Goal: Task Accomplishment & Management: Use online tool/utility

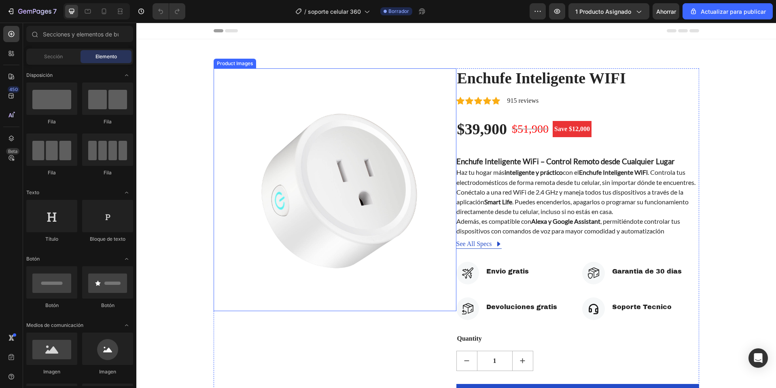
click at [255, 110] on img at bounding box center [335, 189] width 243 height 243
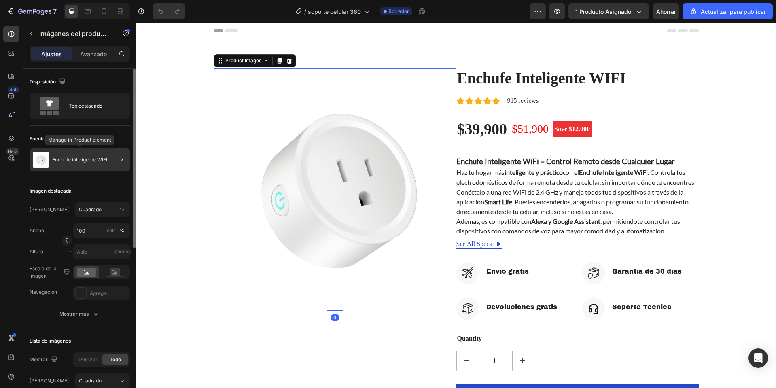
click at [100, 156] on div "Enchufe inteligente WIFI" at bounding box center [80, 160] width 100 height 23
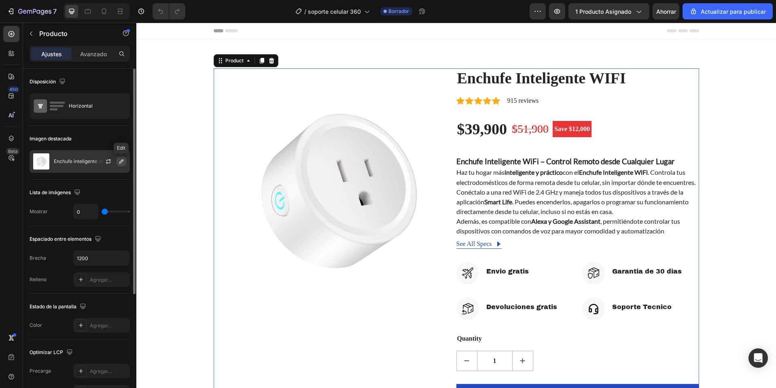
click at [120, 161] on icon "button" at bounding box center [121, 161] width 6 height 6
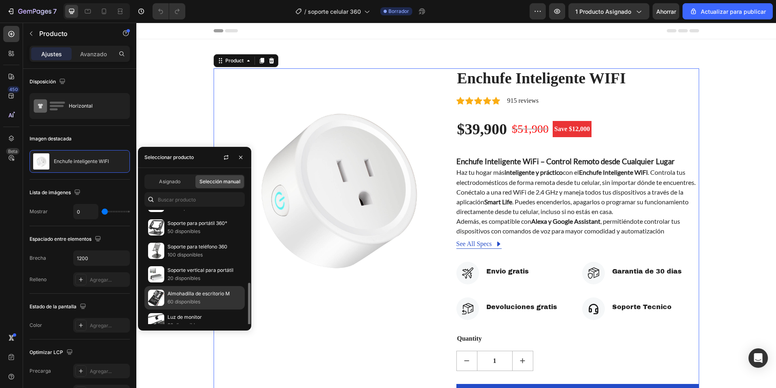
scroll to position [144, 0]
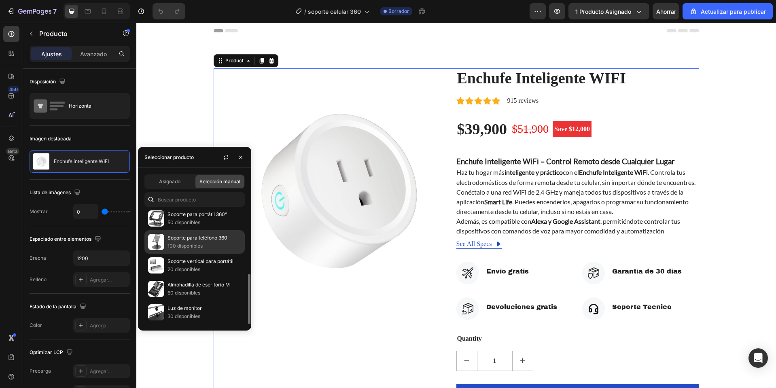
click at [180, 254] on div "Soporte para teléfono 360 100 disponibles" at bounding box center [194, 265] width 100 height 23
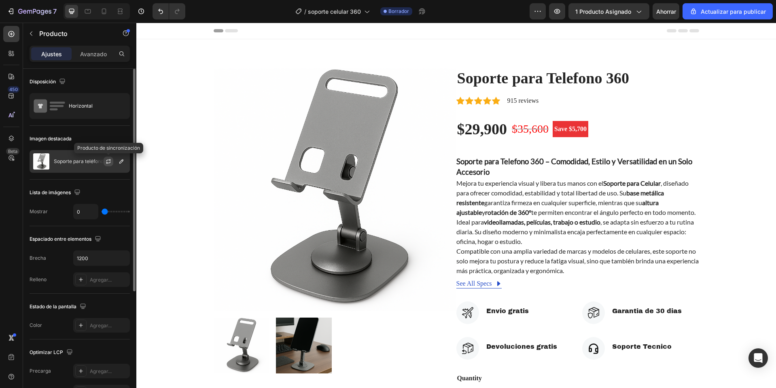
click at [112, 162] on button "button" at bounding box center [109, 162] width 10 height 10
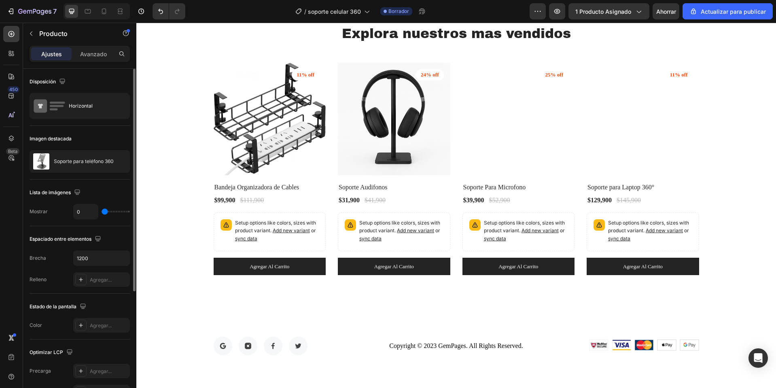
scroll to position [1951, 0]
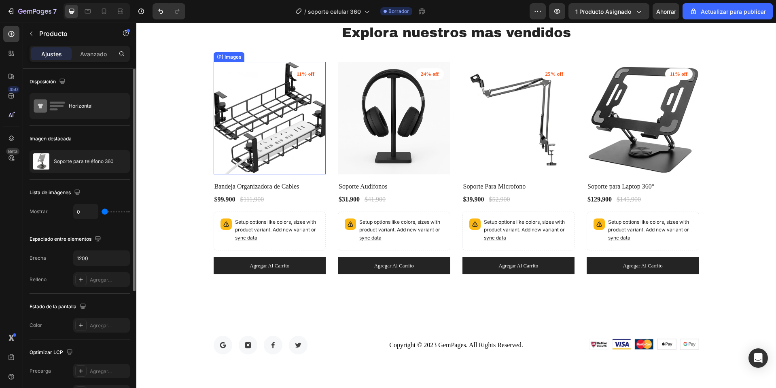
click at [265, 126] on img at bounding box center [270, 118] width 113 height 113
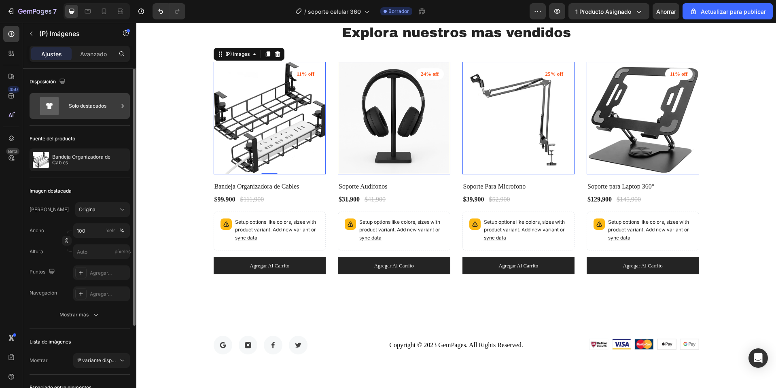
click at [87, 115] on div "Solo destacados" at bounding box center [93, 106] width 49 height 19
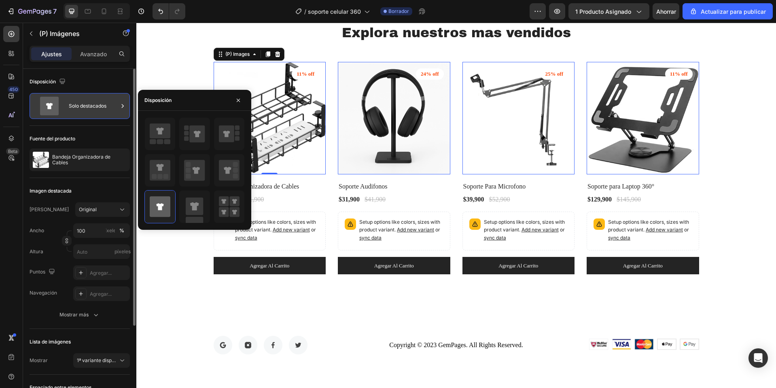
click at [87, 115] on div "Solo destacados" at bounding box center [93, 106] width 49 height 19
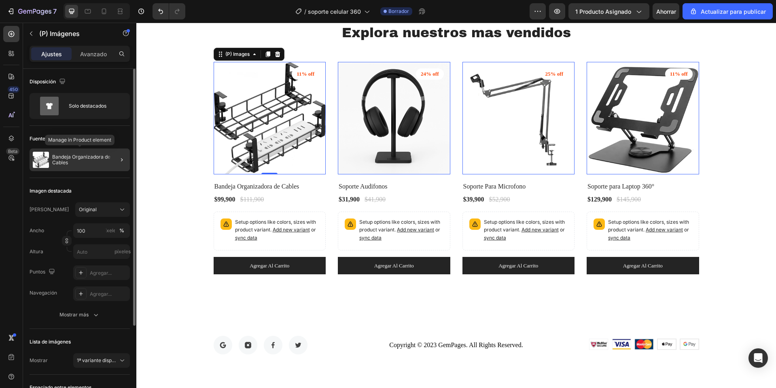
click at [91, 151] on div "Bandeja Organizadora de Cables" at bounding box center [80, 160] width 100 height 23
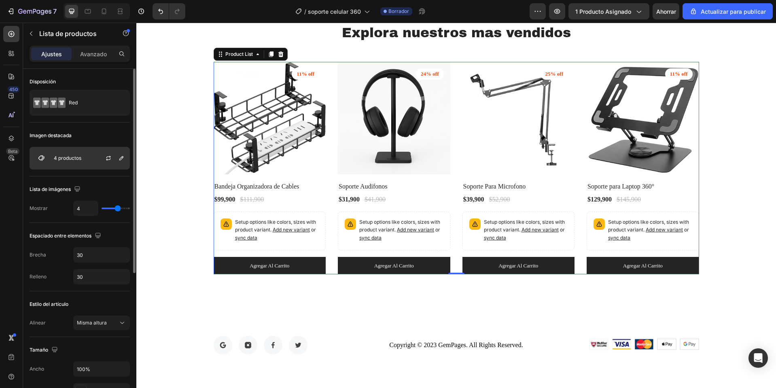
click at [92, 159] on div "4 productos" at bounding box center [80, 158] width 100 height 23
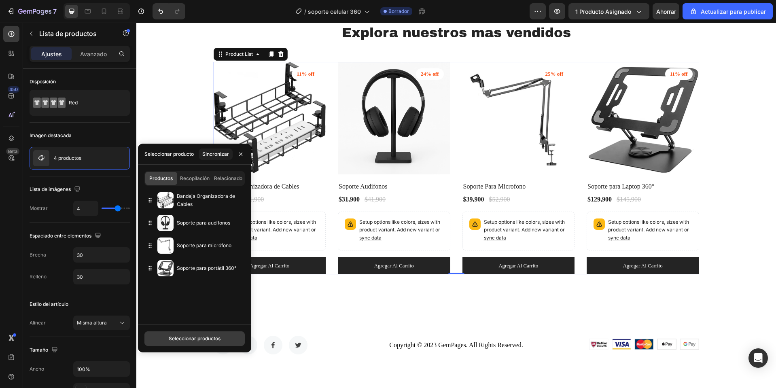
click at [200, 336] on font "Seleccionar productos" at bounding box center [195, 338] width 52 height 6
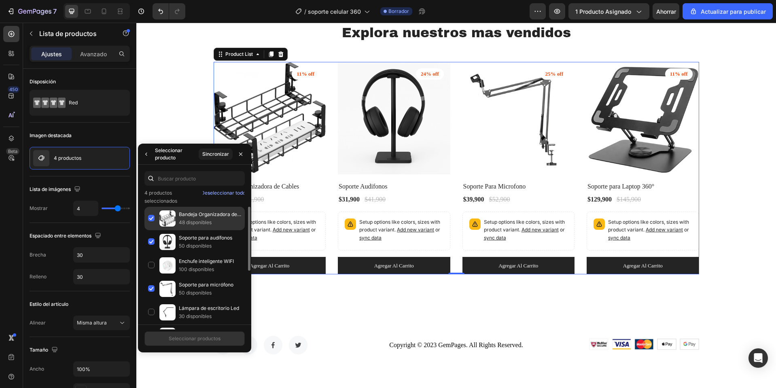
click at [152, 230] on div "Bandeja Organizadora de Cables 48 disponibles" at bounding box center [194, 241] width 100 height 23
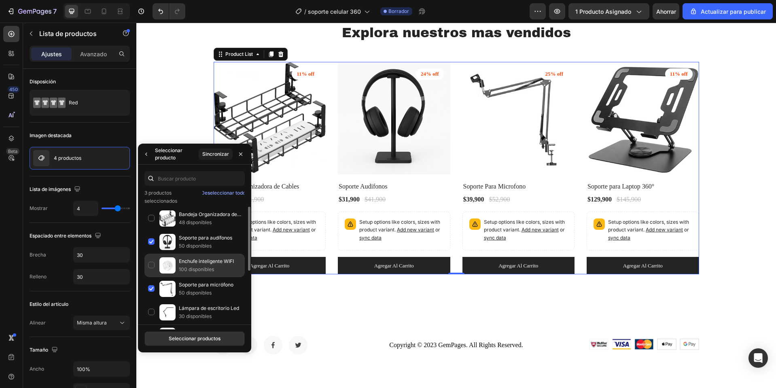
click at [149, 277] on div "Enchufe inteligente WIFI 100 disponibles" at bounding box center [194, 288] width 100 height 23
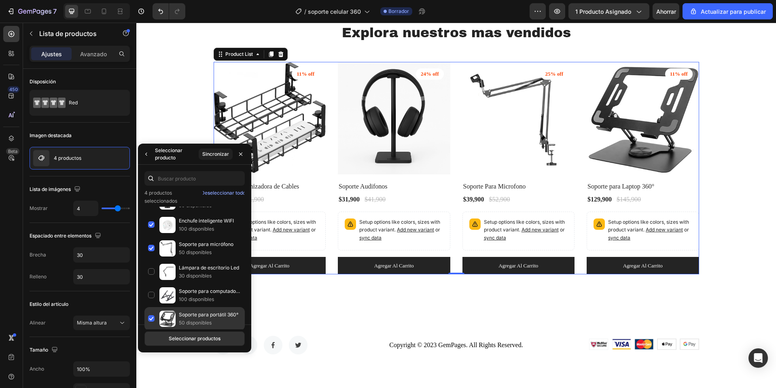
scroll to position [127, 0]
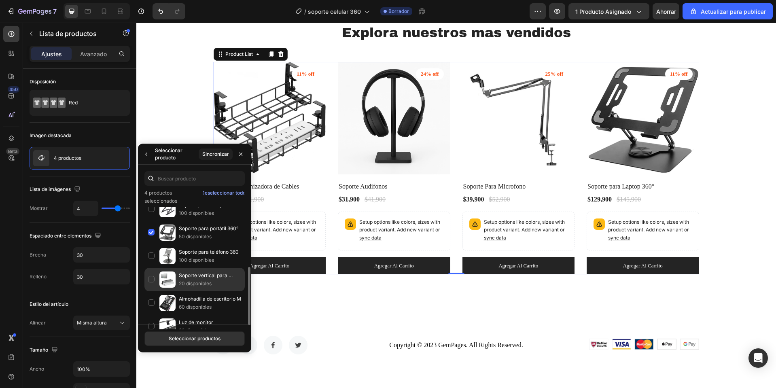
click at [154, 291] on div "Soporte vertical para portátil 20 disponibles" at bounding box center [194, 302] width 100 height 23
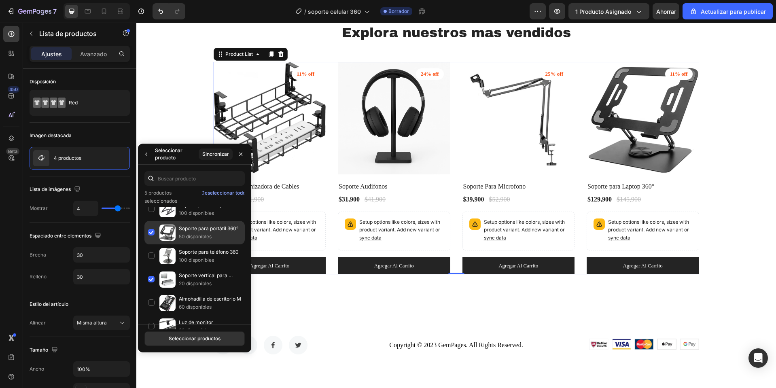
scroll to position [5, 0]
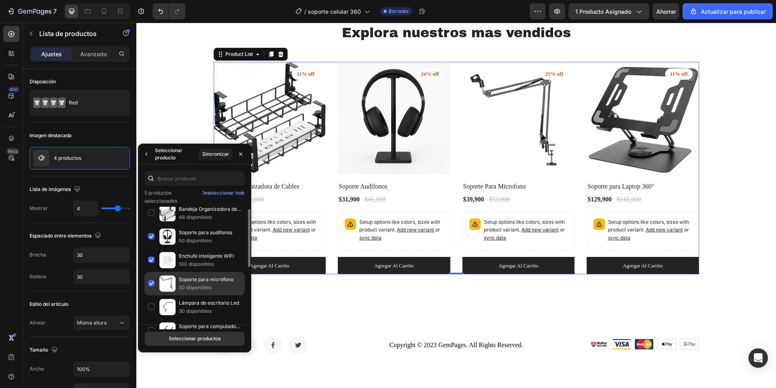
click at [153, 295] on div "Soporte para micrófono 50 disponibles" at bounding box center [194, 306] width 100 height 23
click at [187, 334] on button "Seleccionar productos" at bounding box center [194, 338] width 100 height 15
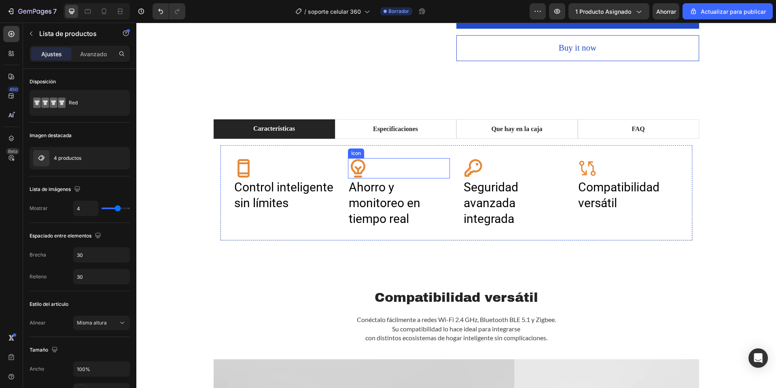
scroll to position [446, 0]
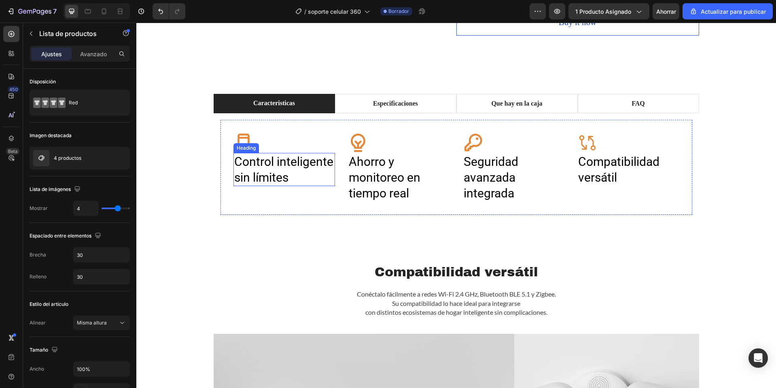
click at [268, 166] on h2 "Control inteligente sin límites" at bounding box center [285, 169] width 102 height 33
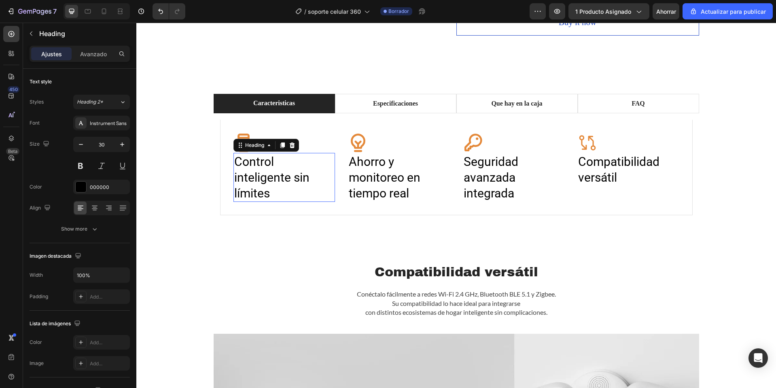
click at [268, 166] on p "Control inteligente sin límites" at bounding box center [284, 177] width 100 height 47
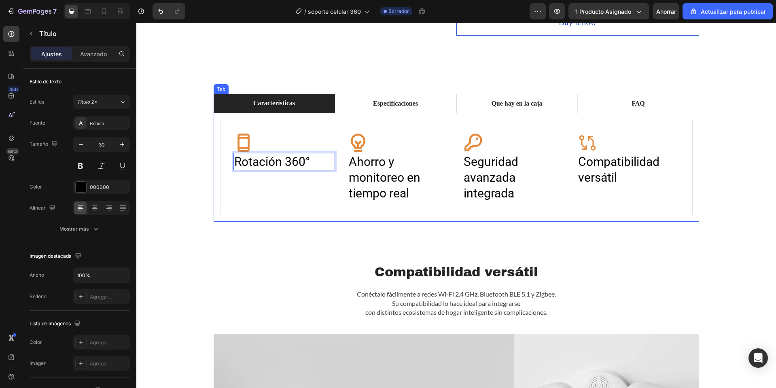
click at [366, 190] on h2 "Ahorro y monitoreo en tiempo real" at bounding box center [399, 177] width 102 height 49
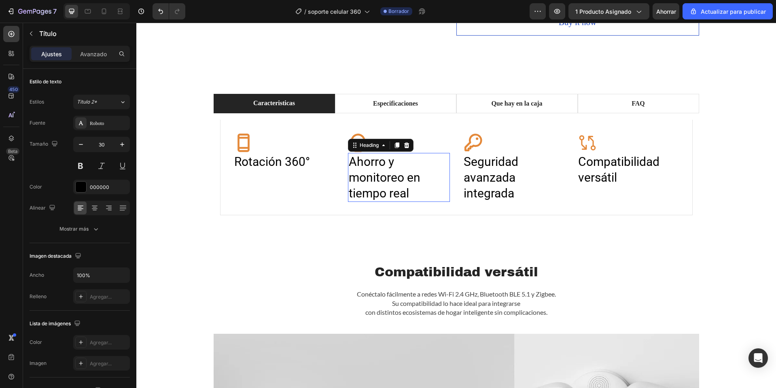
click at [366, 190] on h2 "Ahorro y monitoreo en tiempo real" at bounding box center [399, 177] width 102 height 49
click at [366, 190] on p "Ahorro y monitoreo en tiempo real" at bounding box center [399, 177] width 100 height 47
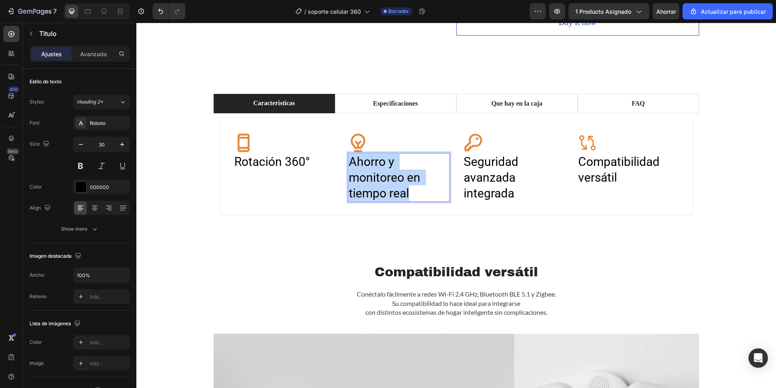
click at [366, 190] on p "Ahorro y monitoreo en tiempo real" at bounding box center [399, 177] width 100 height 47
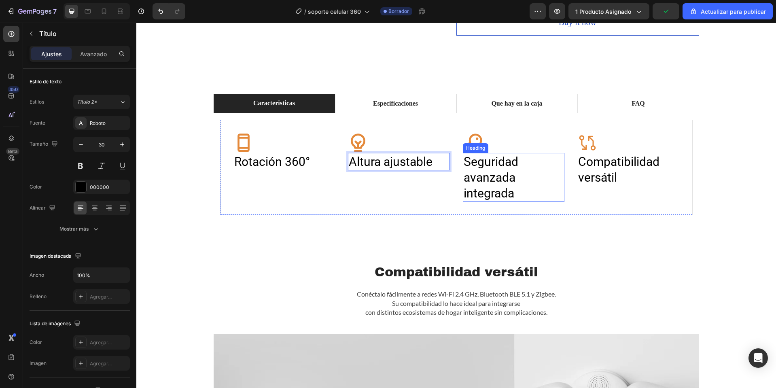
click at [486, 164] on h2 "Seguridad avanzada integrada" at bounding box center [514, 177] width 102 height 49
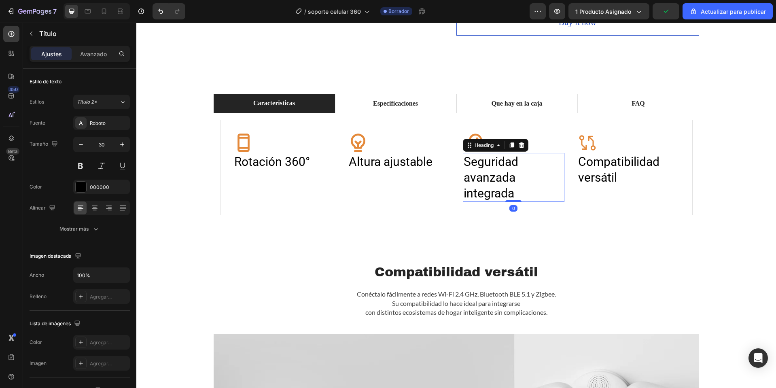
click at [486, 164] on h2 "Seguridad avanzada integrada" at bounding box center [514, 177] width 102 height 49
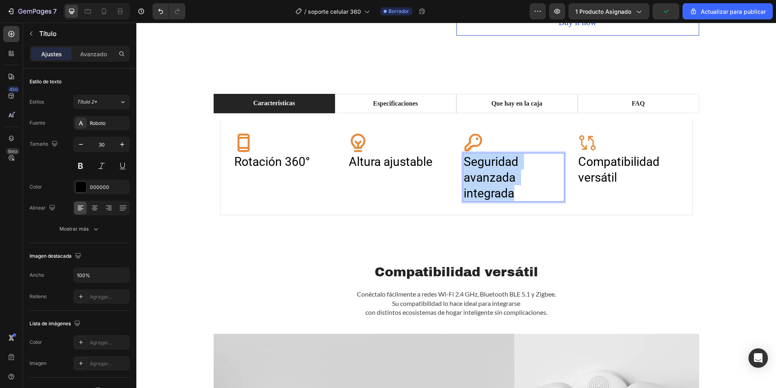
click at [486, 164] on p "Seguridad avanzada integrada" at bounding box center [514, 177] width 100 height 47
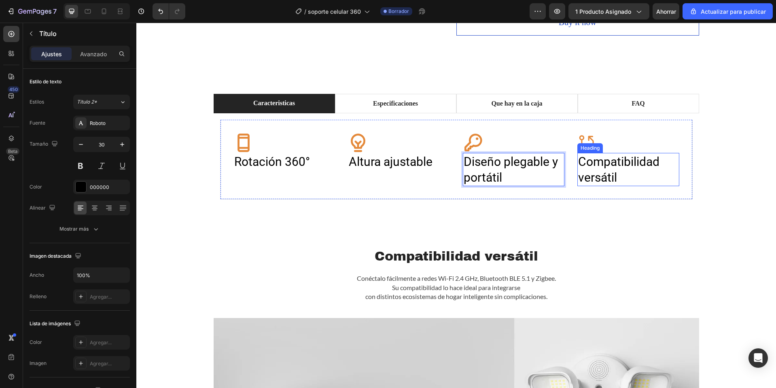
click at [607, 162] on h2 "Compatibilidad versátil" at bounding box center [628, 169] width 102 height 33
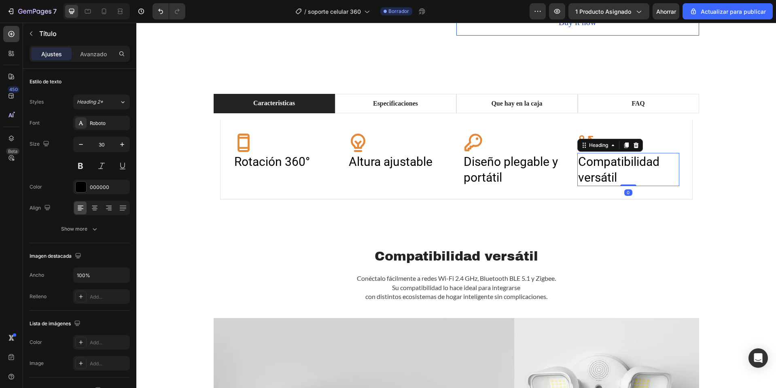
click at [607, 162] on h2 "Compatibilidad versátil" at bounding box center [628, 169] width 102 height 33
click at [607, 162] on p "Compatibilidad versátil" at bounding box center [628, 170] width 100 height 32
click at [586, 139] on icon at bounding box center [588, 142] width 17 height 15
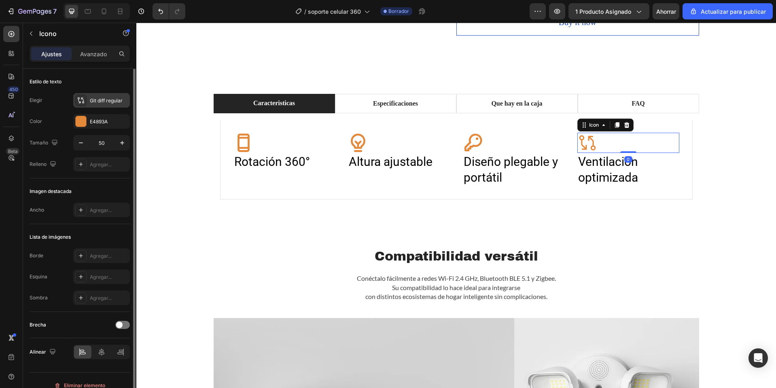
click at [102, 98] on font "Git diff regular" at bounding box center [106, 101] width 33 height 6
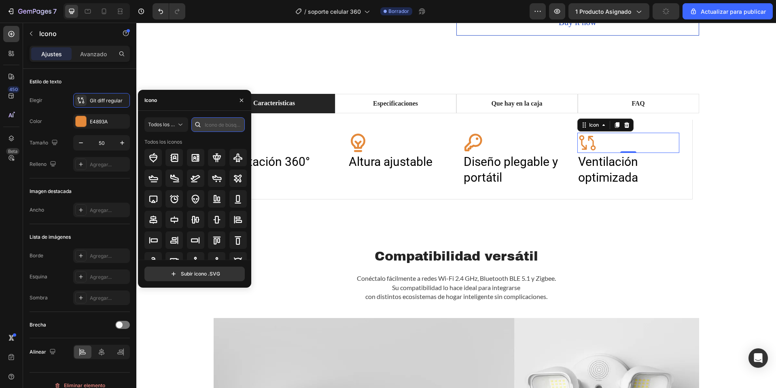
click at [241, 121] on input "text" at bounding box center [217, 124] width 53 height 15
type input "a"
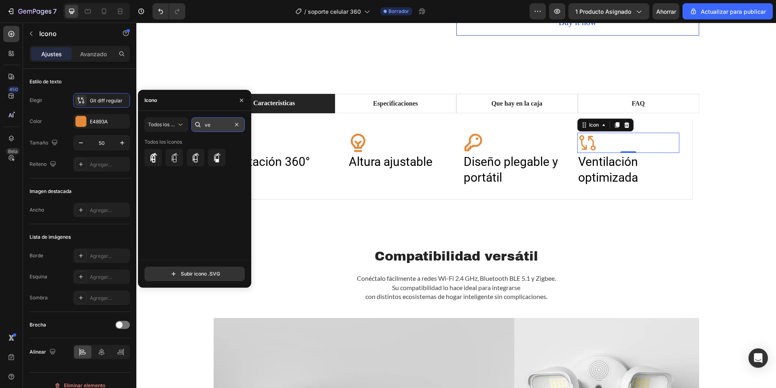
type input "v"
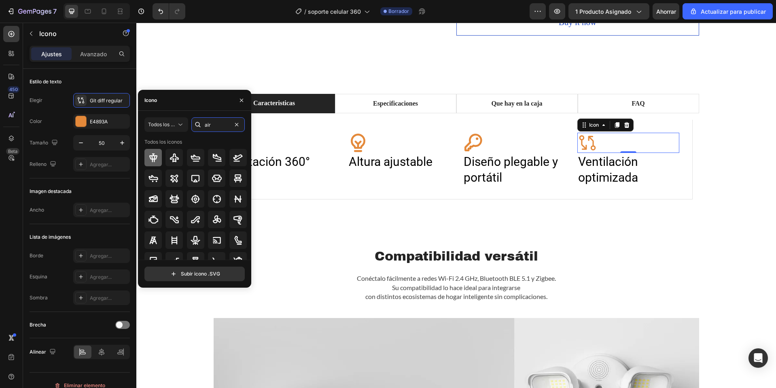
type input "air"
click at [155, 161] on icon at bounding box center [154, 158] width 10 height 10
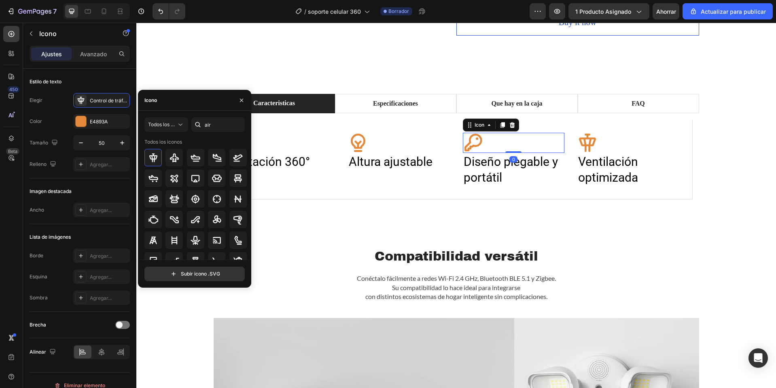
click at [507, 143] on div "Icon 0" at bounding box center [514, 143] width 102 height 20
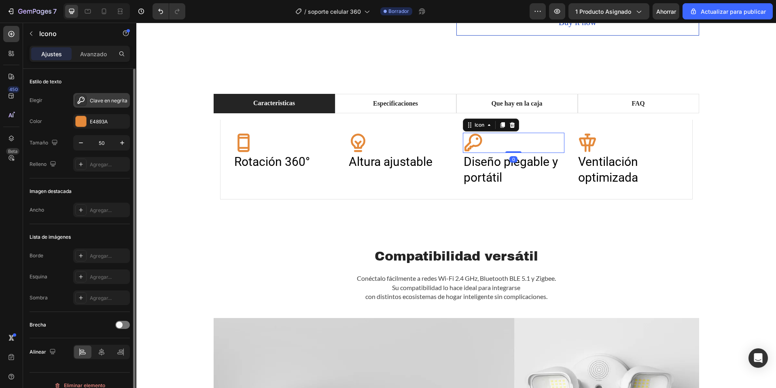
click at [100, 100] on font "Clave en negrita" at bounding box center [109, 101] width 38 height 6
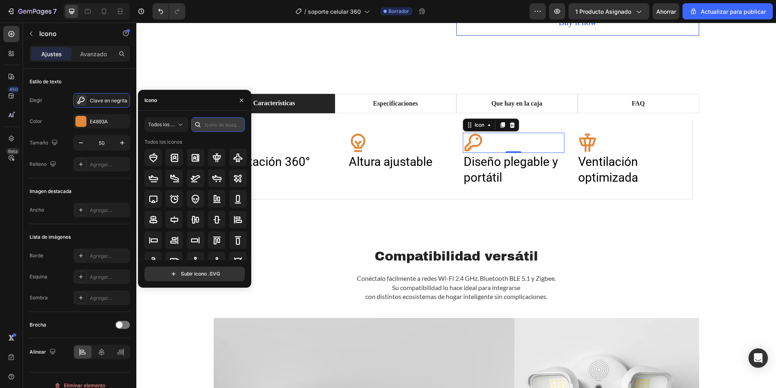
click at [234, 126] on input "text" at bounding box center [217, 124] width 53 height 15
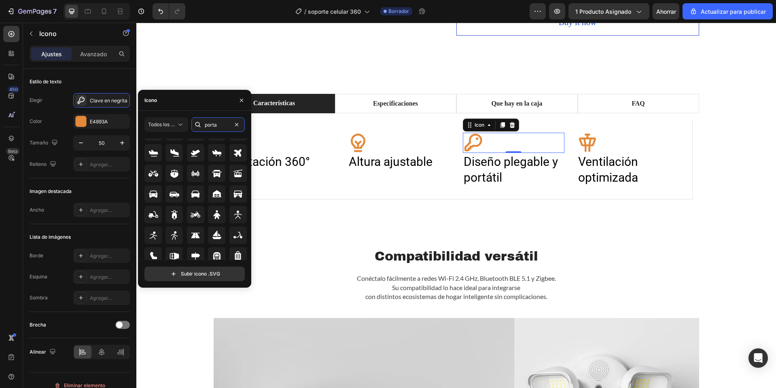
scroll to position [489, 0]
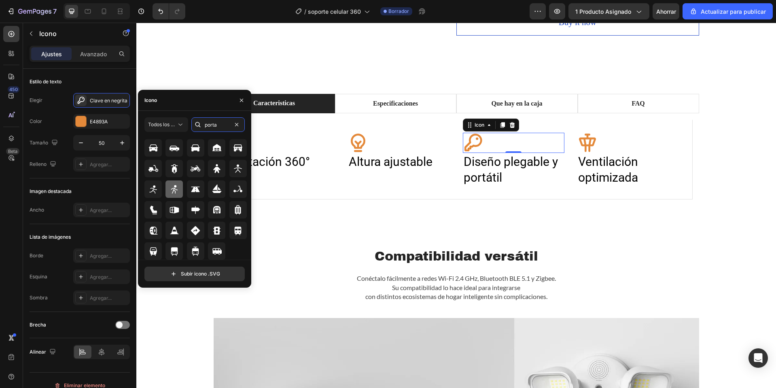
type input "porta"
click at [173, 194] on div at bounding box center [174, 188] width 17 height 17
click at [378, 148] on div "Icon" at bounding box center [399, 143] width 102 height 20
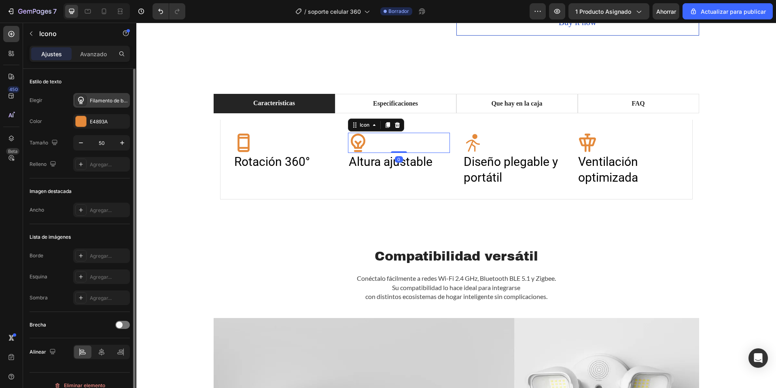
click at [92, 99] on font "Filamento de bombilla en negrita" at bounding box center [127, 101] width 74 height 6
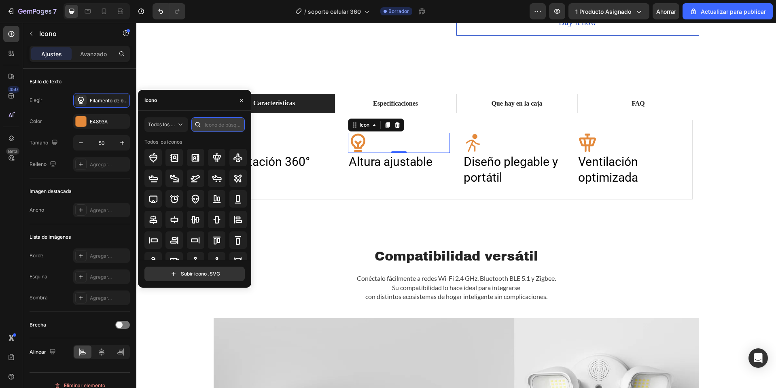
click at [215, 126] on input "text" at bounding box center [217, 124] width 53 height 15
type input "a"
click at [149, 153] on icon at bounding box center [154, 158] width 10 height 10
click at [152, 163] on div at bounding box center [152, 158] width 17 height 17
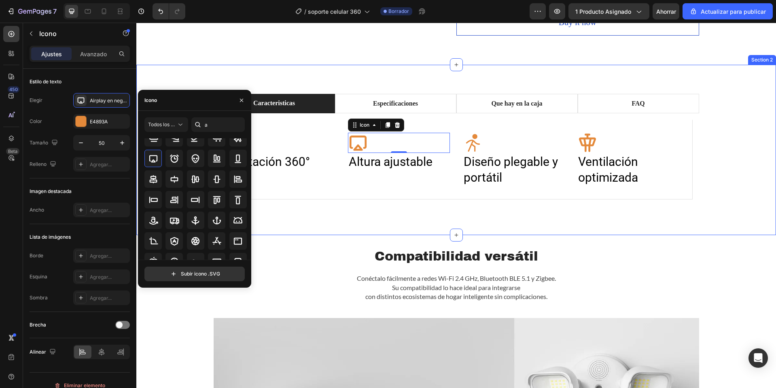
click at [393, 233] on div "Caracteristicas Especificaciones Que hay en la caja FAQ Icon Rotación 360° Head…" at bounding box center [456, 150] width 640 height 170
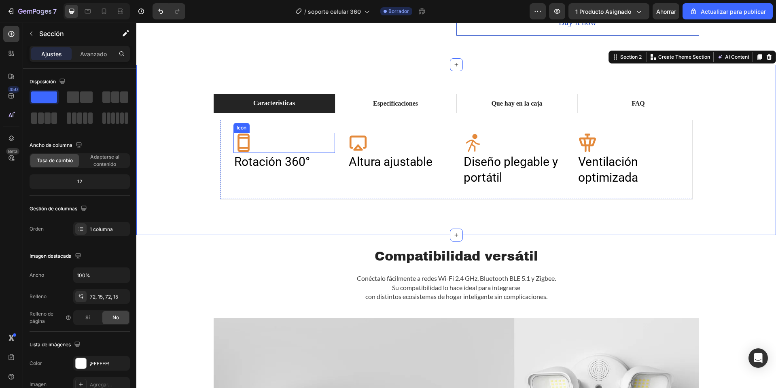
click at [270, 148] on div "Icon" at bounding box center [285, 143] width 102 height 20
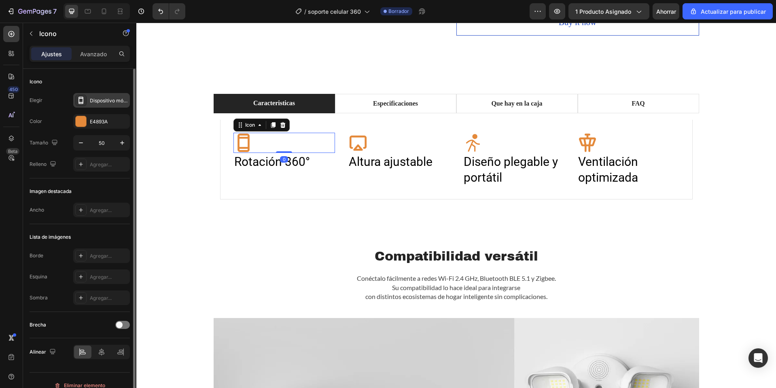
click at [107, 106] on div "Dispositivo móvil en negrita" at bounding box center [101, 100] width 57 height 15
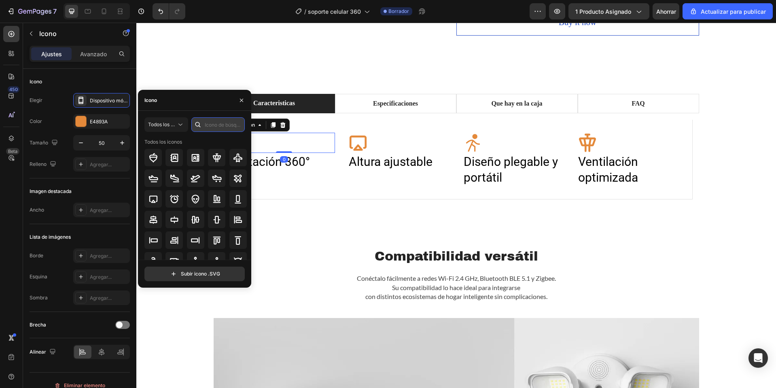
click at [213, 124] on input "text" at bounding box center [217, 124] width 53 height 15
type input "move"
click at [149, 159] on icon at bounding box center [154, 158] width 10 height 10
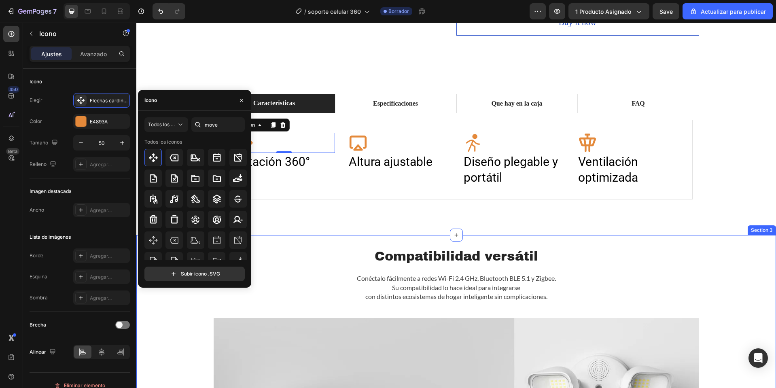
click at [356, 254] on h2 "Compatibilidad versátil" at bounding box center [457, 256] width 486 height 17
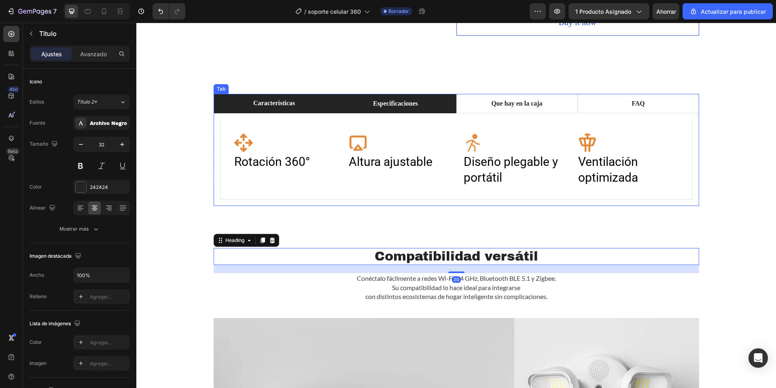
click at [395, 105] on p "Especificaciones" at bounding box center [395, 104] width 45 height 10
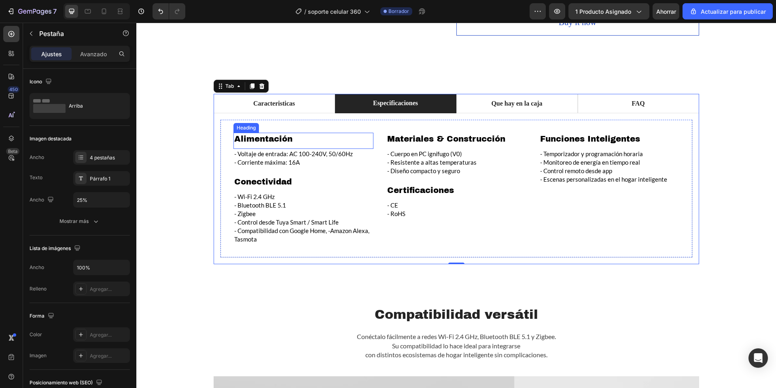
click at [261, 138] on h2 "Alimentación" at bounding box center [304, 139] width 140 height 12
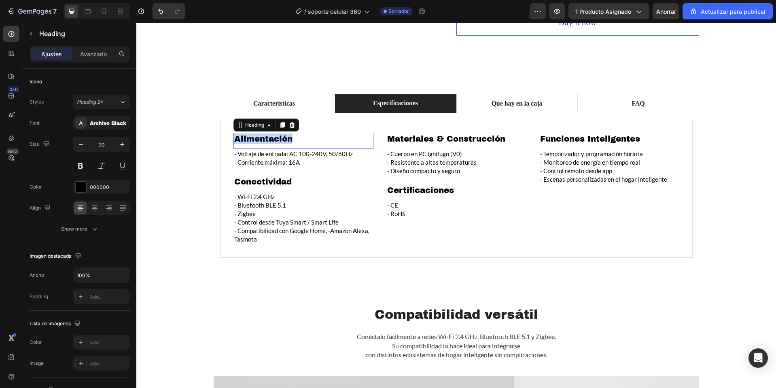
click at [261, 138] on p "Alimentación" at bounding box center [303, 139] width 138 height 11
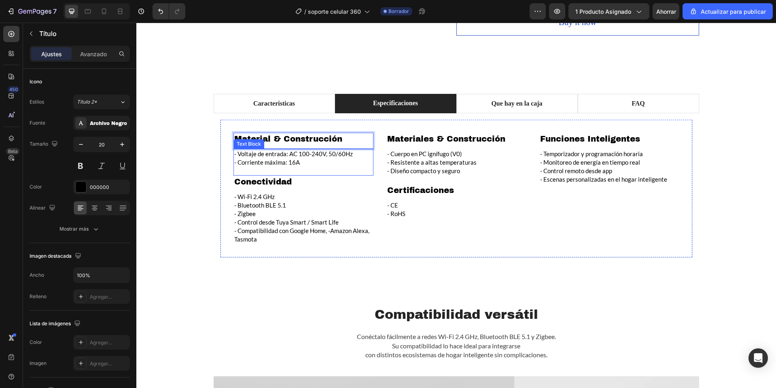
click at [306, 162] on p "- Corriente máxima: 16A" at bounding box center [303, 162] width 138 height 8
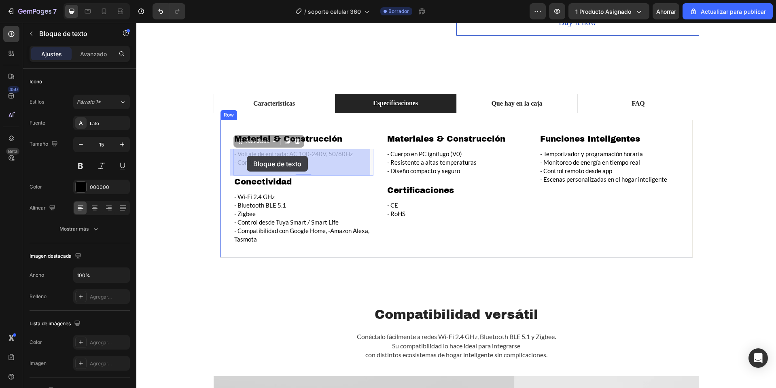
drag, startPoint x: 305, startPoint y: 166, endPoint x: 246, endPoint y: 156, distance: 59.0
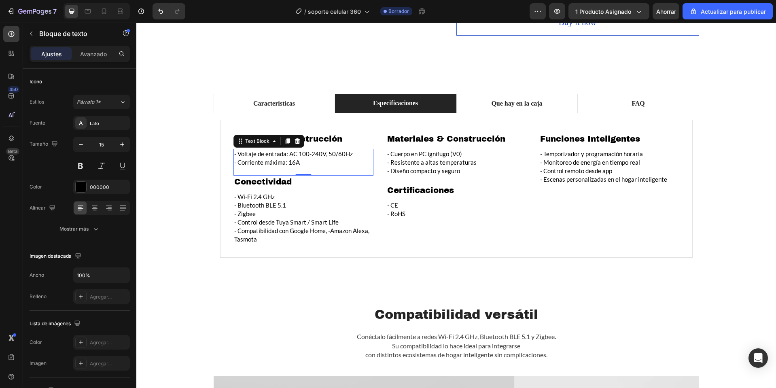
click at [299, 164] on p "- Corriente máxima: 16A" at bounding box center [303, 162] width 138 height 8
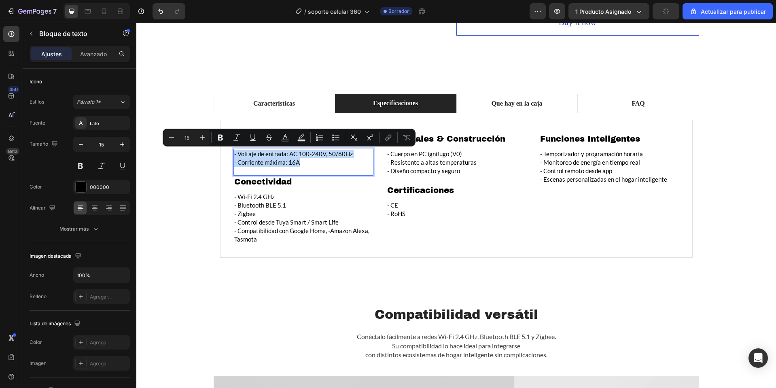
drag, startPoint x: 303, startPoint y: 164, endPoint x: 230, endPoint y: 157, distance: 72.7
click at [234, 157] on div "- Voltaje de entrada: AC 100-240V, 50/60Hz - Corriente máxima: 16A" at bounding box center [304, 158] width 140 height 19
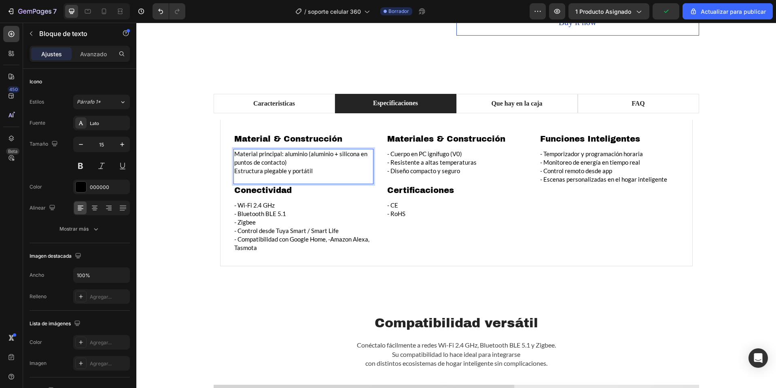
click at [234, 158] on p "Material principal: aluminio (aluminio + silicona en puntos de contacto)" at bounding box center [303, 158] width 138 height 17
click at [230, 156] on div "Material & Construcción Heading Material principal: aluminio (aluminio + silico…" at bounding box center [456, 193] width 473 height 146
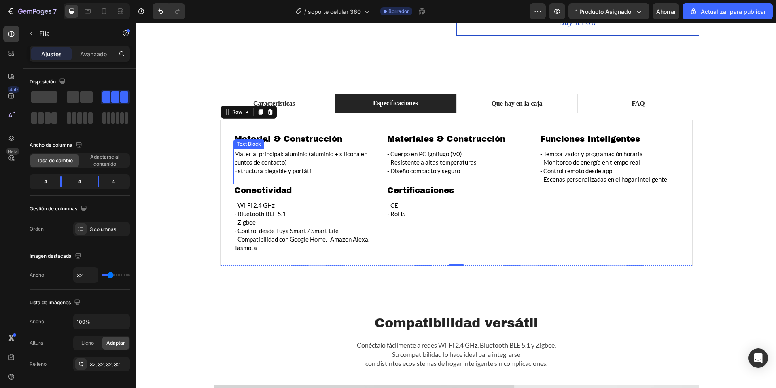
click at [234, 155] on p "Material principal: aluminio (aluminio + silicona en puntos de contacto)" at bounding box center [303, 158] width 138 height 17
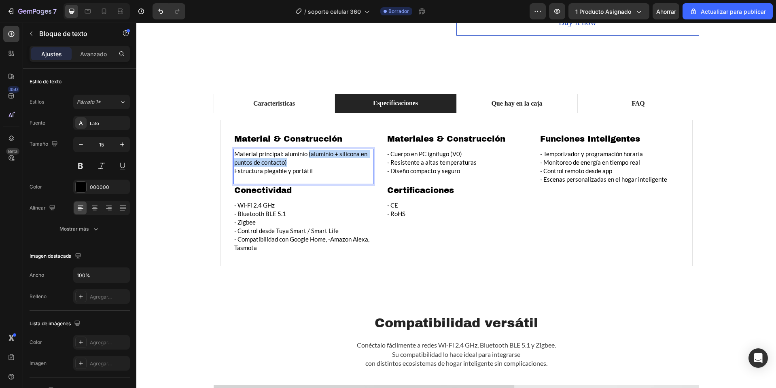
drag, startPoint x: 301, startPoint y: 163, endPoint x: 305, endPoint y: 154, distance: 10.0
click at [305, 154] on p "Material principal: aluminio (aluminio + silicona en puntos de contacto)" at bounding box center [303, 158] width 138 height 17
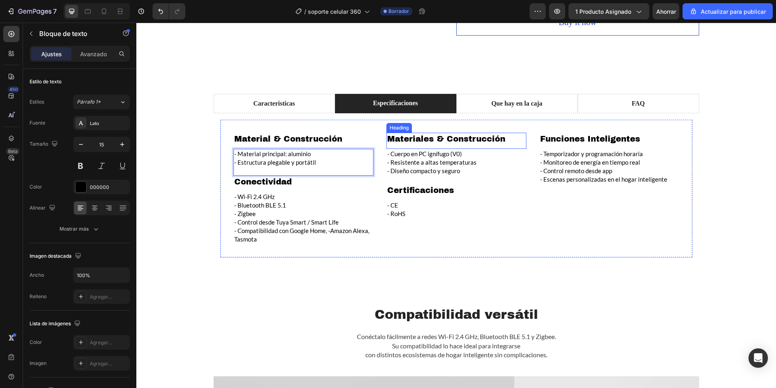
click at [438, 144] on h2 "Materiales & Construcción" at bounding box center [456, 139] width 140 height 12
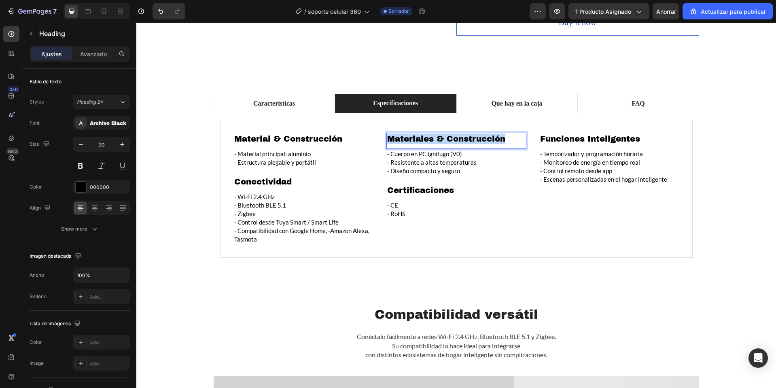
click at [438, 144] on h2 "Materiales & Construcción" at bounding box center [456, 139] width 140 height 12
click at [441, 172] on p "- Diseño compacto y seguro" at bounding box center [456, 171] width 138 height 8
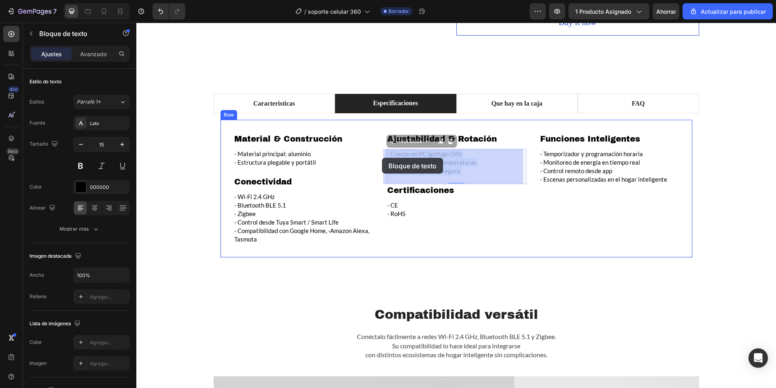
drag, startPoint x: 468, startPoint y: 174, endPoint x: 382, endPoint y: 158, distance: 87.2
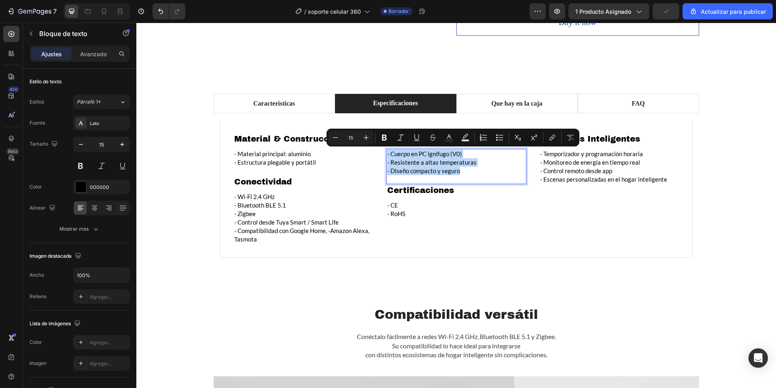
drag, startPoint x: 468, startPoint y: 172, endPoint x: 384, endPoint y: 157, distance: 85.5
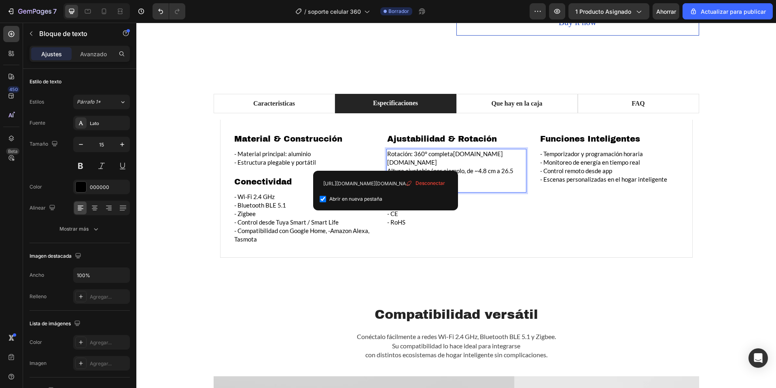
type input "https://flexistands.store/products/foldable-laptop-stand-360-rotation-notebook-…"
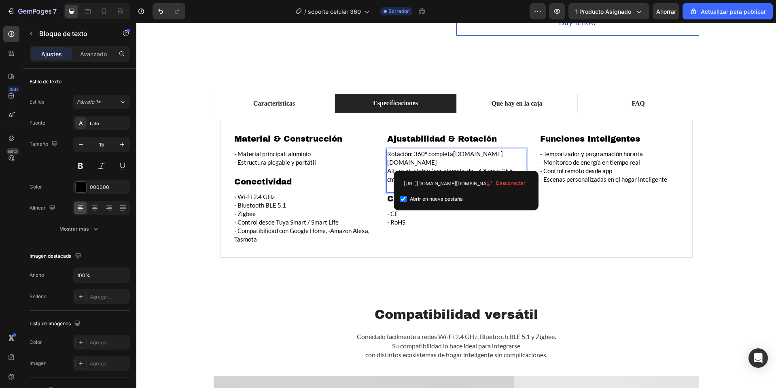
click at [478, 163] on p "Rotación: 360° completa legendina.com flexistands.store" at bounding box center [456, 158] width 138 height 17
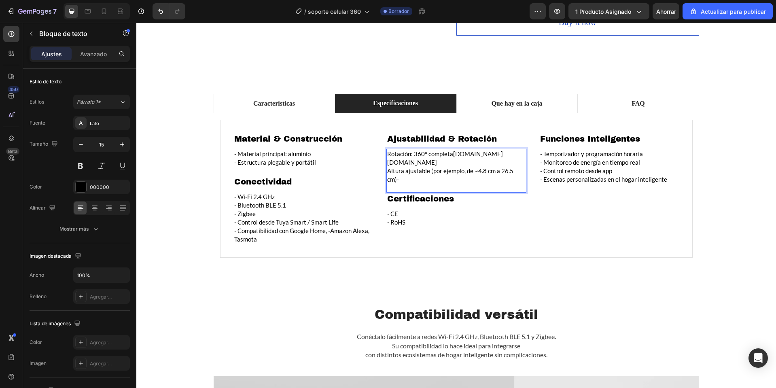
click at [521, 173] on p "Altura ajustable (por ejemplo, de ~4.8 cm a 26.5 cm)-" at bounding box center [456, 175] width 138 height 17
click at [387, 156] on p "Rotación: 360° completa legendina.com flexistands.store" at bounding box center [456, 158] width 138 height 17
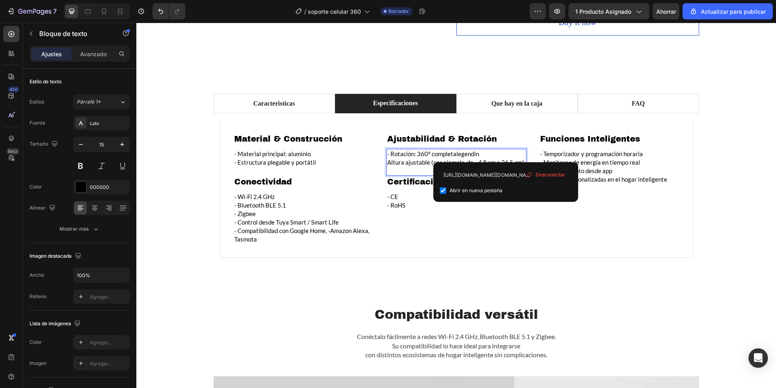
type input "https://legendina.com/360-rotating-foldable-aluminum-laptop-stand/?utm_source=c…"
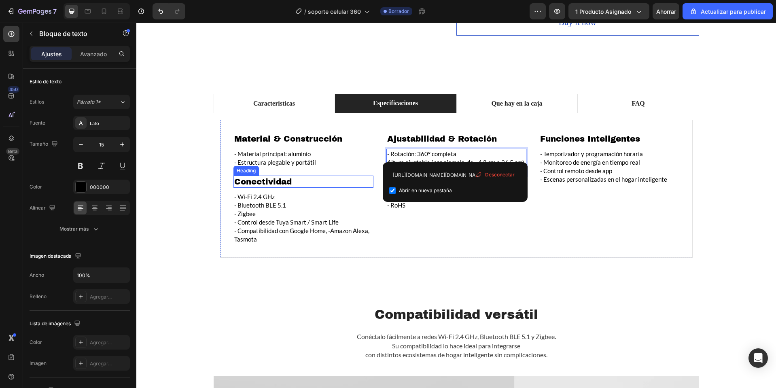
click at [329, 182] on h2 "Conectividad" at bounding box center [304, 182] width 140 height 12
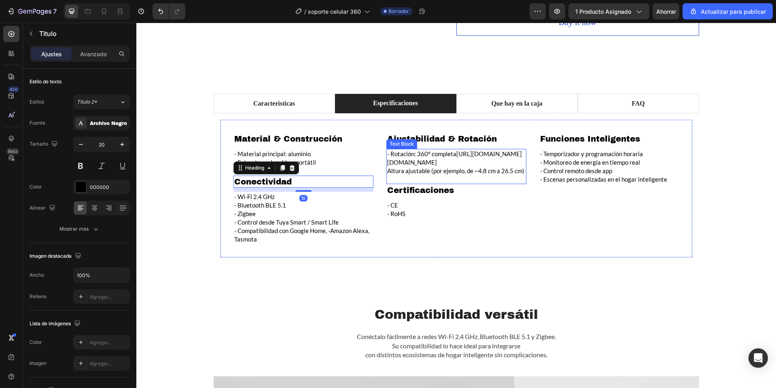
click at [415, 166] on link "https://legendina.com/360-rotating-foldable-aluminum-laptop-stand/?utm_source=c…" at bounding box center [454, 158] width 135 height 16
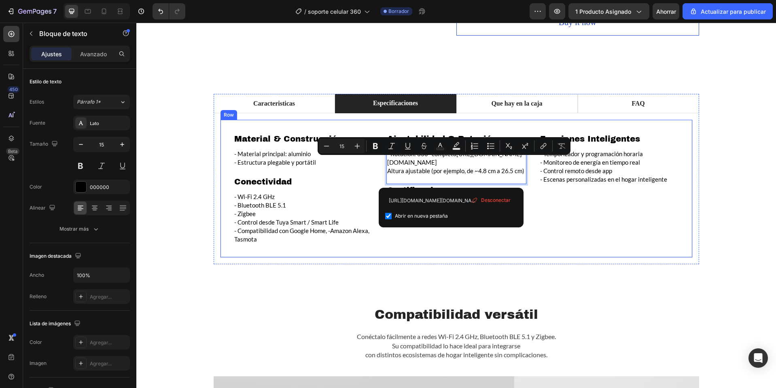
drag, startPoint x: 460, startPoint y: 182, endPoint x: 382, endPoint y: 159, distance: 81.4
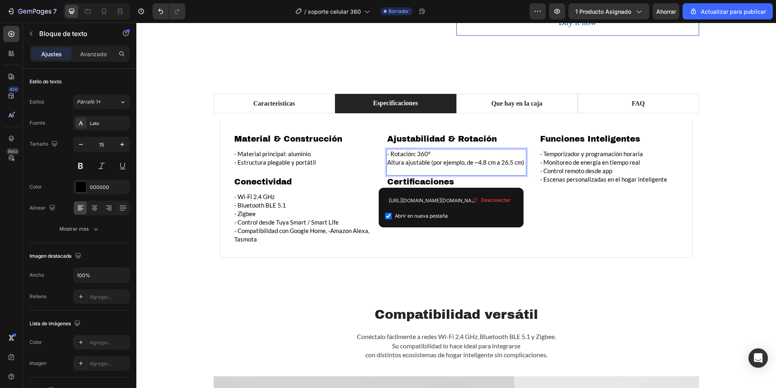
click at [392, 157] on p "- Rotación: 360°" at bounding box center [456, 154] width 138 height 8
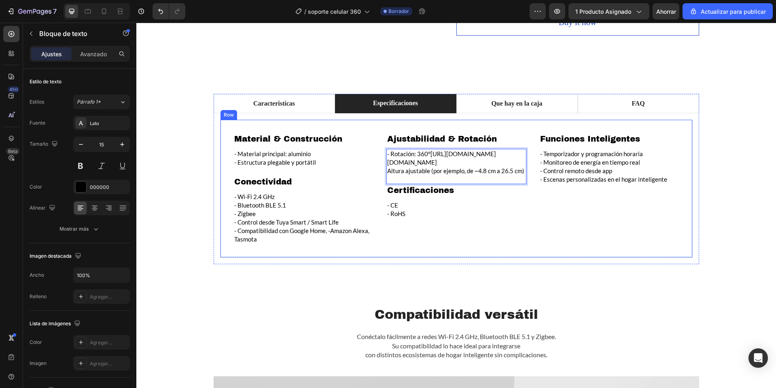
click at [394, 229] on div "Ajustabilidad & Rotación Heading - Rotación: 360° https://legendina.com/360-rot…" at bounding box center [456, 189] width 140 height 112
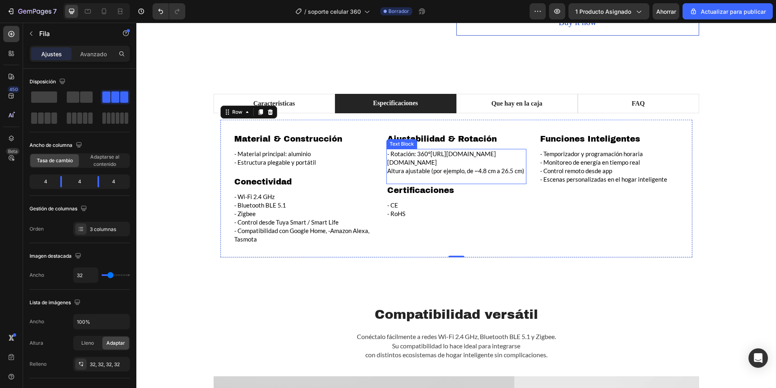
click at [467, 167] on p "- Rotación: 360° https://legendina.com/360-rotating-foldable-aluminum-laptop-st…" at bounding box center [456, 158] width 138 height 17
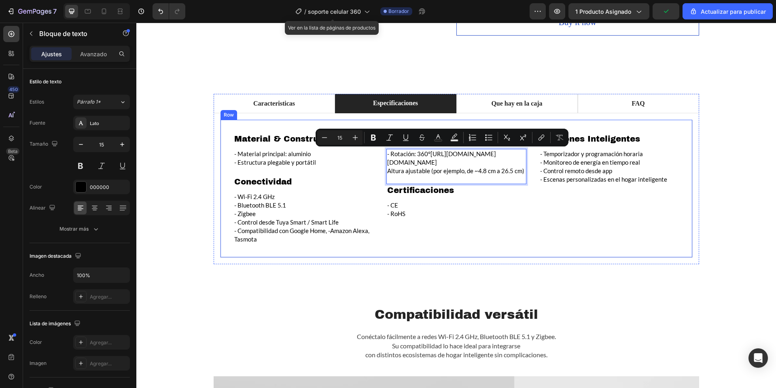
drag, startPoint x: 469, startPoint y: 169, endPoint x: 382, endPoint y: 157, distance: 87.8
click at [382, 157] on div "Material & Construcción Heading - Material principal: aluminio - Estructura ple…" at bounding box center [456, 189] width 473 height 138
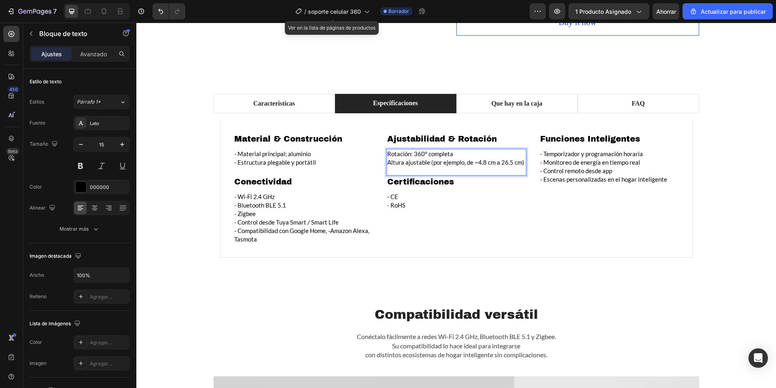
click at [387, 156] on p "Rotación: 360° completa" at bounding box center [456, 154] width 138 height 8
click at [417, 175] on div "- Rotación: 360° completa - Altura ajustable (por ejemplo, de ~4.8 cm a 26.5 cm)" at bounding box center [456, 162] width 140 height 27
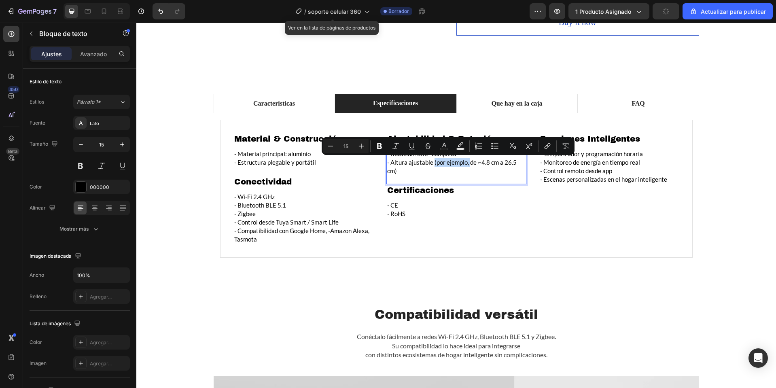
drag, startPoint x: 466, startPoint y: 163, endPoint x: 431, endPoint y: 164, distance: 35.6
click at [431, 164] on p "- Altura ajustable (por ejemplo, de ~4.8 cm a 26.5 cm)" at bounding box center [456, 166] width 138 height 17
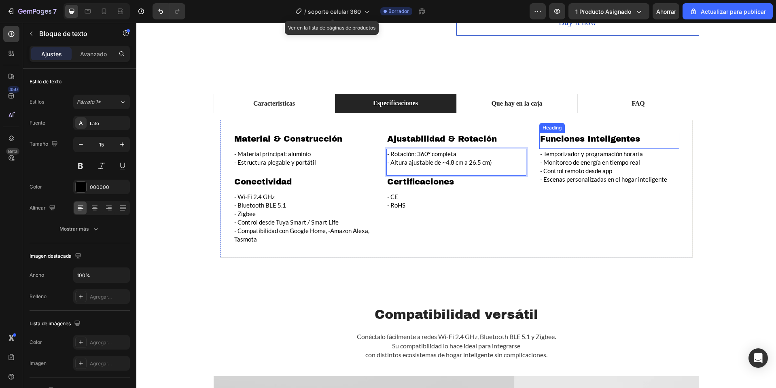
click at [572, 139] on h2 "Funciones Inteligentes" at bounding box center [609, 139] width 140 height 12
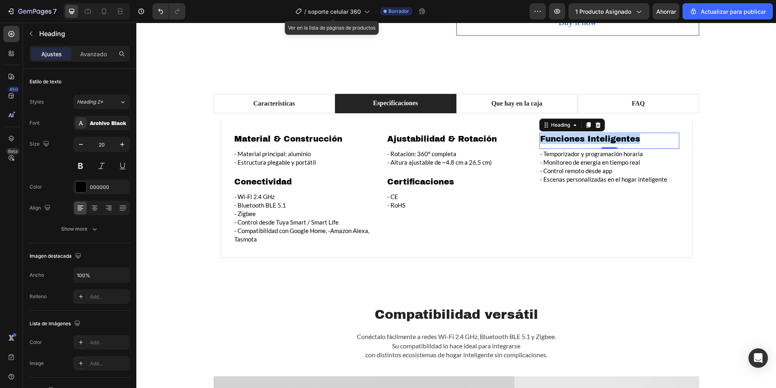
click at [572, 139] on p "Funciones Inteligentes" at bounding box center [609, 139] width 138 height 11
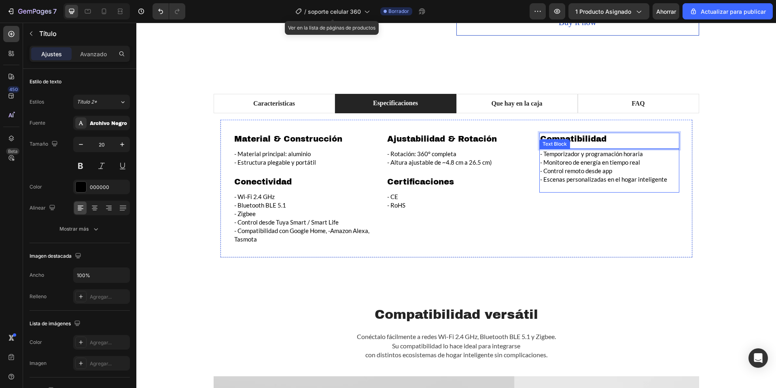
click at [603, 167] on p "- Control remoto desde app" at bounding box center [609, 171] width 138 height 8
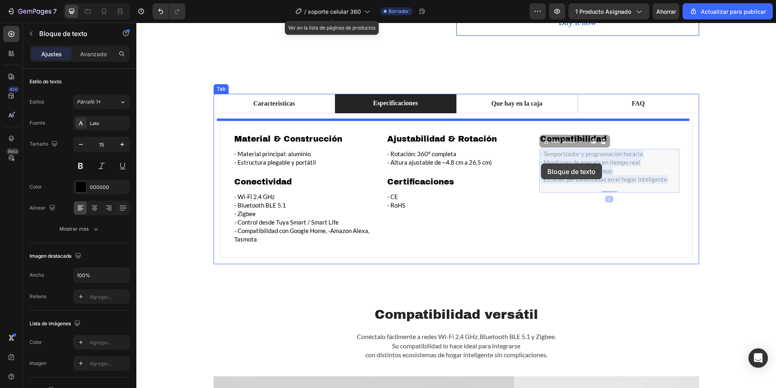
drag, startPoint x: 665, startPoint y: 182, endPoint x: 541, endPoint y: 163, distance: 125.6
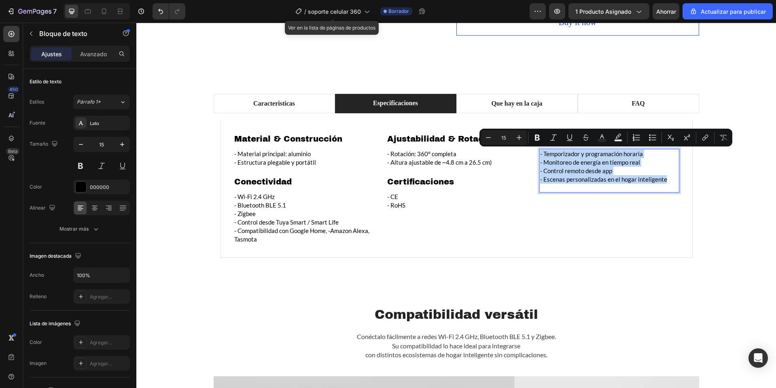
drag, startPoint x: 664, startPoint y: 183, endPoint x: 538, endPoint y: 154, distance: 129.2
click at [539, 154] on div "- Temporizador y programación horaria - Monitoreo de energía en tiempo real - C…" at bounding box center [609, 167] width 140 height 36
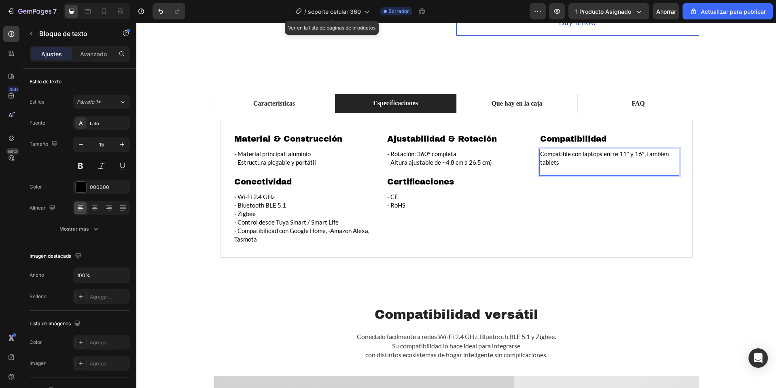
click at [540, 154] on p "Compatible con laptops entre 11″ y 16″, también tablets" at bounding box center [609, 158] width 138 height 17
click at [270, 184] on h2 "Conectividad" at bounding box center [304, 182] width 140 height 12
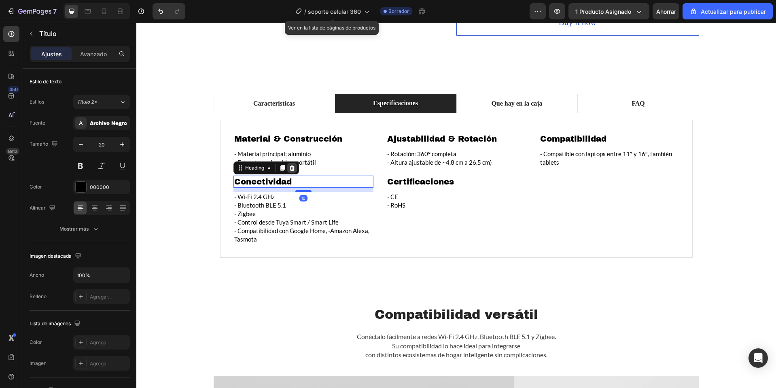
click at [291, 166] on icon at bounding box center [291, 168] width 5 height 6
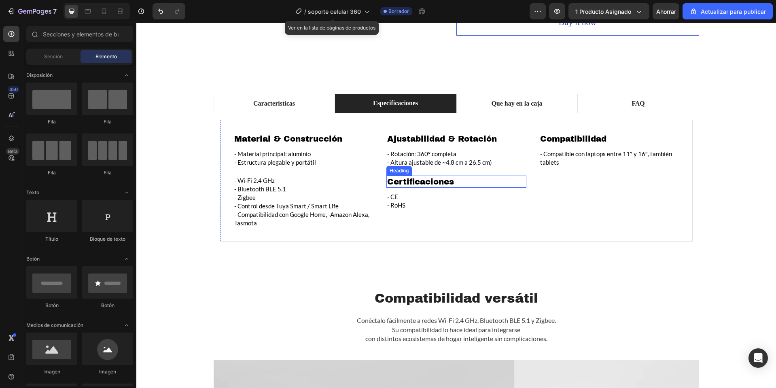
click at [425, 181] on h2 "Certificaciones" at bounding box center [456, 182] width 140 height 12
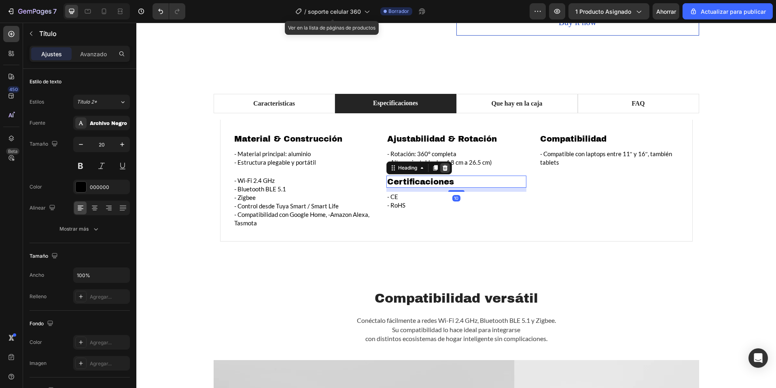
click at [445, 165] on icon at bounding box center [445, 168] width 6 height 6
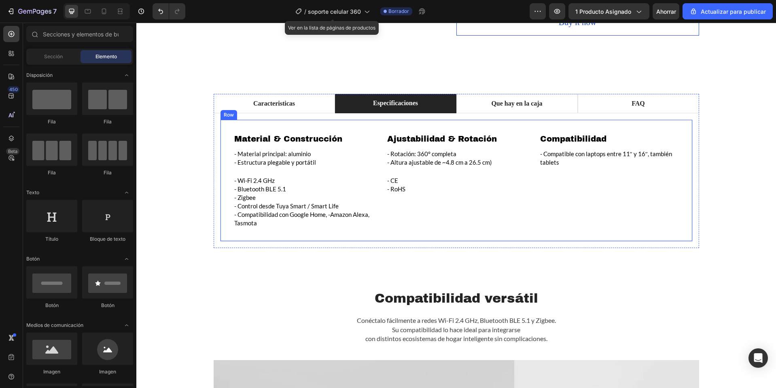
click at [421, 188] on p "- RoHS" at bounding box center [456, 189] width 138 height 8
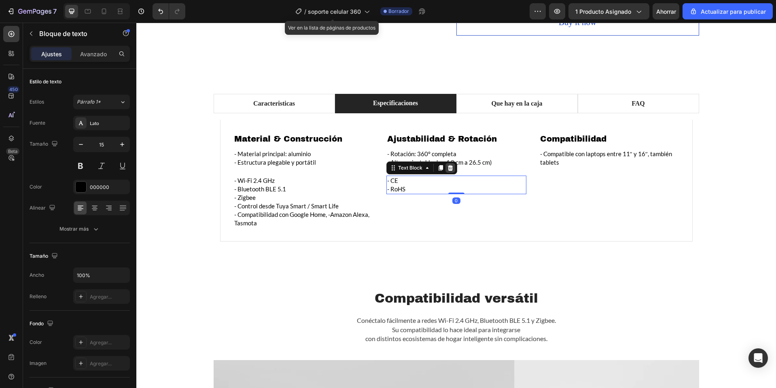
click at [448, 170] on icon at bounding box center [450, 168] width 5 height 6
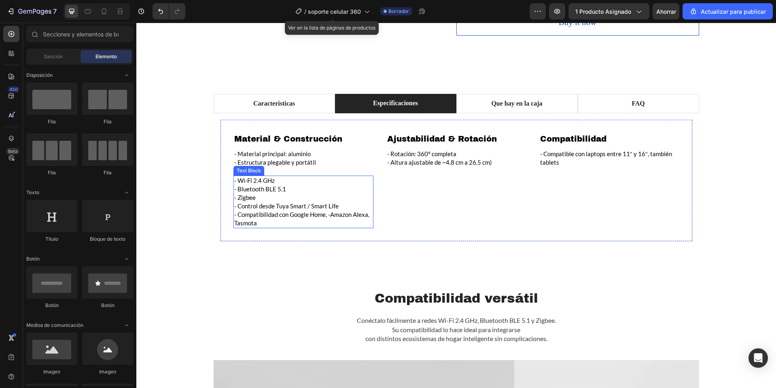
click at [287, 194] on p "- Zigbee" at bounding box center [303, 197] width 138 height 8
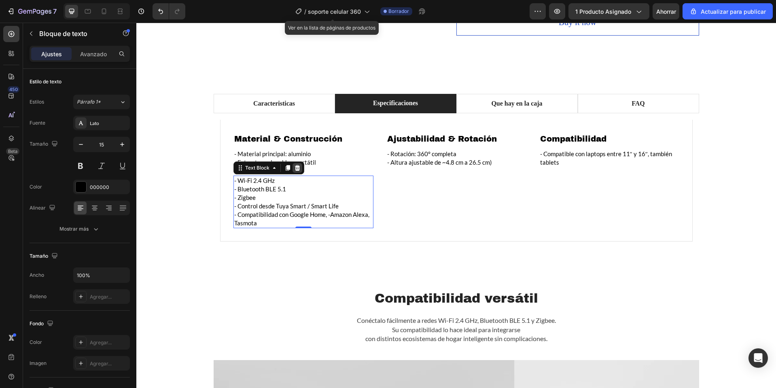
click at [297, 169] on icon at bounding box center [297, 168] width 6 height 6
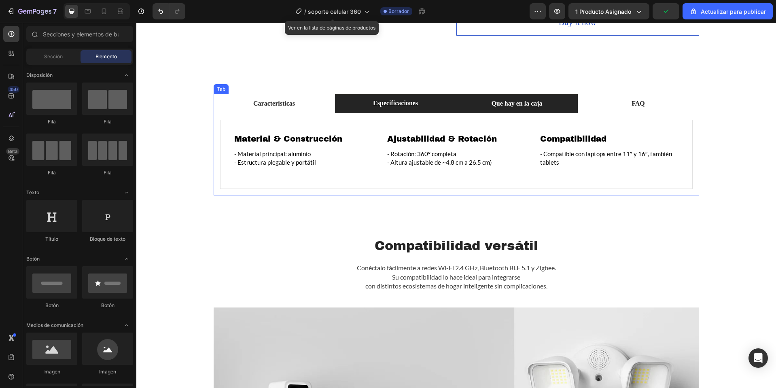
click at [528, 108] on p "Que hay en la caja" at bounding box center [516, 104] width 51 height 10
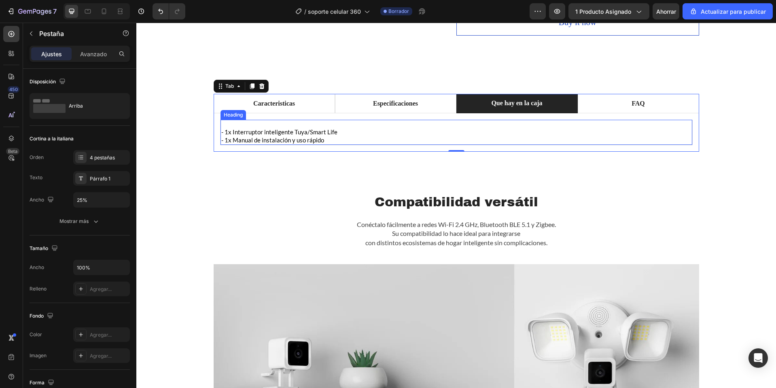
click at [323, 140] on h2 "- 1x Interruptor inteligente Tuya/Smart Life - 1x Manual de instalación y uso r…" at bounding box center [457, 132] width 472 height 25
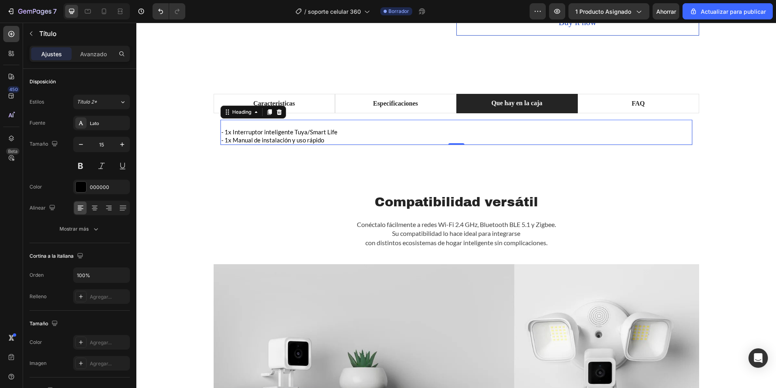
click at [342, 134] on p "- 1x Interruptor inteligente Tuya/Smart Life - 1x Manual de instalación y uso r…" at bounding box center [456, 133] width 470 height 24
drag, startPoint x: 341, startPoint y: 133, endPoint x: 229, endPoint y: 136, distance: 111.7
click at [229, 136] on p "- 1x Interruptor inteligente Tuya/Smart Life - 1x Manual de instalación y uso r…" at bounding box center [456, 133] width 470 height 24
drag, startPoint x: 326, startPoint y: 140, endPoint x: 183, endPoint y: 140, distance: 143.3
click at [183, 140] on div "Caracteristicas Especificaciones Que hay en la caja FAQ Icon Rotación 360° Head…" at bounding box center [456, 123] width 628 height 58
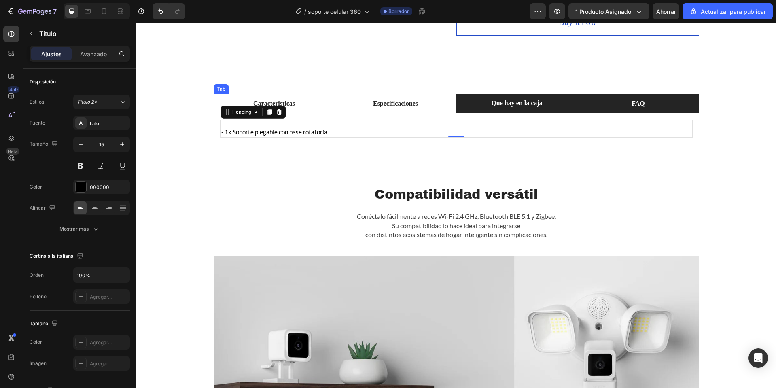
click at [625, 108] on li "FAQ" at bounding box center [638, 103] width 121 height 19
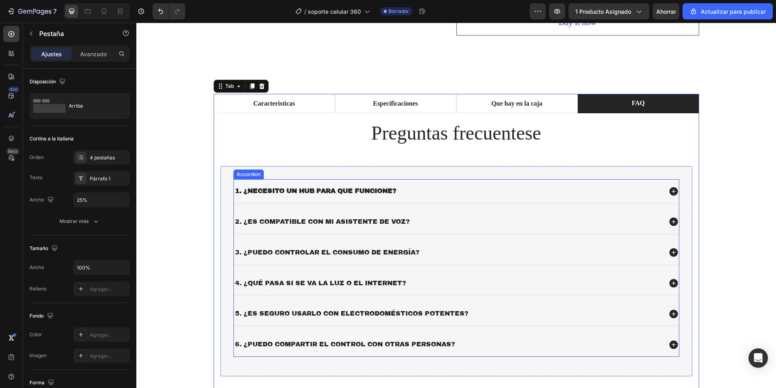
click at [309, 189] on strong "1. ¿Necesito un hub para que funcione?" at bounding box center [315, 190] width 161 height 7
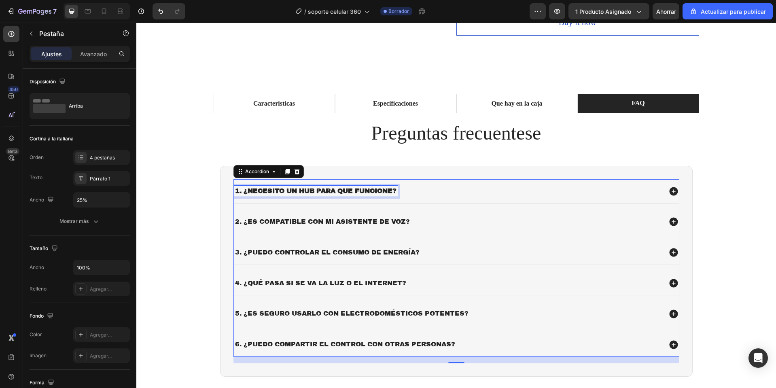
click at [309, 189] on strong "1. ¿Necesito un hub para que funcione?" at bounding box center [315, 190] width 161 height 7
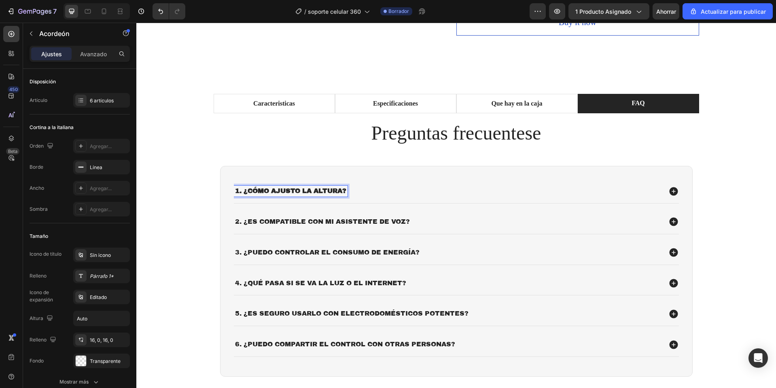
click at [435, 189] on div "1. ¿Cómo ajusto la altura?" at bounding box center [448, 191] width 428 height 11
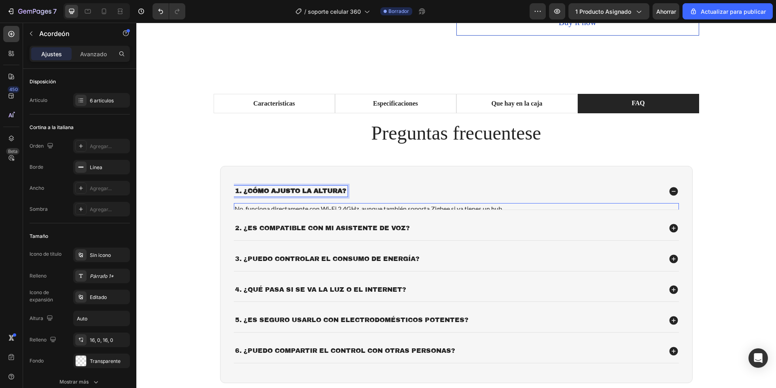
click at [456, 204] on div "No, funciona directamente con Wi-Fi 2.4GHz, aunque también soporta Zigbee si ya…" at bounding box center [456, 208] width 445 height 11
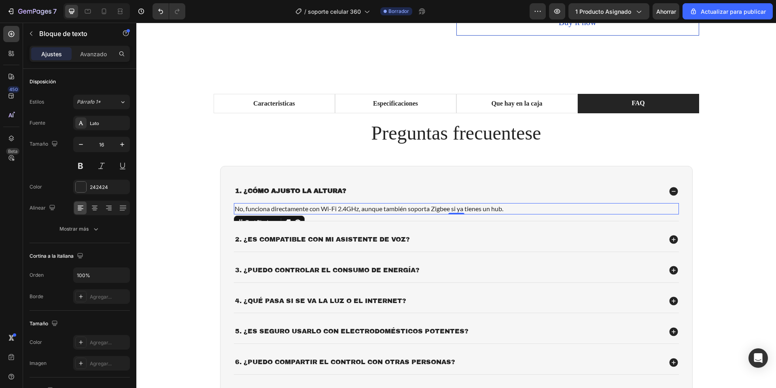
click at [336, 210] on p "No, funciona directamente con Wi-Fi 2.4GHz, aunque también soporta Zigbee si ya…" at bounding box center [457, 209] width 444 height 10
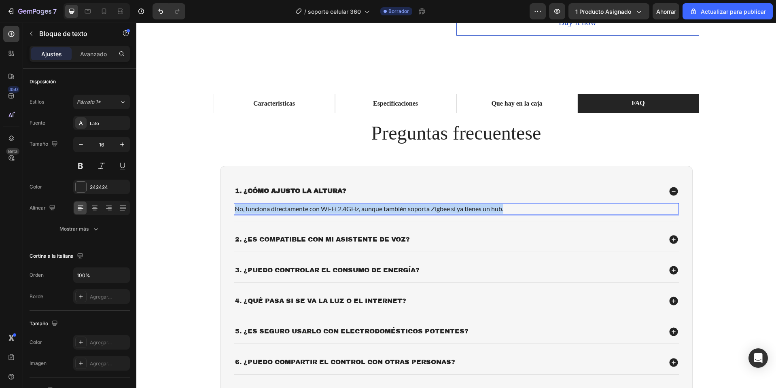
click at [336, 210] on p "No, funciona directamente con Wi-Fi 2.4GHz, aunque también soporta Zigbee si ya…" at bounding box center [457, 209] width 444 height 10
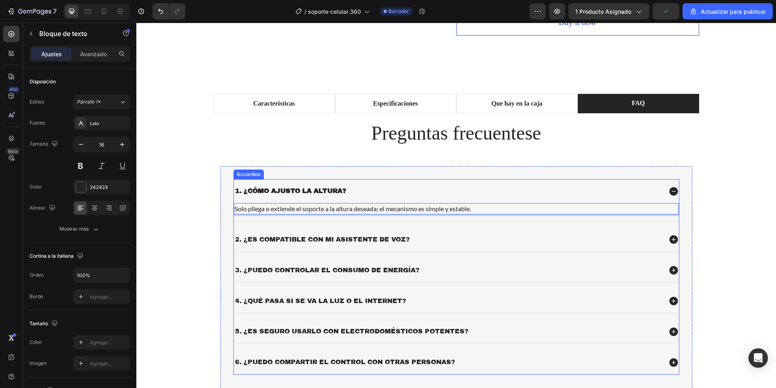
click at [284, 237] on p "2. ¿Es compatible con mi asistente de voz?" at bounding box center [322, 240] width 175 height 8
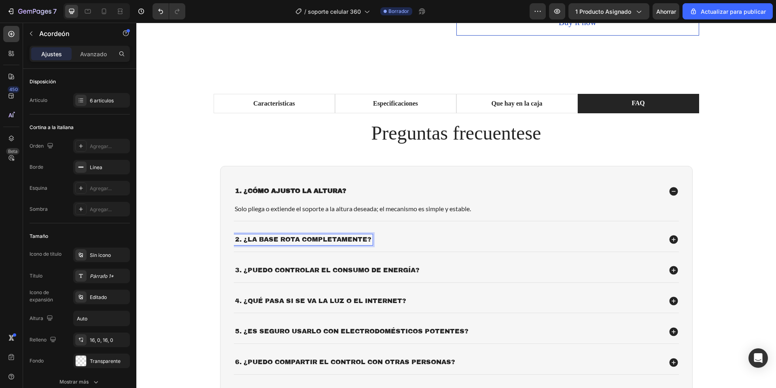
click at [431, 237] on div "2. ¿La base rota completamente?" at bounding box center [448, 239] width 428 height 11
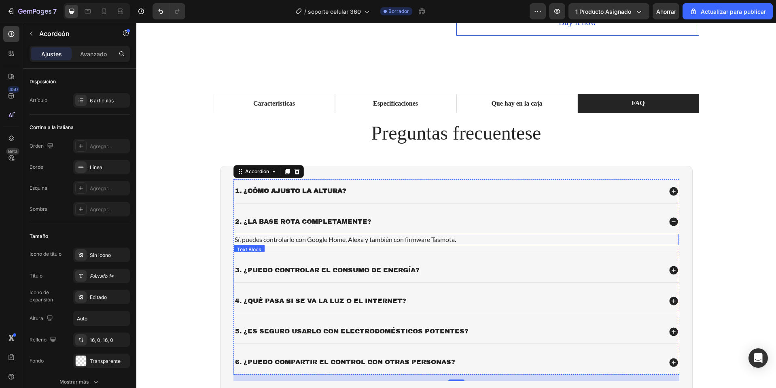
click at [276, 241] on p "Sí, puedes controlarlo con Google Home, Alexa y también con firmware Tasmota." at bounding box center [457, 240] width 444 height 10
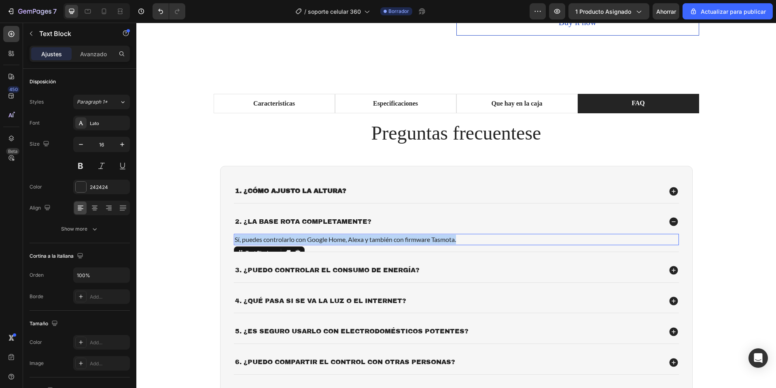
click at [276, 241] on p "Sí, puedes controlarlo con Google Home, Alexa y también con firmware Tasmota." at bounding box center [457, 240] width 444 height 10
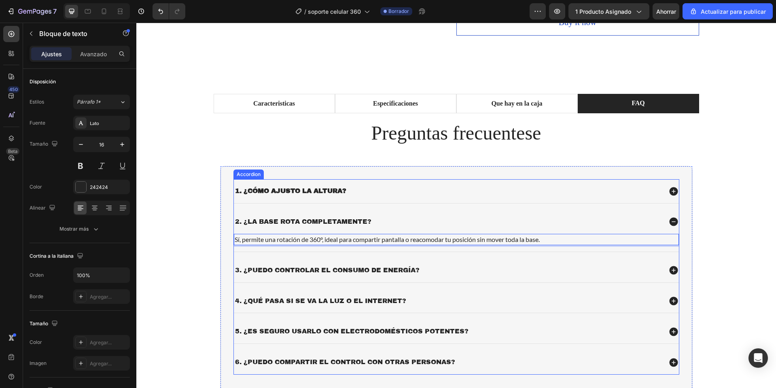
click at [292, 272] on p "3. ¿Puedo controlar el consumo de energía?" at bounding box center [327, 270] width 185 height 8
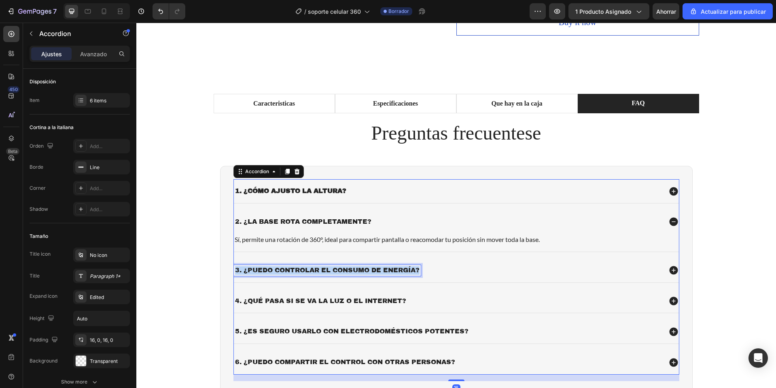
click at [292, 272] on p "3. ¿Puedo controlar el consumo de energía?" at bounding box center [327, 270] width 185 height 8
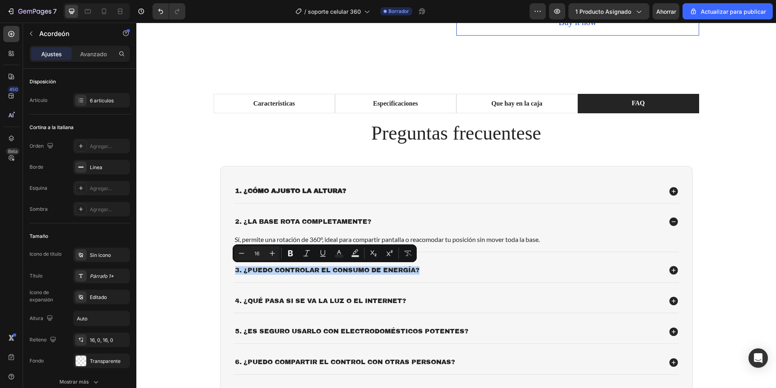
click at [246, 278] on div "3. ¿Puedo controlar el consumo de energía?" at bounding box center [456, 271] width 445 height 24
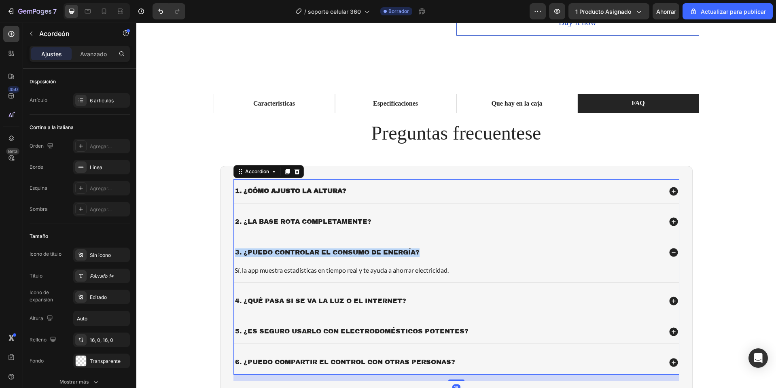
click at [323, 245] on div "3. ¿Puedo controlar el consumo de energía?" at bounding box center [456, 253] width 445 height 24
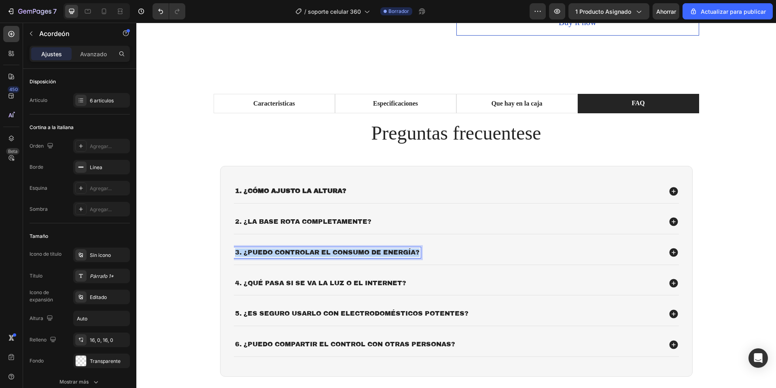
click at [316, 253] on p "3. ¿Puedo controlar el consumo de energía?" at bounding box center [327, 252] width 185 height 8
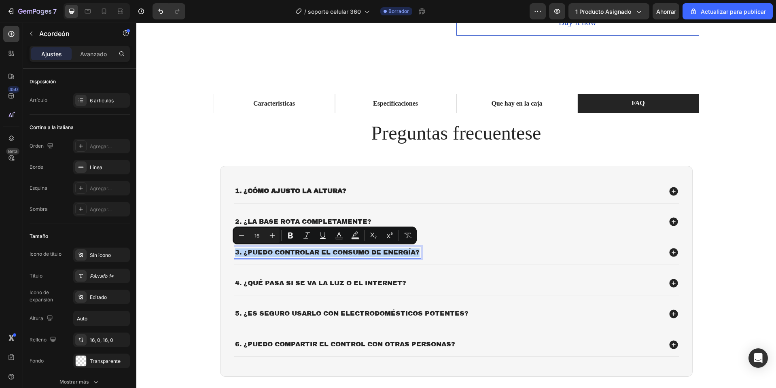
click at [316, 253] on p "3. ¿Puedo controlar el consumo de energía?" at bounding box center [327, 252] width 185 height 8
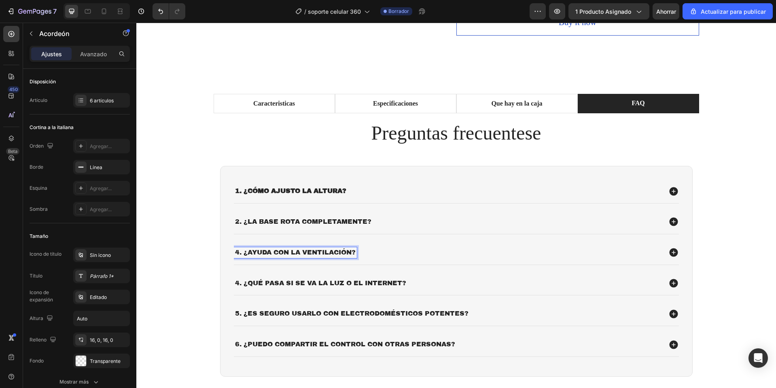
click at [236, 250] on p "4. ¿Ayuda con la ventilación?" at bounding box center [295, 252] width 121 height 8
click at [422, 252] on div "3. ¿Ayuda con la ventilación?" at bounding box center [448, 252] width 428 height 11
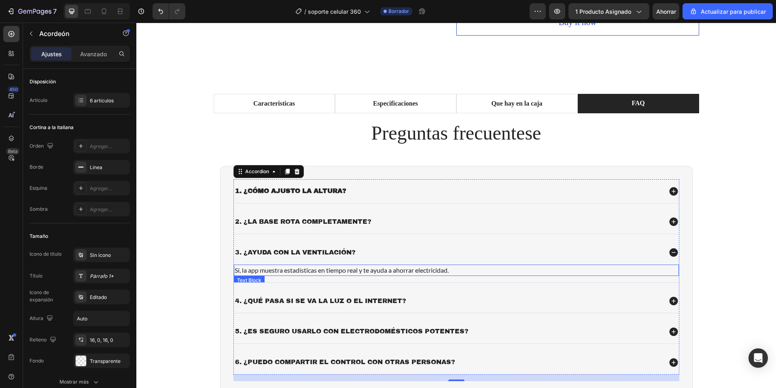
click at [316, 265] on div "Sí, la app muestra estadísticas en tiempo real y te ayuda a ahorrar electricida…" at bounding box center [456, 270] width 445 height 11
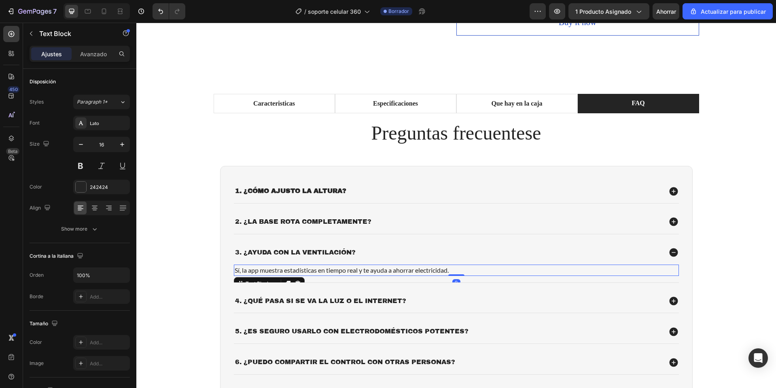
click at [316, 265] on div "Sí, la app muestra estadísticas en tiempo real y te ayuda a ahorrar electricida…" at bounding box center [456, 270] width 445 height 11
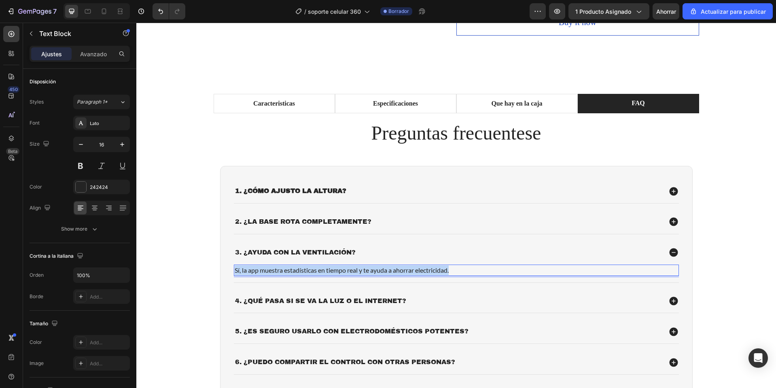
click at [316, 265] on div "Sí, la app muestra estadísticas en tiempo real y te ayuda a ahorrar electricida…" at bounding box center [456, 270] width 445 height 11
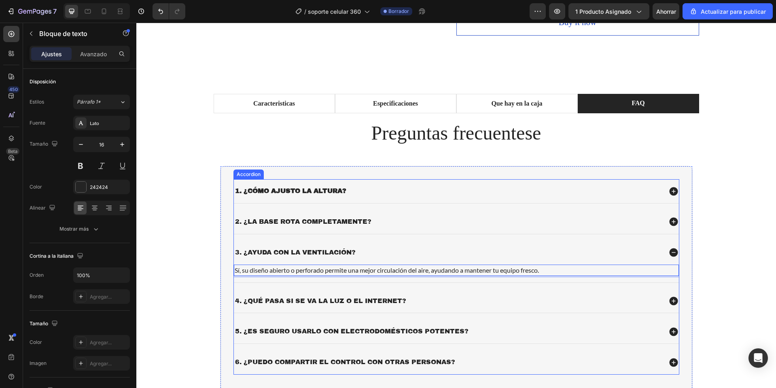
click at [261, 305] on p "4. ¿Qué pasa si se va la luz o el internet?" at bounding box center [320, 301] width 171 height 8
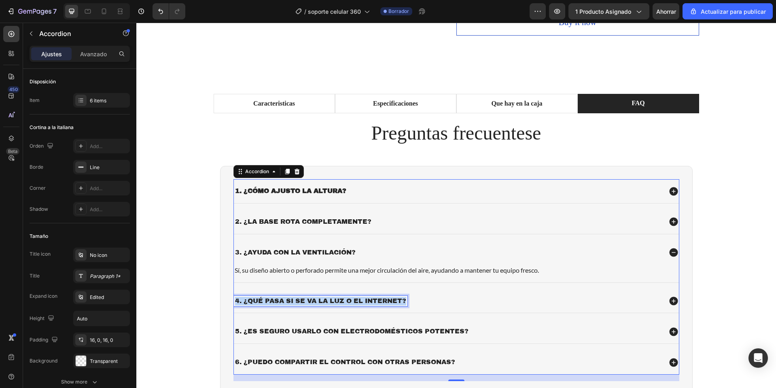
click at [261, 305] on p "4. ¿Qué pasa si se va la luz o el internet?" at bounding box center [320, 301] width 171 height 8
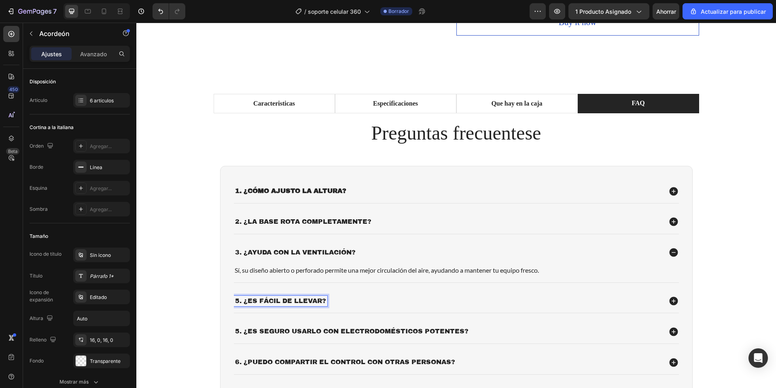
click at [235, 304] on p "5. ¿Es fácil de llevar?" at bounding box center [280, 301] width 91 height 8
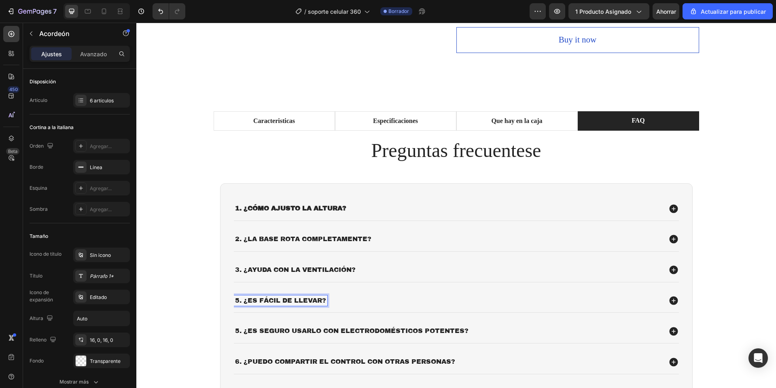
click at [236, 302] on p "5. ¿Es fácil de llevar?" at bounding box center [280, 301] width 91 height 8
click at [406, 309] on div "4. ¿Es fácil de llevar?" at bounding box center [456, 301] width 445 height 24
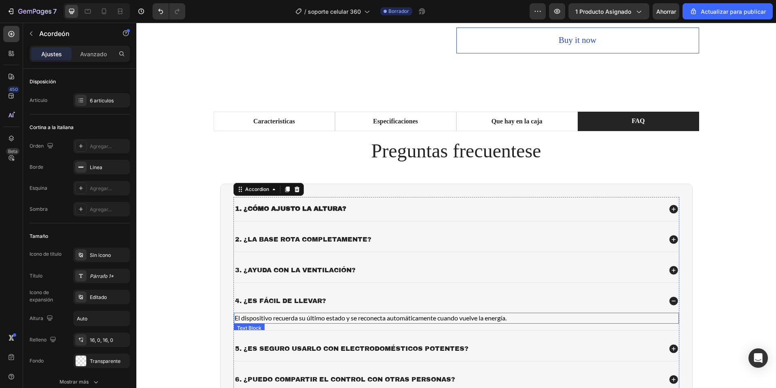
click at [355, 320] on p "El dispositivo recuerda su último estado y se reconecta automáticamente cuando …" at bounding box center [457, 318] width 444 height 9
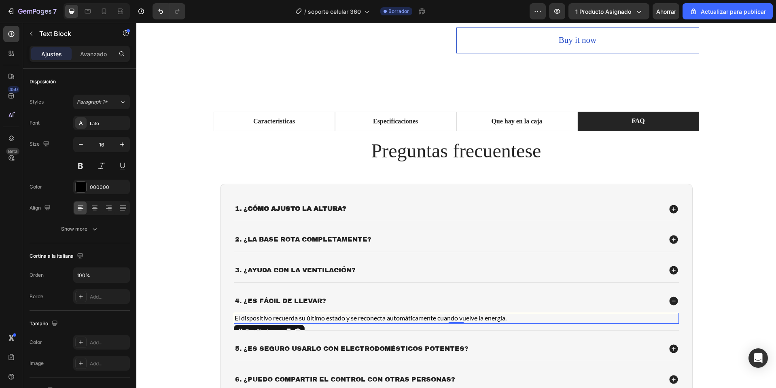
click at [355, 320] on p "El dispositivo recuerda su último estado y se reconecta automáticamente cuando …" at bounding box center [457, 318] width 444 height 9
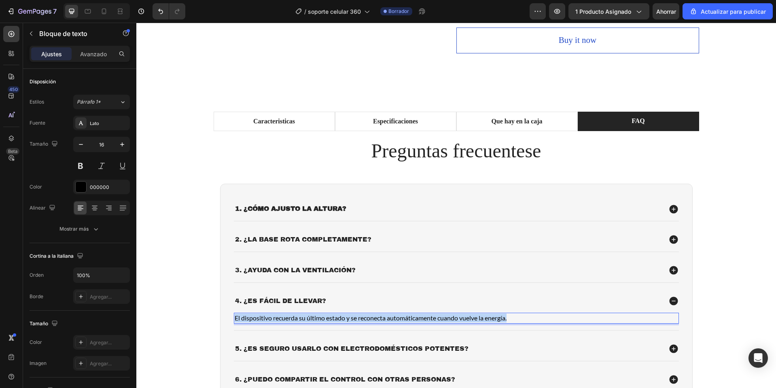
click at [355, 320] on p "El dispositivo recuerda su último estado y se reconecta automáticamente cuando …" at bounding box center [457, 318] width 444 height 9
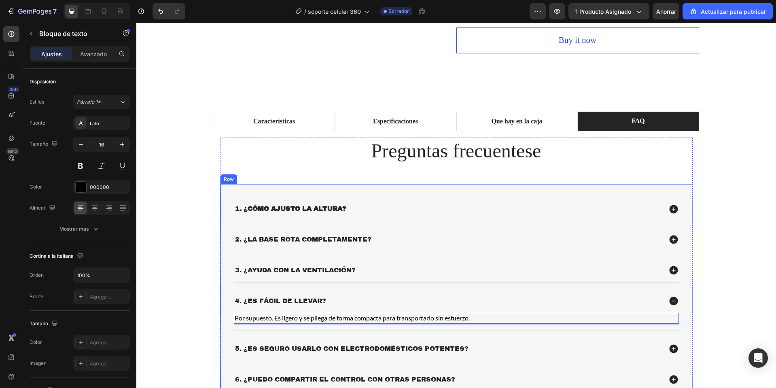
click at [249, 194] on div "1. ¿Cómo ajusto la altura? 2. ¿La base rota completamente? 3. ¿Ayuda con la ven…" at bounding box center [456, 298] width 473 height 228
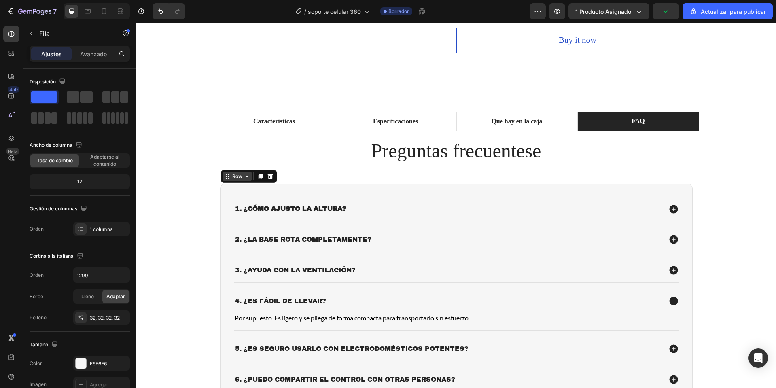
click at [238, 180] on div "Row" at bounding box center [237, 176] width 13 height 7
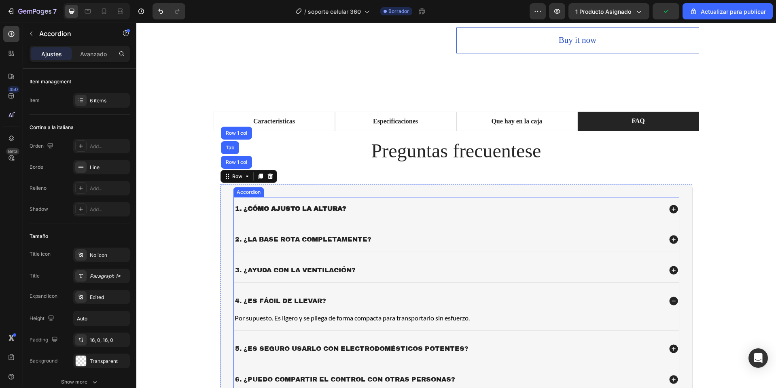
click at [267, 227] on div "1. ¿Cómo ajusto la altura? 2. ¿La base rota completamente? 3. ¿Ayuda con la ven…" at bounding box center [457, 294] width 446 height 195
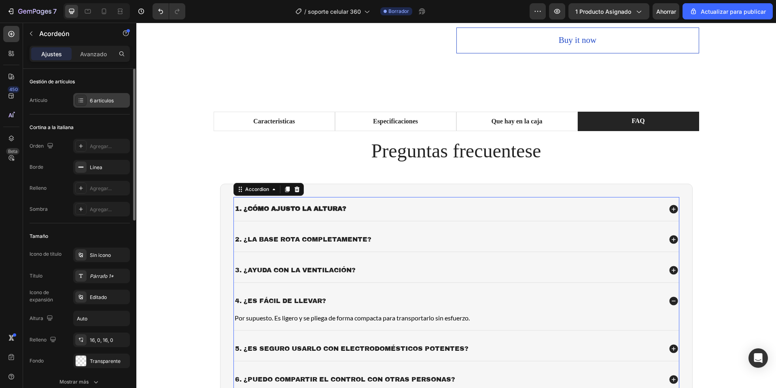
click at [125, 104] on div "6 artículos" at bounding box center [109, 100] width 38 height 7
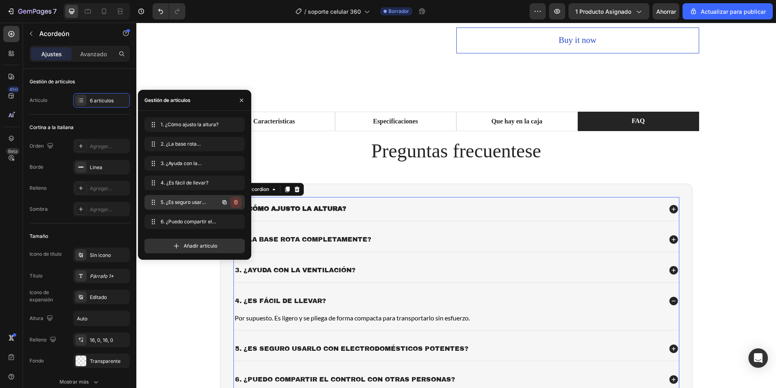
click at [240, 203] on button "button" at bounding box center [235, 202] width 11 height 11
click at [240, 203] on button "Borrar" at bounding box center [230, 202] width 22 height 11
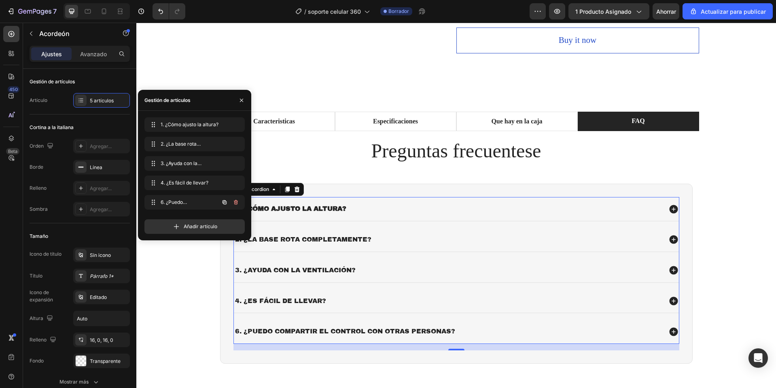
click at [239, 203] on button "button" at bounding box center [235, 202] width 11 height 11
click at [239, 203] on button "Borrar" at bounding box center [230, 202] width 22 height 11
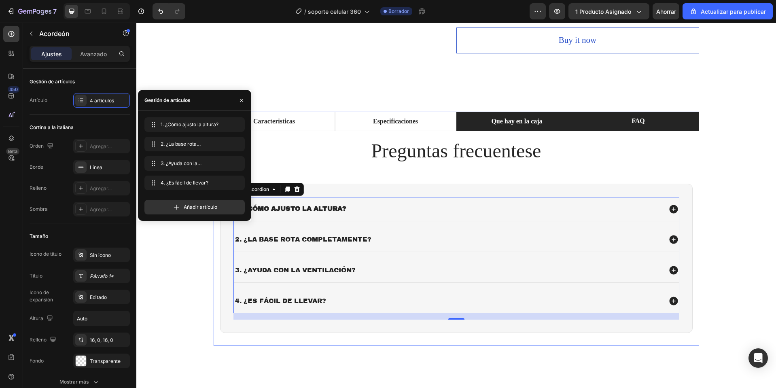
click at [535, 119] on p "Que hay en la caja" at bounding box center [516, 122] width 51 height 10
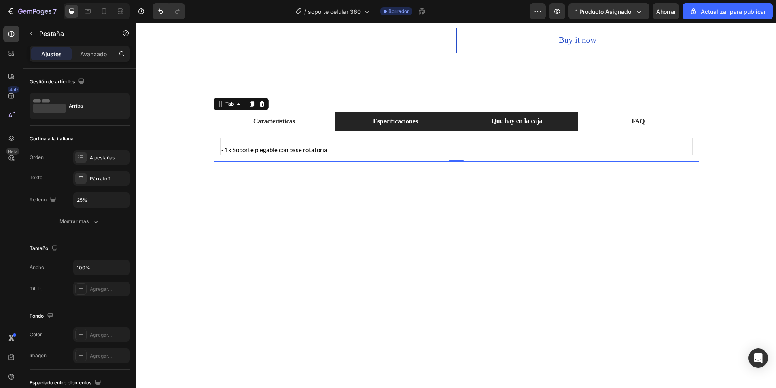
click at [376, 126] on p "Especificaciones" at bounding box center [395, 122] width 45 height 10
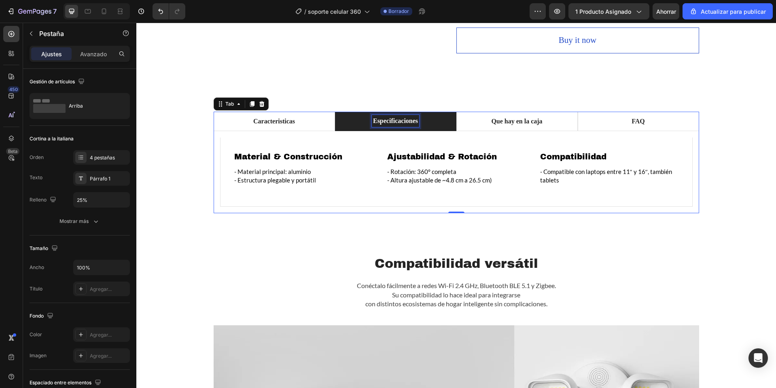
scroll to position [428, 0]
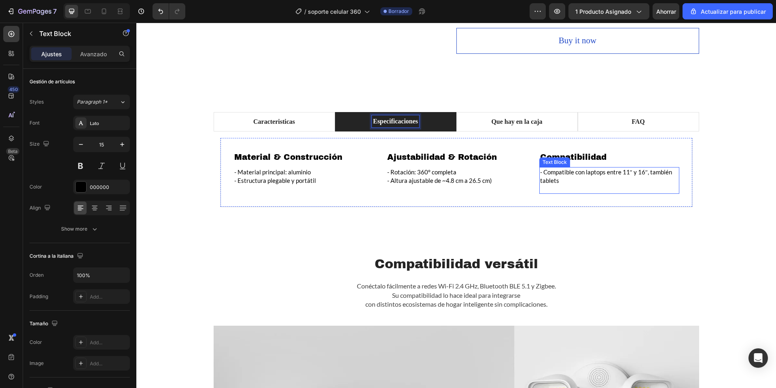
click at [600, 175] on p "- Compatible con laptops entre 11″ y 16″, también tablets" at bounding box center [609, 176] width 138 height 17
click at [598, 174] on p "- Compatible con laptops entre 11″ y 16″, también tablets" at bounding box center [609, 176] width 138 height 17
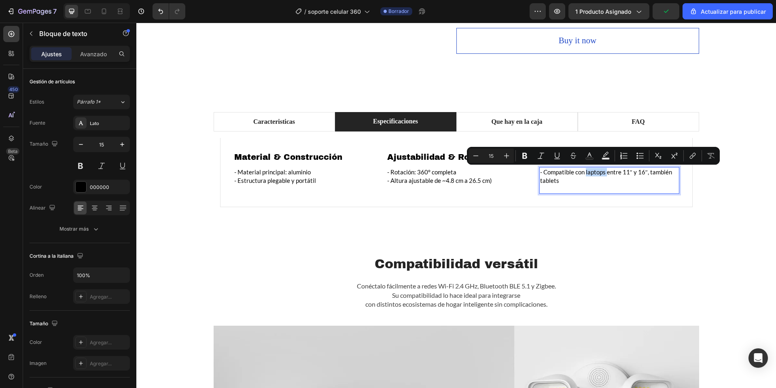
click at [592, 179] on p "- Compatible con laptops entre 11″ y 16″, también tablets" at bounding box center [609, 176] width 138 height 17
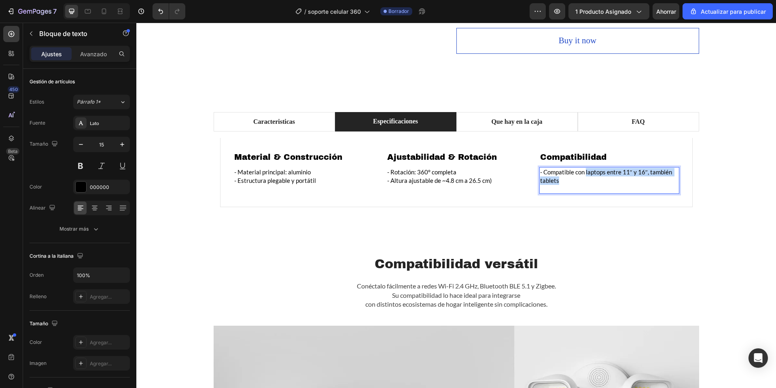
drag, startPoint x: 522, startPoint y: 182, endPoint x: 583, endPoint y: 175, distance: 61.5
click at [583, 175] on p "- Compatible con laptops entre 11″ y 16″, también tablets" at bounding box center [609, 176] width 138 height 17
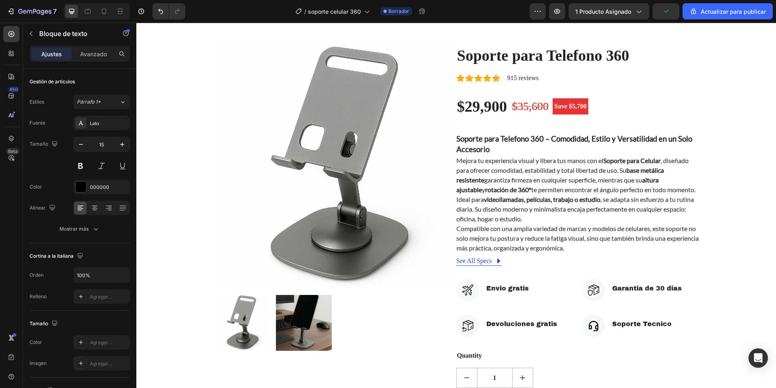
scroll to position [0, 0]
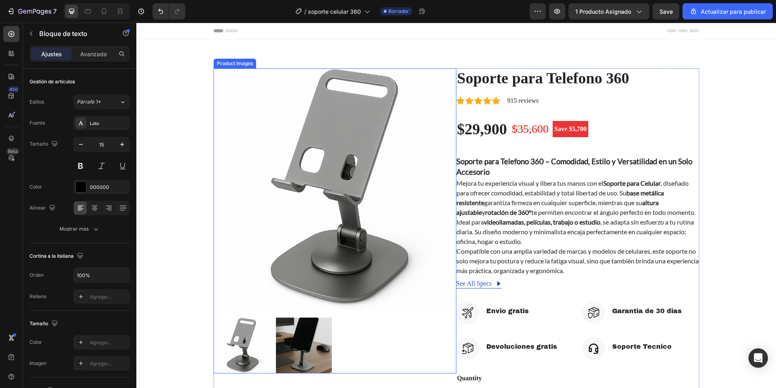
click at [308, 352] on img at bounding box center [304, 346] width 56 height 56
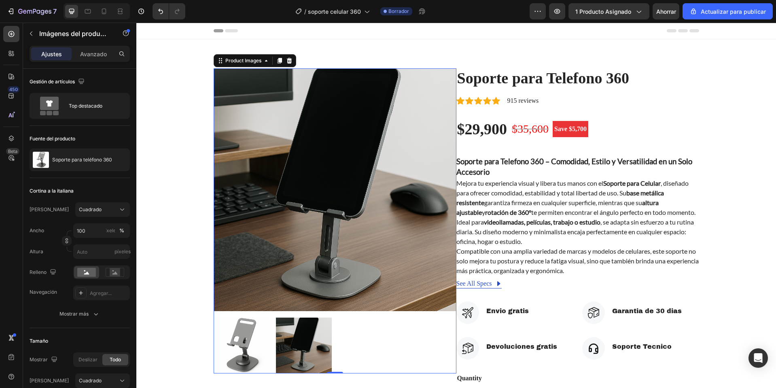
click at [253, 329] on img at bounding box center [242, 346] width 56 height 56
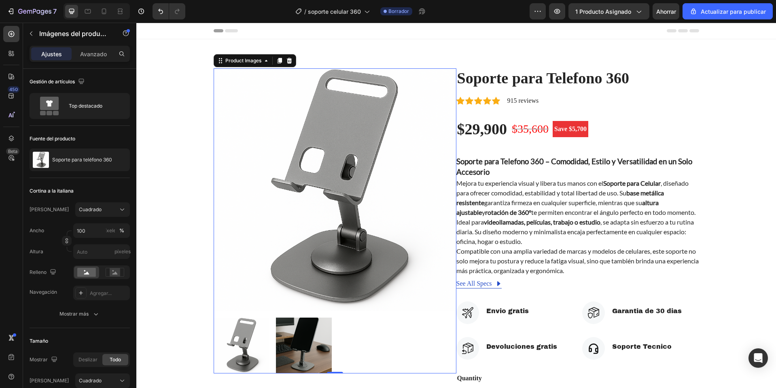
click at [291, 323] on img at bounding box center [304, 346] width 56 height 56
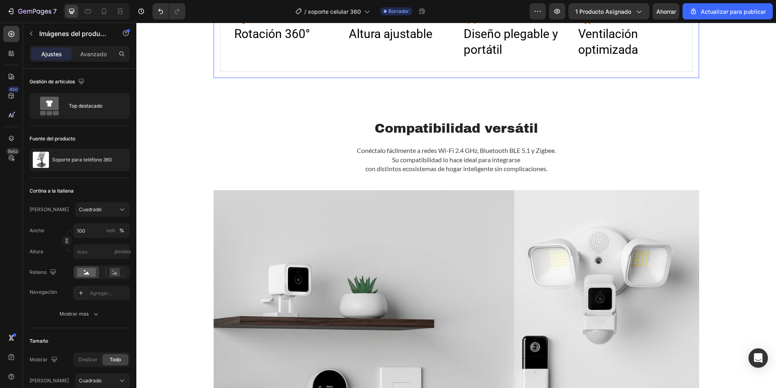
scroll to position [607, 0]
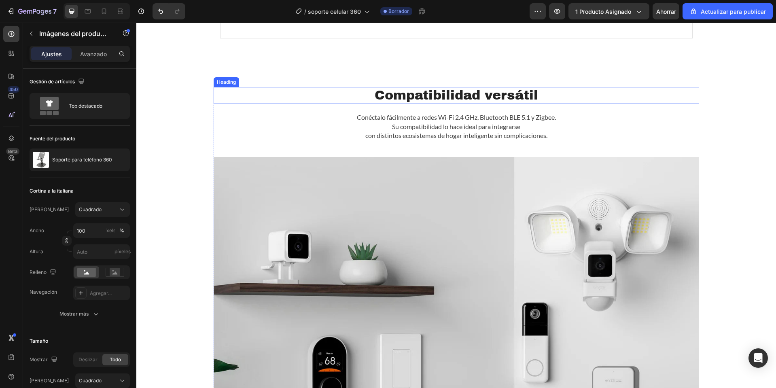
click at [429, 90] on h2 "Compatibilidad versátil" at bounding box center [457, 95] width 486 height 17
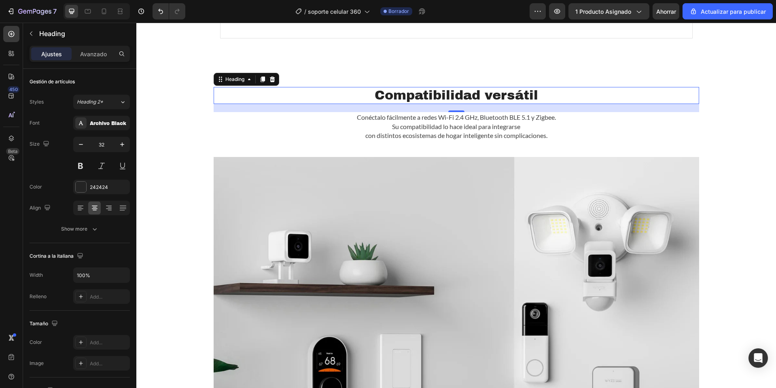
click at [429, 90] on h2 "Compatibilidad versátil" at bounding box center [457, 95] width 486 height 17
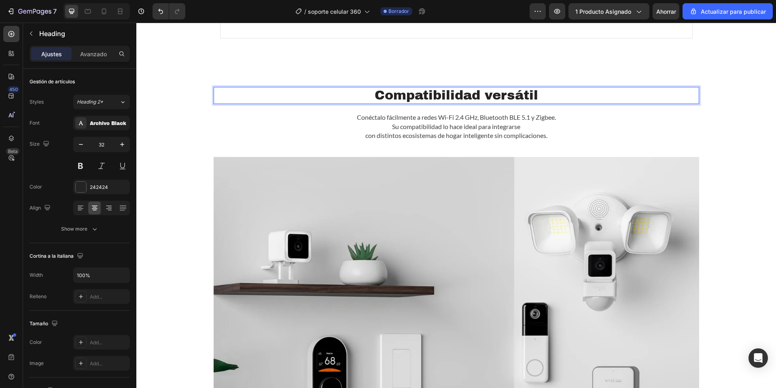
click at [429, 90] on p "Compatibilidad versátil" at bounding box center [456, 95] width 484 height 15
click at [411, 97] on strong "1. Rotación 360°" at bounding box center [456, 95] width 115 height 14
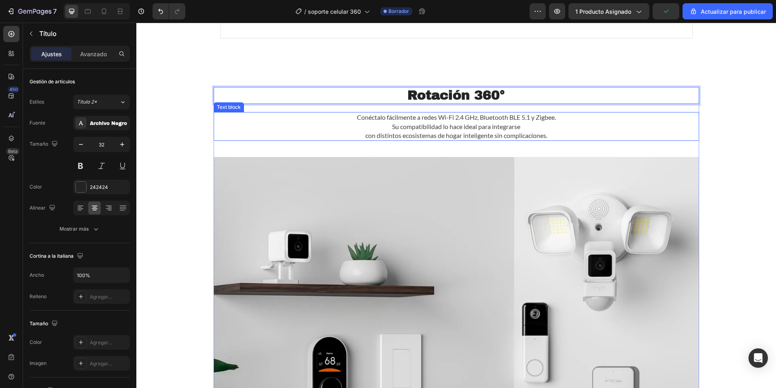
click at [485, 136] on p "con distintos ecosistemas de hogar inteligente sin complicaciones." at bounding box center [456, 135] width 484 height 9
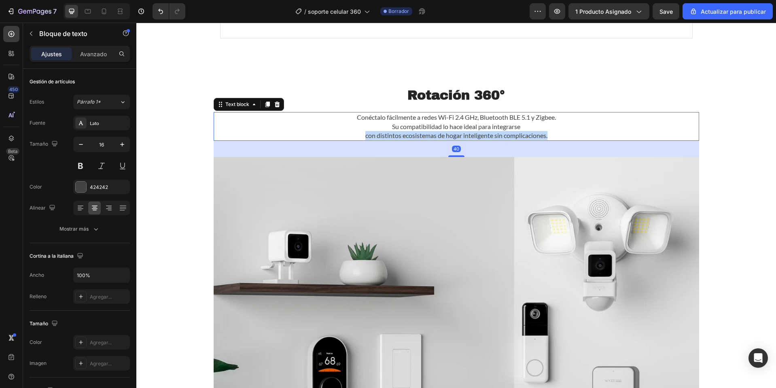
click at [485, 136] on p "con distintos ecosistemas de hogar inteligente sin complicaciones." at bounding box center [456, 135] width 484 height 9
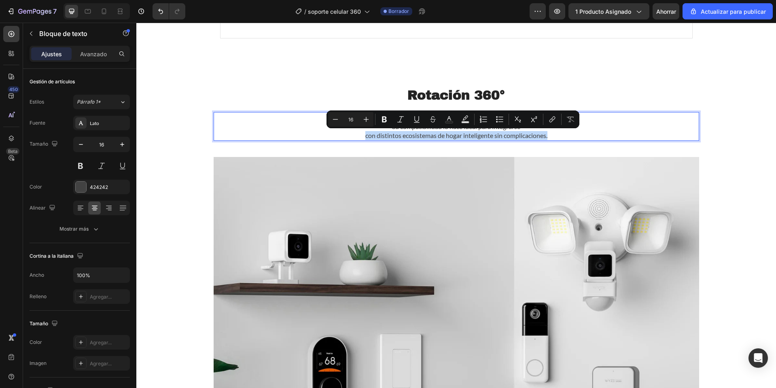
click at [559, 134] on p "con distintos ecosistemas de hogar inteligente sin complicaciones." at bounding box center [456, 135] width 484 height 9
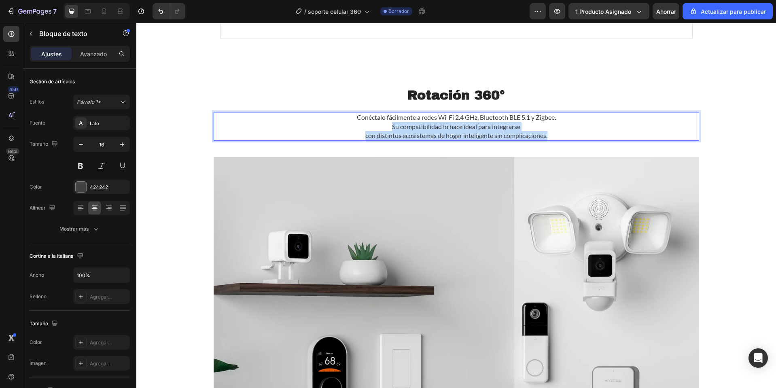
drag, startPoint x: 554, startPoint y: 136, endPoint x: 350, endPoint y: 123, distance: 205.2
click at [350, 123] on div "Conéctalo fácilmente a redes Wi-Fi 2.4 GHz, Bluetooth BLE 5.1 y Zigbee. Su comp…" at bounding box center [457, 126] width 486 height 29
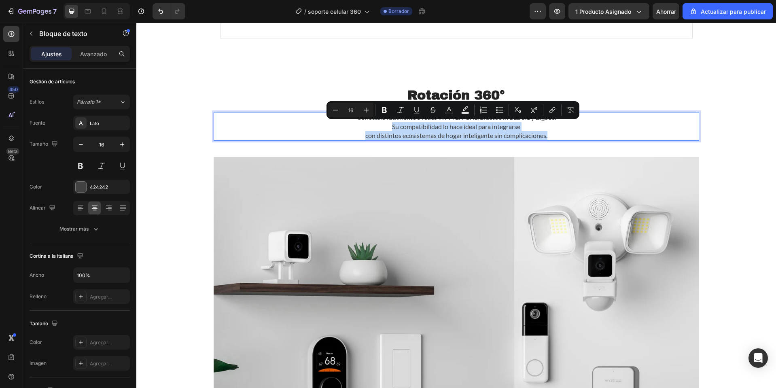
click at [350, 123] on p "Su compatibilidad lo hace ideal para integrarse" at bounding box center [456, 126] width 484 height 9
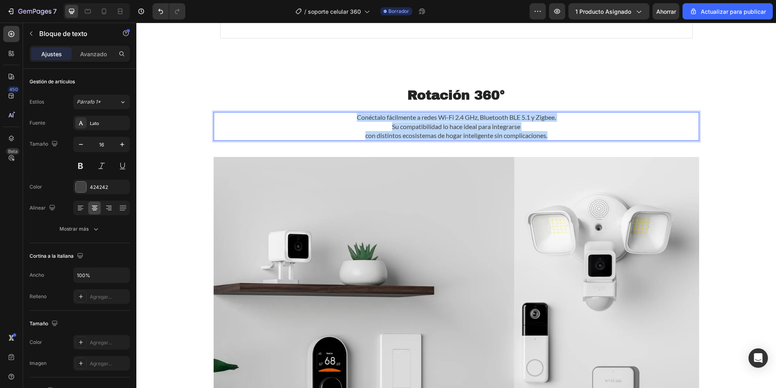
drag, startPoint x: 561, startPoint y: 137, endPoint x: 348, endPoint y: 118, distance: 214.1
click at [348, 118] on div "Conéctalo fácilmente a redes Wi-Fi 2.4 GHz, Bluetooth BLE 5.1 y Zigbee. Su comp…" at bounding box center [457, 126] width 486 height 29
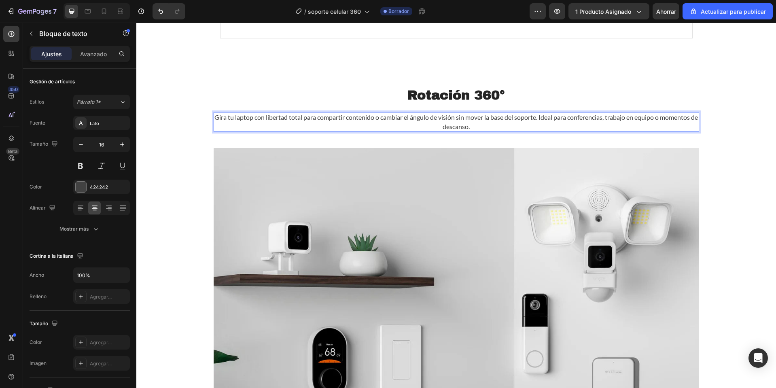
click at [484, 119] on p "Gira tu laptop con libertad total para compartir contenido o cambiar el ángulo …" at bounding box center [456, 122] width 484 height 18
click at [450, 129] on p "la base del soporte. Ideal para conferencias, trabajo en equipo o momentos de d…" at bounding box center [456, 126] width 484 height 9
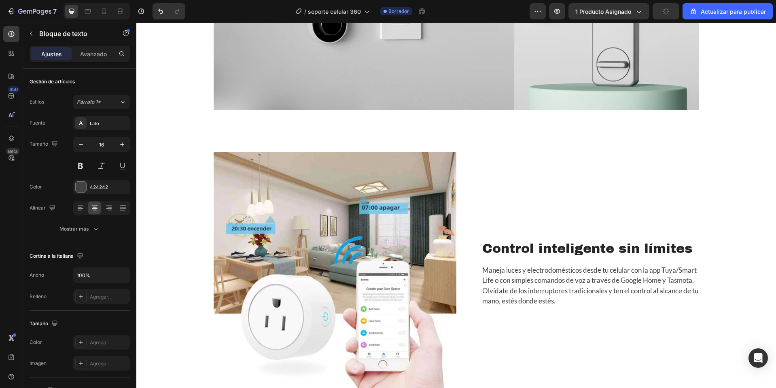
scroll to position [1093, 0]
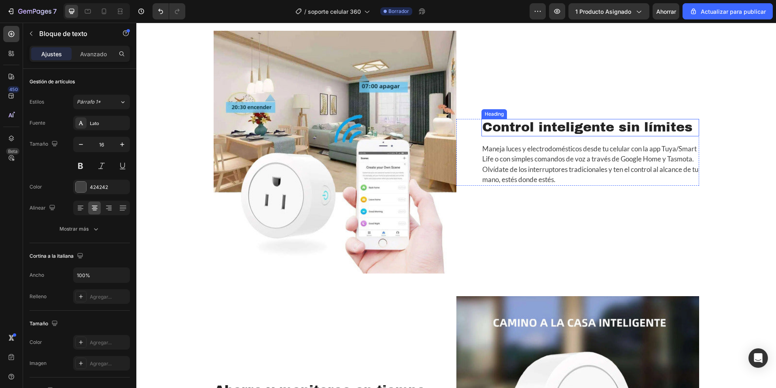
click at [555, 126] on h2 "Control inteligente sin límites" at bounding box center [591, 127] width 218 height 17
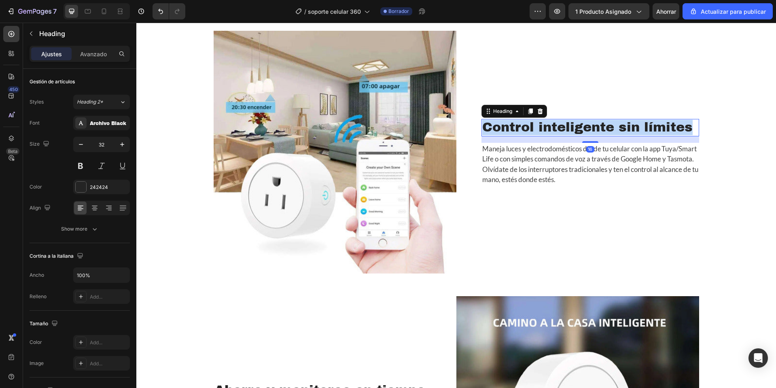
click at [555, 126] on p "Control inteligente sin límites" at bounding box center [590, 127] width 216 height 15
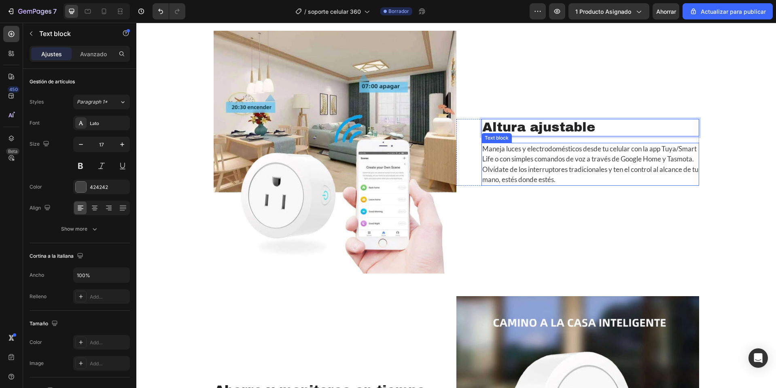
click at [541, 161] on p "Maneja luces y electrodomésticos desde tu celular con la app Tuya/Smart Life o …" at bounding box center [590, 164] width 216 height 41
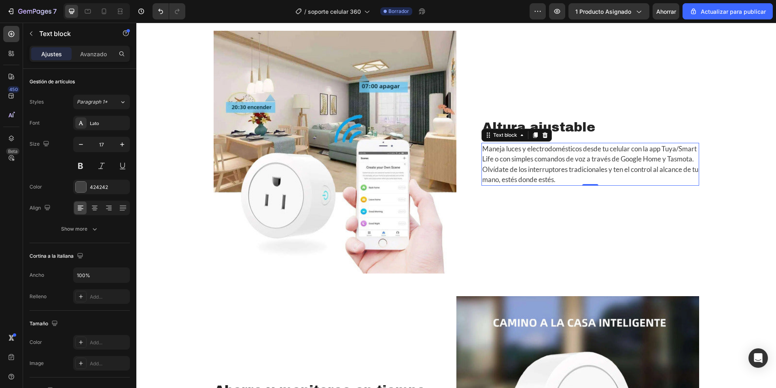
click at [541, 161] on p "Maneja luces y electrodomésticos desde tu celular con la app Tuya/Smart Life o …" at bounding box center [590, 164] width 216 height 41
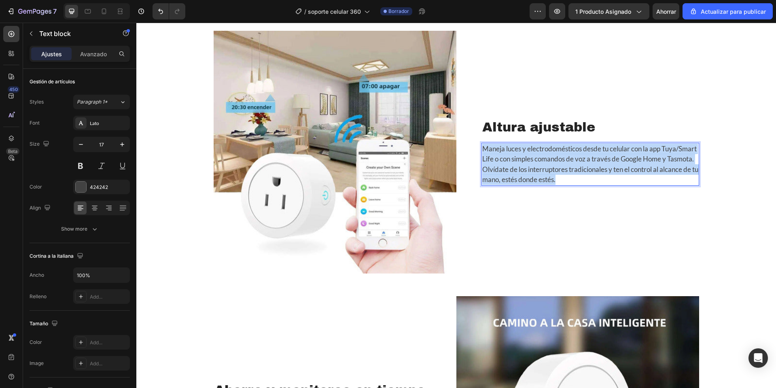
click at [541, 161] on p "Maneja luces y electrodomésticos desde tu celular con la app Tuya/Smart Life o …" at bounding box center [590, 164] width 216 height 41
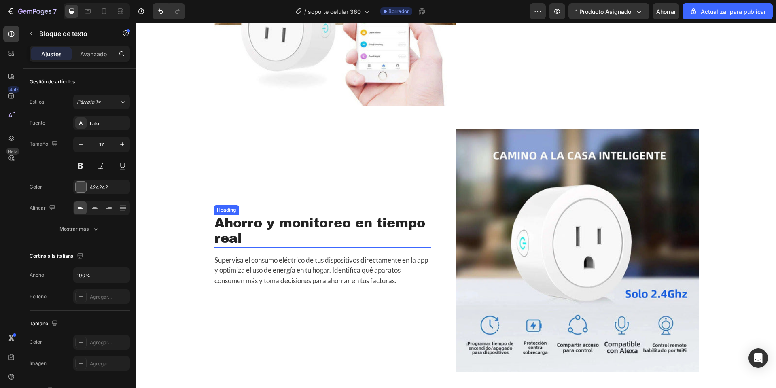
scroll to position [1265, 0]
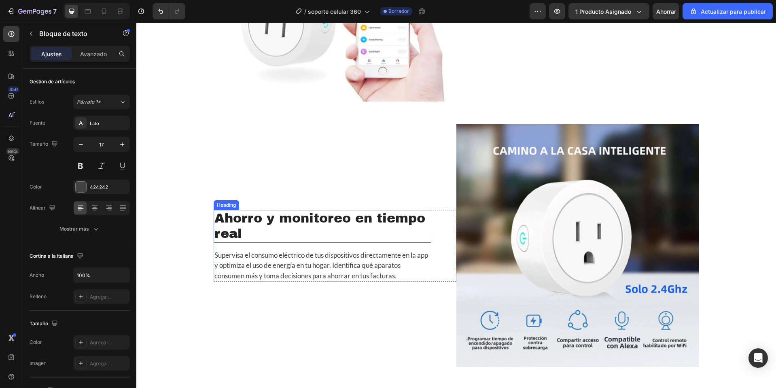
click at [289, 225] on h2 "Ahorro y monitoreo en tiempo real" at bounding box center [323, 226] width 218 height 33
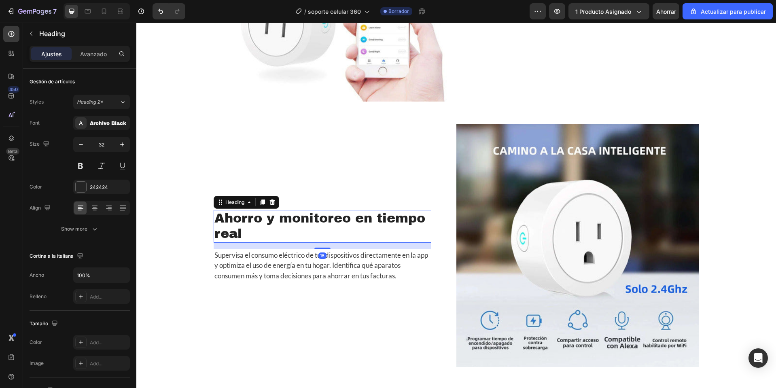
click at [289, 225] on h2 "Ahorro y monitoreo en tiempo real" at bounding box center [323, 226] width 218 height 33
click at [289, 225] on p "Ahorro y monitoreo en tiempo real" at bounding box center [322, 226] width 216 height 31
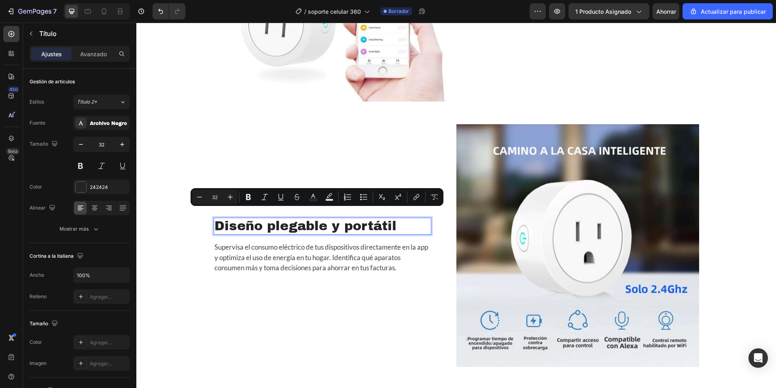
scroll to position [1272, 0]
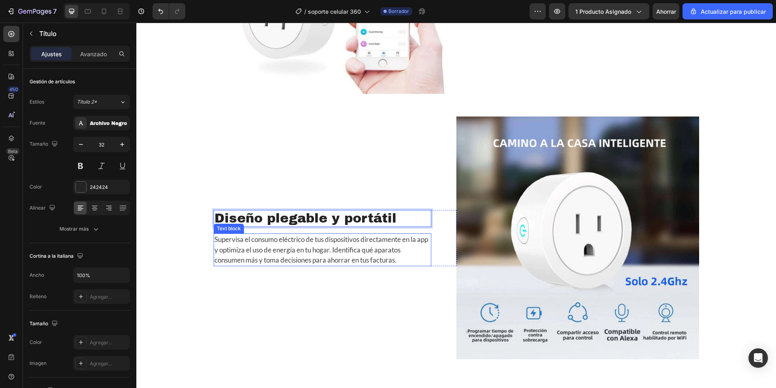
click at [268, 245] on p "Supervisa el consumo eléctrico de tus dispositivos directamente en la app y opt…" at bounding box center [322, 249] width 216 height 31
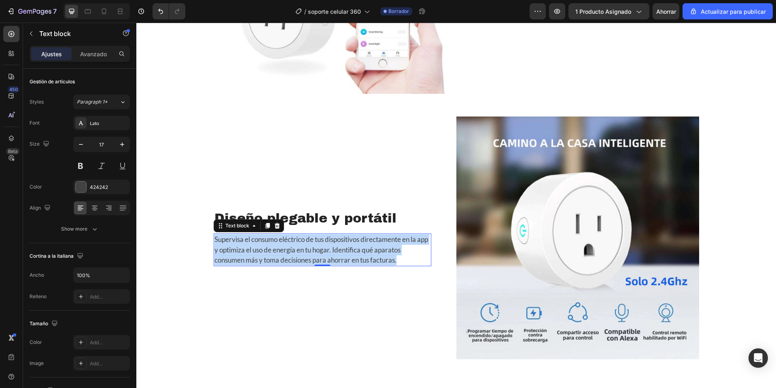
click at [268, 245] on p "Supervisa el consumo eléctrico de tus dispositivos directamente en la app y opt…" at bounding box center [322, 249] width 216 height 31
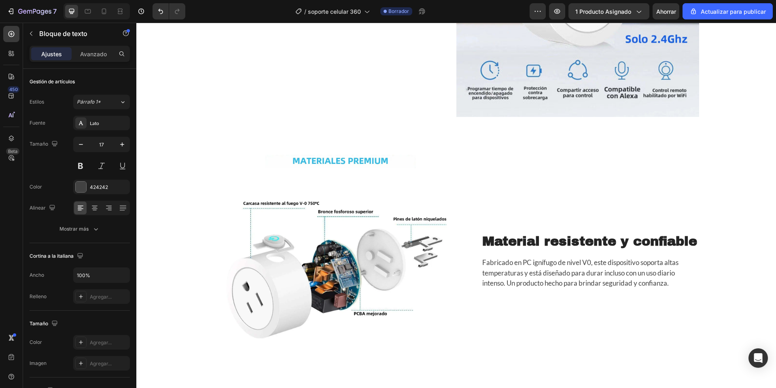
scroll to position [1520, 0]
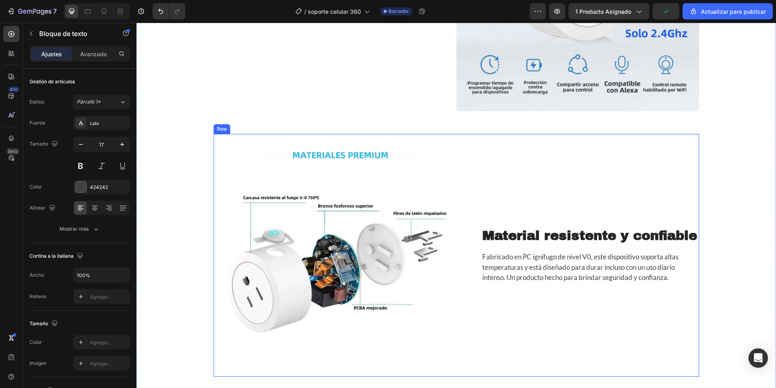
click at [562, 239] on strong "Material resistente y confiable" at bounding box center [589, 236] width 215 height 14
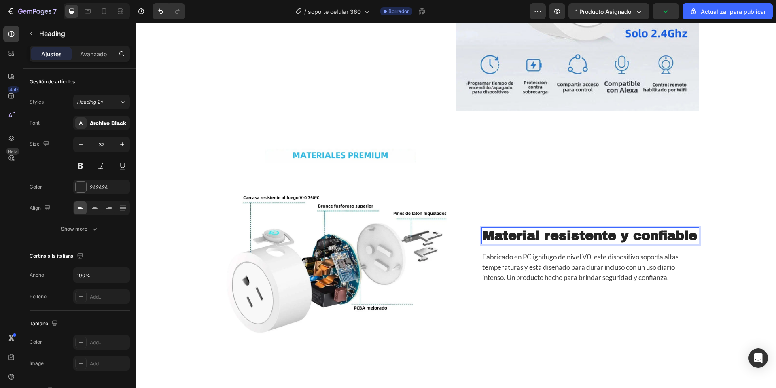
click at [562, 239] on strong "Material resistente y confiable" at bounding box center [589, 236] width 215 height 14
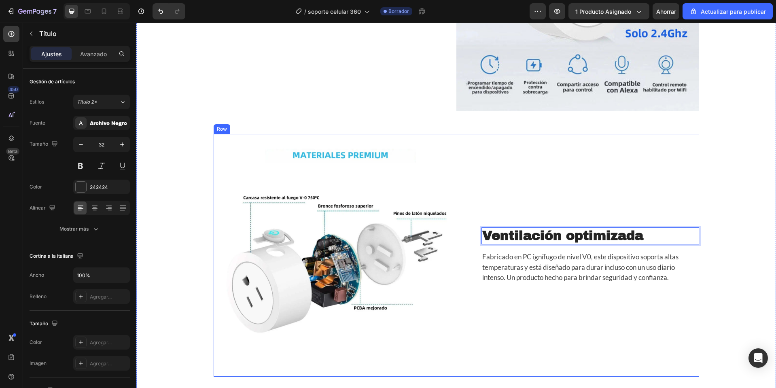
click at [565, 278] on p "Fabricado en PC ignífugo de nivel V0, este dispositivo soporta altas temperatur…" at bounding box center [590, 267] width 216 height 31
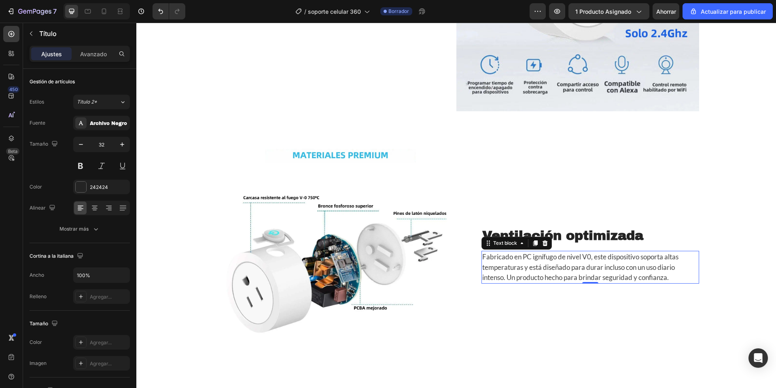
click at [565, 278] on p "Fabricado en PC ignífugo de nivel V0, este dispositivo soporta altas temperatur…" at bounding box center [590, 267] width 216 height 31
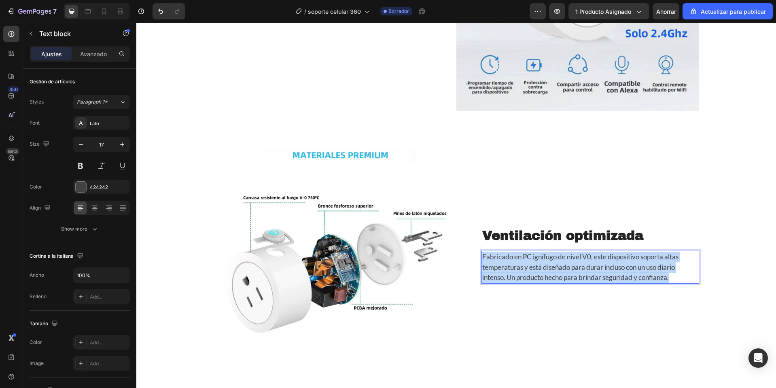
click at [565, 278] on p "Fabricado en PC ignífugo de nivel V0, este dispositivo soporta altas temperatur…" at bounding box center [590, 267] width 216 height 31
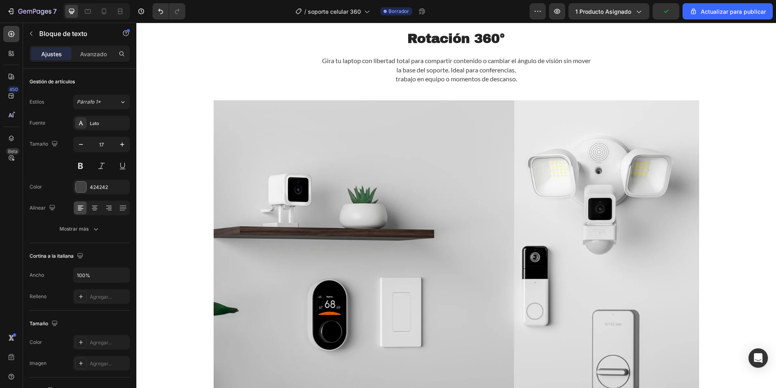
scroll to position [711, 0]
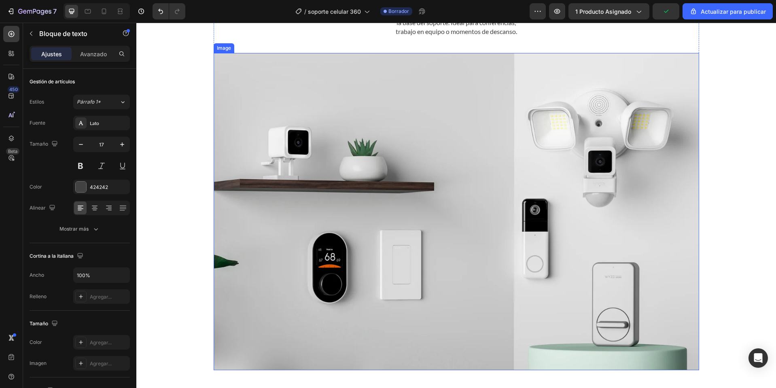
click at [434, 187] on img at bounding box center [457, 211] width 486 height 317
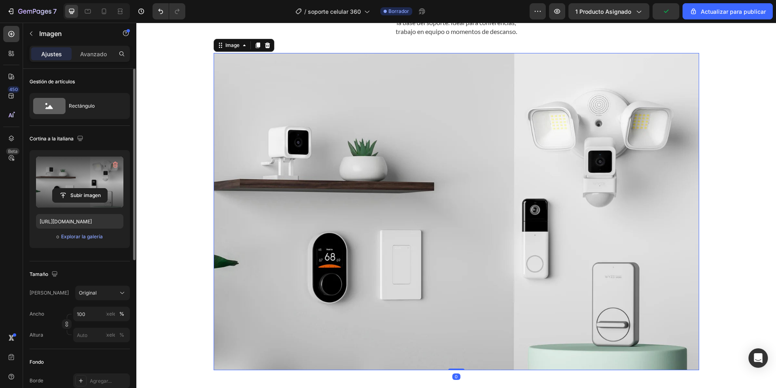
click at [96, 181] on label at bounding box center [79, 182] width 87 height 51
click at [96, 189] on input "file" at bounding box center [80, 196] width 55 height 14
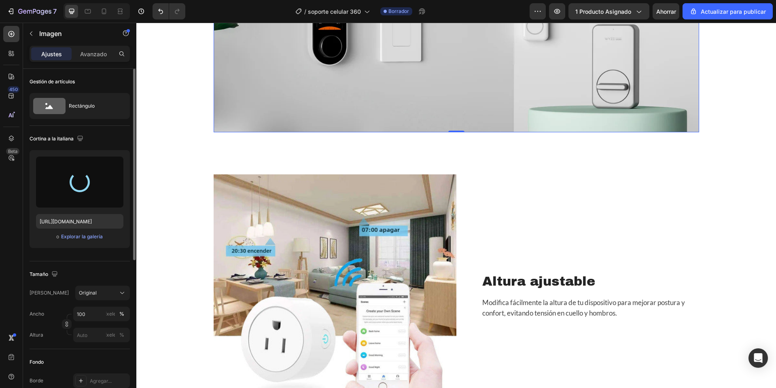
scroll to position [954, 0]
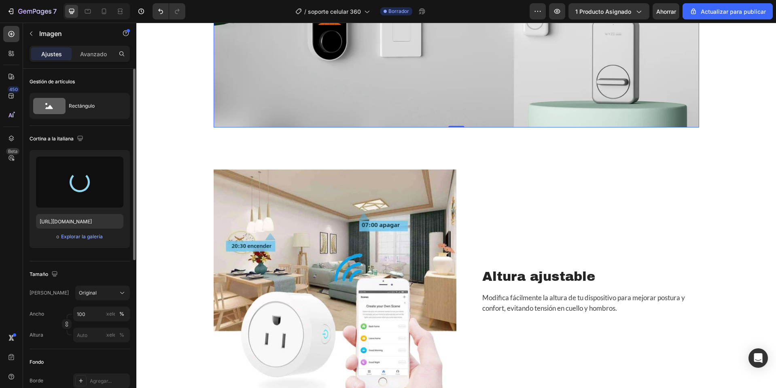
type input "https://cdn.shopify.com/s/files/1/0668/0317/1459/files/gempages_581068646118327…"
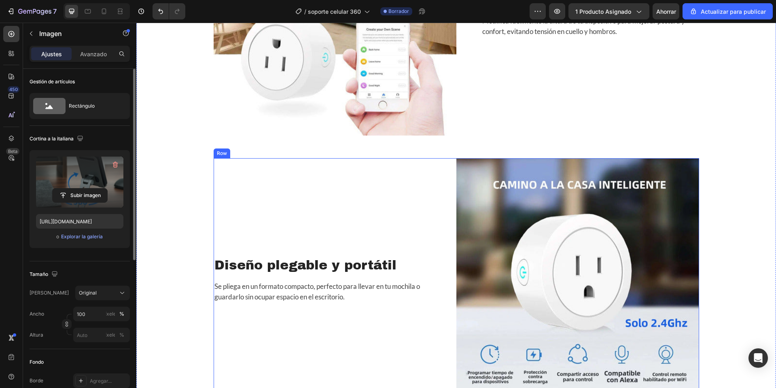
scroll to position [1763, 0]
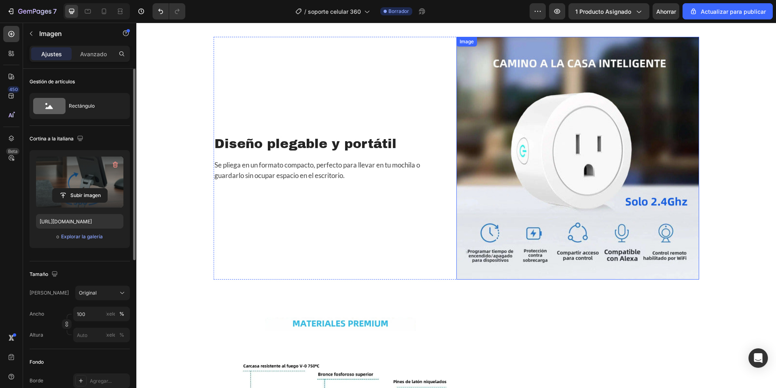
click at [522, 155] on img at bounding box center [577, 158] width 243 height 243
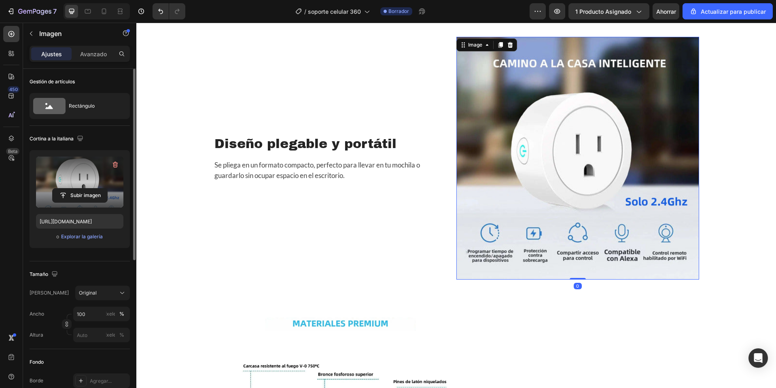
click at [106, 165] on label at bounding box center [79, 182] width 87 height 51
click at [106, 189] on input "file" at bounding box center [80, 196] width 55 height 14
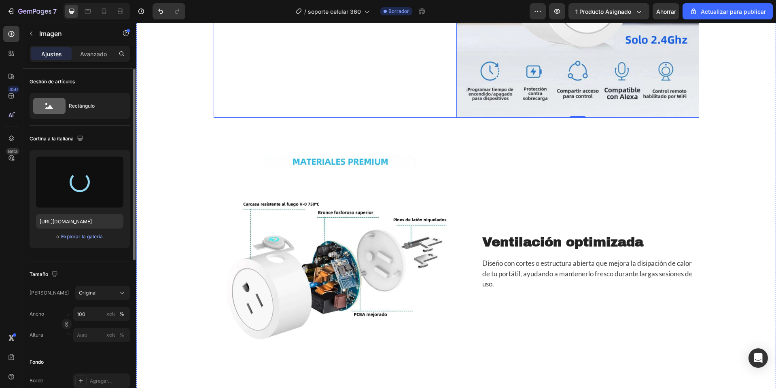
scroll to position [2046, 0]
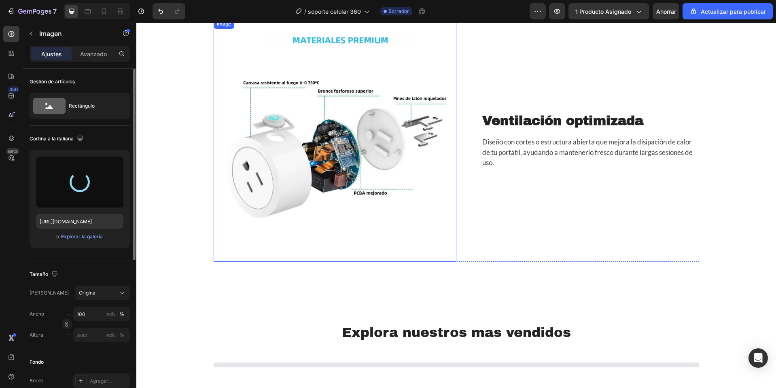
type input "https://cdn.shopify.com/s/files/1/0668/0317/1459/files/gempages_581068646118327…"
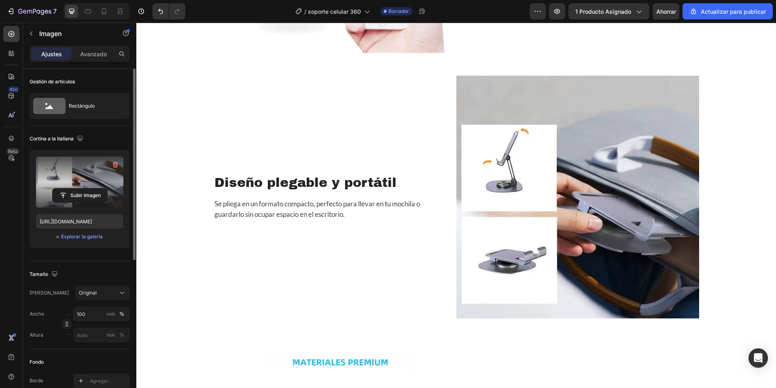
scroll to position [994, 0]
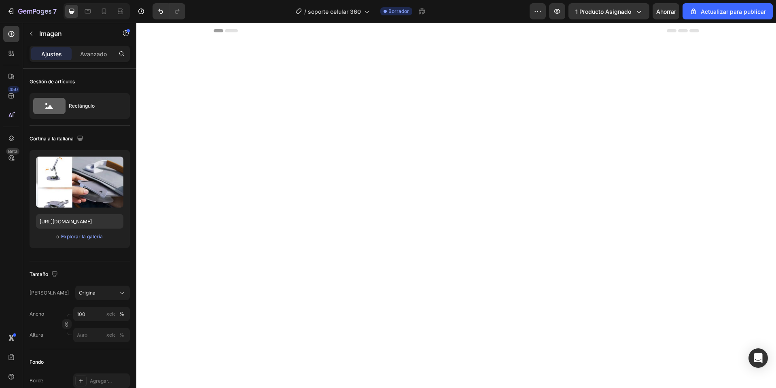
scroll to position [792, 0]
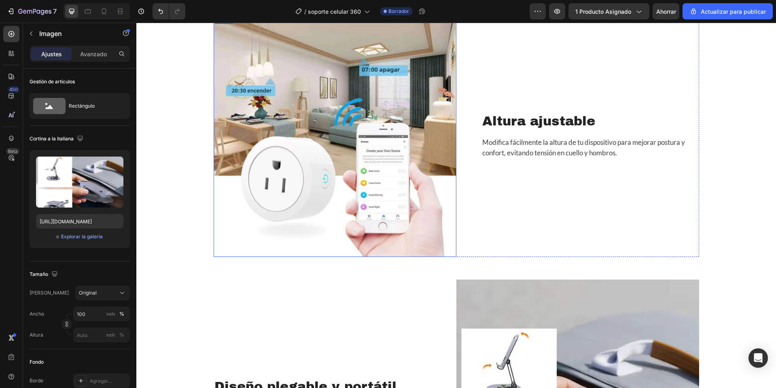
click at [329, 149] on img at bounding box center [335, 135] width 243 height 243
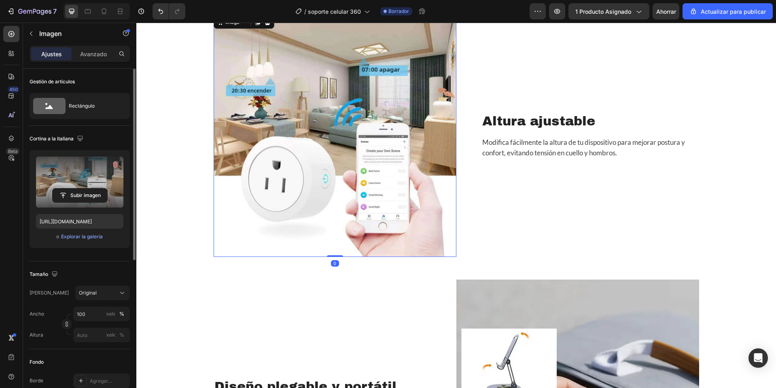
click at [66, 168] on label at bounding box center [79, 182] width 87 height 51
click at [66, 189] on input "file" at bounding box center [80, 196] width 55 height 14
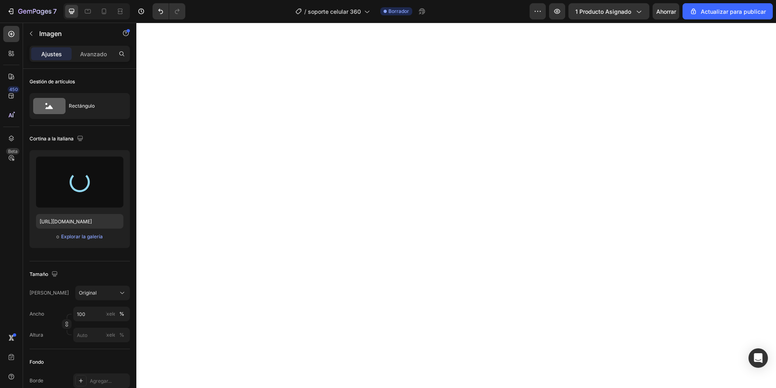
type input "https://cdn.shopify.com/s/files/1/0668/0317/1459/files/gempages_581068646118327…"
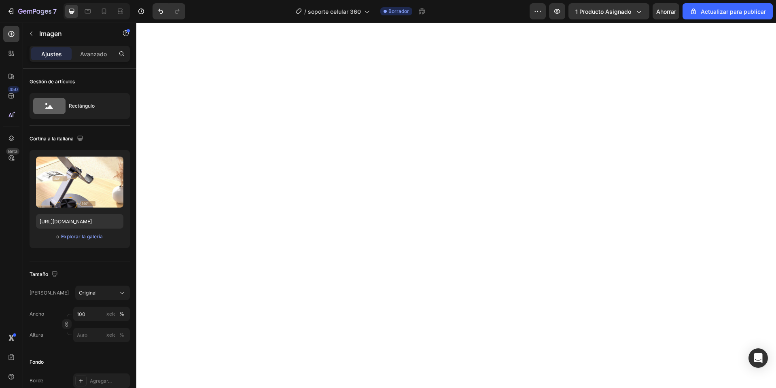
scroll to position [671, 0]
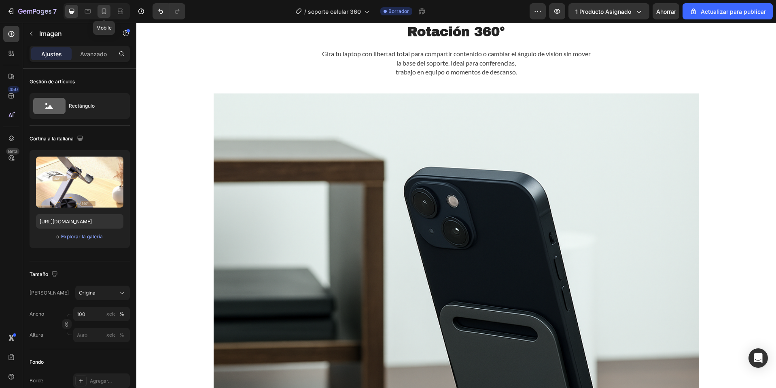
click at [106, 13] on icon at bounding box center [104, 11] width 4 height 6
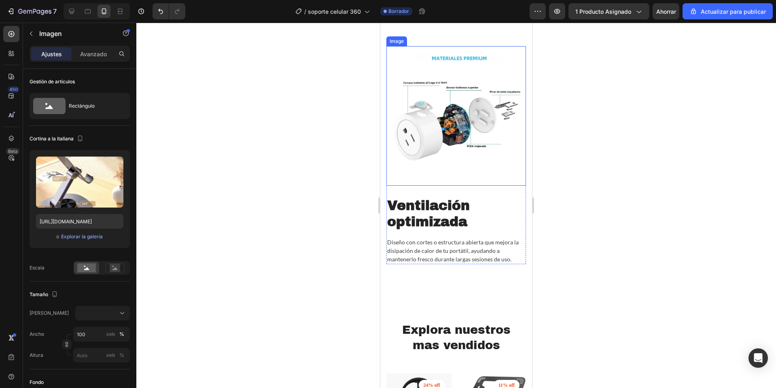
scroll to position [1480, 0]
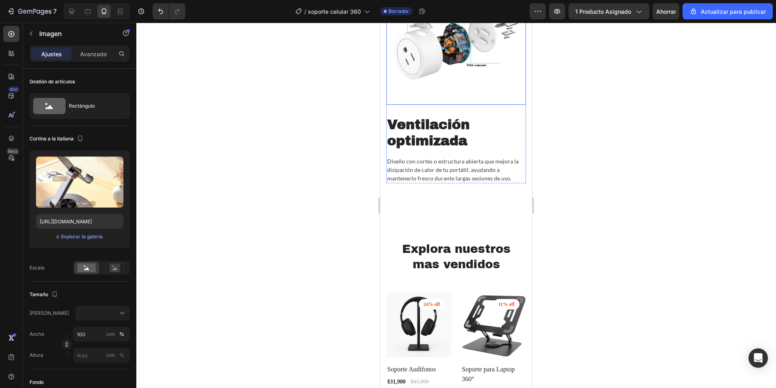
click at [463, 105] on img at bounding box center [456, 35] width 140 height 140
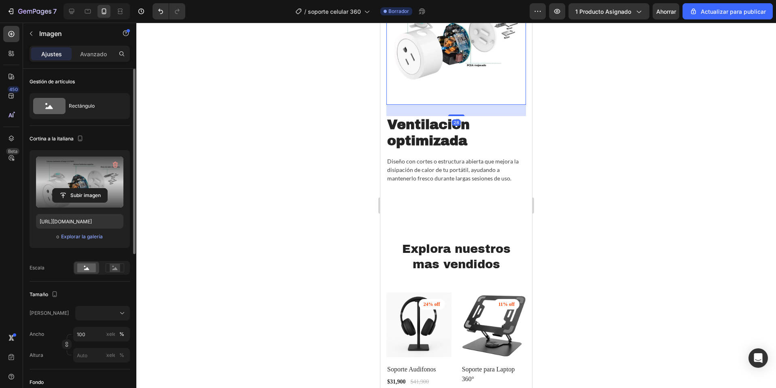
click at [98, 180] on label at bounding box center [79, 182] width 87 height 51
click at [98, 189] on input "file" at bounding box center [80, 196] width 55 height 14
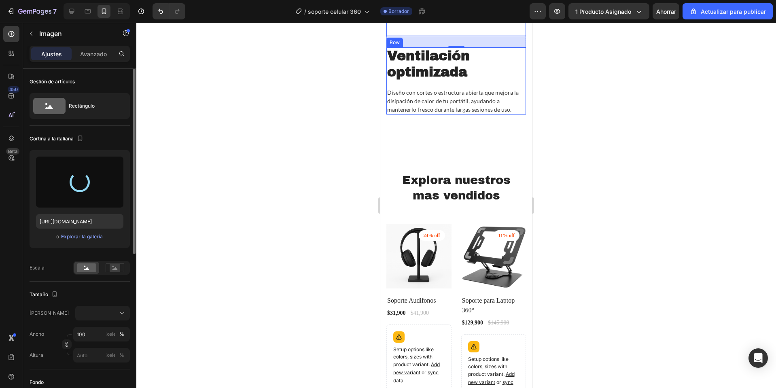
scroll to position [1440, 0]
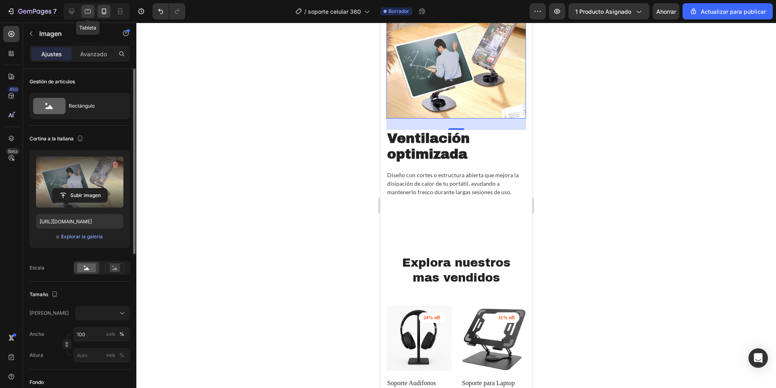
click at [87, 7] on icon at bounding box center [88, 11] width 8 height 8
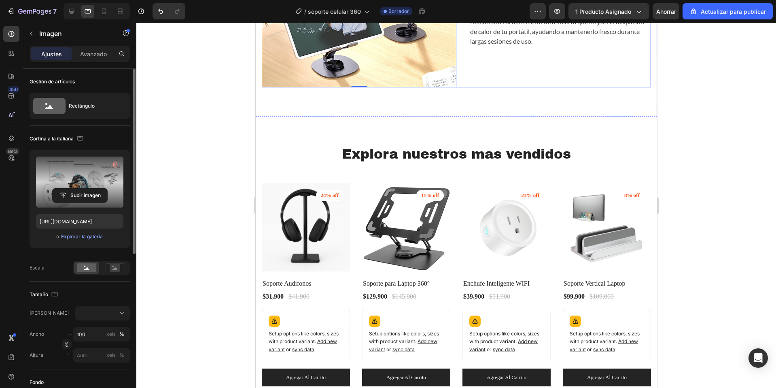
scroll to position [1291, 0]
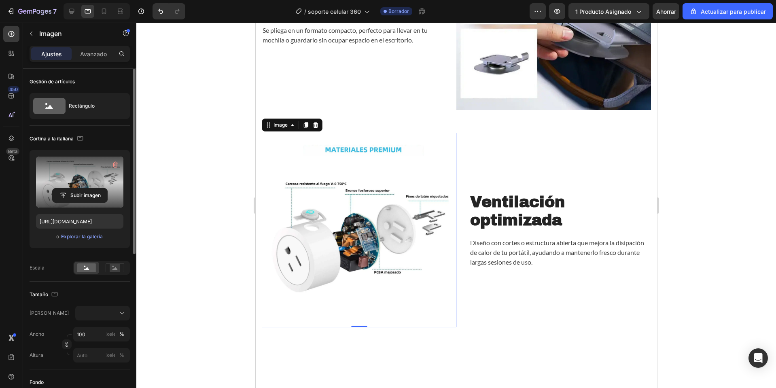
click at [375, 318] on img at bounding box center [358, 230] width 195 height 195
click at [87, 178] on label at bounding box center [79, 182] width 87 height 51
click at [87, 189] on input "file" at bounding box center [80, 196] width 55 height 14
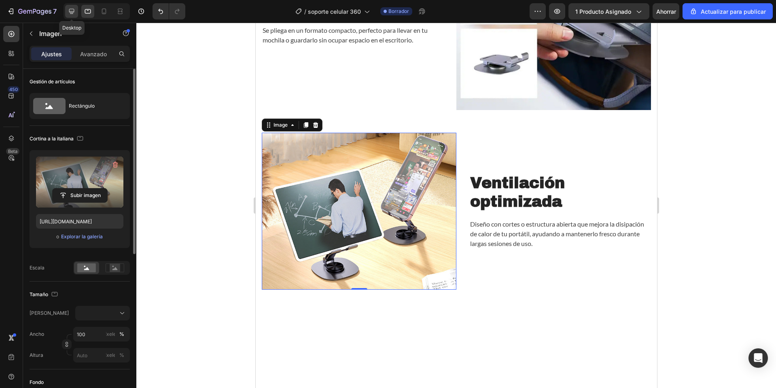
click at [72, 11] on icon at bounding box center [72, 11] width 8 height 8
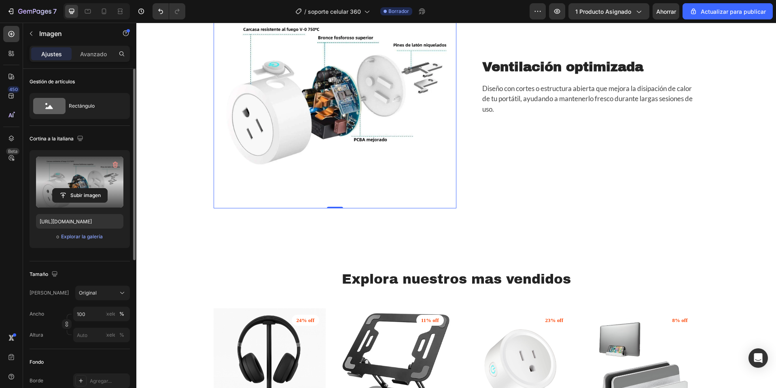
scroll to position [1664, 0]
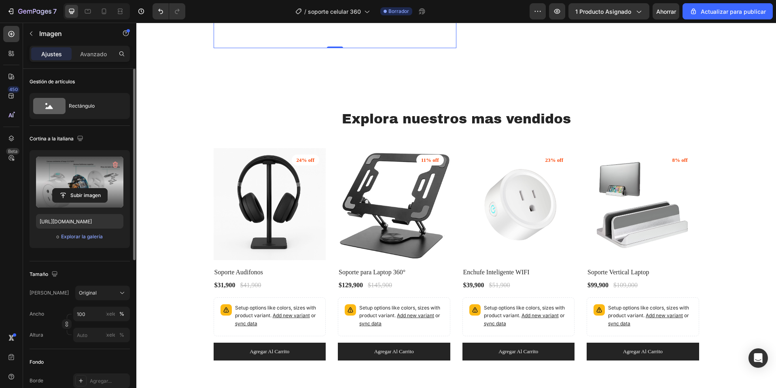
click at [72, 185] on label at bounding box center [79, 182] width 87 height 51
click at [72, 189] on input "file" at bounding box center [80, 196] width 55 height 14
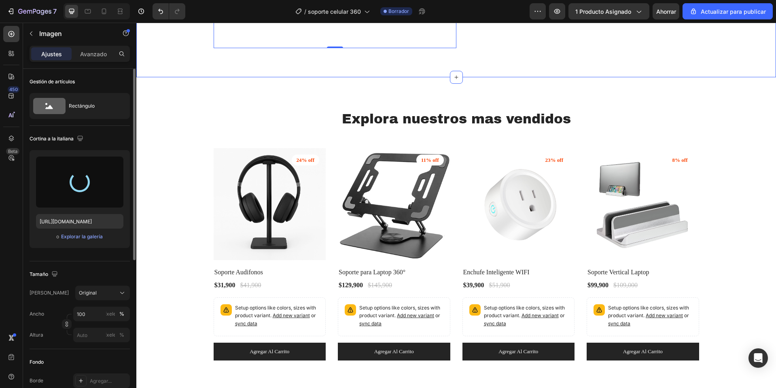
type input "https://cdn.shopify.com/s/files/1/0668/0317/1459/files/gempages_581068646118327…"
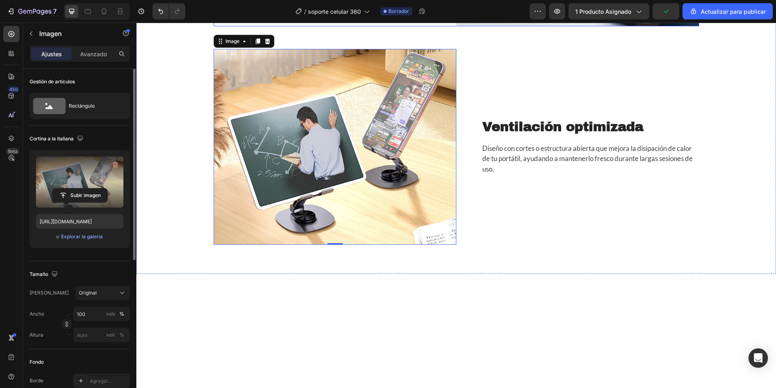
scroll to position [1381, 0]
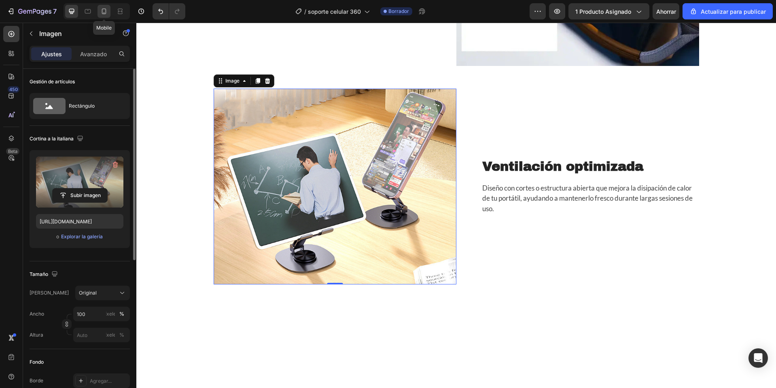
click at [106, 11] on icon at bounding box center [104, 11] width 8 height 8
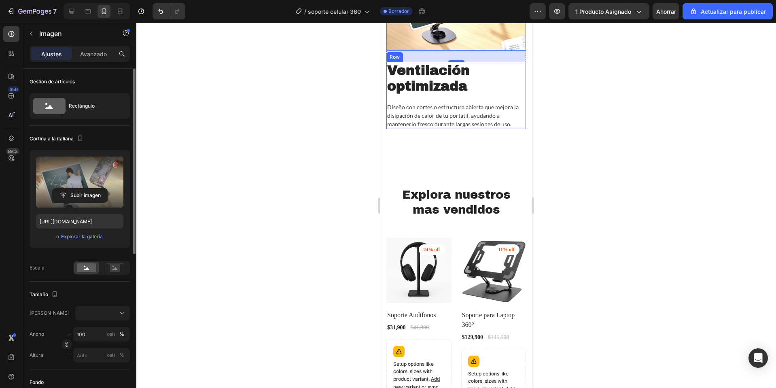
scroll to position [1589, 0]
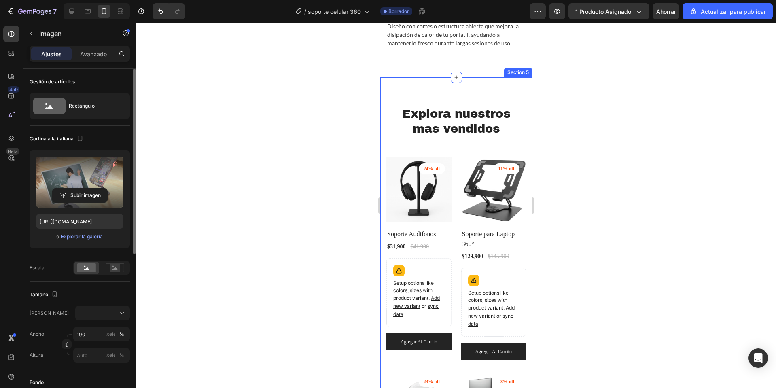
click at [434, 196] on div "Explora nuestros mas vendidos Heading Row (P) Images 24% off Product Badge Row …" at bounding box center [456, 339] width 152 height 524
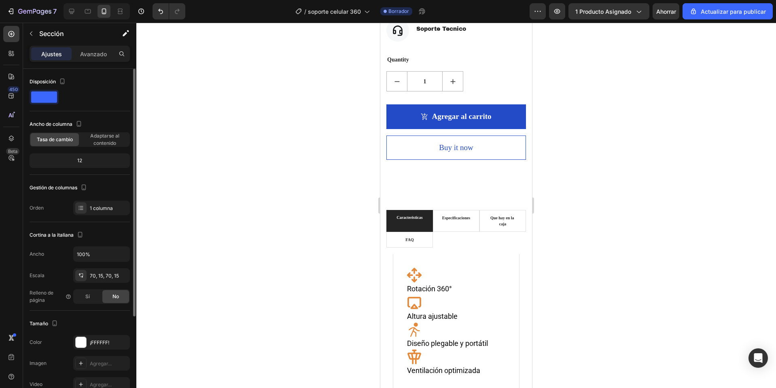
scroll to position [658, 0]
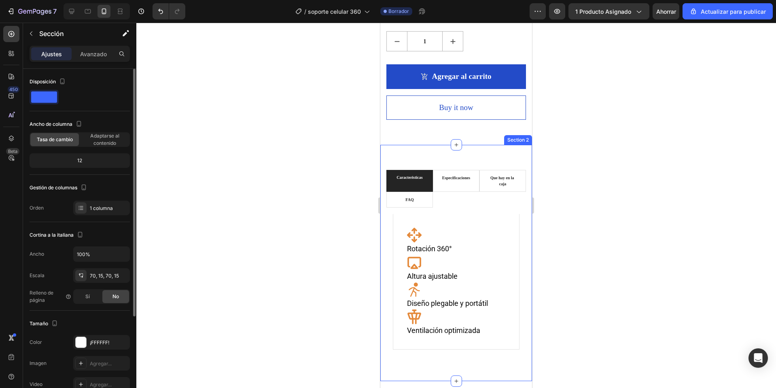
click at [439, 162] on div "Caracteristicas Especificaciones Que hay en la caja FAQ Icon Rotación 360° Head…" at bounding box center [456, 263] width 152 height 236
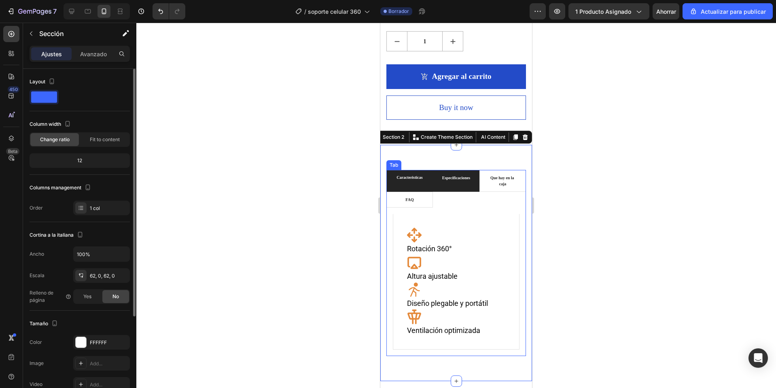
click at [453, 178] on div "Especificaciones" at bounding box center [456, 181] width 30 height 15
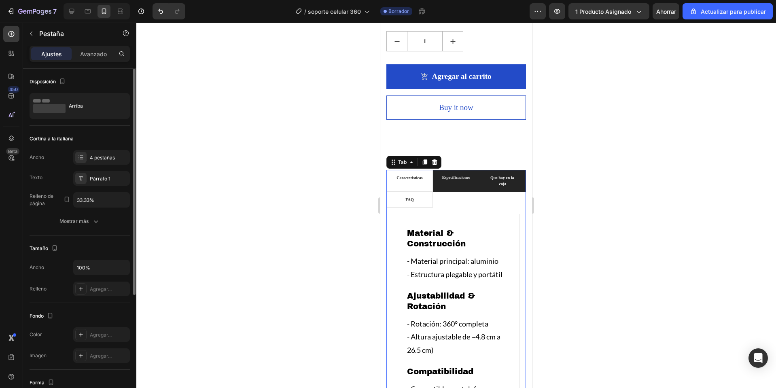
click at [481, 178] on li "Que hay en la caja" at bounding box center [503, 181] width 47 height 22
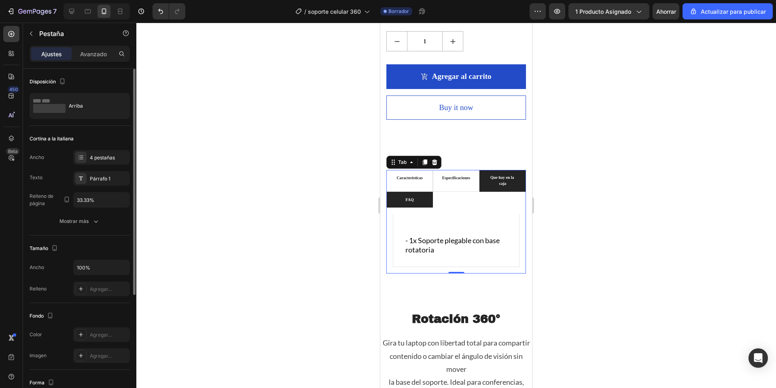
click at [422, 192] on li "FAQ" at bounding box center [409, 200] width 47 height 16
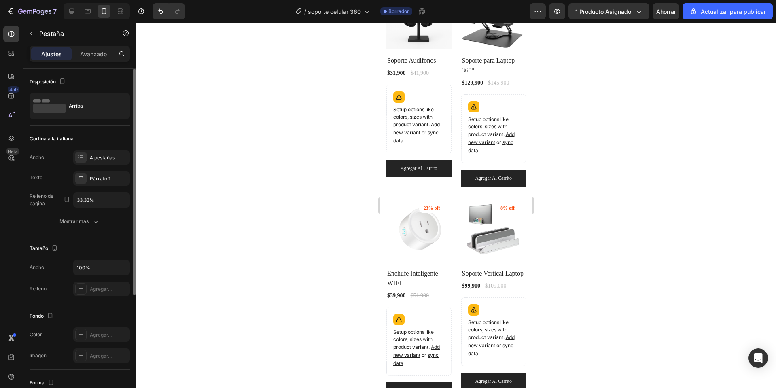
scroll to position [2236, 0]
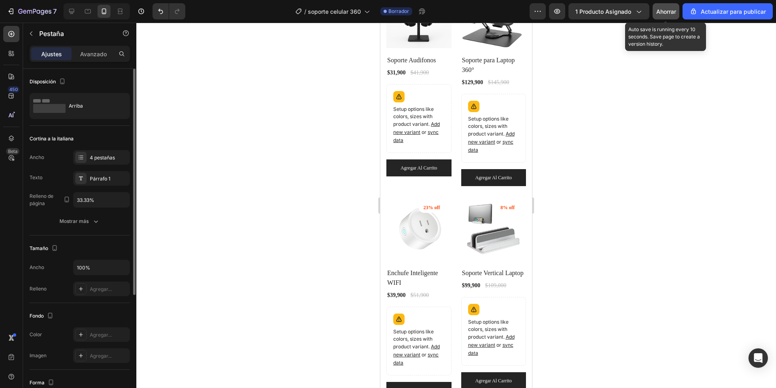
click at [673, 9] on font "Ahorrar" at bounding box center [666, 11] width 20 height 7
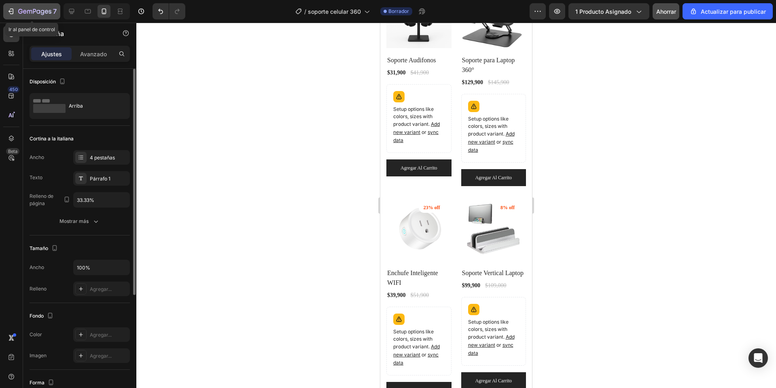
click at [15, 8] on div "7" at bounding box center [32, 11] width 50 height 10
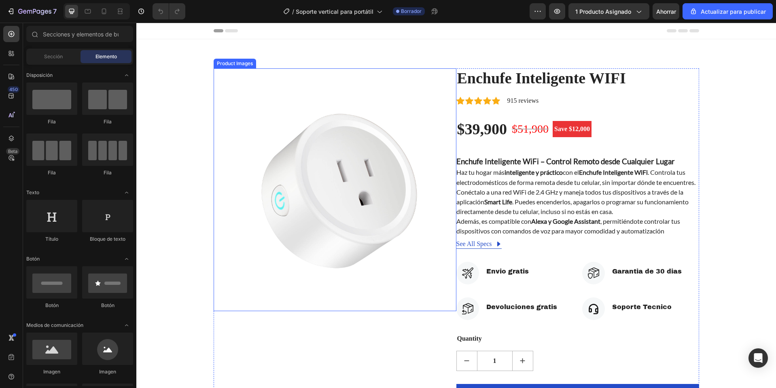
click at [259, 133] on img at bounding box center [335, 189] width 243 height 243
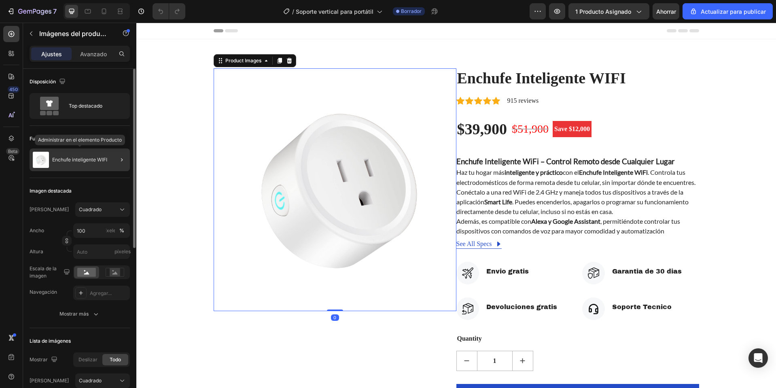
click at [98, 157] on div "Enchufe inteligente WIFI" at bounding box center [80, 160] width 100 height 23
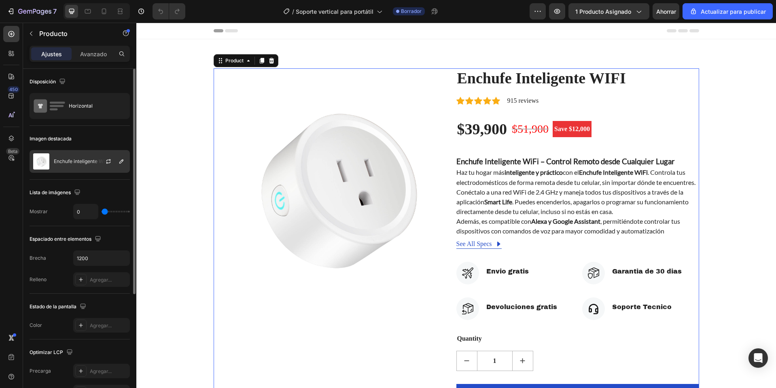
click at [116, 159] on div at bounding box center [112, 162] width 36 height 22
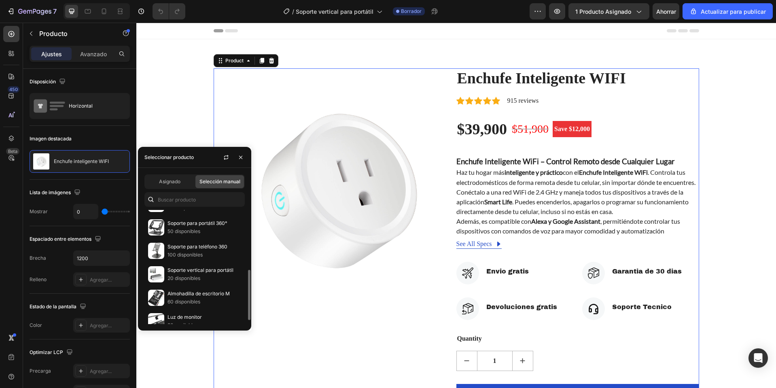
scroll to position [144, 0]
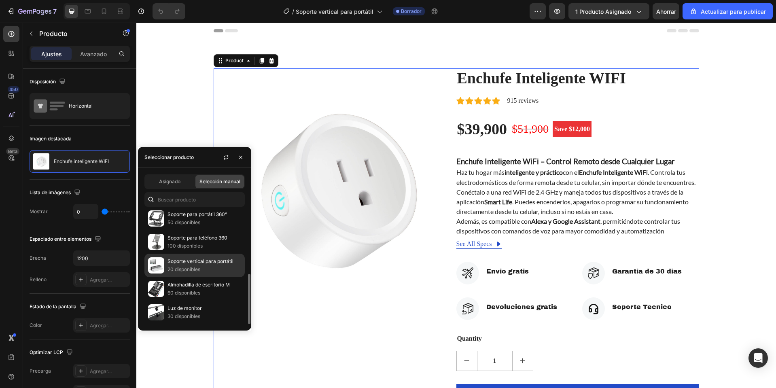
click at [187, 270] on font "20 disponibles" at bounding box center [184, 269] width 33 height 6
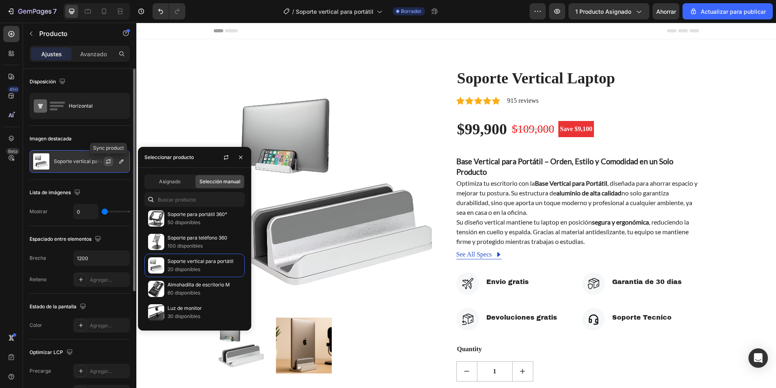
click at [108, 160] on icon "button" at bounding box center [108, 160] width 4 height 2
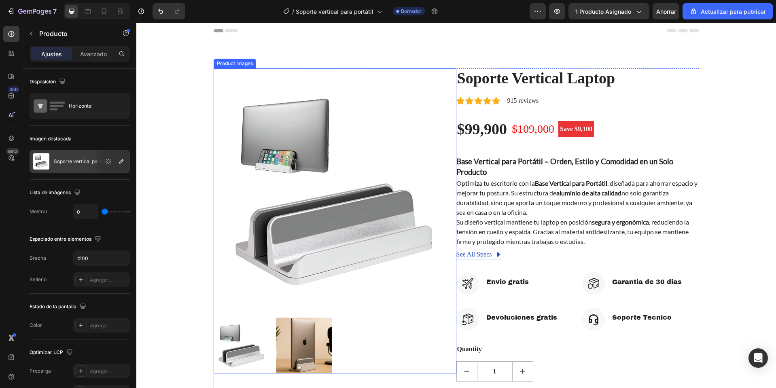
click at [312, 342] on img at bounding box center [304, 346] width 56 height 56
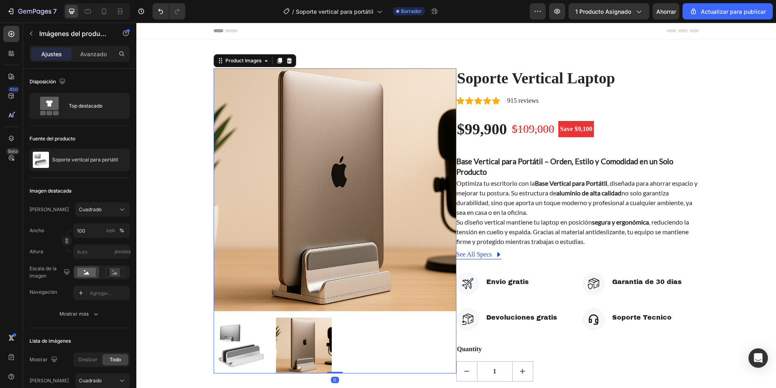
click at [260, 339] on img at bounding box center [242, 346] width 56 height 56
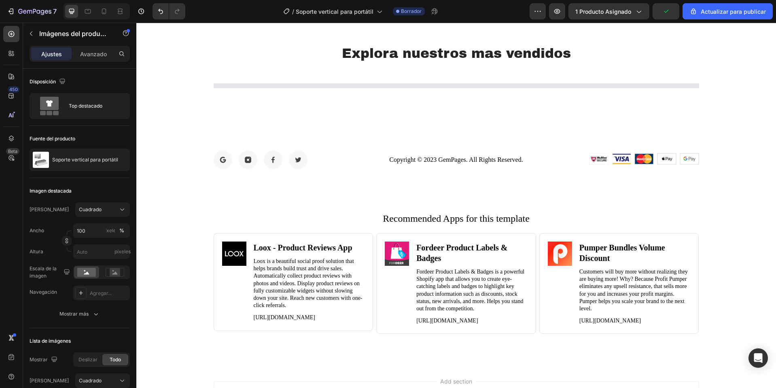
scroll to position [1902, 0]
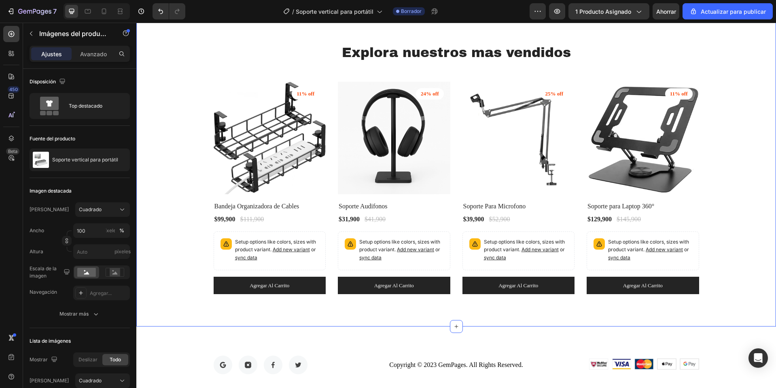
click at [267, 167] on img at bounding box center [270, 138] width 113 height 113
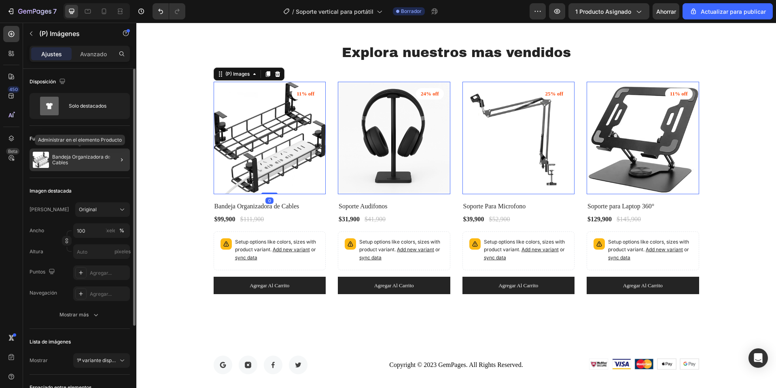
click at [93, 162] on p "Bandeja Organizadora de Cables" at bounding box center [89, 159] width 74 height 11
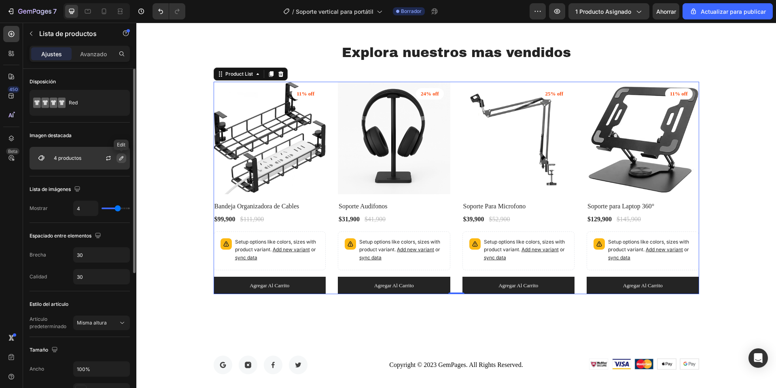
click at [121, 157] on icon "button" at bounding box center [121, 158] width 6 height 6
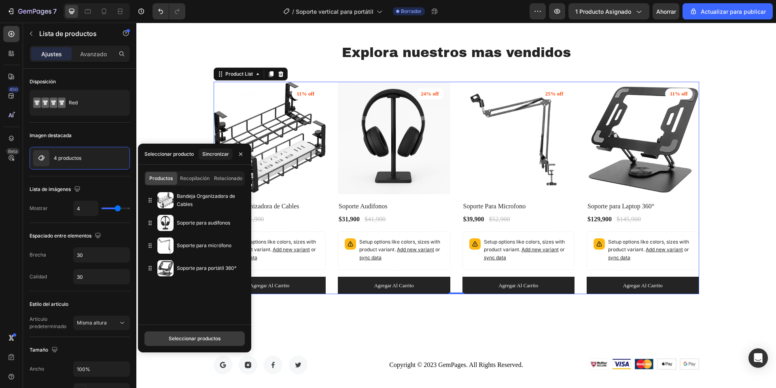
click at [200, 340] on font "Seleccionar productos" at bounding box center [195, 338] width 52 height 6
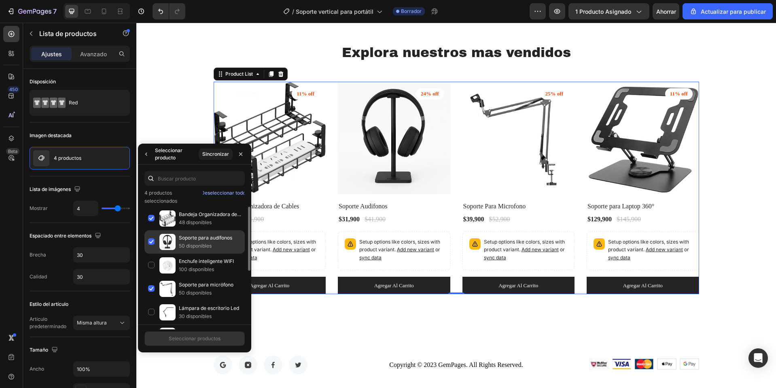
scroll to position [40, 0]
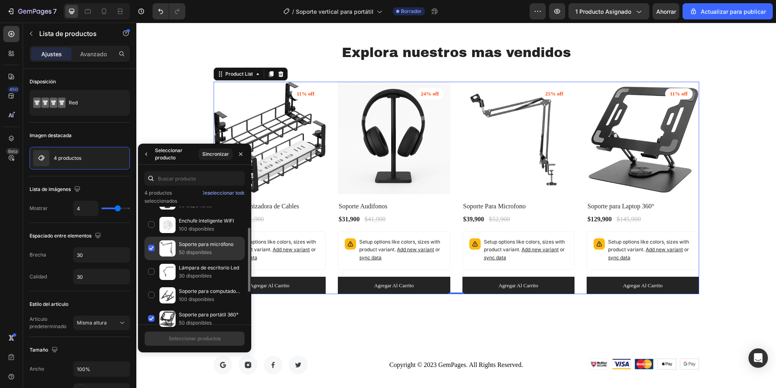
click at [151, 260] on div "Soporte para micrófono 50 disponibles" at bounding box center [194, 271] width 100 height 23
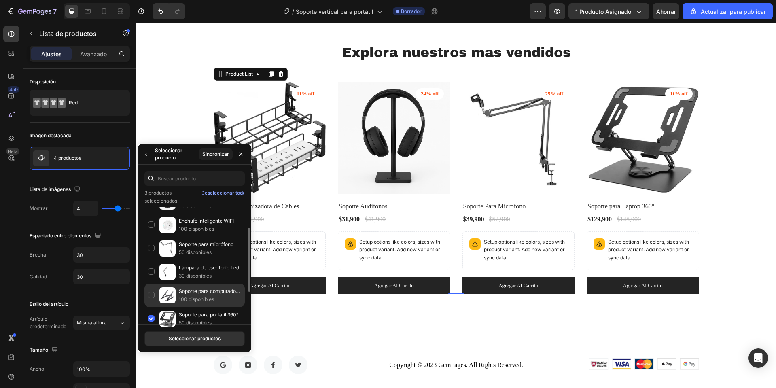
click at [153, 307] on div "Soporte para computadora portátil 100 disponibles" at bounding box center [194, 318] width 100 height 23
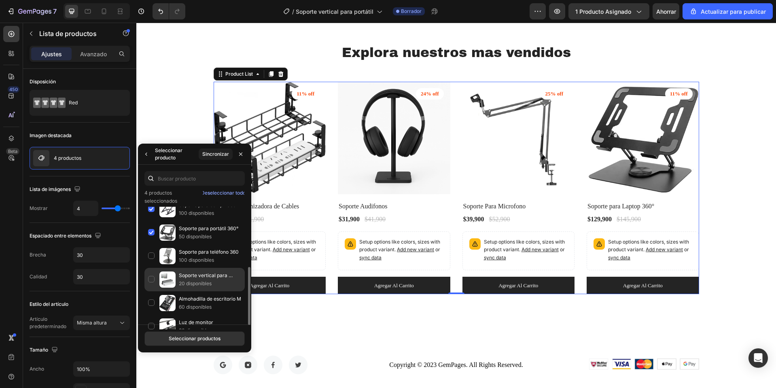
scroll to position [136, 0]
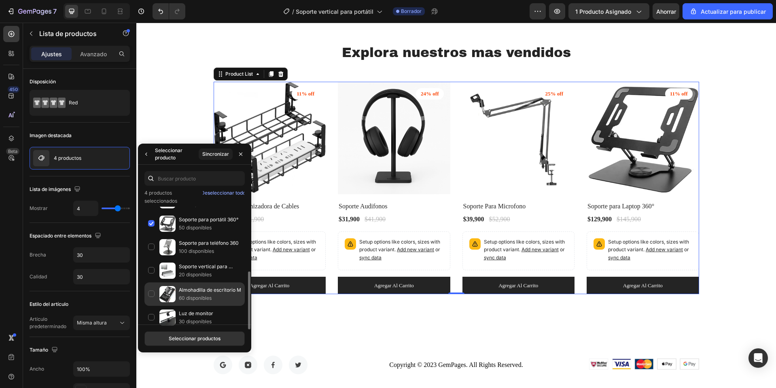
click at [149, 306] on div "Almohadilla de escritorio M 60 disponibles" at bounding box center [194, 317] width 100 height 23
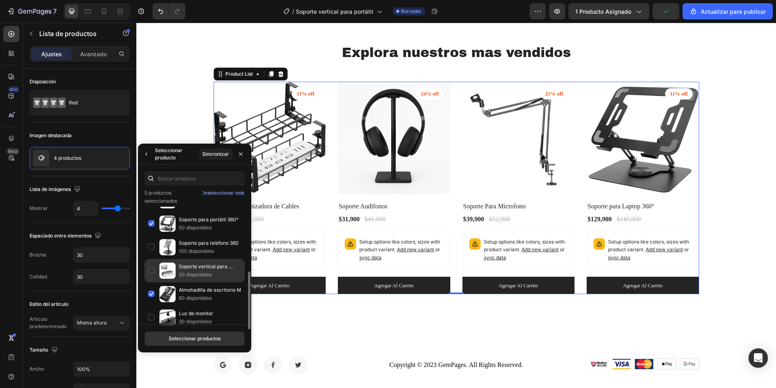
scroll to position [0, 0]
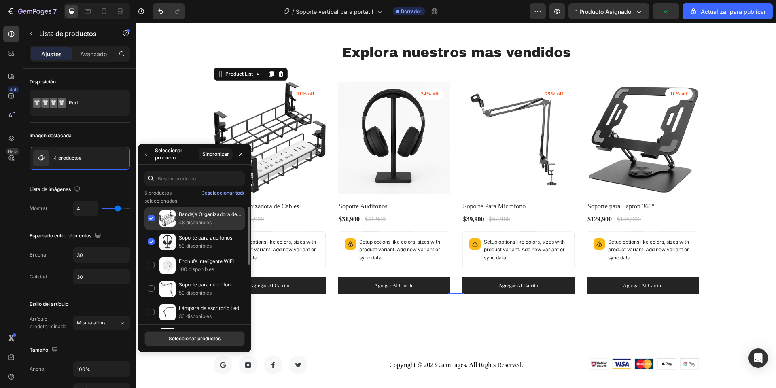
click at [152, 230] on div "Bandeja Organizadora de Cables 48 disponibles" at bounding box center [194, 241] width 100 height 23
click at [179, 342] on button "Seleccionar productos" at bounding box center [194, 338] width 100 height 15
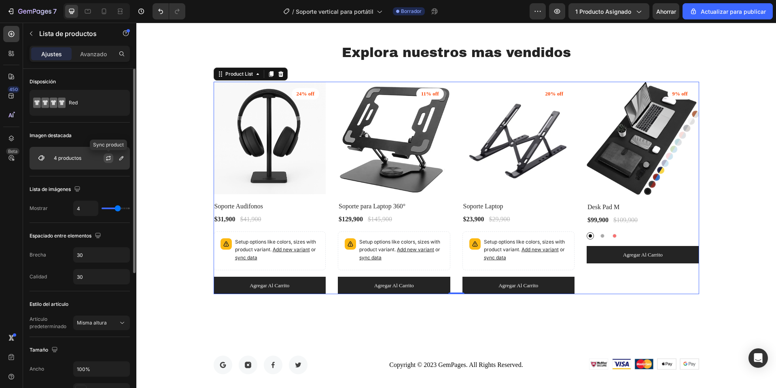
click at [108, 159] on icon "button" at bounding box center [108, 158] width 6 height 6
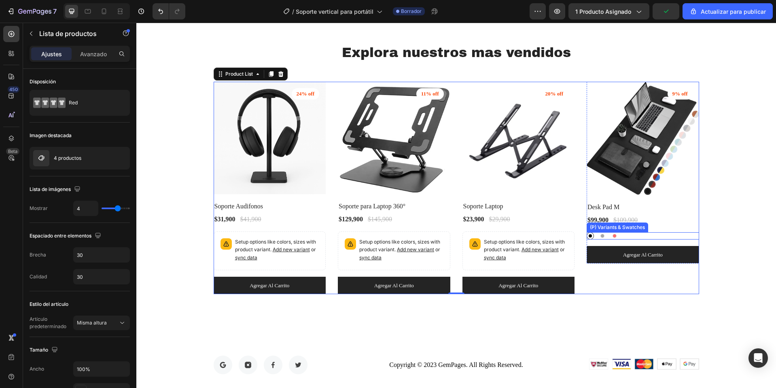
click at [601, 234] on div at bounding box center [603, 236] width 4 height 4
click at [599, 232] on input "Gris Gris" at bounding box center [599, 232] width 0 height 0
radio input "true"
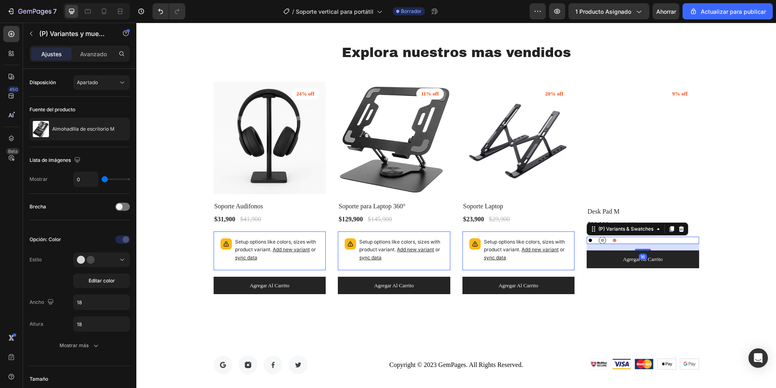
click at [613, 242] on div at bounding box center [615, 240] width 4 height 4
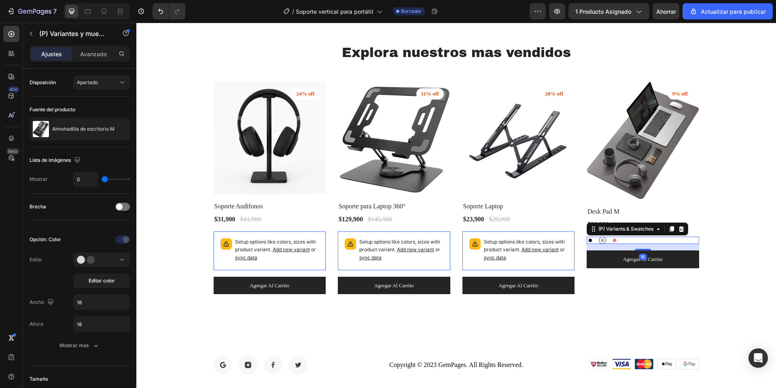
click at [611, 237] on input "Marrón Marrón" at bounding box center [611, 236] width 0 height 0
radio input "true"
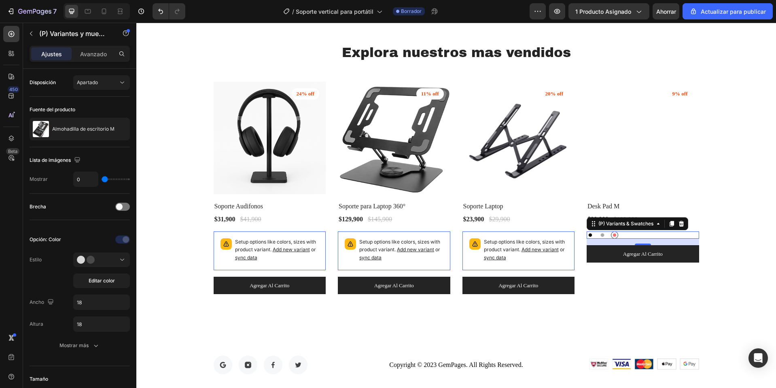
click at [326, 238] on div "Negro Negro Gris Gris Marrón Marrón (P) Variants & Swatches 16" at bounding box center [270, 250] width 113 height 39
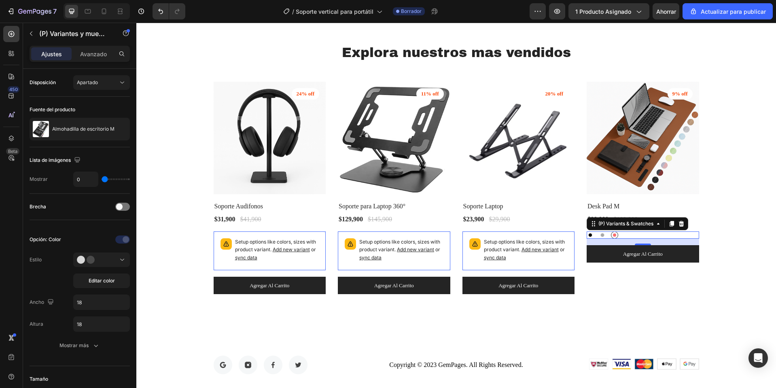
click at [601, 236] on div at bounding box center [603, 235] width 4 height 4
click at [599, 231] on input "Gris Gris" at bounding box center [599, 231] width 0 height 0
radio input "true"
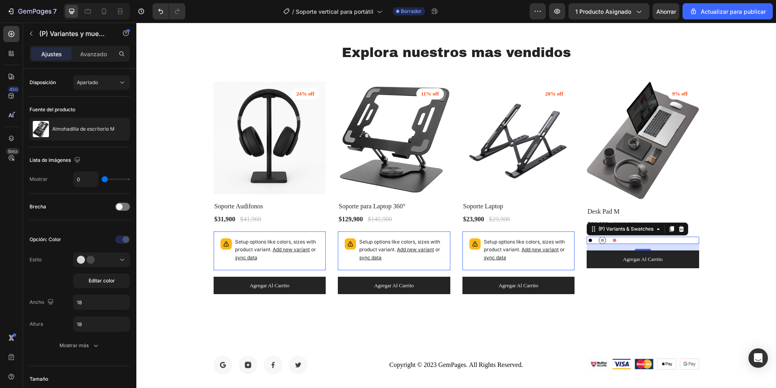
click at [590, 238] on div at bounding box center [590, 240] width 7 height 7
click at [587, 237] on input "Negro Negro" at bounding box center [586, 236] width 0 height 0
radio input "true"
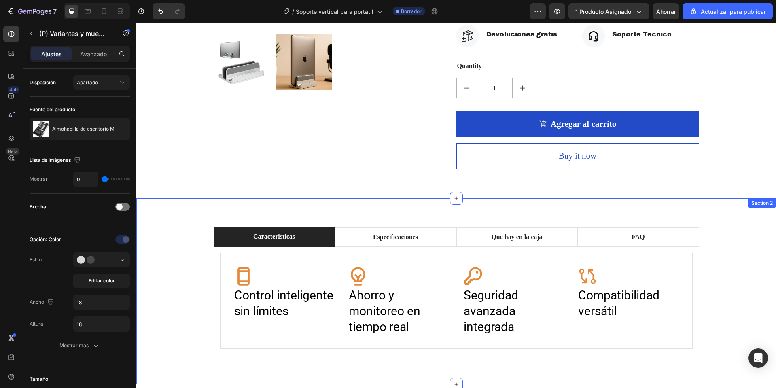
scroll to position [364, 0]
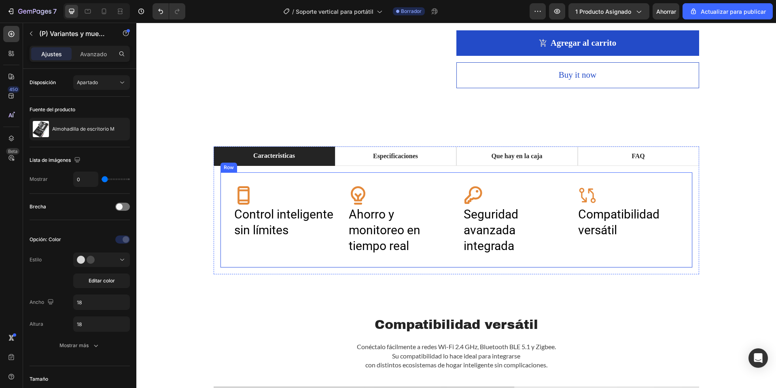
click at [273, 226] on h2 "Control inteligente sin límites" at bounding box center [285, 222] width 102 height 33
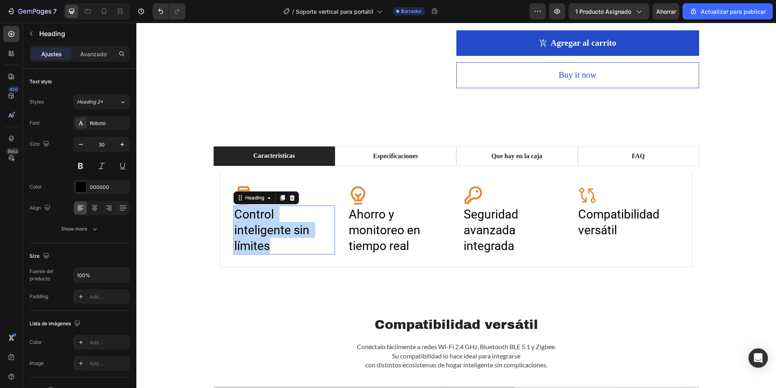
click at [273, 226] on p "Control inteligente sin límites" at bounding box center [284, 229] width 100 height 47
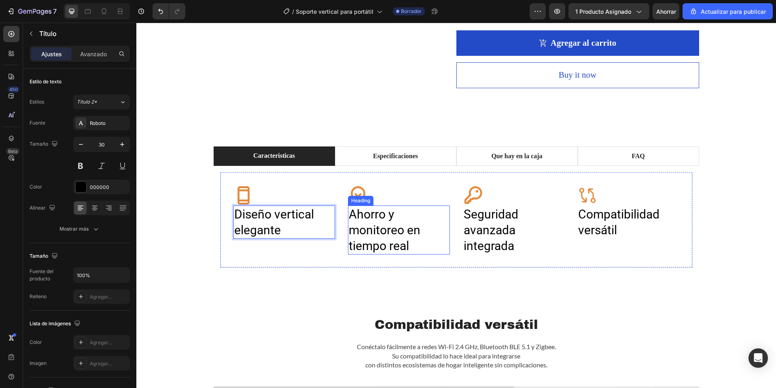
click at [388, 244] on h2 "Ahorro y monitoreo en tiempo real" at bounding box center [399, 230] width 102 height 49
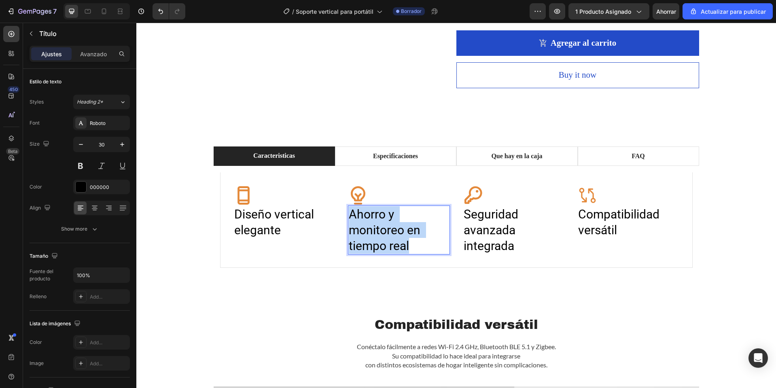
click at [388, 244] on p "Ahorro y monitoreo en tiempo real" at bounding box center [399, 229] width 100 height 47
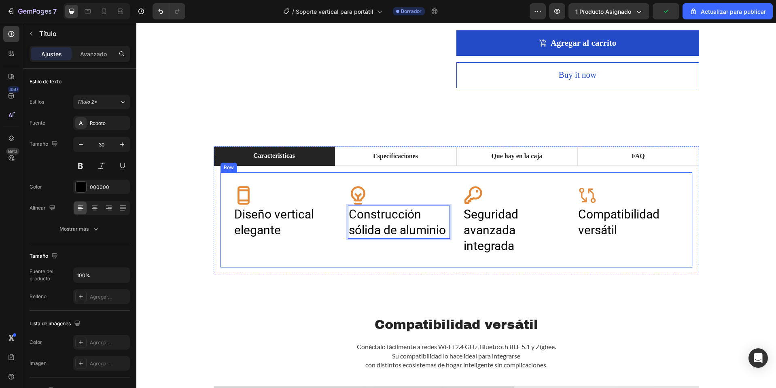
click at [473, 228] on h2 "Seguridad avanzada integrada" at bounding box center [514, 230] width 102 height 49
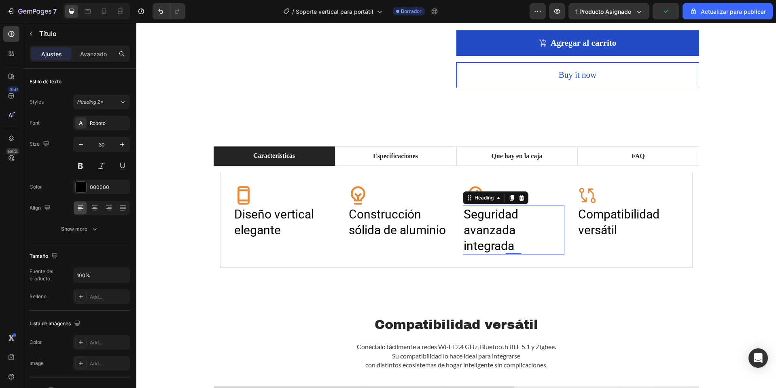
click at [473, 228] on h2 "Seguridad avanzada integrada" at bounding box center [514, 230] width 102 height 49
click at [473, 228] on p "Seguridad avanzada integrada" at bounding box center [514, 229] width 100 height 47
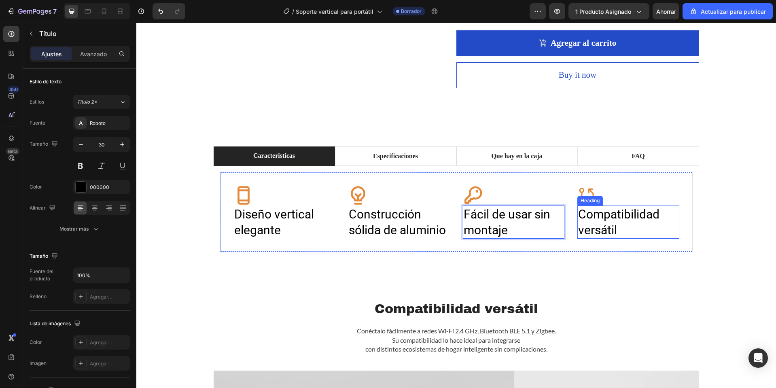
click at [604, 228] on h2 "Compatibilidad versátil" at bounding box center [628, 222] width 102 height 33
click at [604, 228] on p "Compatibilidad versátil" at bounding box center [628, 222] width 100 height 32
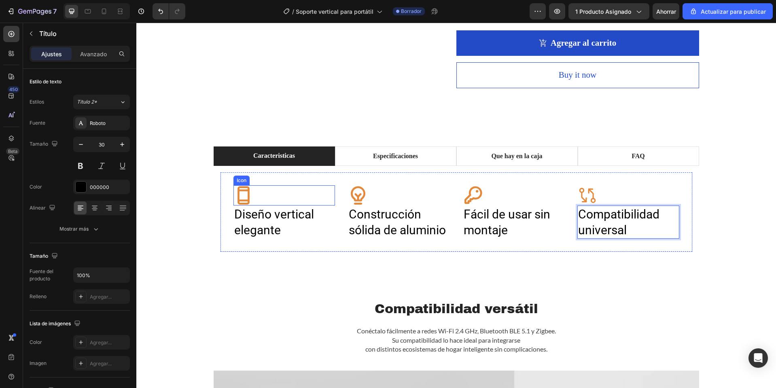
click at [251, 193] on div "Icon" at bounding box center [285, 195] width 102 height 20
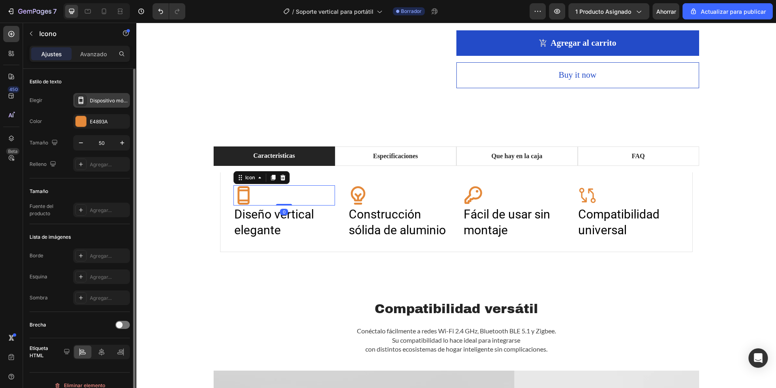
click at [122, 102] on font "Dispositivo móvil en negrita" at bounding box center [121, 101] width 63 height 6
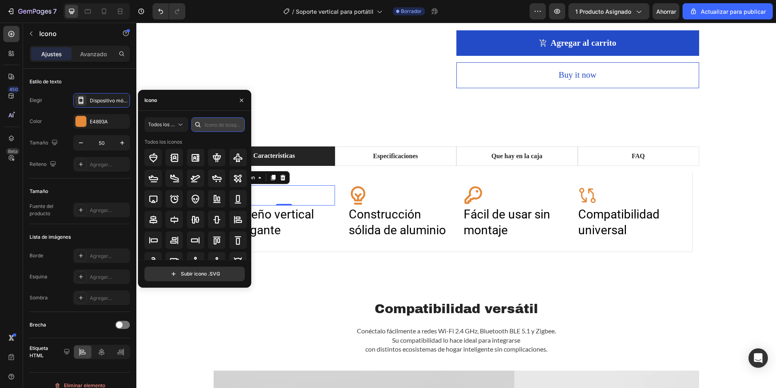
click at [212, 127] on input "text" at bounding box center [217, 124] width 53 height 15
type input "s"
type input "desig"
click at [191, 194] on icon at bounding box center [196, 199] width 10 height 10
click at [405, 197] on div "Icon" at bounding box center [399, 195] width 102 height 20
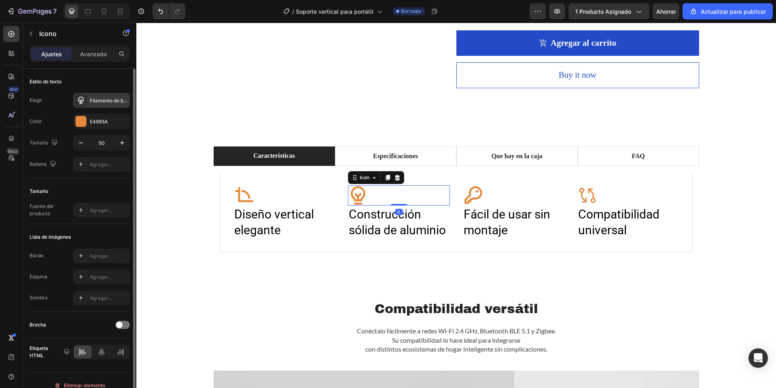
click at [106, 101] on font "Filamento de bombilla en negrita" at bounding box center [127, 101] width 74 height 6
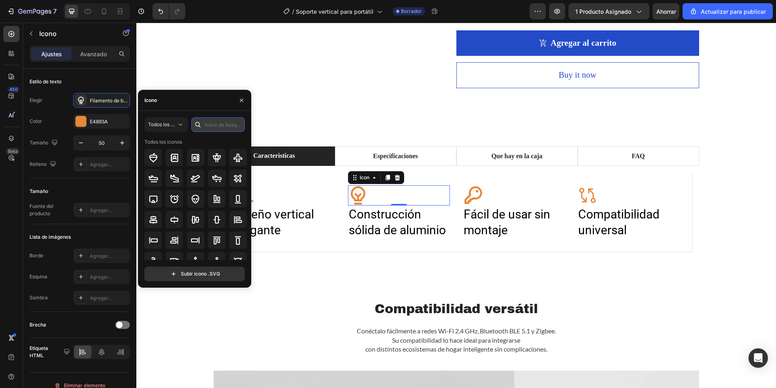
click at [224, 128] on input "text" at bounding box center [217, 124] width 53 height 15
type input "constr"
click at [156, 226] on div at bounding box center [152, 219] width 17 height 17
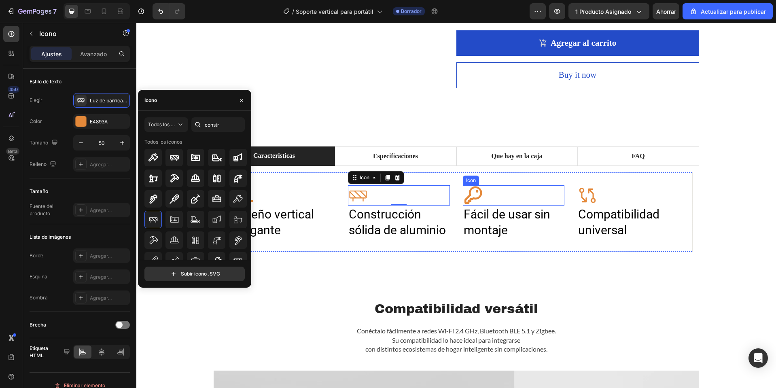
click at [489, 197] on div "Icon" at bounding box center [514, 195] width 102 height 20
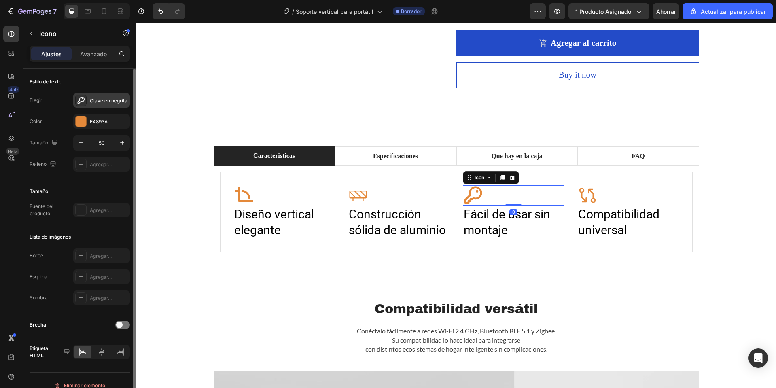
click at [115, 96] on div "Clave en negrita" at bounding box center [101, 100] width 57 height 15
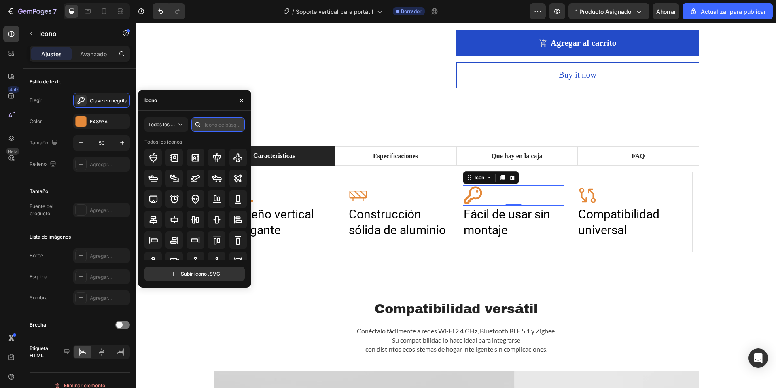
click at [231, 127] on input "text" at bounding box center [217, 124] width 53 height 15
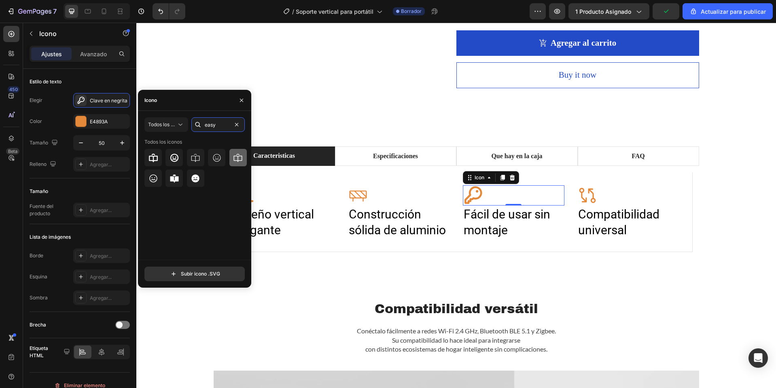
type input "easy"
click at [238, 154] on icon at bounding box center [238, 158] width 8 height 8
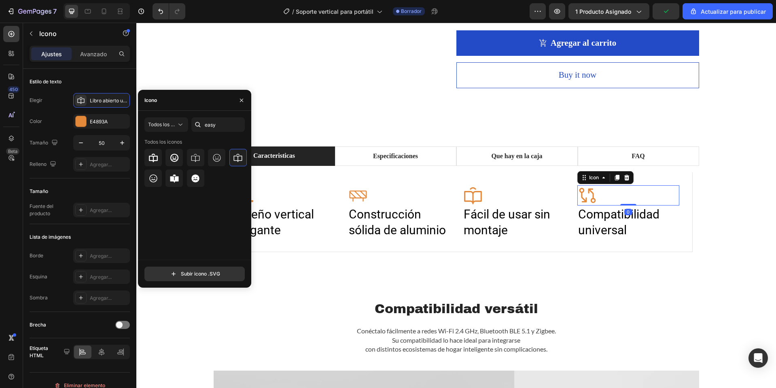
click at [621, 200] on div "Icon 0" at bounding box center [628, 195] width 102 height 20
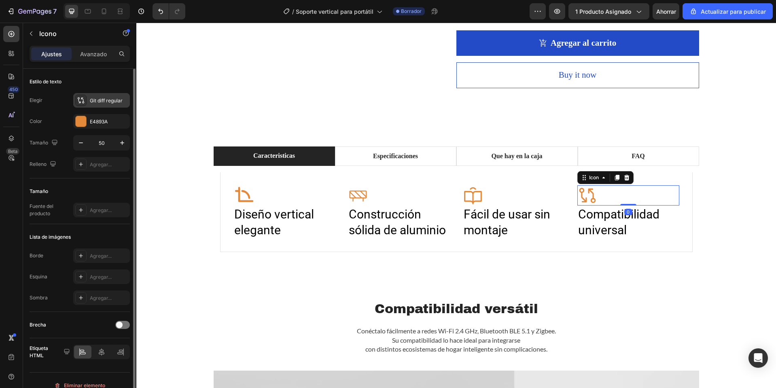
click at [106, 99] on font "Git diff regular" at bounding box center [106, 101] width 33 height 6
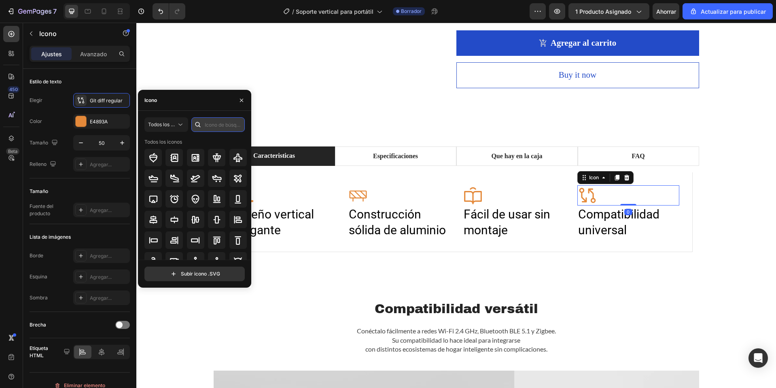
click at [236, 124] on input "text" at bounding box center [217, 124] width 53 height 15
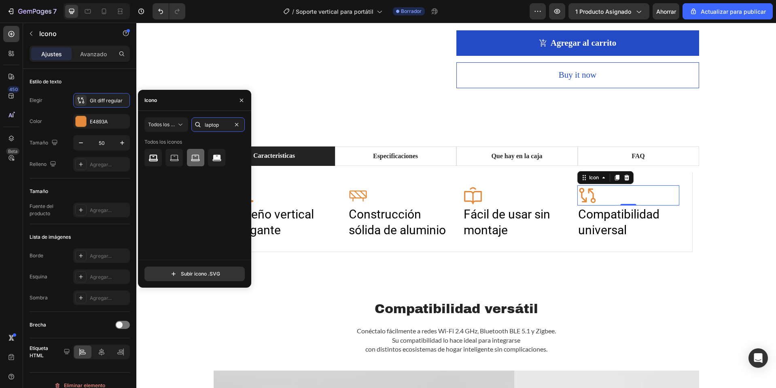
type input "laptop"
click at [194, 158] on icon at bounding box center [196, 158] width 10 height 10
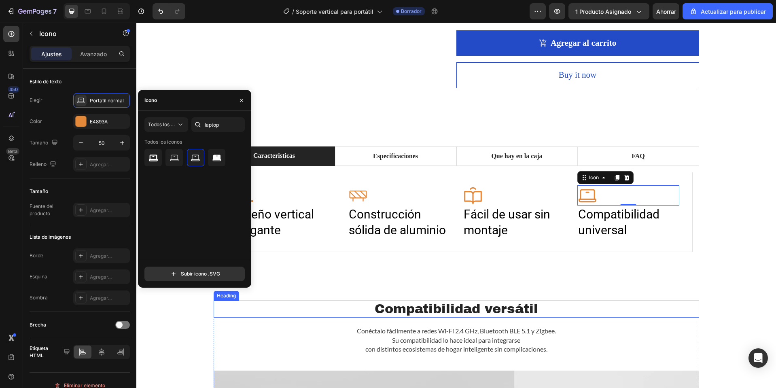
click at [681, 308] on h2 "Compatibilidad versátil" at bounding box center [457, 309] width 486 height 17
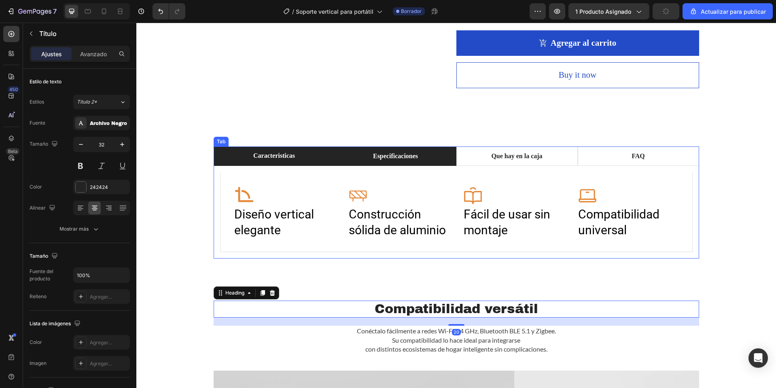
click at [407, 158] on p "Especificaciones" at bounding box center [395, 156] width 45 height 10
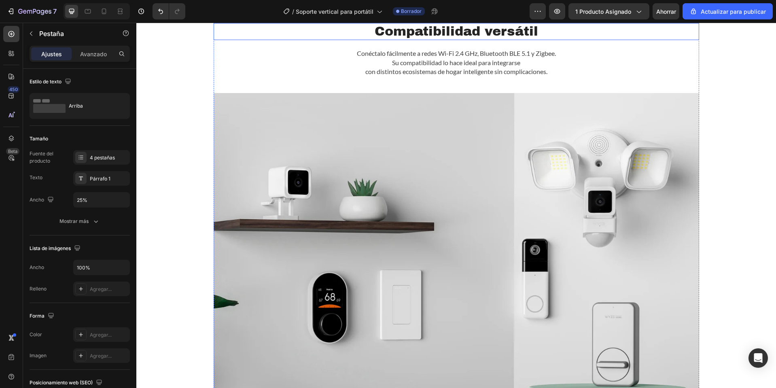
scroll to position [567, 0]
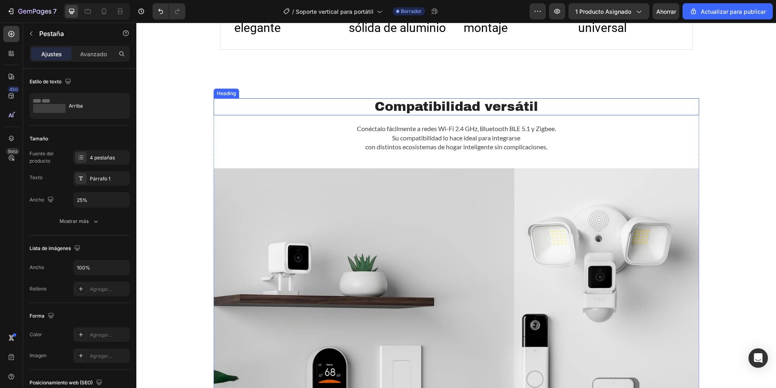
click at [415, 106] on h2 "Compatibilidad versátil" at bounding box center [457, 106] width 486 height 17
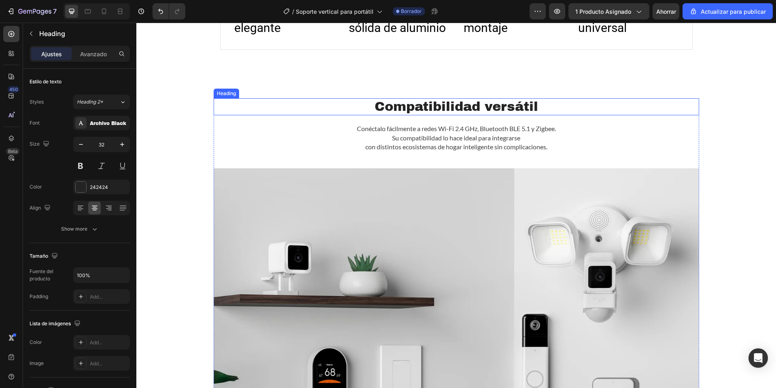
click at [415, 106] on h2 "Compatibilidad versátil" at bounding box center [457, 106] width 486 height 17
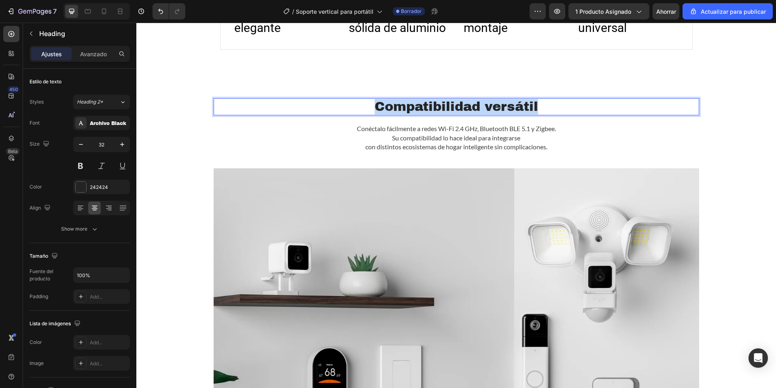
click at [415, 106] on p "Compatibilidad versátil" at bounding box center [456, 106] width 484 height 15
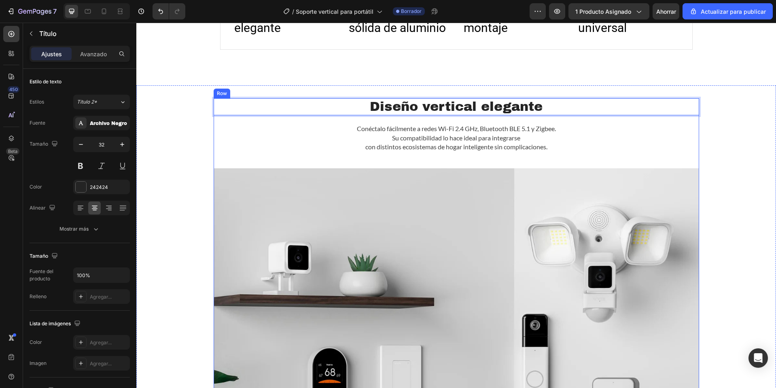
click at [418, 123] on div "Diseño vertical elegante Heading 20 Conéctalo fácilmente a redes Wi-Fi 2.4 GHz,…" at bounding box center [457, 292] width 486 height 388
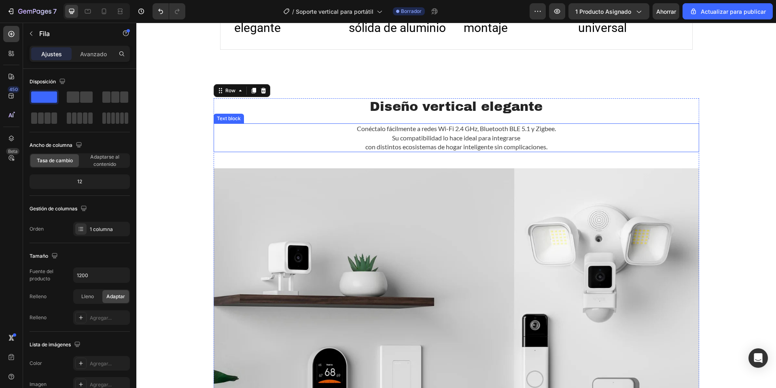
click at [424, 138] on p "Su compatibilidad lo hace ideal para integrarse" at bounding box center [456, 138] width 484 height 9
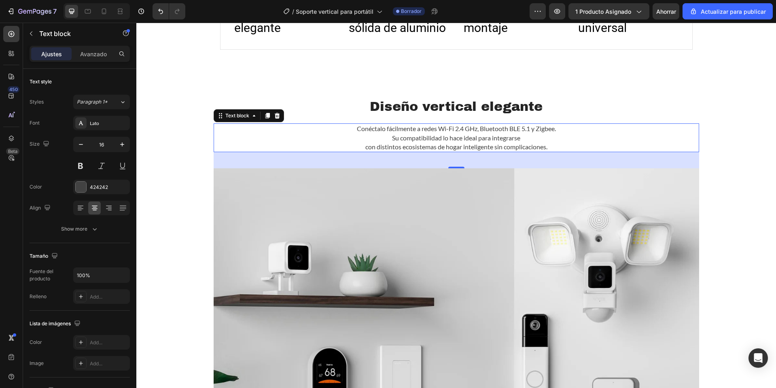
click at [424, 138] on p "Su compatibilidad lo hace ideal para integrarse" at bounding box center [456, 138] width 484 height 9
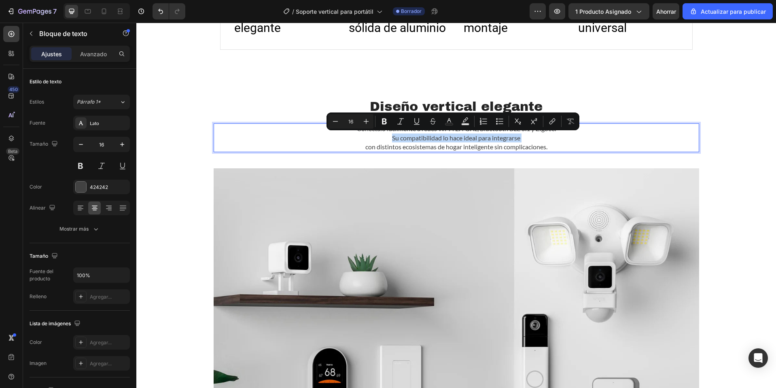
click at [424, 138] on p "Su compatibilidad lo hace ideal para integrarse" at bounding box center [456, 138] width 484 height 9
click at [529, 145] on p "con distintos ecosistemas de hogar inteligente sin complicaciones." at bounding box center [456, 146] width 484 height 9
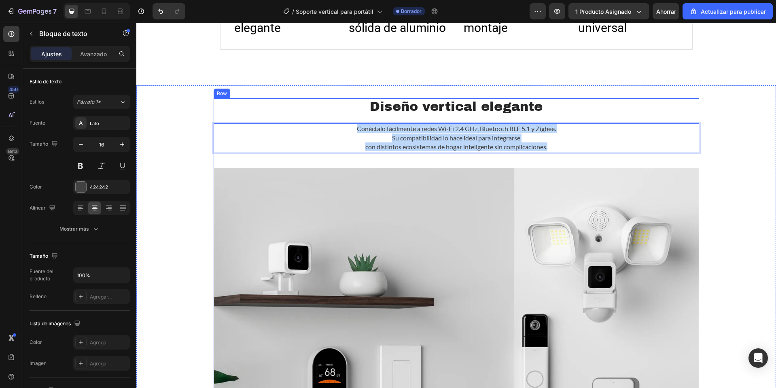
drag, startPoint x: 557, startPoint y: 148, endPoint x: 342, endPoint y: 123, distance: 216.3
click at [342, 123] on div "Diseño vertical elegante Heading Conéctalo fácilmente a redes Wi-Fi 2.4 GHz, Bl…" at bounding box center [457, 292] width 486 height 388
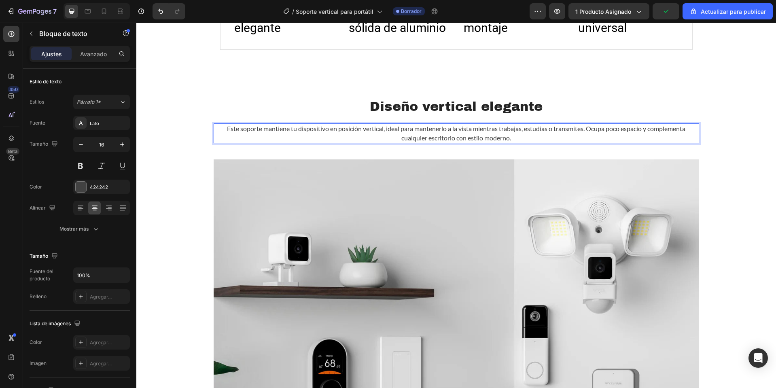
click at [520, 130] on p "Este soporte mantiene tu dispositivo en posición vertical, ideal para mantenerl…" at bounding box center [456, 133] width 484 height 18
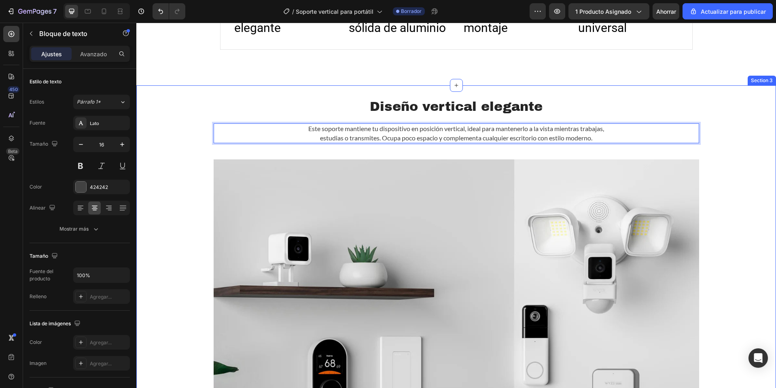
click at [724, 115] on div "Diseño vertical elegante Heading Este soporte mantiene tu dispositivo en posici…" at bounding box center [456, 287] width 640 height 378
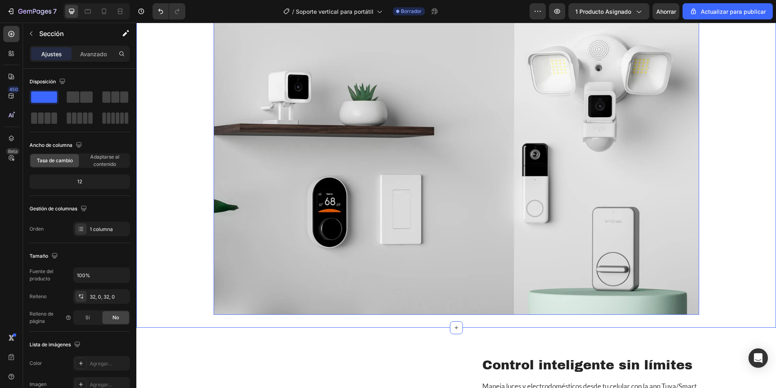
scroll to position [931, 0]
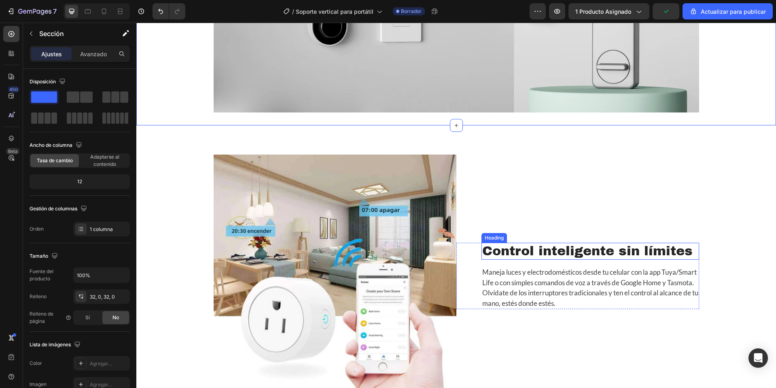
click at [588, 251] on h2 "Control inteligente sin límites" at bounding box center [591, 251] width 218 height 17
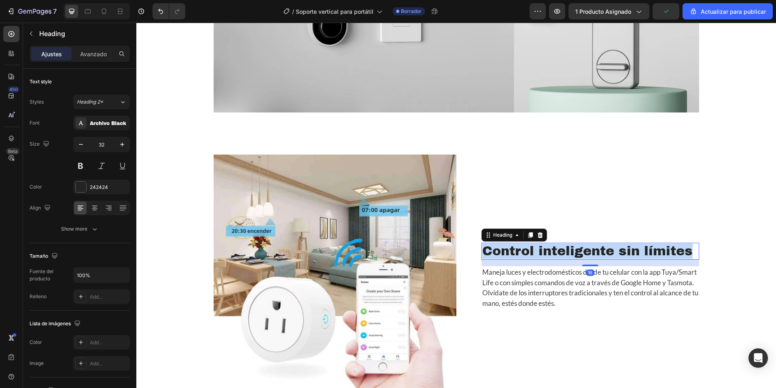
click at [588, 251] on p "Control inteligente sin límites" at bounding box center [590, 251] width 216 height 15
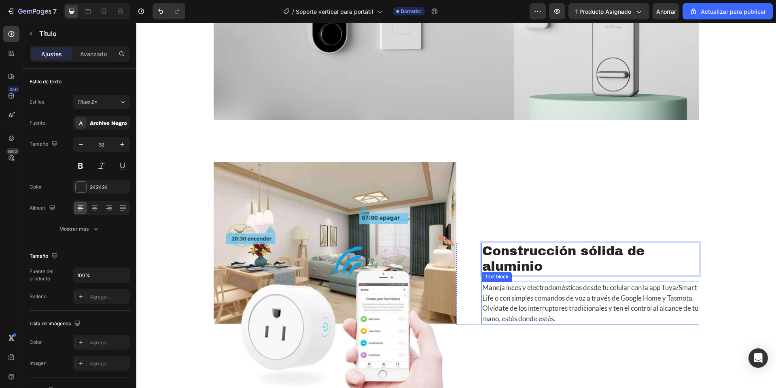
click at [557, 294] on p "Maneja luces y electrodomésticos desde tu celular con la app Tuya/Smart Life o …" at bounding box center [590, 302] width 216 height 41
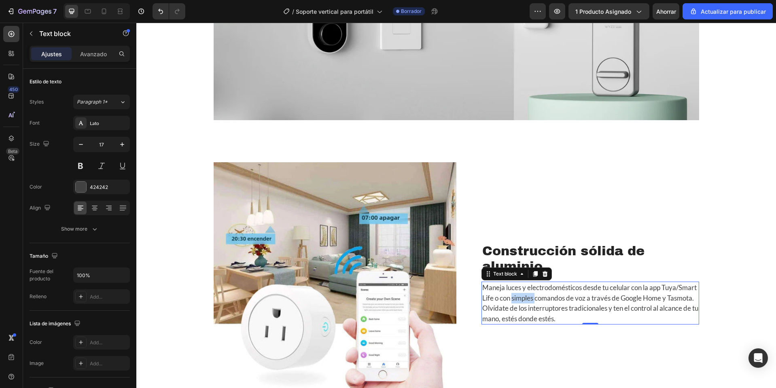
click at [557, 294] on p "Maneja luces y electrodomésticos desde tu celular con la app Tuya/Smart Life o …" at bounding box center [590, 302] width 216 height 41
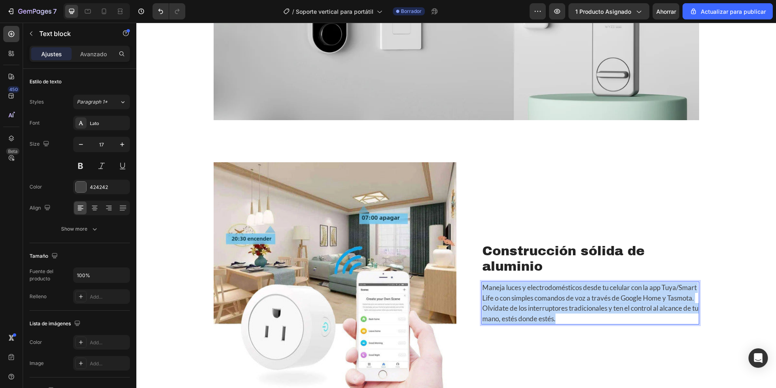
click at [557, 294] on p "Maneja luces y electrodomésticos desde tu celular con la app Tuya/Smart Life o …" at bounding box center [590, 302] width 216 height 41
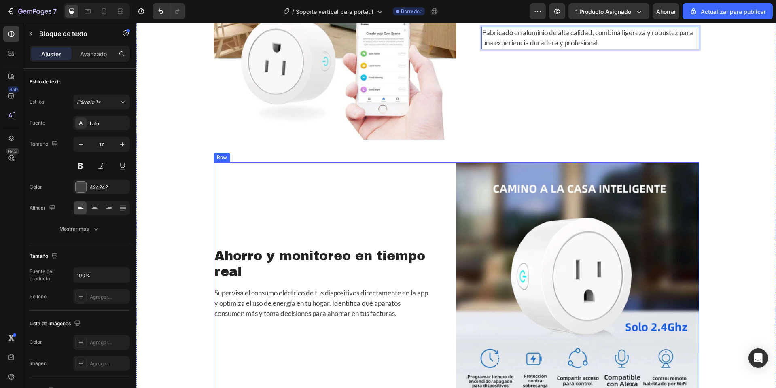
scroll to position [1298, 0]
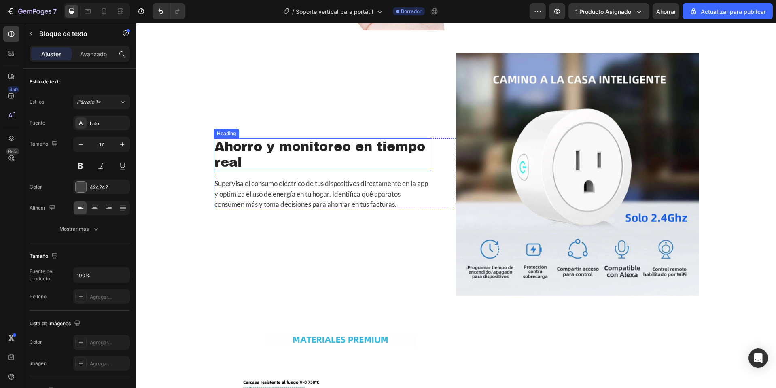
click at [299, 152] on h2 "Ahorro y monitoreo en tiempo real" at bounding box center [323, 154] width 218 height 33
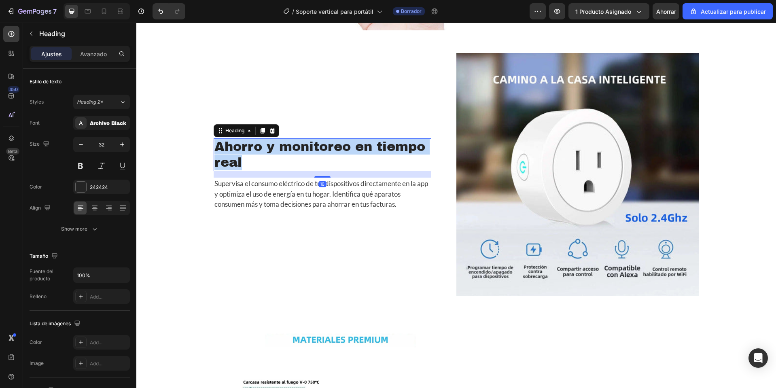
click at [299, 152] on p "Ahorro y monitoreo en tiempo real" at bounding box center [322, 154] width 216 height 31
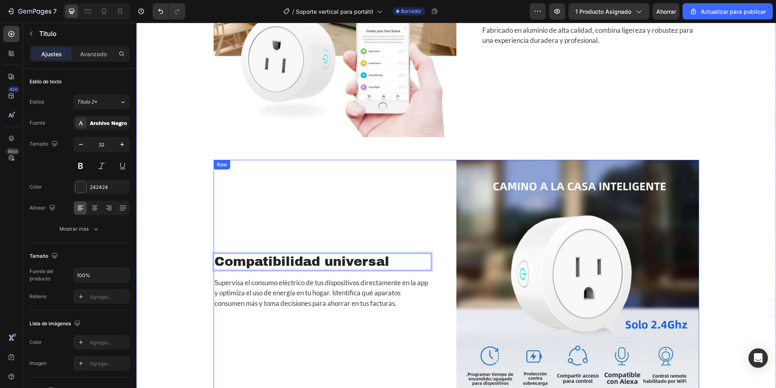
scroll to position [1185, 0]
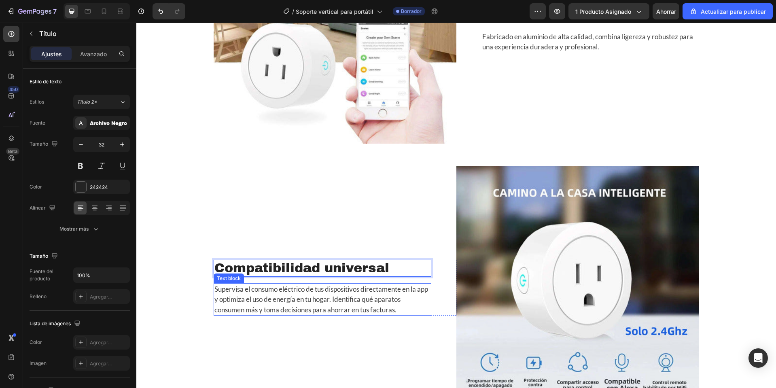
click at [311, 295] on p "Supervisa el consumo eléctrico de tus dispositivos directamente en la app y opt…" at bounding box center [322, 299] width 216 height 31
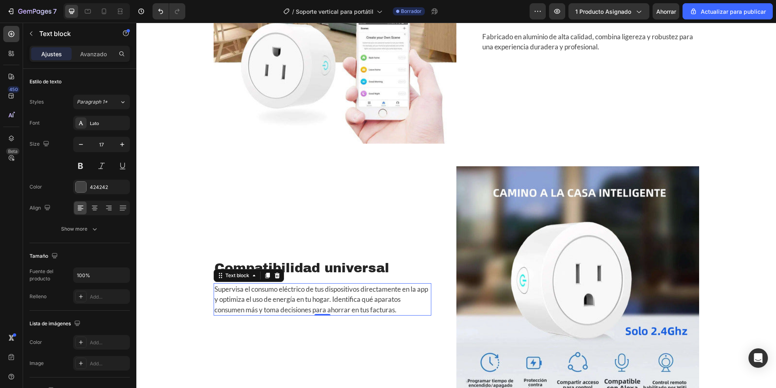
click at [311, 295] on p "Supervisa el consumo eléctrico de tus dispositivos directamente en la app y opt…" at bounding box center [322, 299] width 216 height 31
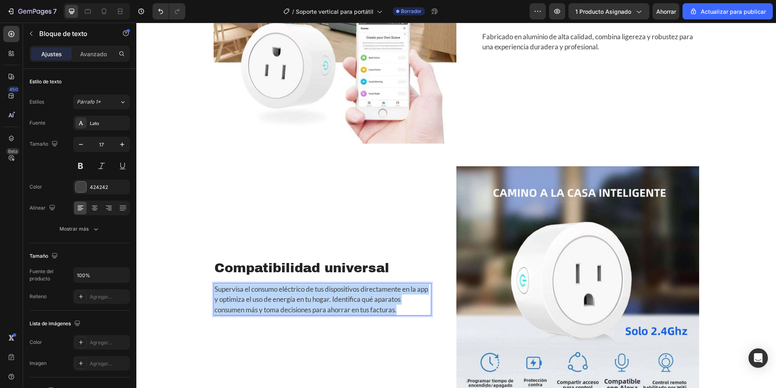
click at [311, 295] on p "Supervisa el consumo eléctrico de tus dispositivos directamente en la app y opt…" at bounding box center [322, 299] width 216 height 31
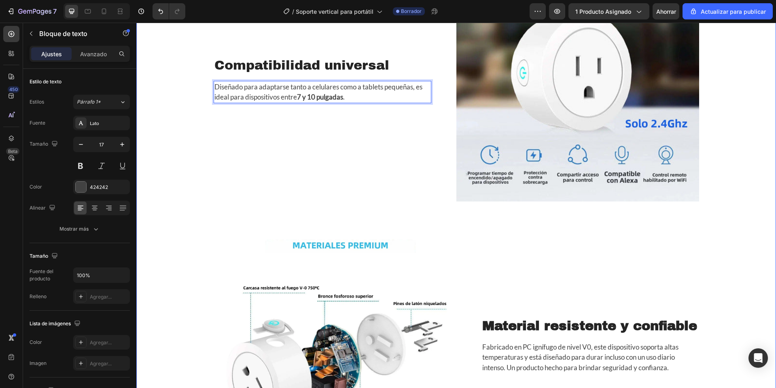
scroll to position [1594, 0]
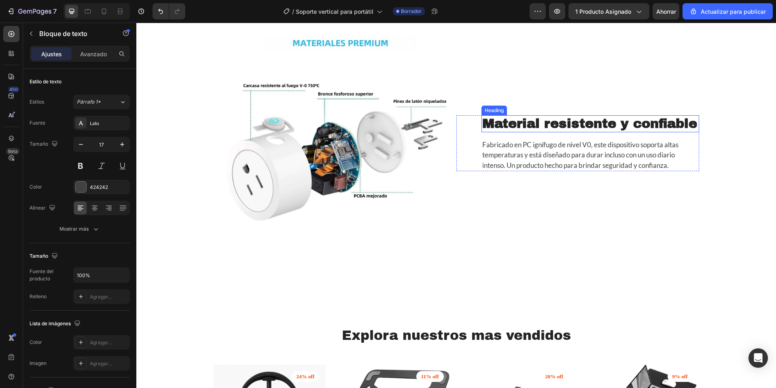
click at [505, 122] on strong "Material resistente y confiable" at bounding box center [589, 124] width 215 height 14
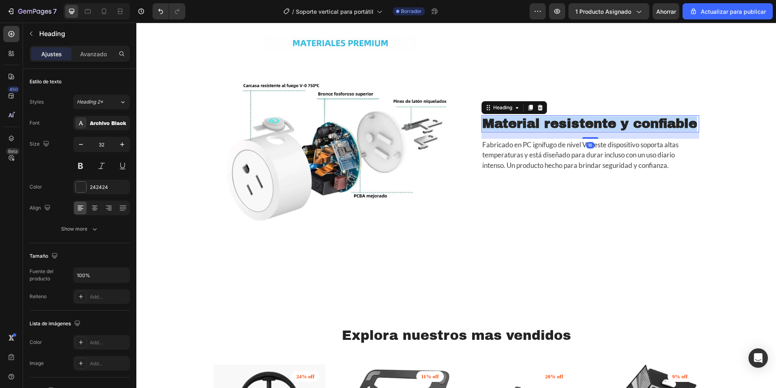
click at [505, 122] on strong "Material resistente y confiable" at bounding box center [589, 124] width 215 height 14
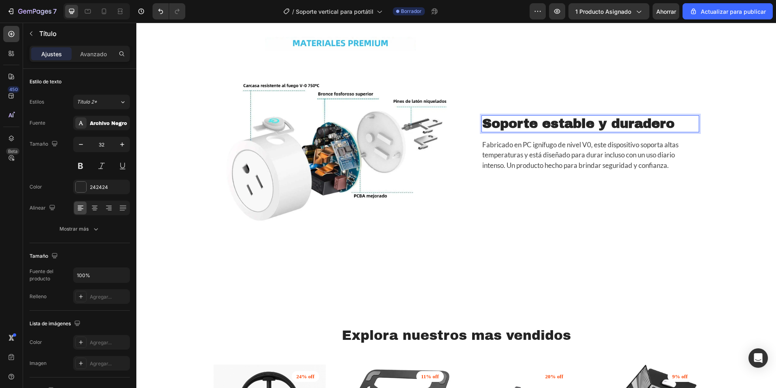
click at [530, 160] on p "Fabricado en PC ignífugo de nivel V0, este dispositivo soporta altas temperatur…" at bounding box center [590, 155] width 216 height 31
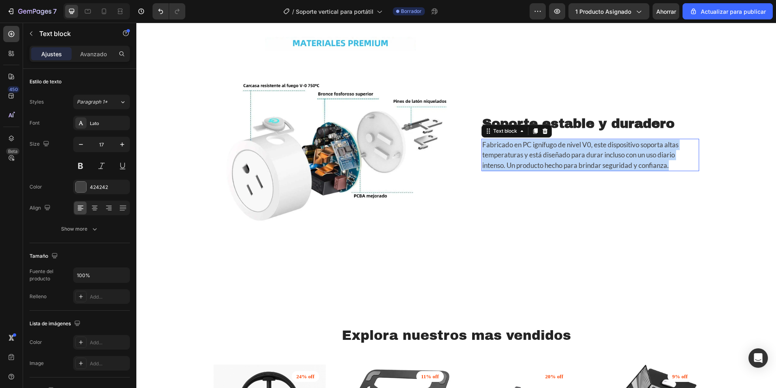
click at [530, 160] on p "Fabricado en PC ignífugo de nivel V0, este dispositivo soporta altas temperatur…" at bounding box center [590, 155] width 216 height 31
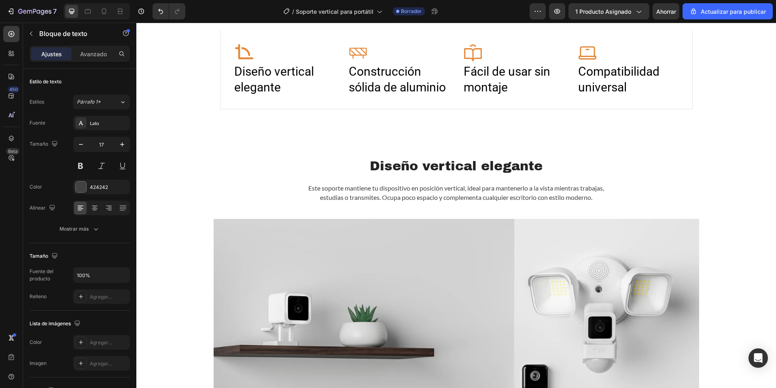
scroll to position [305, 0]
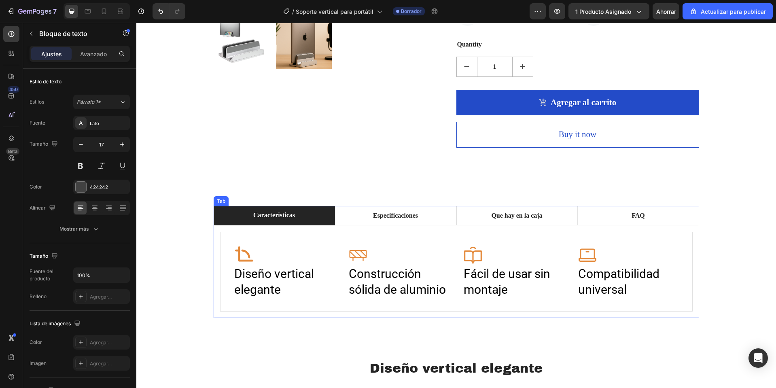
click at [395, 229] on div "Icon Diseño vertical elegante Heading Icon Construcción sólida de aluminio Head…" at bounding box center [457, 271] width 486 height 93
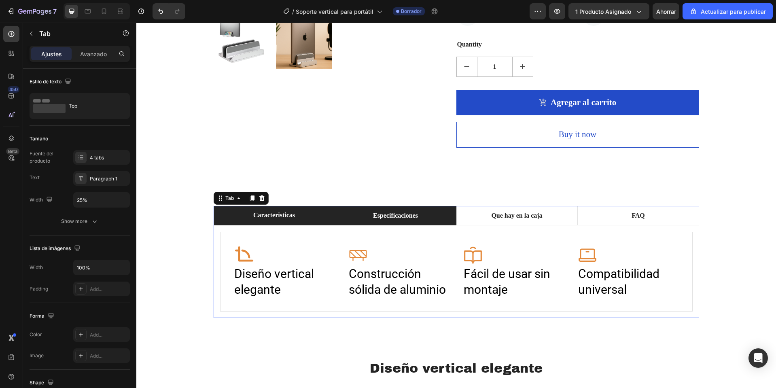
click at [410, 214] on p "Especificaciones" at bounding box center [395, 216] width 45 height 10
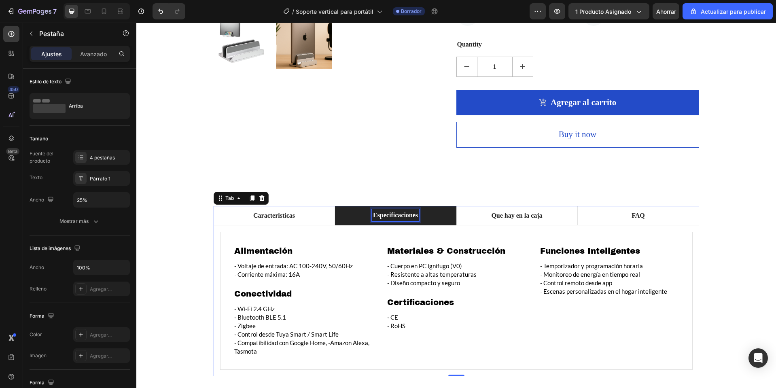
scroll to position [304, 0]
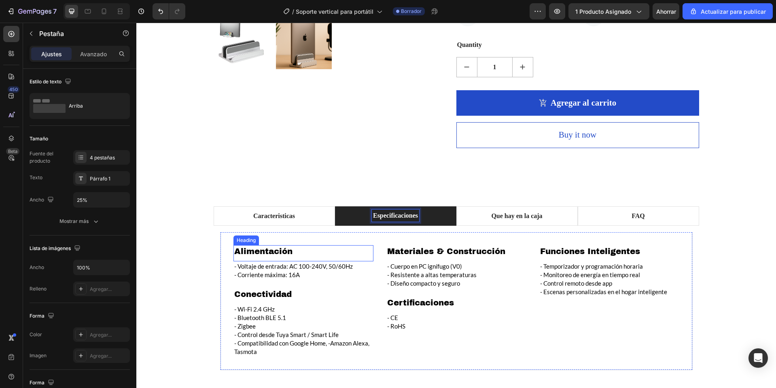
click at [270, 256] on h2 "Alimentación" at bounding box center [304, 251] width 140 height 12
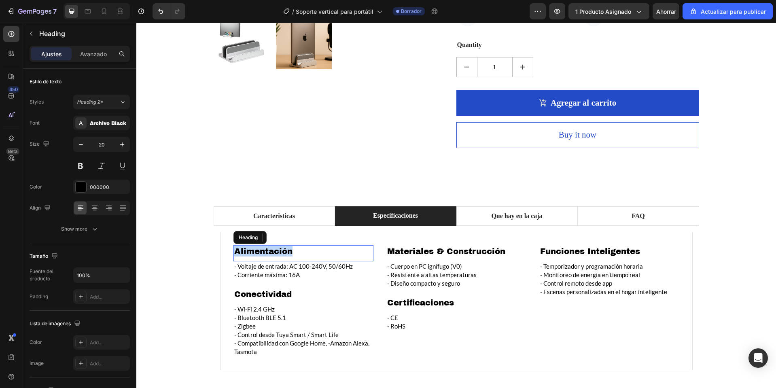
click at [270, 256] on p "Alimentación" at bounding box center [303, 251] width 138 height 11
click at [264, 268] on p "- Voltaje de entrada: AC 100-240V, 50/60Hz" at bounding box center [303, 266] width 138 height 8
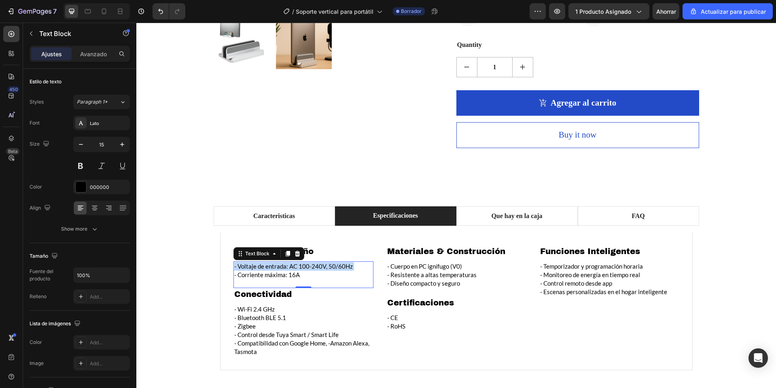
click at [264, 268] on p "- Voltaje de entrada: AC 100-240V, 50/60Hz" at bounding box center [303, 266] width 138 height 8
click at [236, 268] on p "luminio de alta calidad" at bounding box center [303, 266] width 138 height 8
drag, startPoint x: 309, startPoint y: 279, endPoint x: 251, endPoint y: 271, distance: 58.4
click at [251, 271] on div "- Aluminio de alta calidad - Corriente máxima: 16A Text Block 0" at bounding box center [304, 274] width 140 height 27
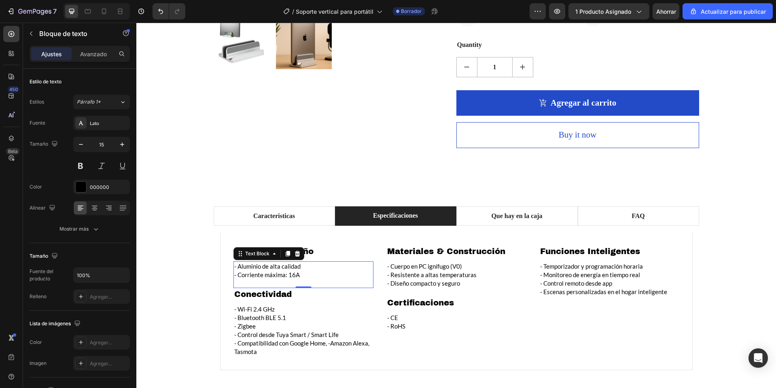
click at [257, 274] on p "- Corriente máxima: 16A" at bounding box center [303, 275] width 138 height 8
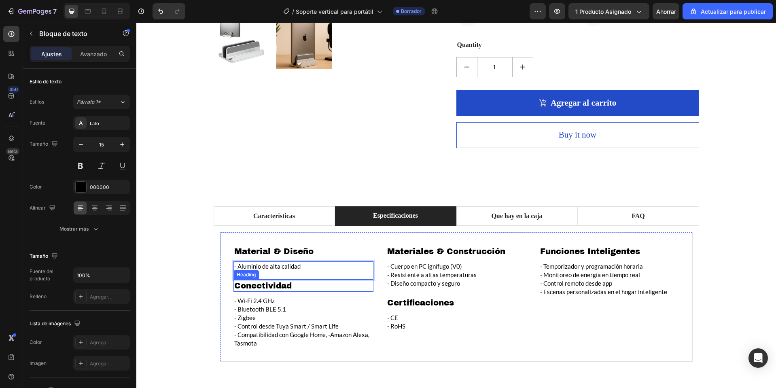
click at [290, 287] on h2 "Conectividad" at bounding box center [304, 286] width 140 height 12
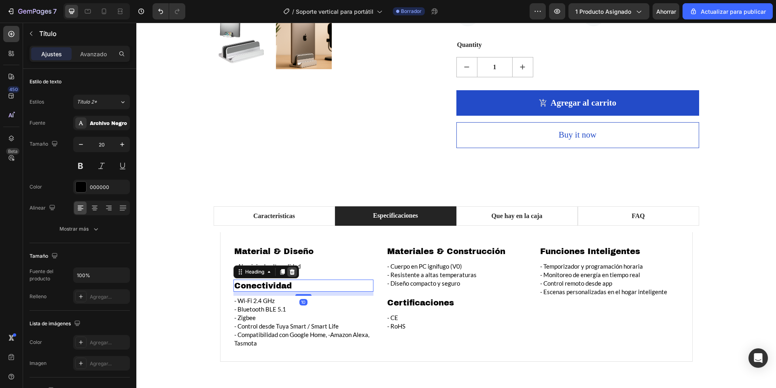
click at [289, 274] on icon at bounding box center [291, 272] width 5 height 6
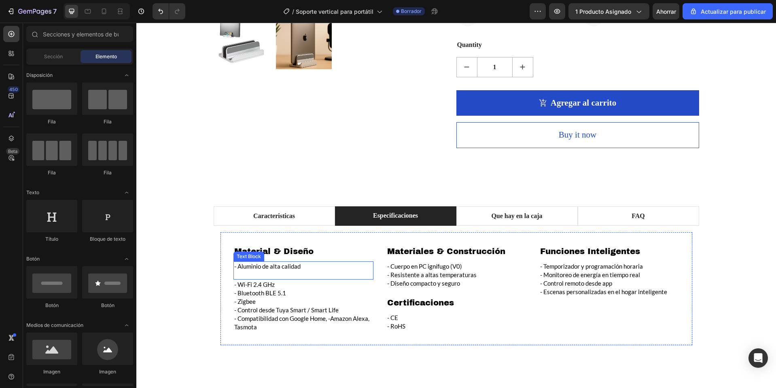
click at [277, 299] on p "- Zigbee" at bounding box center [303, 301] width 138 height 8
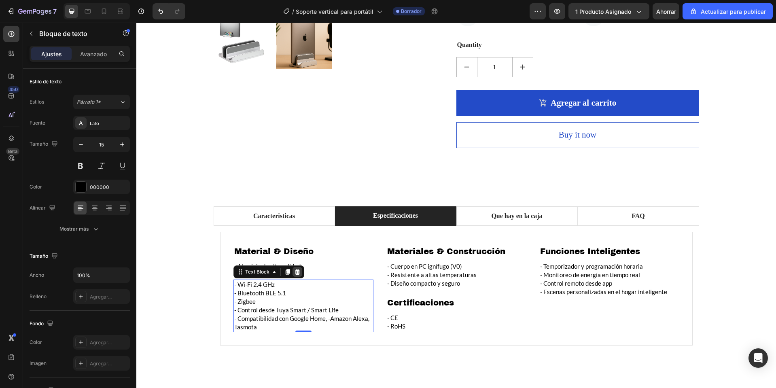
click at [295, 274] on icon at bounding box center [297, 272] width 5 height 6
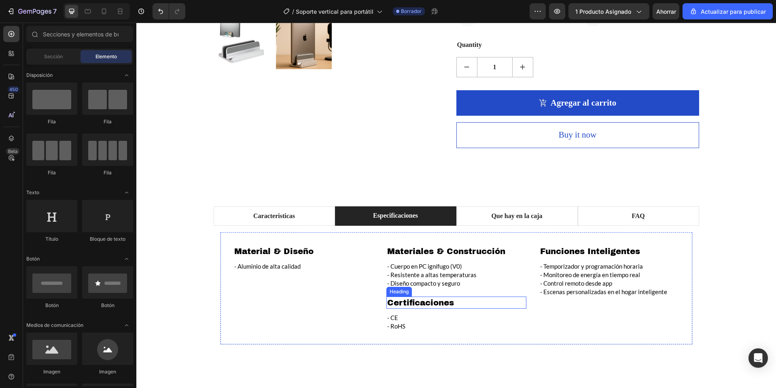
click at [427, 301] on h2 "Certificaciones" at bounding box center [456, 303] width 140 height 12
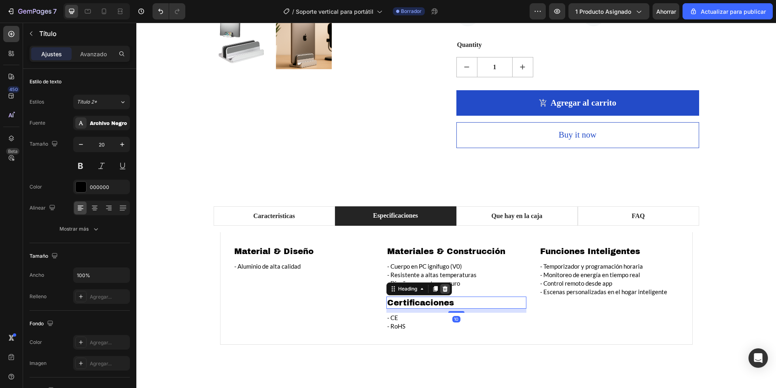
click at [444, 292] on div at bounding box center [445, 289] width 10 height 10
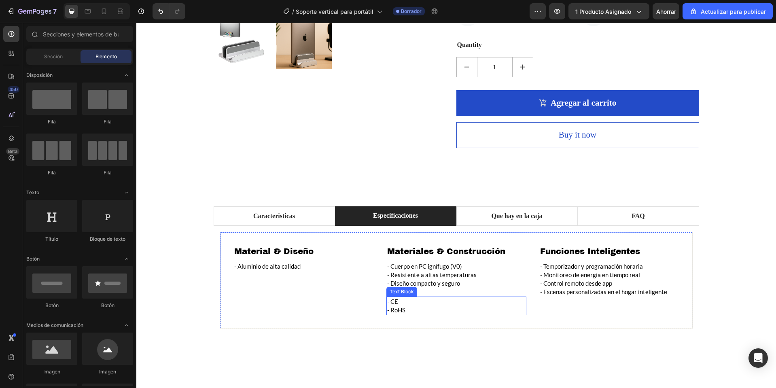
click at [436, 313] on p "- RoHS" at bounding box center [456, 310] width 138 height 8
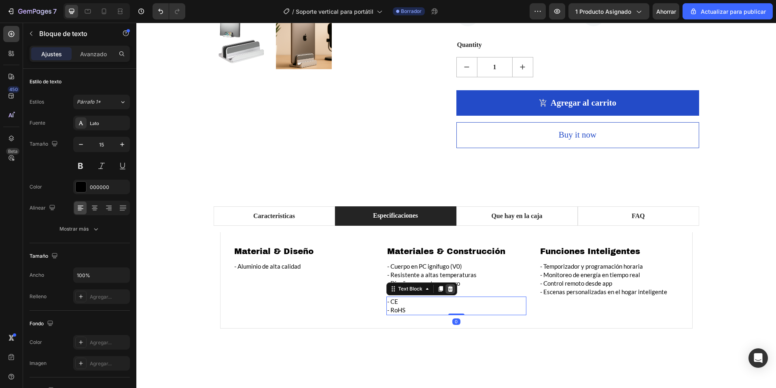
click at [449, 285] on div at bounding box center [451, 289] width 10 height 10
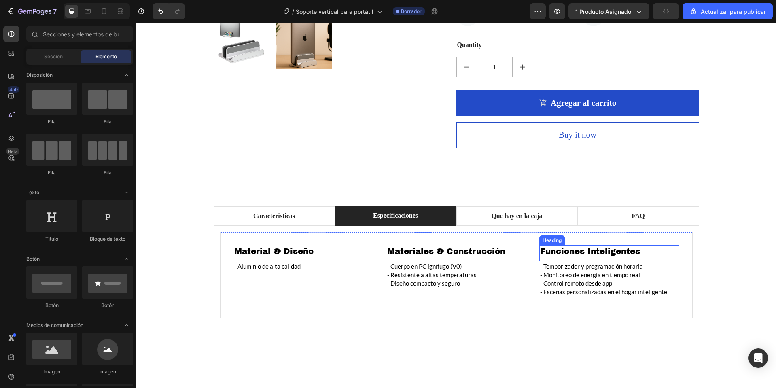
click at [614, 250] on h2 "Funciones Inteligentes" at bounding box center [609, 251] width 140 height 12
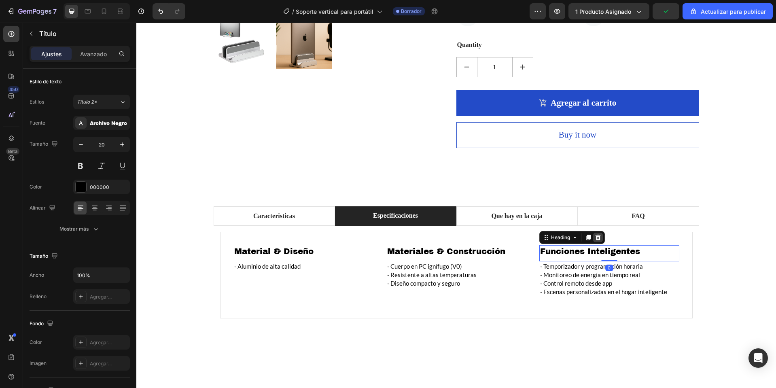
click at [599, 238] on icon at bounding box center [598, 237] width 6 height 6
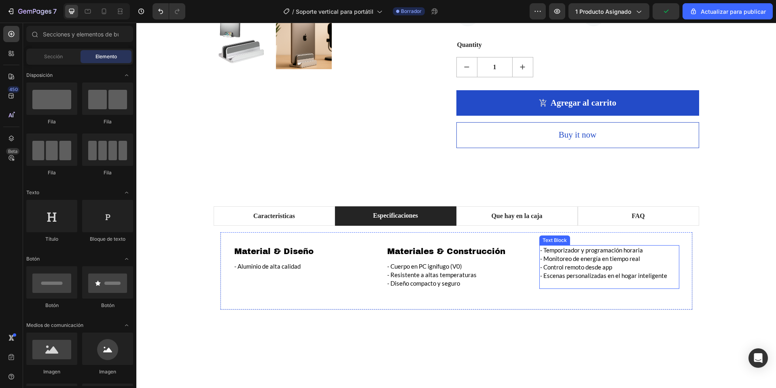
click at [601, 259] on p "- Monitoreo de energía en tiempo real" at bounding box center [609, 259] width 138 height 8
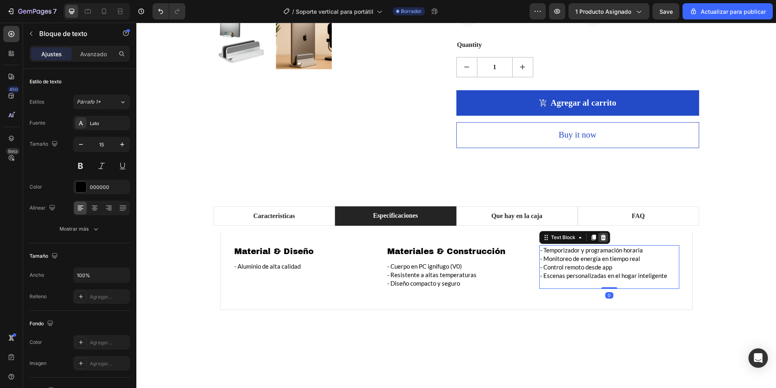
click at [601, 233] on div at bounding box center [604, 238] width 10 height 10
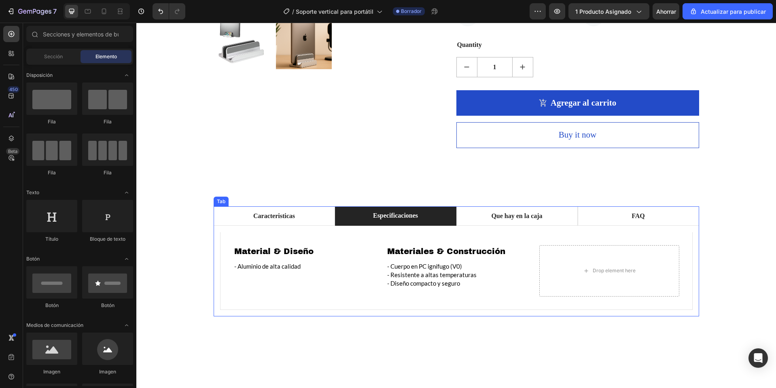
click at [250, 231] on div "Icon Diseño vertical elegante Heading Icon Construcción sólida de aluminio Head…" at bounding box center [457, 271] width 486 height 91
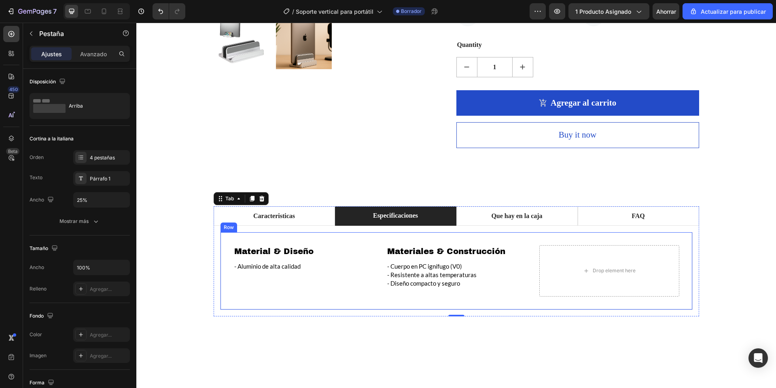
click at [233, 238] on div "Material & Diseño Heading - Aluminio de alta calidad Text Block Materiales & Co…" at bounding box center [456, 271] width 473 height 78
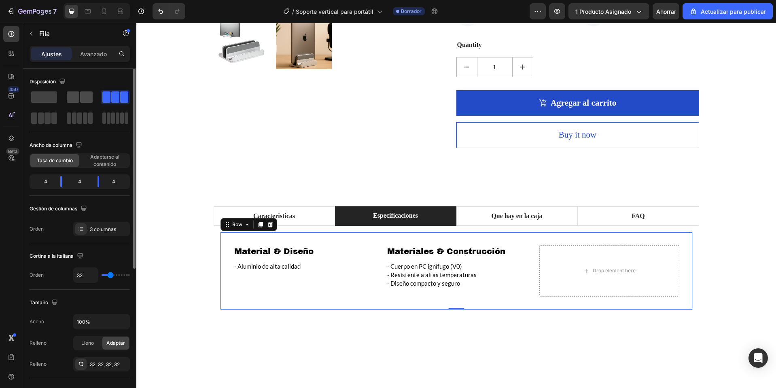
click at [89, 95] on span at bounding box center [86, 96] width 13 height 11
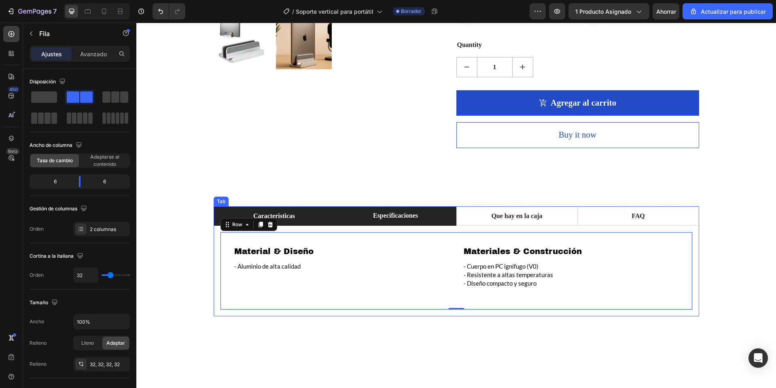
click at [227, 210] on li "Caracteristicas" at bounding box center [274, 215] width 121 height 19
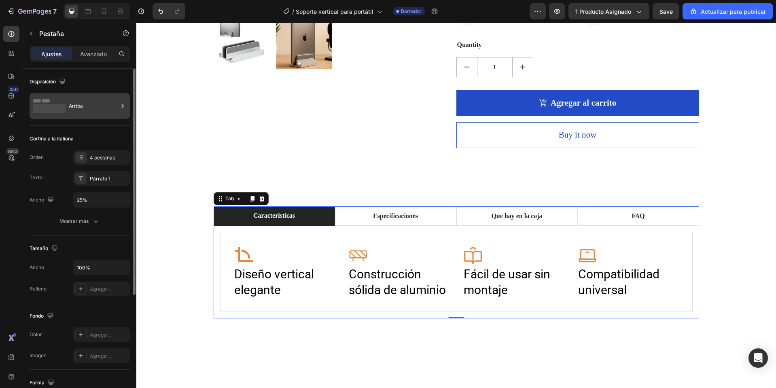
click at [80, 110] on div "Arriba" at bounding box center [93, 106] width 49 height 19
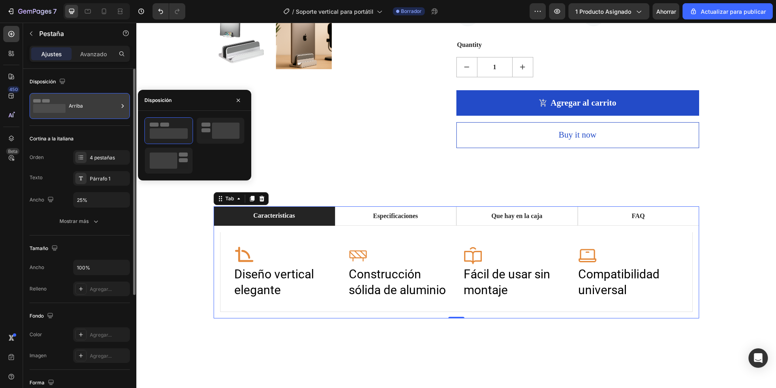
click at [80, 110] on div "Arriba" at bounding box center [93, 106] width 49 height 19
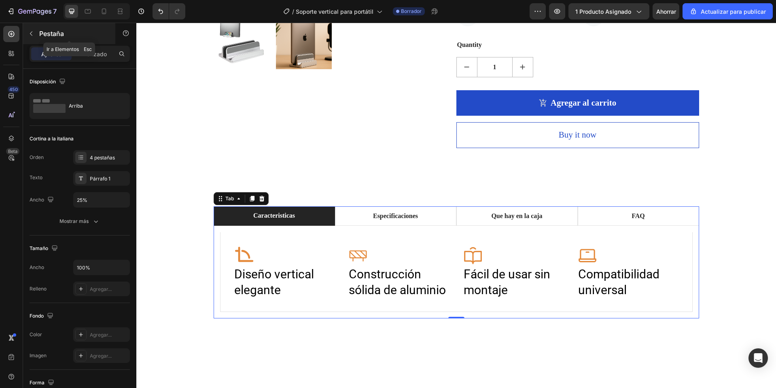
click at [33, 33] on icon "button" at bounding box center [31, 33] width 6 height 6
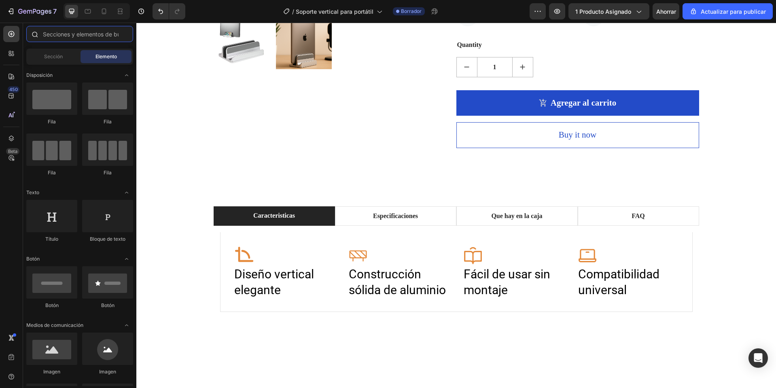
click at [91, 38] on input "text" at bounding box center [79, 34] width 107 height 16
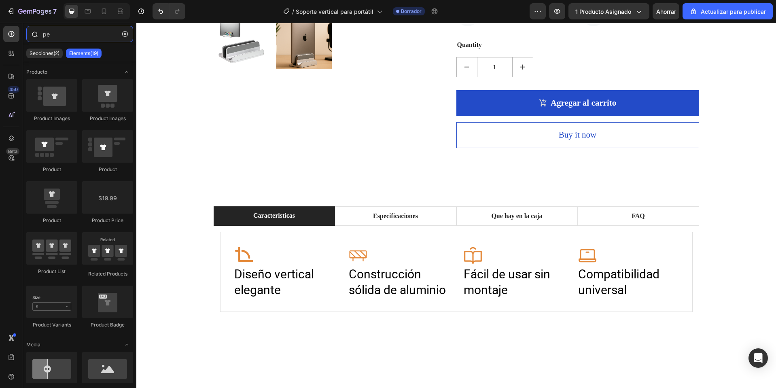
type input "p"
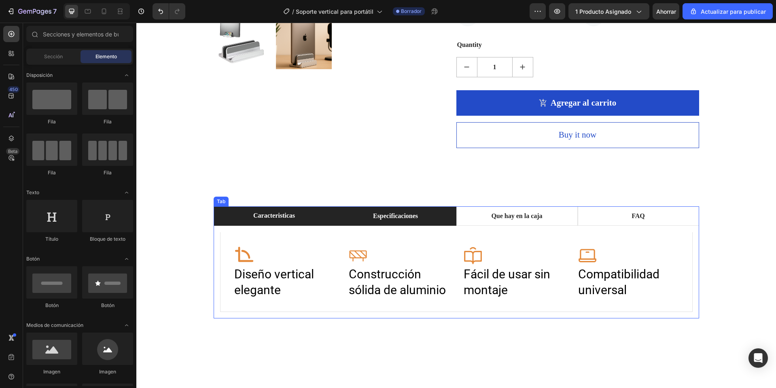
click at [427, 217] on li "Especificaciones" at bounding box center [395, 215] width 121 height 19
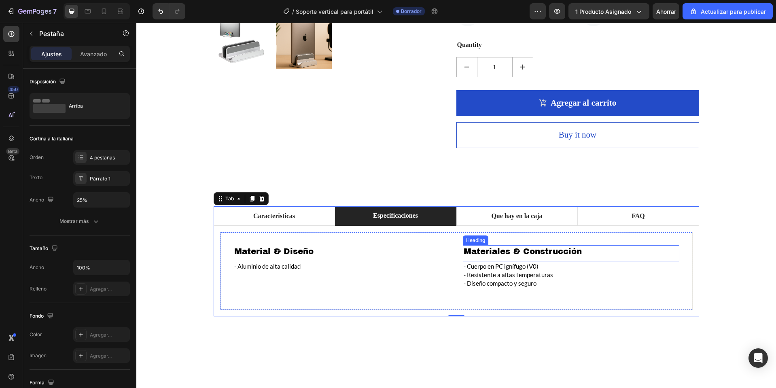
click at [505, 254] on h2 "Materiales & Construcción" at bounding box center [571, 251] width 217 height 12
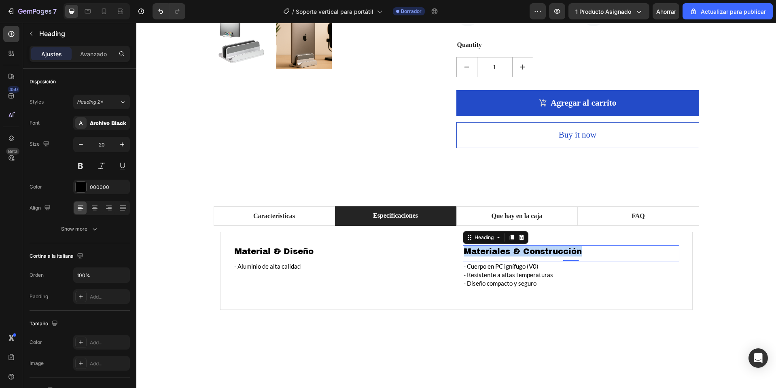
click at [505, 254] on p "Materiales & Construcción" at bounding box center [571, 251] width 215 height 11
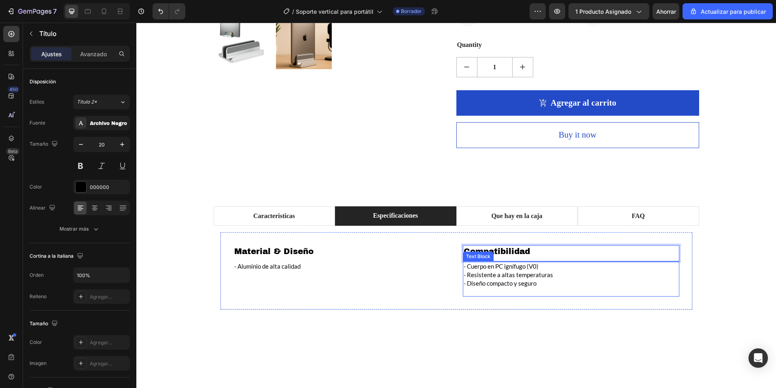
click at [505, 271] on p "- Resistente a altas temperaturas" at bounding box center [571, 275] width 215 height 8
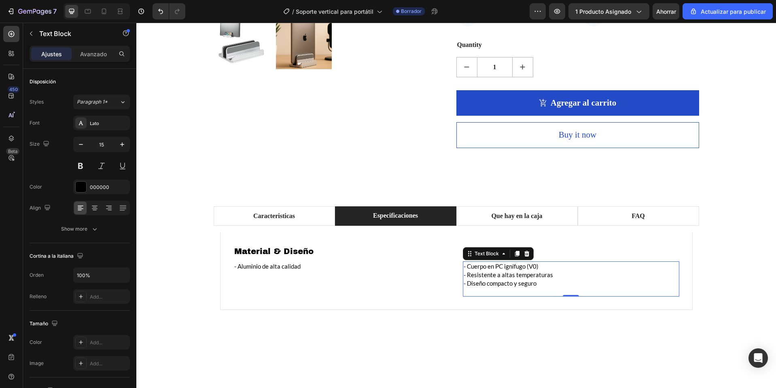
click at [505, 272] on p "- Resistente a altas temperaturas" at bounding box center [571, 275] width 215 height 8
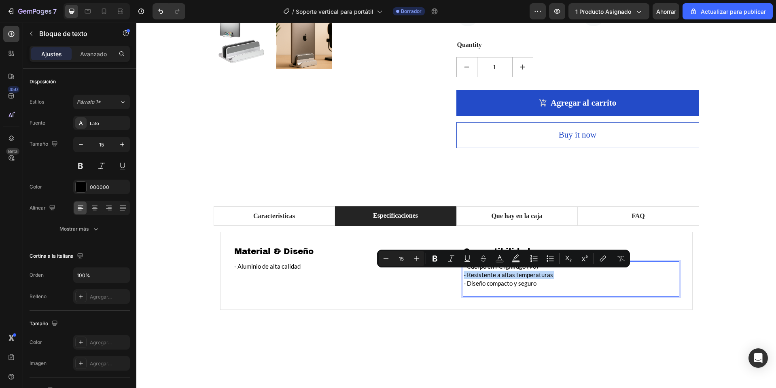
click at [576, 291] on div "- Cuerpo en PC ignífugo (V0) - Resistente a altas temperaturas - Diseño compact…" at bounding box center [571, 278] width 217 height 35
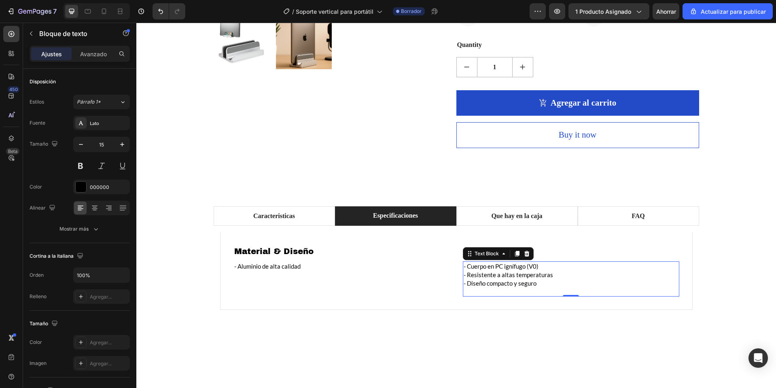
click at [551, 287] on p "- Diseño compacto y seguro" at bounding box center [571, 283] width 215 height 8
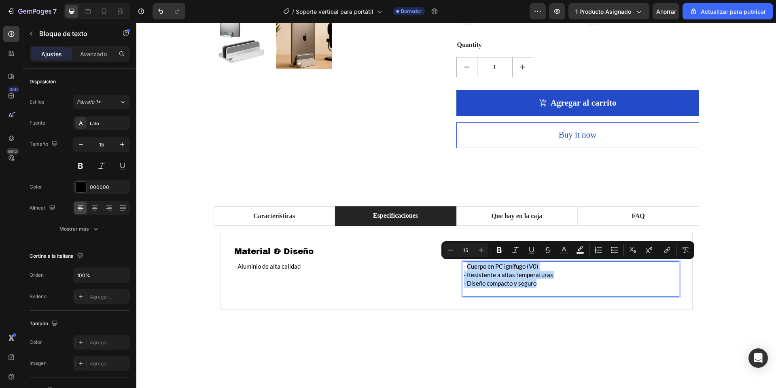
drag, startPoint x: 542, startPoint y: 287, endPoint x: 464, endPoint y: 270, distance: 80.1
click at [464, 270] on div "- Cuerpo en PC ignífugo (V0) - Resistente a altas temperaturas - Diseño compact…" at bounding box center [571, 274] width 217 height 27
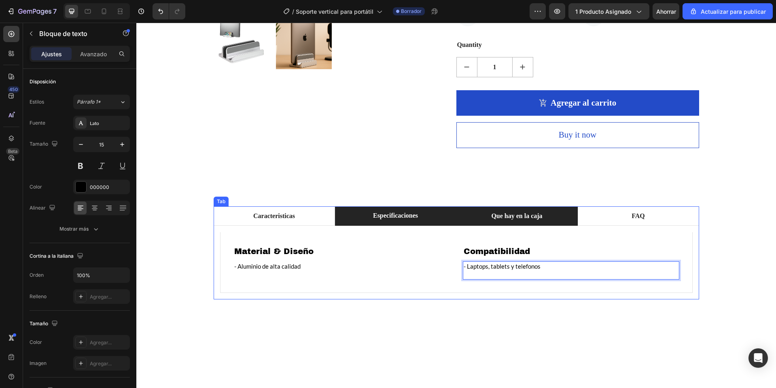
click at [516, 219] on p "Que hay en la caja" at bounding box center [516, 216] width 51 height 10
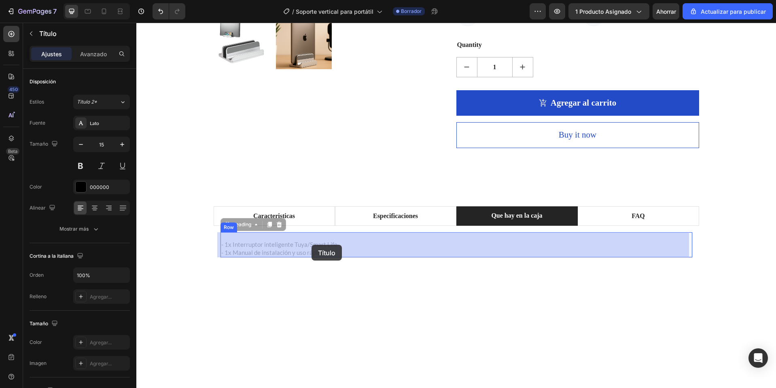
drag, startPoint x: 326, startPoint y: 253, endPoint x: 312, endPoint y: 245, distance: 16.1
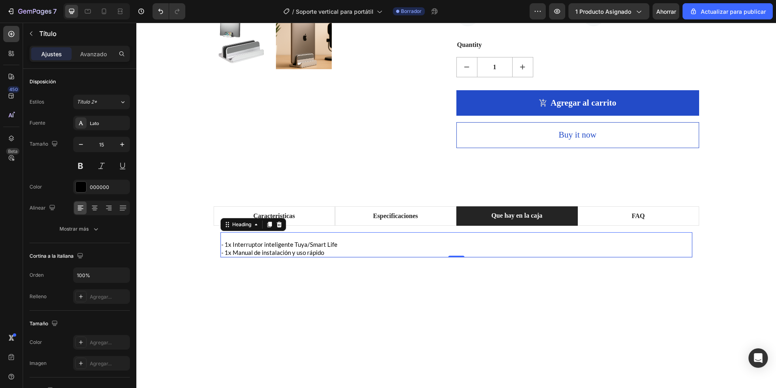
click at [327, 255] on h2 "- 1x Interruptor inteligente Tuya/Smart Life - 1x Manual de instalación y uso r…" at bounding box center [457, 244] width 472 height 25
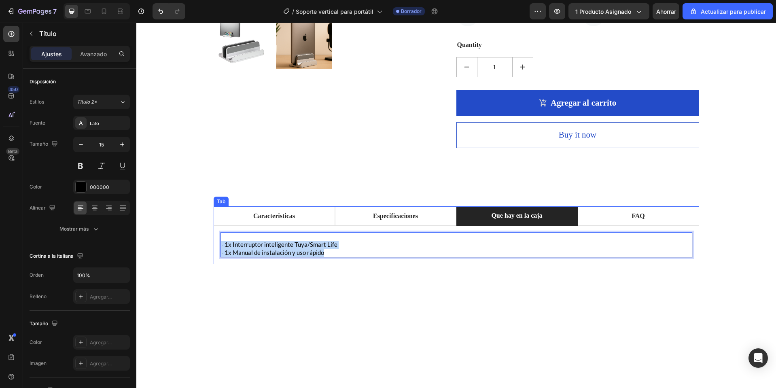
drag, startPoint x: 326, startPoint y: 253, endPoint x: 216, endPoint y: 248, distance: 109.8
click at [216, 248] on div "Icon Diseño vertical elegante Heading Icon Construcción sólida de aluminio Head…" at bounding box center [457, 245] width 486 height 39
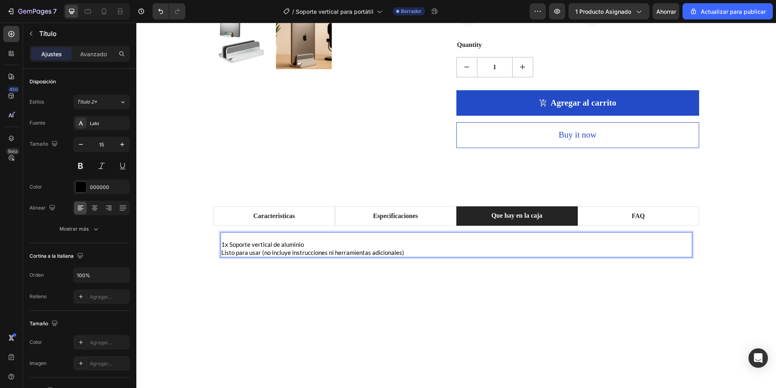
click at [221, 245] on p "1x Soporte vertical de aluminio" at bounding box center [456, 241] width 470 height 16
click at [410, 248] on p "- 1x Soporte vertical de aluminio" at bounding box center [456, 241] width 470 height 16
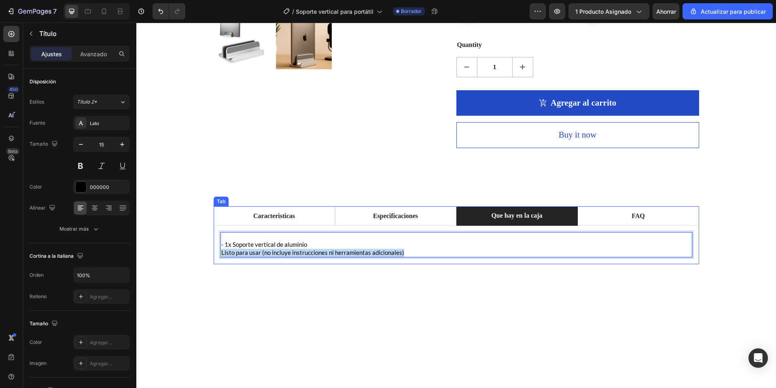
drag, startPoint x: 409, startPoint y: 252, endPoint x: 219, endPoint y: 258, distance: 190.3
click at [219, 258] on div "Icon Diseño vertical elegante Heading Icon Construcción sólida de aluminio Head…" at bounding box center [457, 245] width 486 height 39
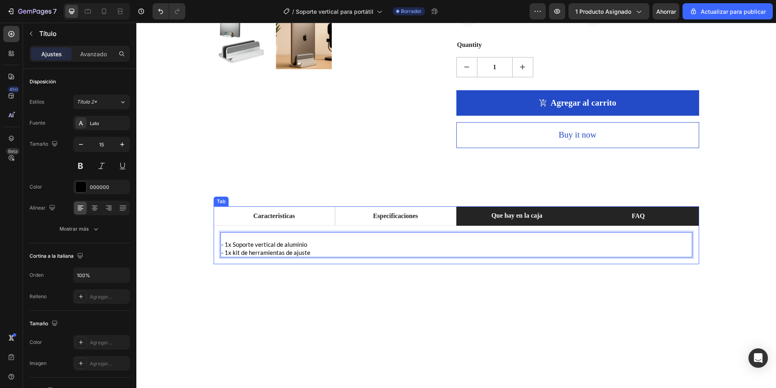
click at [639, 219] on p "FAQ" at bounding box center [638, 216] width 13 height 10
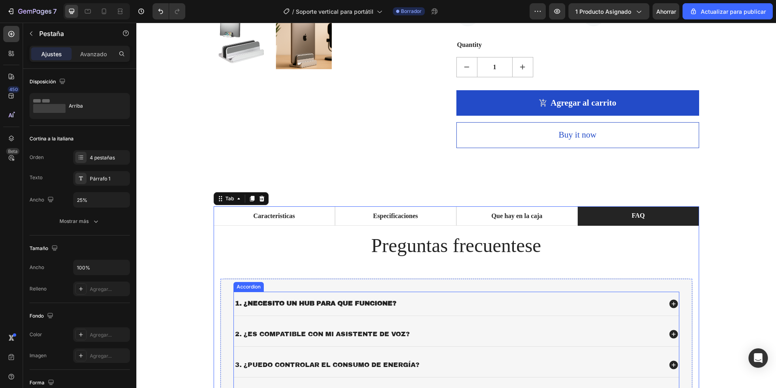
click at [369, 301] on strong "1. ¿Necesito un hub para que funcione?" at bounding box center [315, 303] width 161 height 7
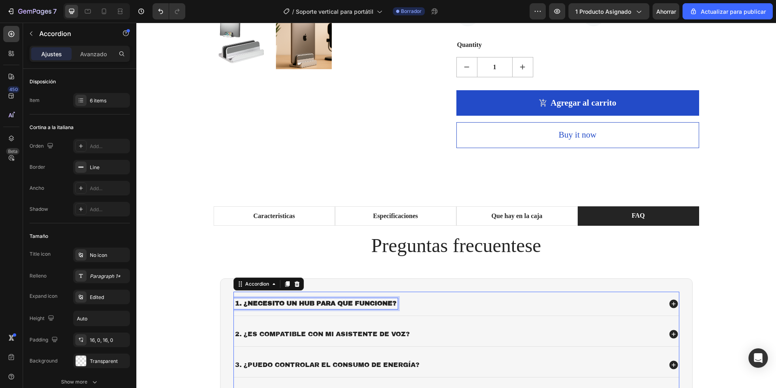
click at [369, 301] on strong "1. ¿Necesito un hub para que funcione?" at bounding box center [315, 303] width 161 height 7
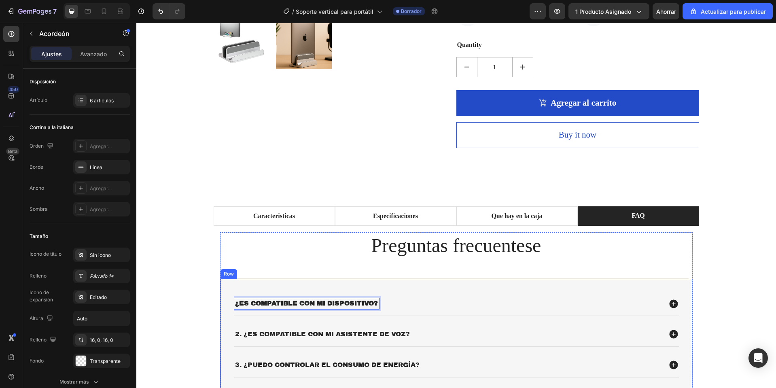
click at [230, 304] on div "¿Es compatible con mi dispositivo? 2. ¿Es compatible con mi asistente de voz? 3…" at bounding box center [456, 383] width 473 height 211
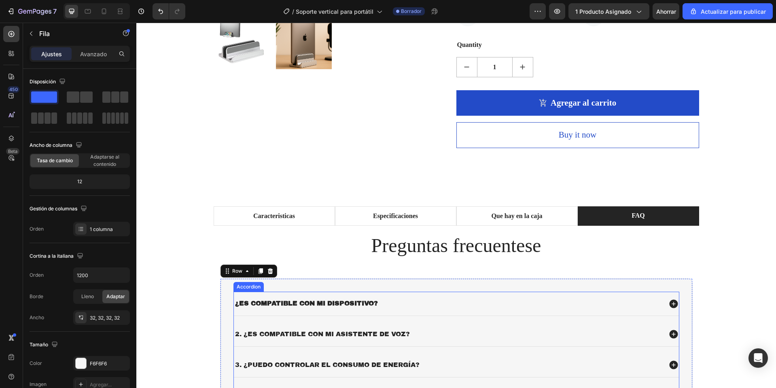
click at [234, 307] on div "¿Es compatible con mi dispositivo?" at bounding box center [306, 303] width 145 height 11
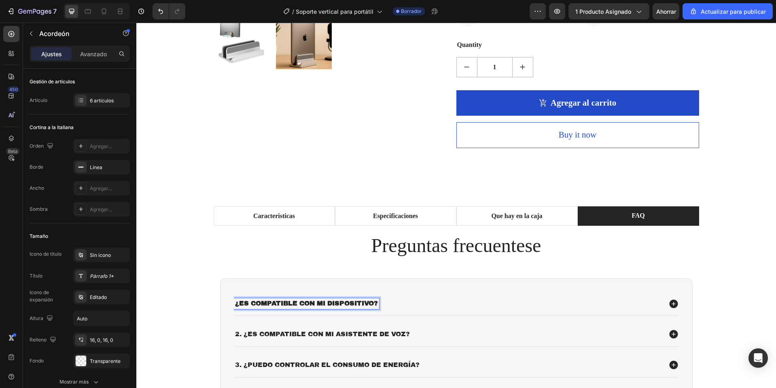
click at [452, 306] on div "¿Es compatible con mi dispositivo?" at bounding box center [448, 303] width 428 height 11
click at [443, 303] on div "1. ¿Es compatible con mi dispositivo?" at bounding box center [448, 303] width 428 height 11
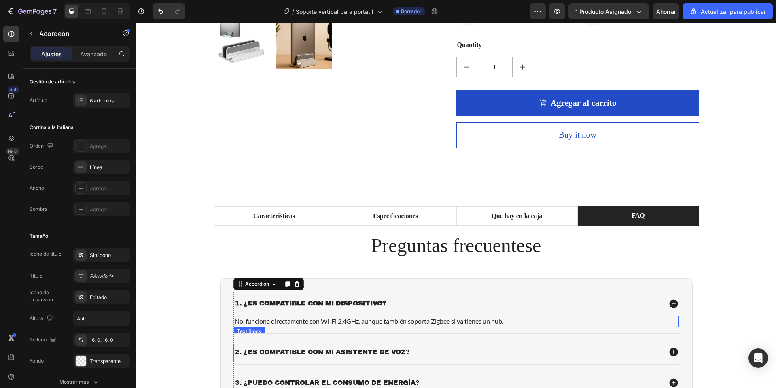
click at [300, 326] on p "No, funciona directamente con Wi-Fi 2.4GHz, aunque también soporta Zigbee si ya…" at bounding box center [457, 321] width 444 height 10
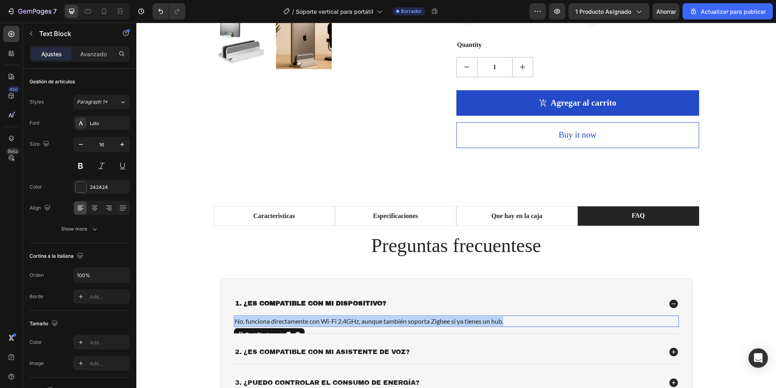
click at [300, 326] on p "No, funciona directamente con Wi-Fi 2.4GHz, aunque también soporta Zigbee si ya…" at bounding box center [457, 321] width 444 height 10
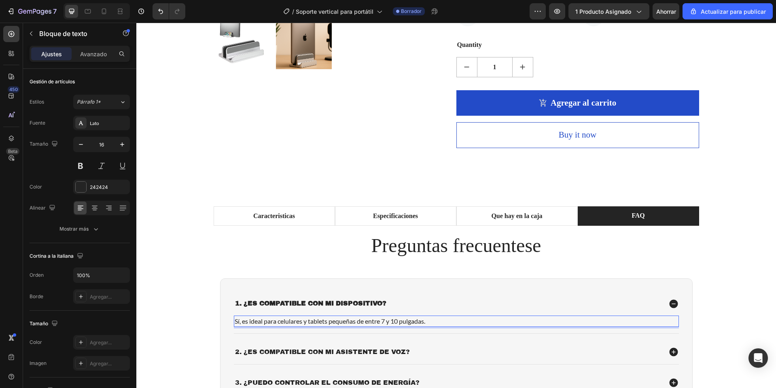
click at [304, 323] on p "Sí, es ideal para celulares y tablets pequeñas de entre 7 y 10 pulgadas." at bounding box center [457, 321] width 444 height 10
click at [429, 323] on p "Sí, es ideal para laptops y tablets pequeñas de entre 7 y 10 pulgadas." at bounding box center [457, 321] width 444 height 10
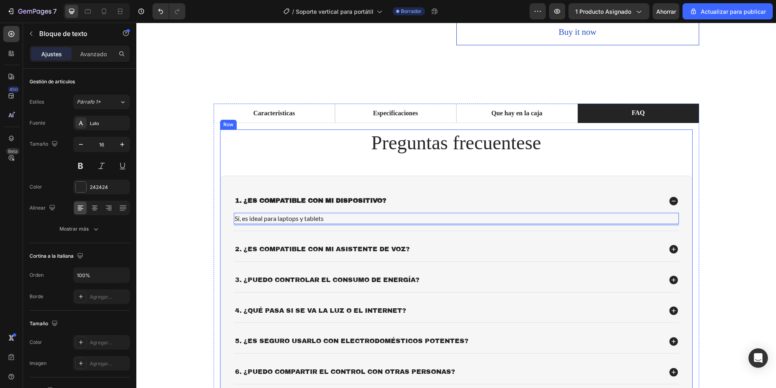
scroll to position [426, 0]
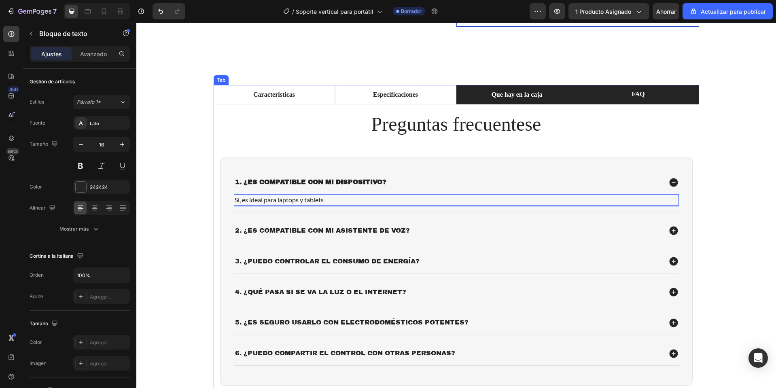
click at [512, 97] on p "Que hay en la caja" at bounding box center [516, 95] width 51 height 10
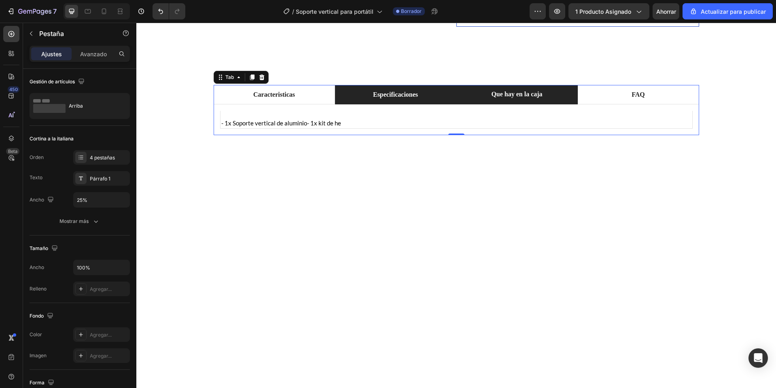
click at [428, 86] on li "Especificaciones" at bounding box center [395, 94] width 121 height 19
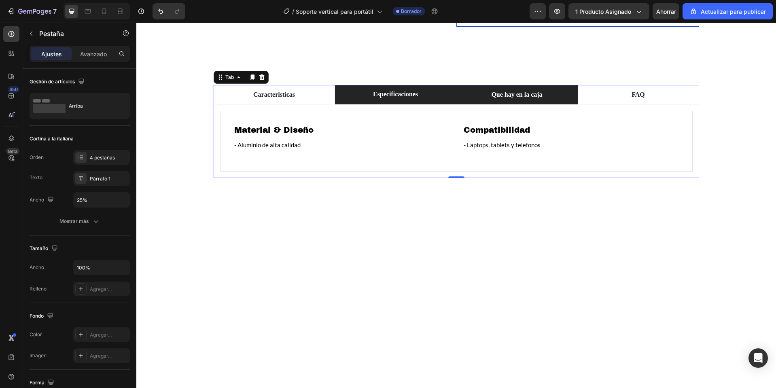
click at [482, 93] on li "Que hay en la caja" at bounding box center [516, 94] width 121 height 19
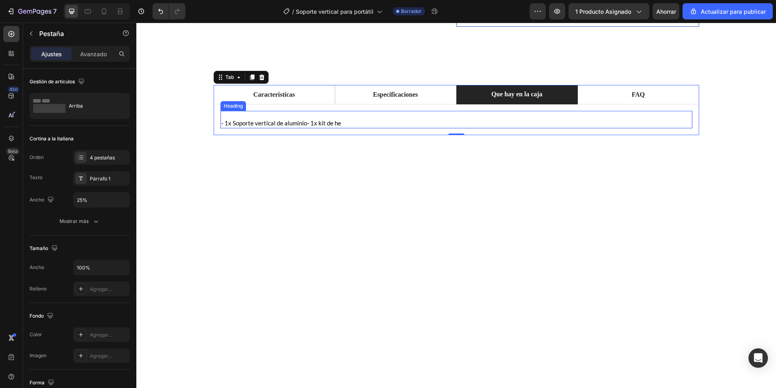
click at [306, 123] on h2 "- 1x Soporte vertical de aluminio- 1x kit de he" at bounding box center [457, 119] width 472 height 17
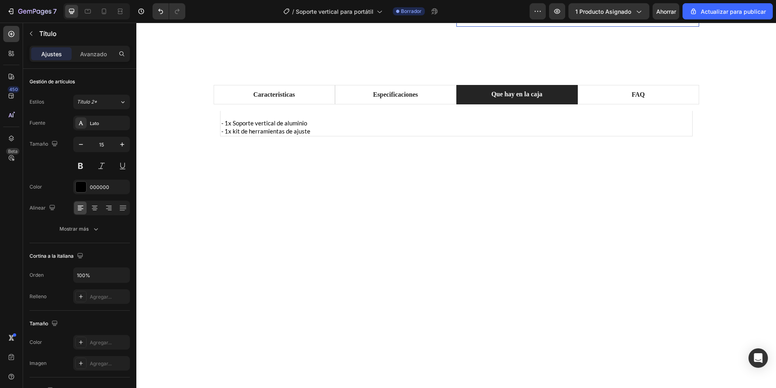
click at [268, 174] on div at bounding box center [456, 374] width 640 height 404
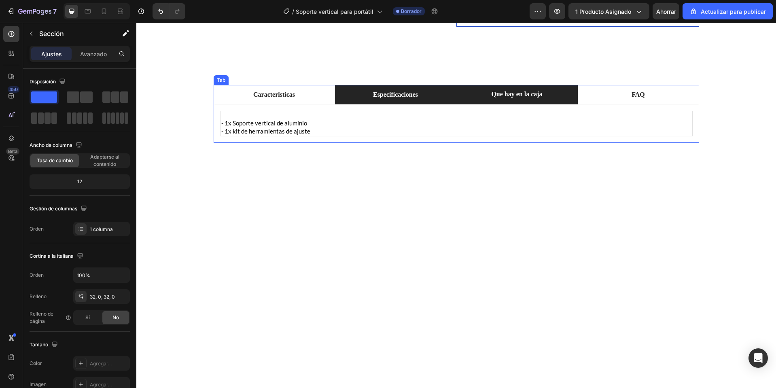
click at [399, 98] on p "Especificaciones" at bounding box center [395, 95] width 45 height 10
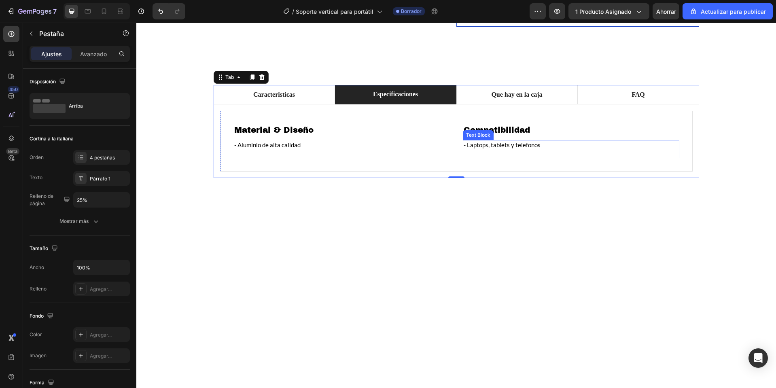
click at [538, 147] on p "- Laptops, tablets y telefonos" at bounding box center [571, 145] width 215 height 8
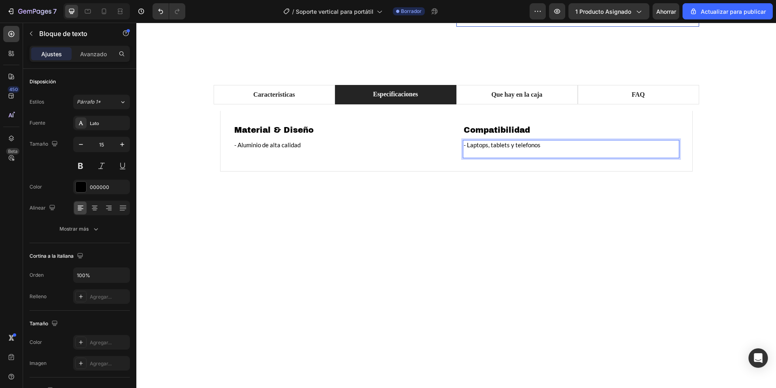
click at [485, 146] on p "- Laptops, tablets y telefonos" at bounding box center [571, 145] width 215 height 8
click at [506, 148] on p "- Laptops, tablets y telefonos" at bounding box center [571, 145] width 215 height 8
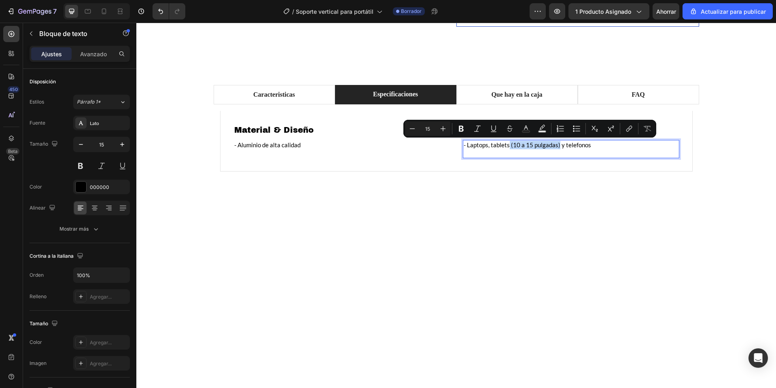
drag, startPoint x: 506, startPoint y: 146, endPoint x: 555, endPoint y: 144, distance: 49.0
click at [555, 144] on p "- Laptops, tablets (10 a 15 pulgadas) y telefonos" at bounding box center [571, 145] width 215 height 8
copy p "(10 a 15 pulgadas)"
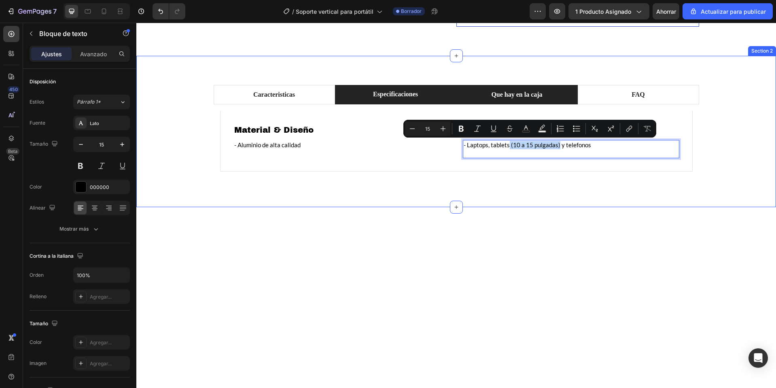
click at [490, 94] on div "Que hay en la caja" at bounding box center [516, 95] width 53 height 12
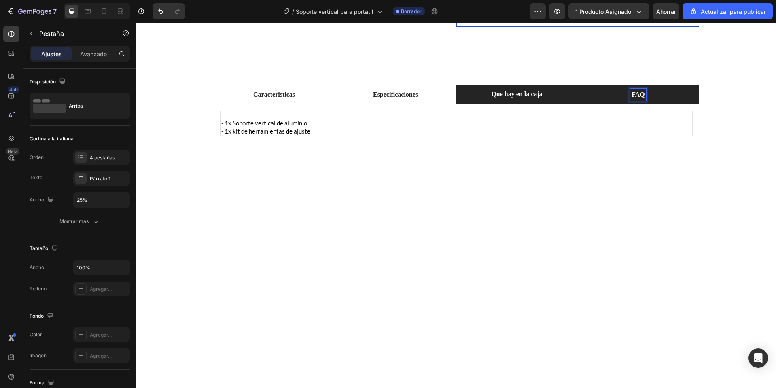
click at [632, 97] on p "FAQ" at bounding box center [638, 95] width 13 height 10
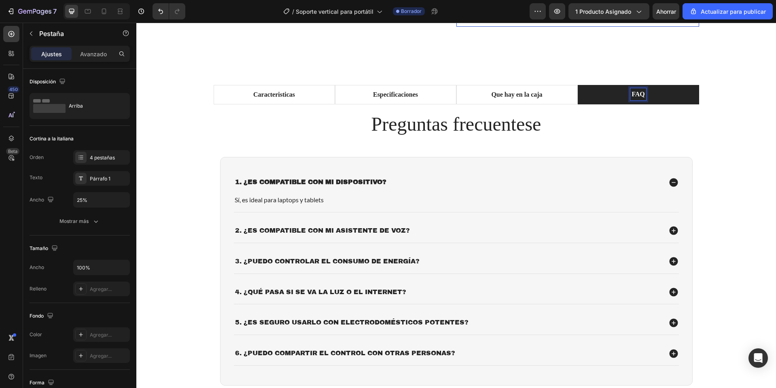
scroll to position [425, 0]
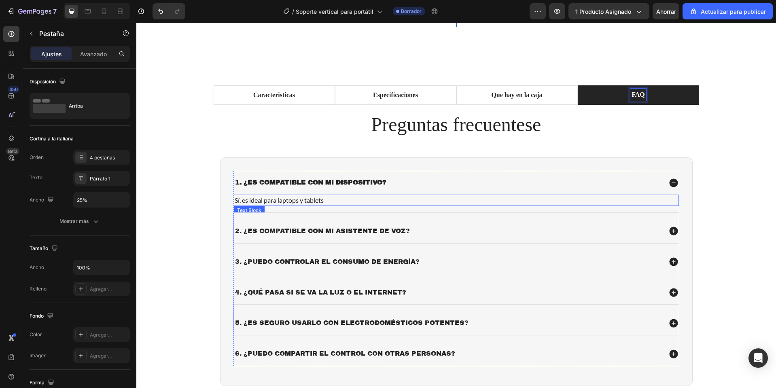
click at [322, 202] on p "Sí, es ideal para laptops y tablets" at bounding box center [457, 200] width 444 height 10
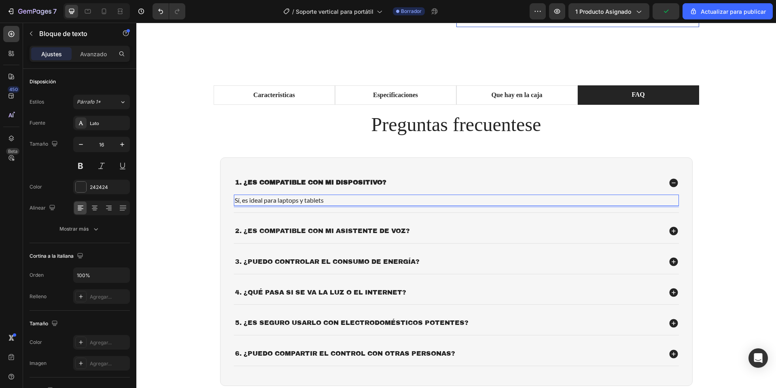
click at [327, 201] on p "Sí, es ideal para laptops y tablets" at bounding box center [457, 200] width 444 height 10
click at [347, 201] on p "Sí, es ideal para laptops y tablets (10 a 15 pulgadas)" at bounding box center [457, 200] width 444 height 10
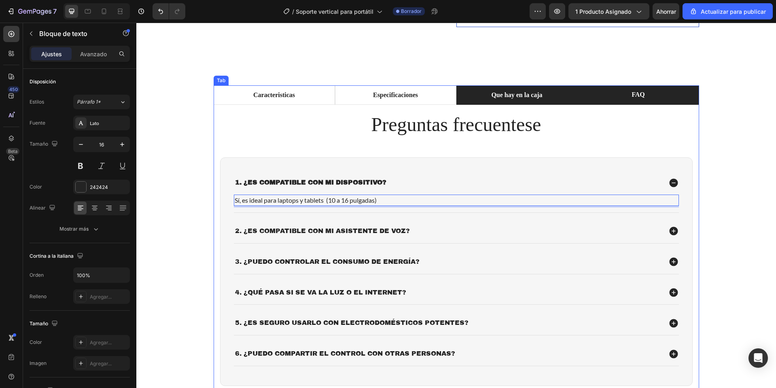
click at [519, 103] on li "Que hay en la caja" at bounding box center [516, 94] width 121 height 19
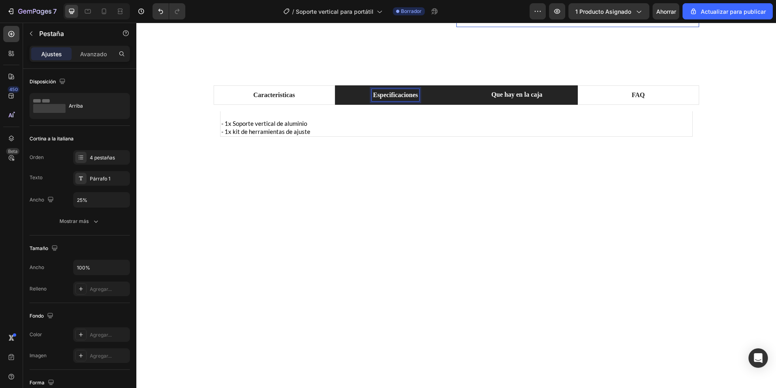
click at [388, 96] on p "Especificaciones" at bounding box center [395, 95] width 45 height 10
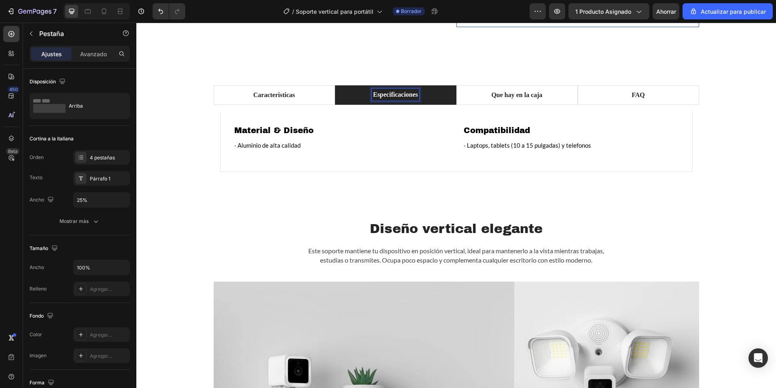
scroll to position [425, 0]
click at [529, 145] on p "- Laptops, tablets (10 a 15 pulgadas) y telefonos" at bounding box center [571, 146] width 215 height 8
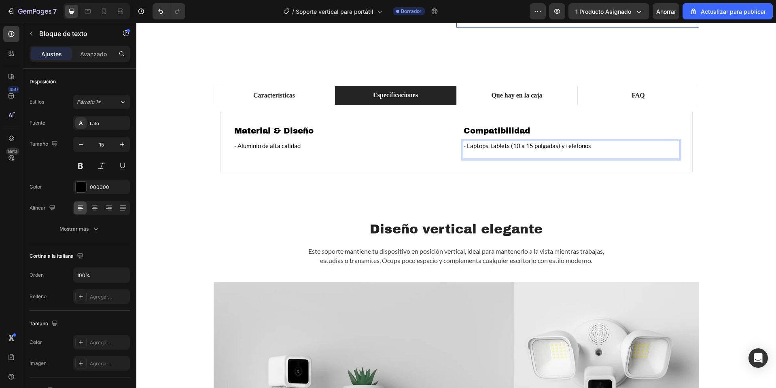
click at [528, 144] on p "- Laptops, tablets (10 a 15 pulgadas) y telefonos" at bounding box center [571, 146] width 215 height 8
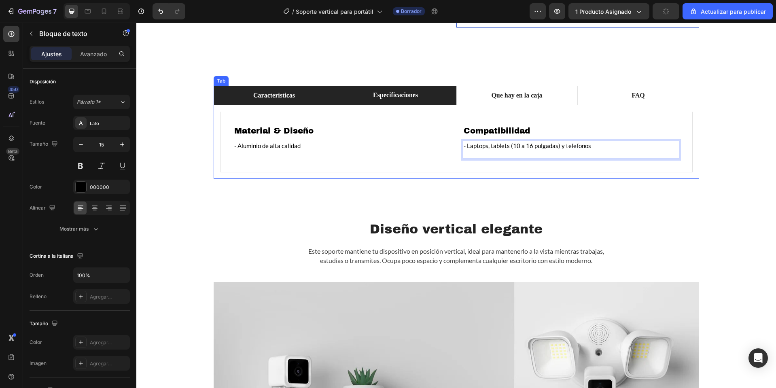
click at [272, 91] on p "Caracteristicas" at bounding box center [274, 96] width 42 height 10
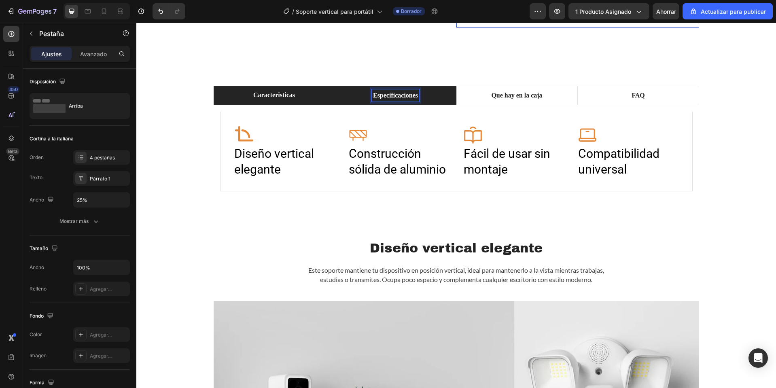
click at [404, 97] on p "Especificaciones" at bounding box center [395, 96] width 45 height 10
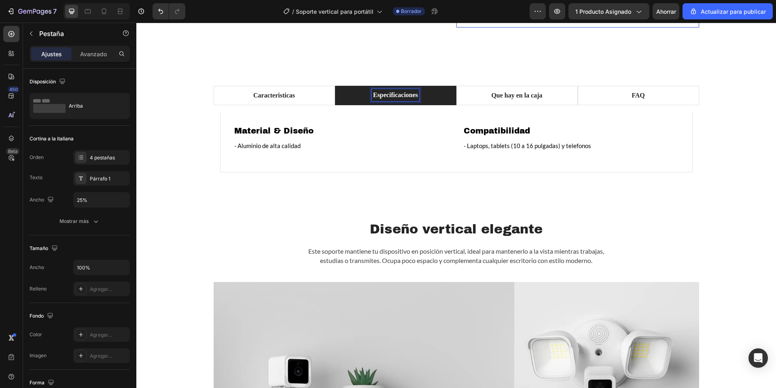
scroll to position [425, 0]
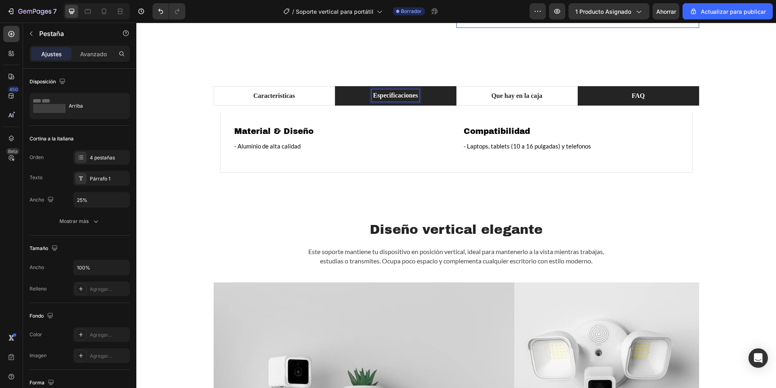
click at [635, 92] on p "FAQ" at bounding box center [638, 96] width 13 height 10
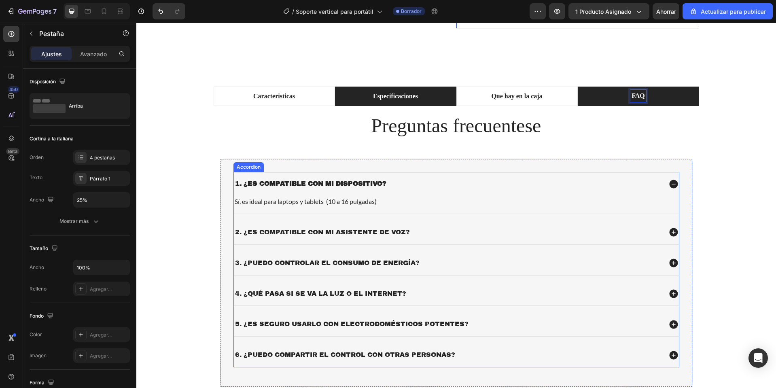
click at [305, 236] on p "2. ¿Es compatible con mi asistente de voz?" at bounding box center [322, 232] width 175 height 8
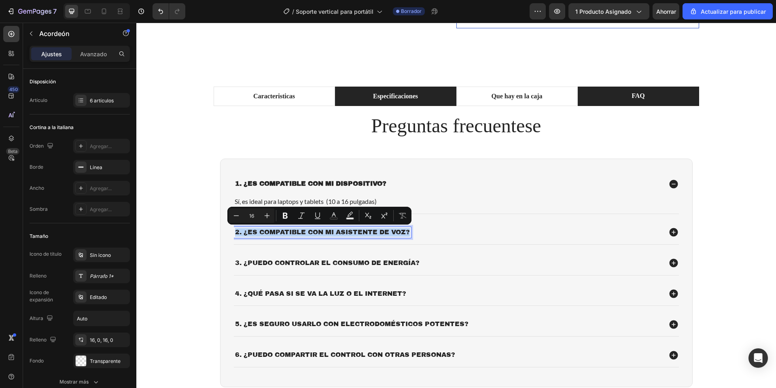
click at [267, 231] on p "2. ¿Es compatible con mi asistente de voz?" at bounding box center [322, 232] width 175 height 8
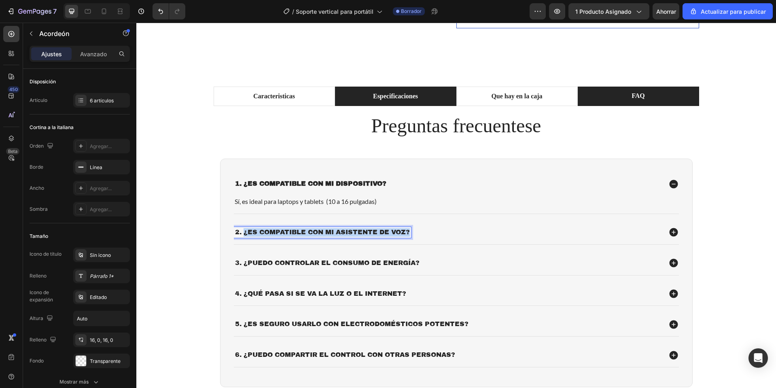
drag, startPoint x: 242, startPoint y: 234, endPoint x: 424, endPoint y: 238, distance: 182.2
click at [424, 238] on div "2. ¿Es compatible con mi asistente de voz?" at bounding box center [456, 233] width 445 height 24
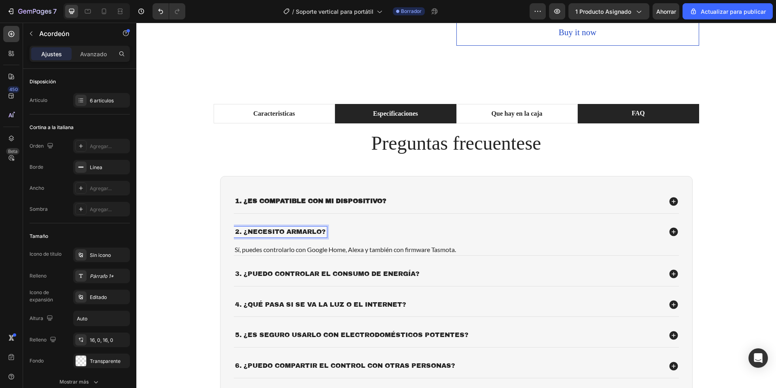
scroll to position [406, 0]
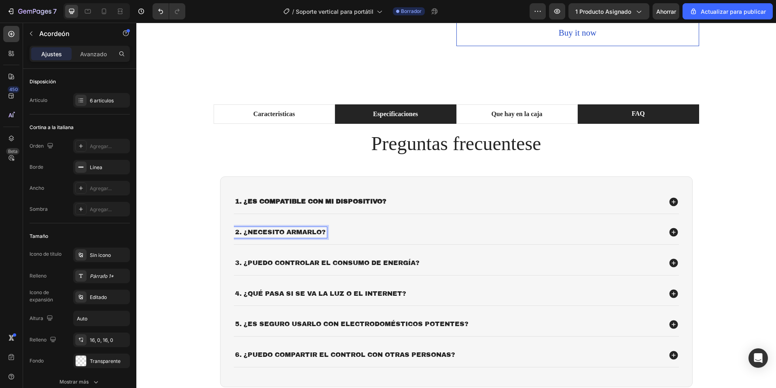
click at [341, 235] on div "2. ¿Necesito armarlo?" at bounding box center [448, 232] width 428 height 11
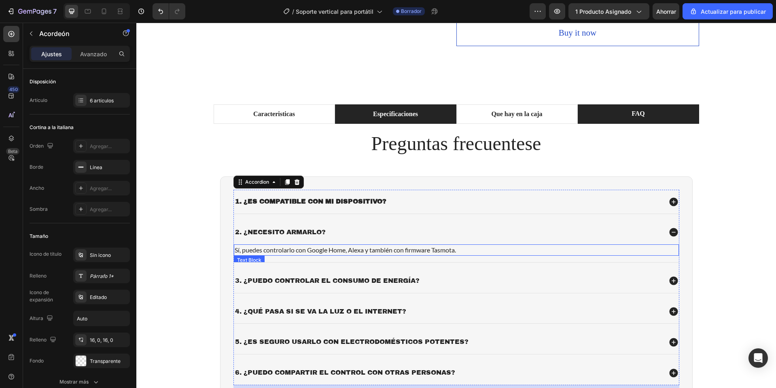
click at [314, 251] on p "Sí, puedes controlarlo con Google Home, Alexa y también con firmware Tasmota." at bounding box center [457, 250] width 444 height 10
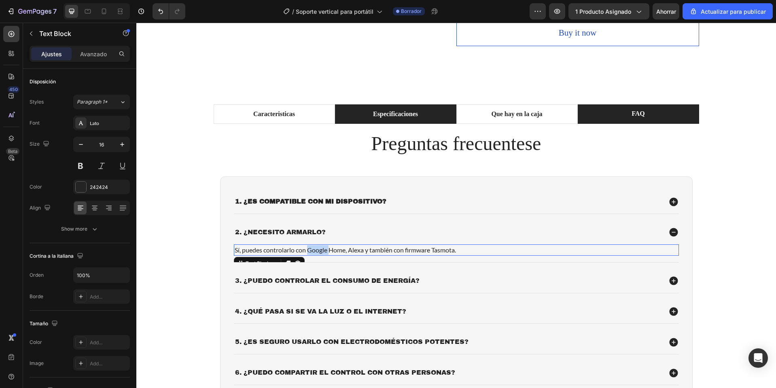
click at [314, 251] on p "Sí, puedes controlarlo con Google Home, Alexa y también con firmware Tasmota." at bounding box center [457, 250] width 444 height 10
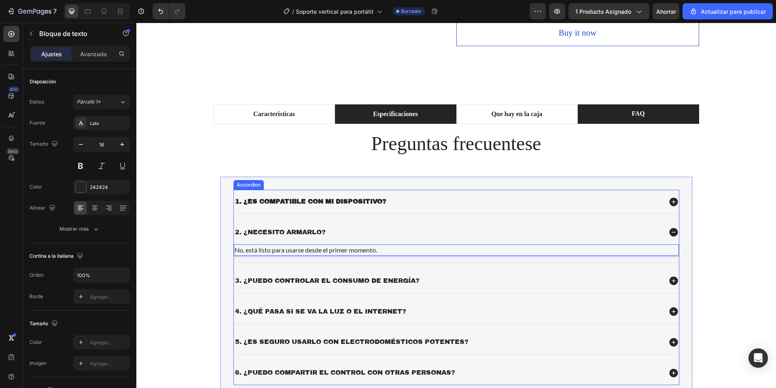
click at [253, 282] on p "3. ¿Puedo controlar el consumo de energía?" at bounding box center [327, 281] width 185 height 8
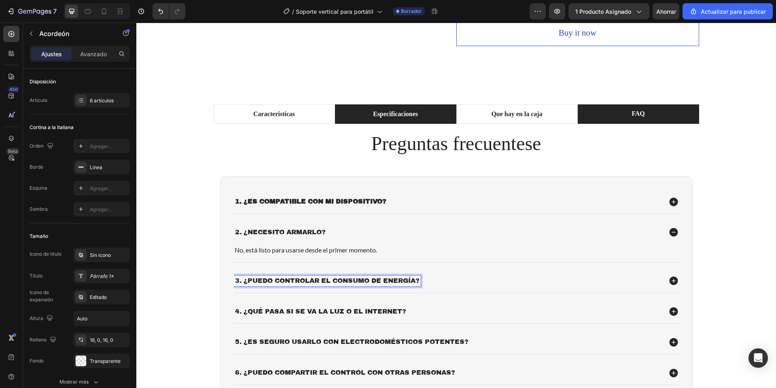
drag, startPoint x: 242, startPoint y: 280, endPoint x: 388, endPoint y: 280, distance: 145.7
drag, startPoint x: 242, startPoint y: 282, endPoint x: 425, endPoint y: 285, distance: 182.9
click at [425, 285] on div "3. ¿Puedo controlar el consumo de energía?" at bounding box center [448, 281] width 428 height 11
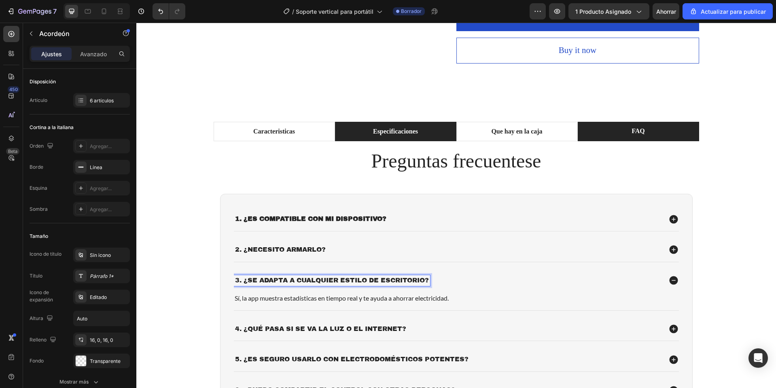
scroll to position [388, 0]
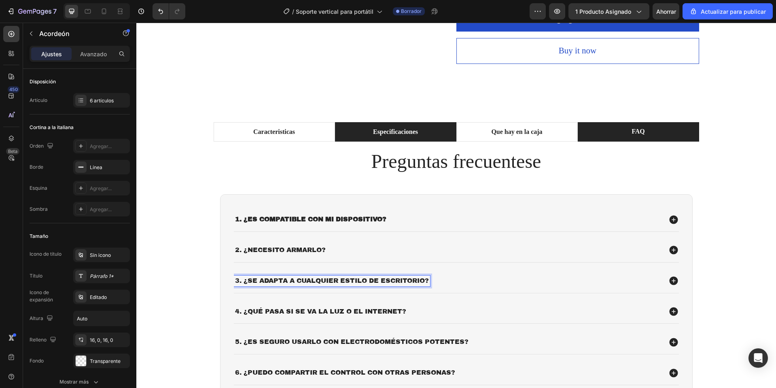
click at [456, 282] on div "3. ¿Se adapta a cualquier estilo de escritorio?" at bounding box center [448, 281] width 428 height 11
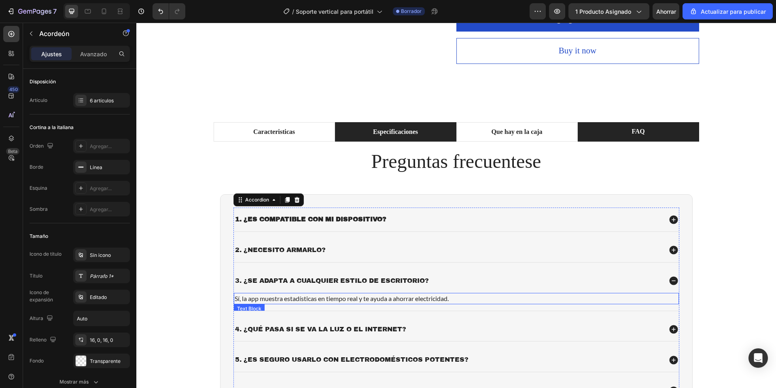
click at [314, 301] on p "Sí, la app muestra estadísticas en tiempo real y te ayuda a ahorrar electricida…" at bounding box center [457, 299] width 444 height 10
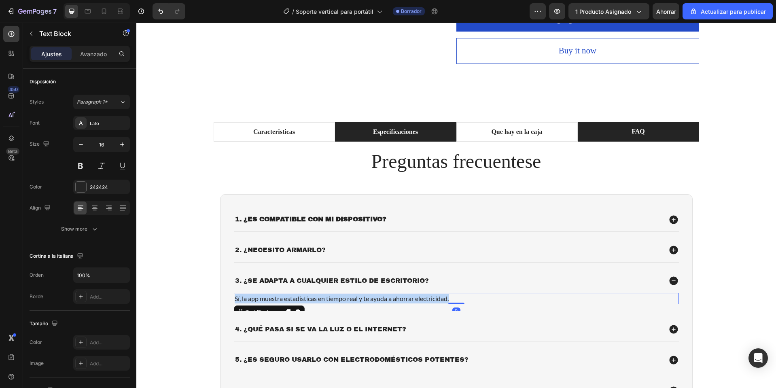
click at [314, 301] on p "Sí, la app muestra estadísticas en tiempo real y te ayuda a ahorrar electricida…" at bounding box center [457, 299] width 444 height 10
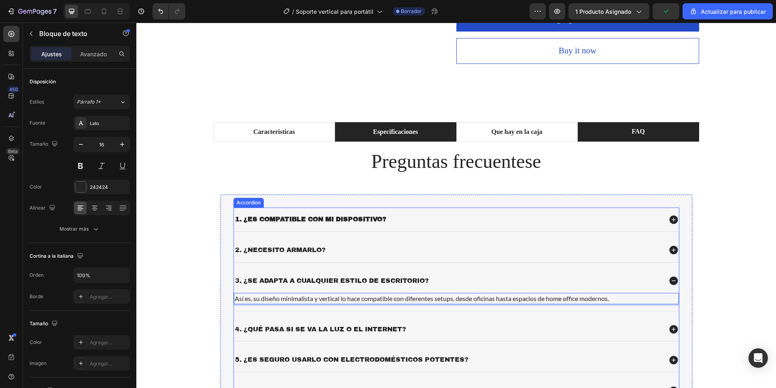
click at [261, 219] on strong "1. ¿Es compatible con mi dispositivo?" at bounding box center [310, 219] width 151 height 7
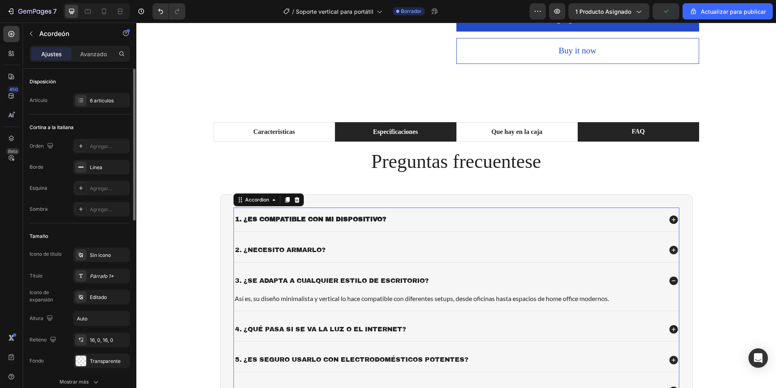
click at [106, 223] on div "Disposición Artículo 6 artículos" at bounding box center [80, 309] width 100 height 173
click at [107, 106] on div "6 artículos" at bounding box center [101, 100] width 57 height 15
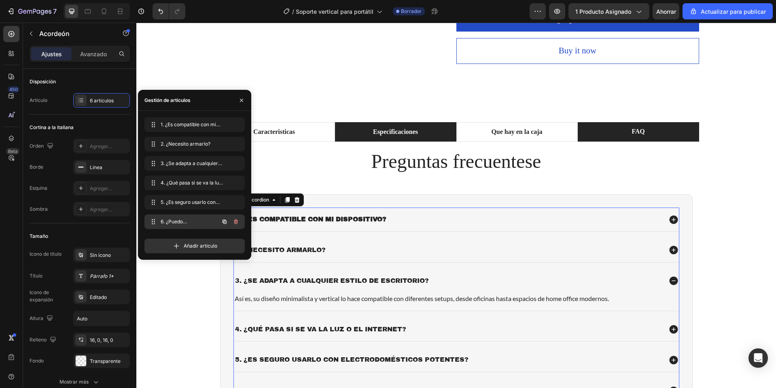
click at [239, 223] on icon "button" at bounding box center [236, 222] width 6 height 6
click at [239, 223] on button "Delete" at bounding box center [230, 221] width 22 height 11
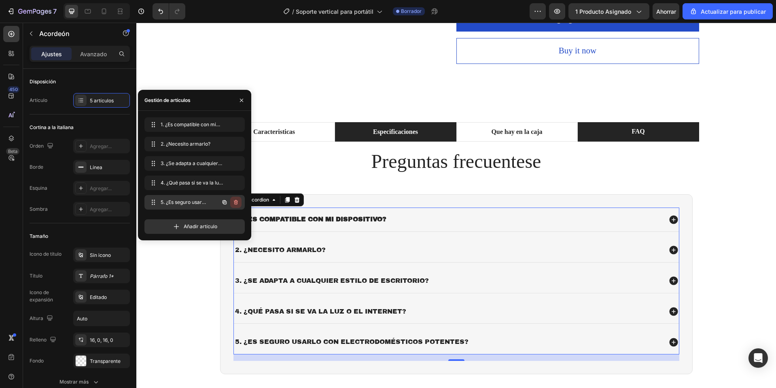
click at [238, 207] on button "button" at bounding box center [235, 202] width 11 height 11
click at [238, 207] on button "Delete" at bounding box center [230, 202] width 22 height 11
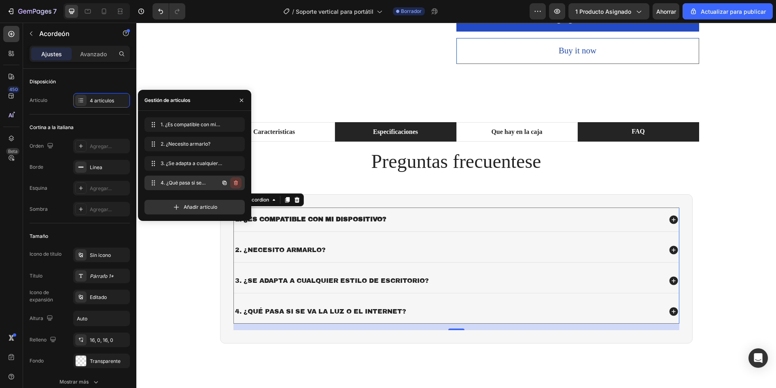
click at [234, 183] on icon "button" at bounding box center [236, 183] width 6 height 6
click at [234, 183] on font "Borrar" at bounding box center [230, 183] width 15 height 6
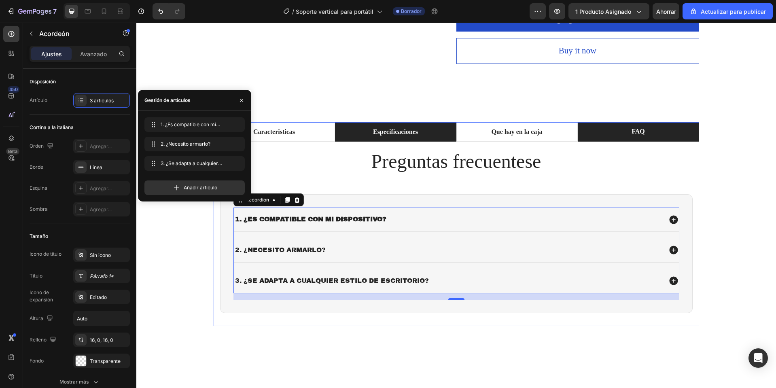
click at [313, 322] on div "Icon Diseño vertical elegante Heading Icon Construcción sólida de aluminio Head…" at bounding box center [457, 234] width 486 height 185
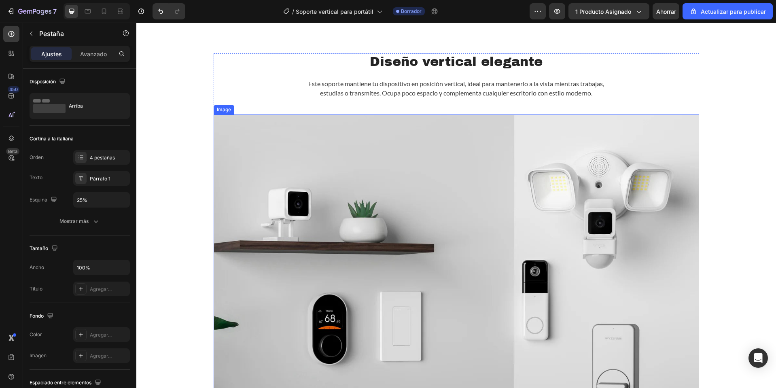
scroll to position [591, 0]
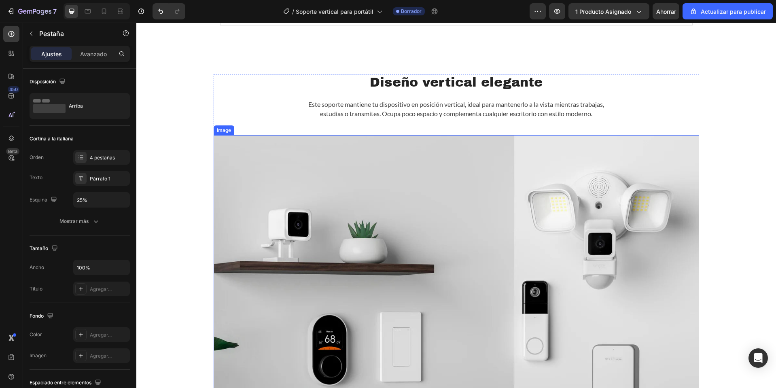
click at [366, 209] on img at bounding box center [457, 293] width 486 height 317
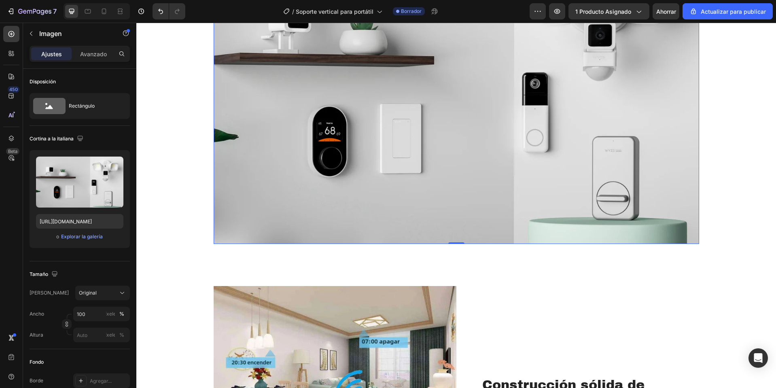
scroll to position [793, 0]
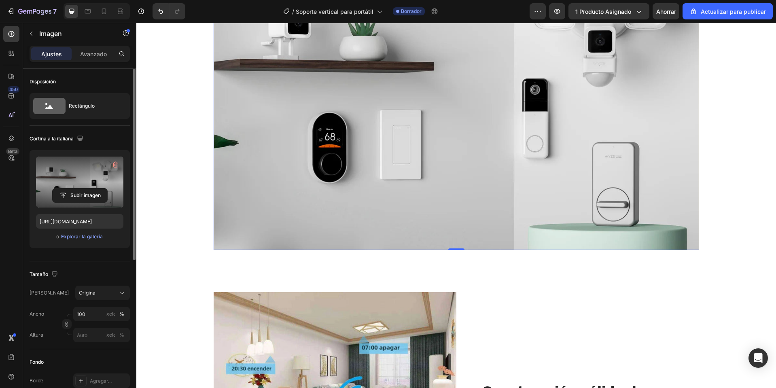
click at [77, 180] on label at bounding box center [79, 182] width 87 height 51
click at [77, 189] on input "file" at bounding box center [80, 196] width 55 height 14
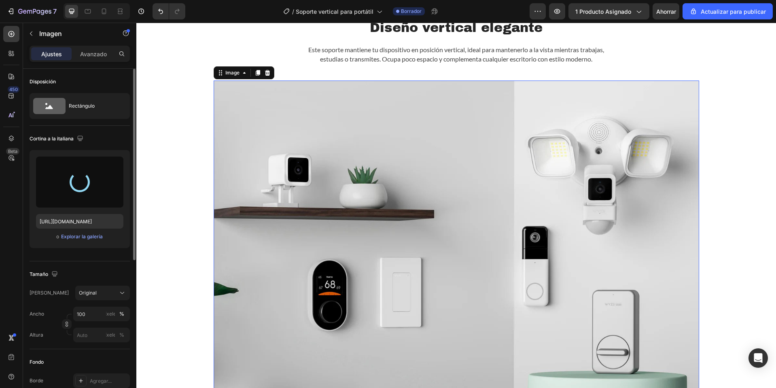
scroll to position [631, 0]
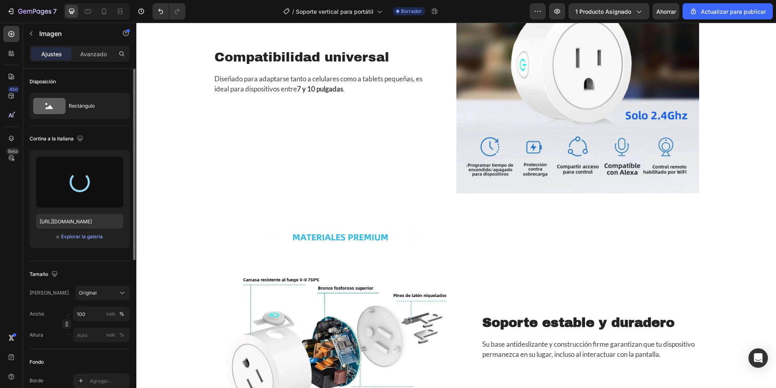
type input "https://cdn.shopify.com/s/files/1/0668/0317/1459/files/gempages_581068646118327…"
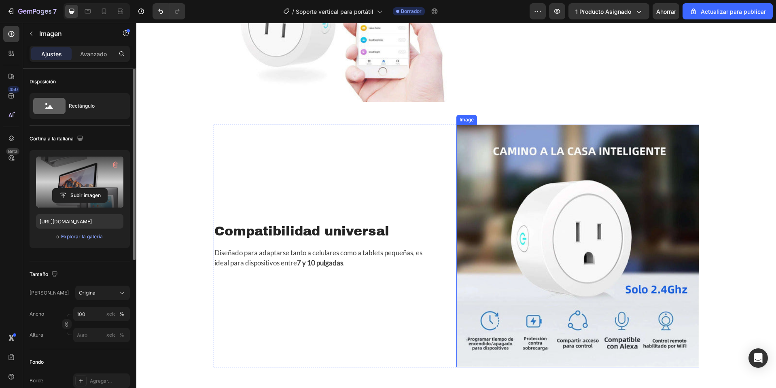
scroll to position [1400, 0]
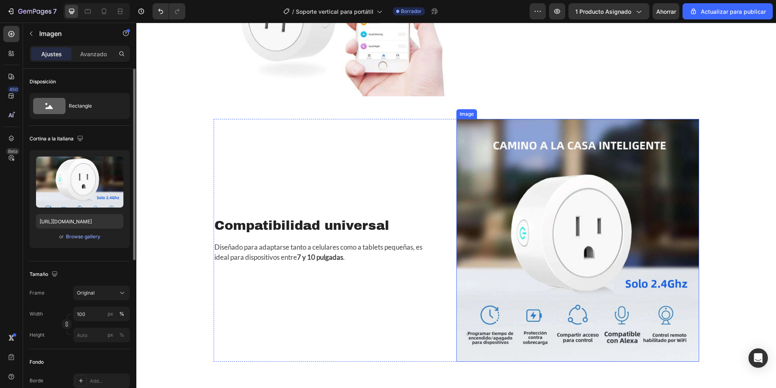
click at [548, 212] on img at bounding box center [577, 240] width 243 height 243
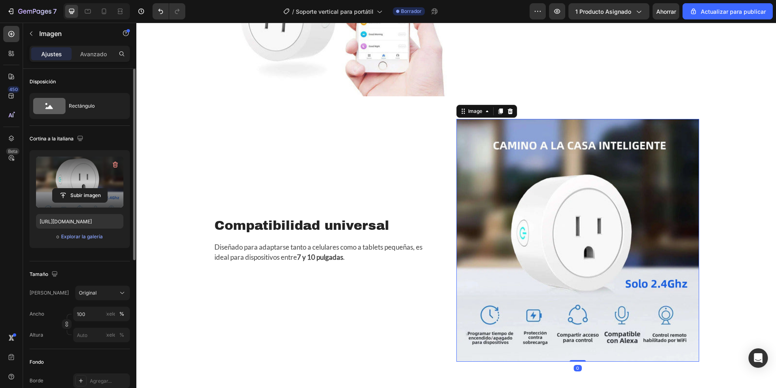
click at [46, 169] on label at bounding box center [79, 182] width 87 height 51
click at [53, 189] on input "file" at bounding box center [80, 196] width 55 height 14
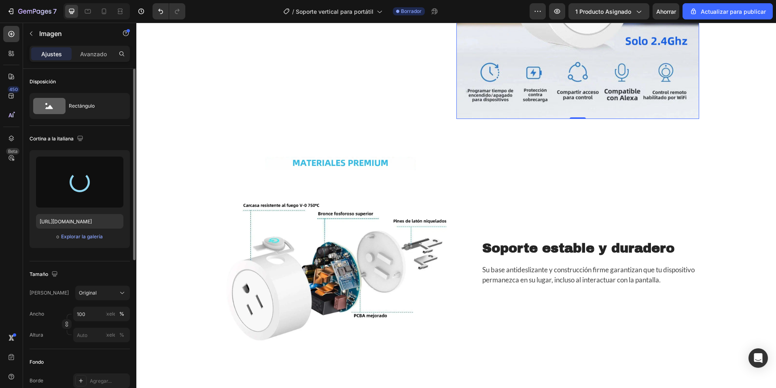
scroll to position [1764, 0]
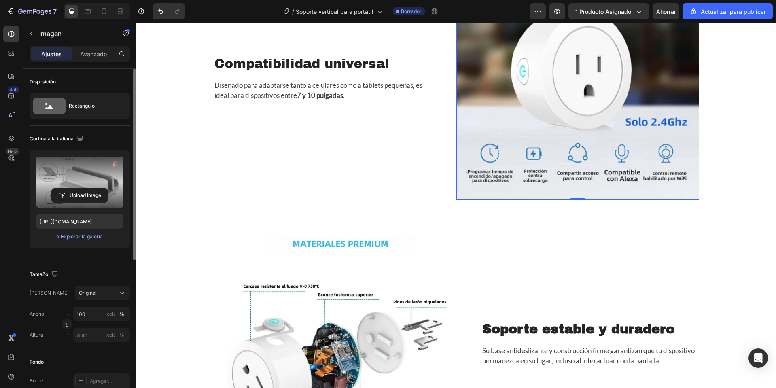
type input "https://cdn.shopify.com/s/files/1/0668/0317/1459/files/gempages_581068646118327…"
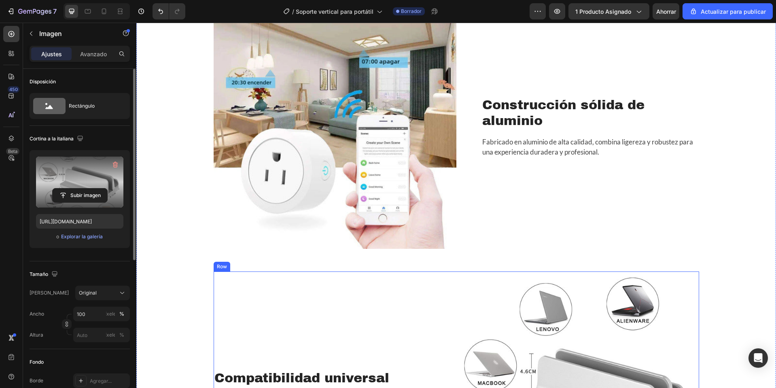
scroll to position [1238, 0]
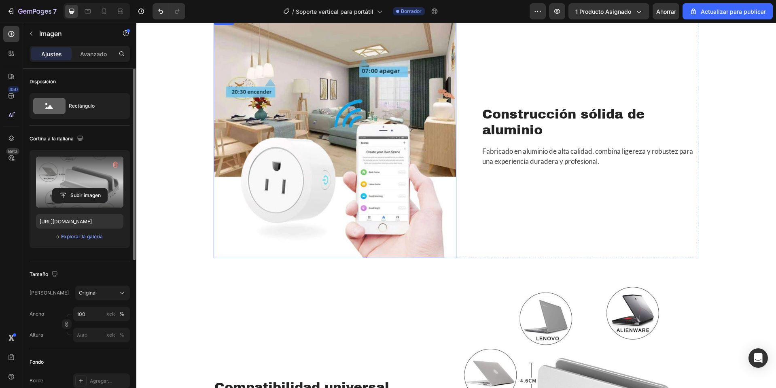
click at [355, 179] on img at bounding box center [335, 136] width 243 height 243
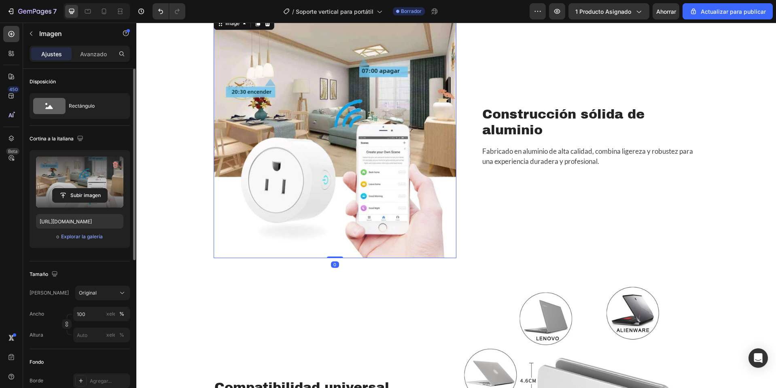
click at [83, 186] on label at bounding box center [79, 182] width 87 height 51
click at [83, 189] on input "file" at bounding box center [80, 196] width 55 height 14
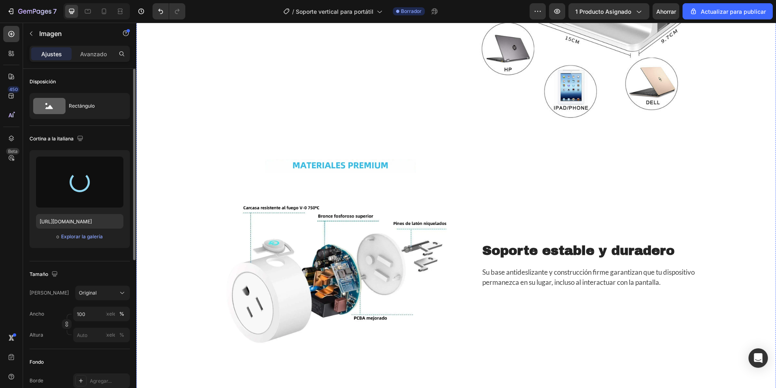
scroll to position [1643, 0]
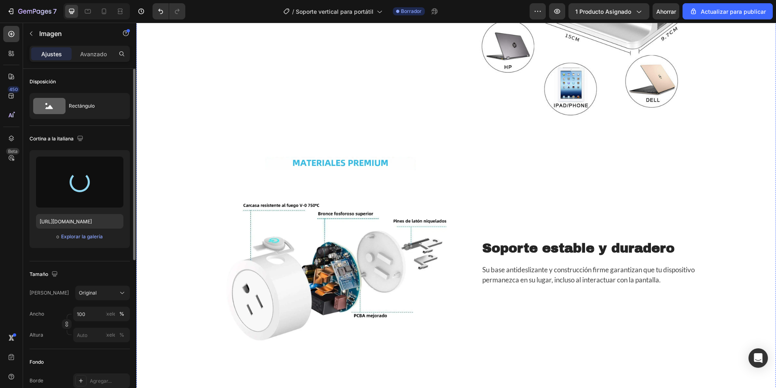
type input "https://cdn.shopify.com/s/files/1/0668/0317/1459/files/gempages_581068646118327…"
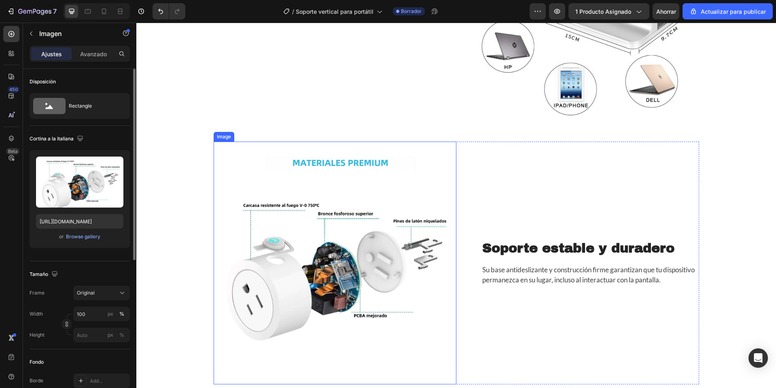
click at [386, 258] on img at bounding box center [335, 263] width 243 height 243
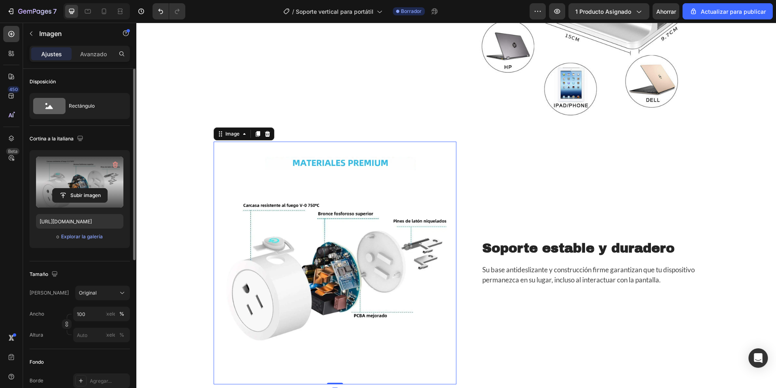
click at [58, 182] on label at bounding box center [79, 182] width 87 height 51
click at [58, 189] on input "file" at bounding box center [80, 196] width 55 height 14
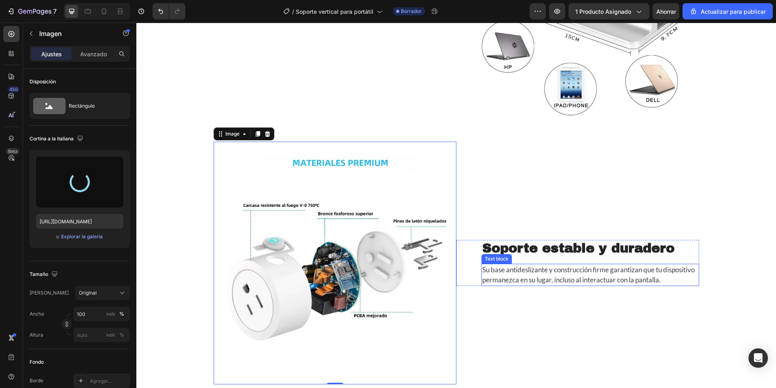
type input "https://cdn.shopify.com/s/files/1/0668/0317/1459/files/gempages_581068646118327…"
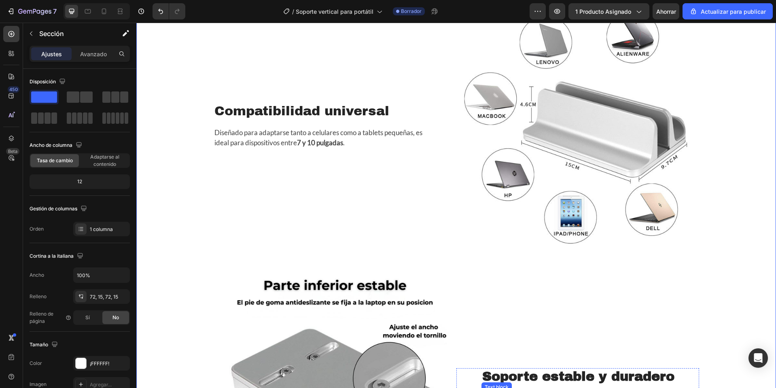
scroll to position [1441, 0]
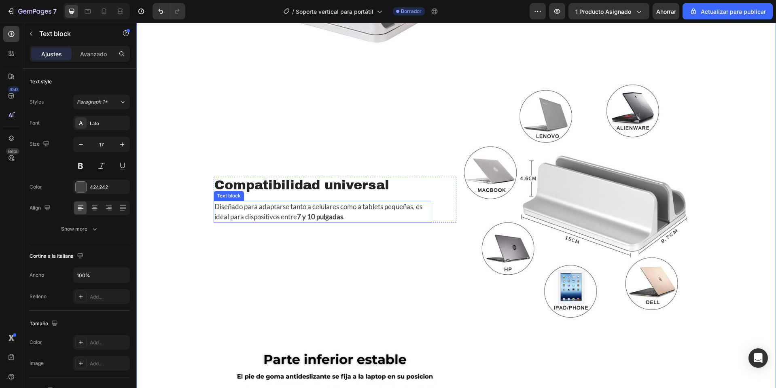
click at [331, 214] on strong "7 y 10 pulgadas" at bounding box center [320, 216] width 46 height 8
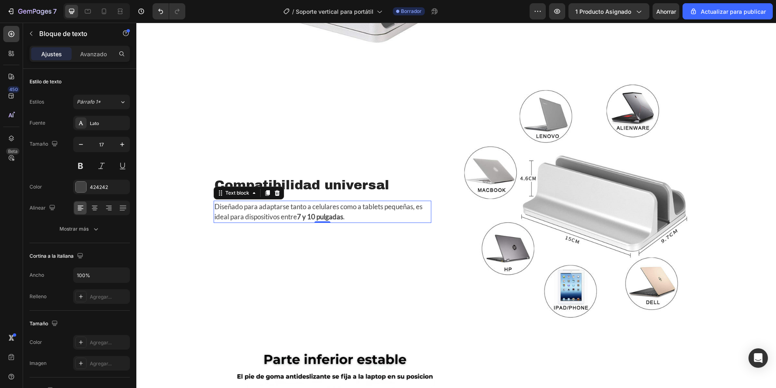
click at [316, 217] on strong "7 y 10 pulgadas" at bounding box center [320, 216] width 46 height 8
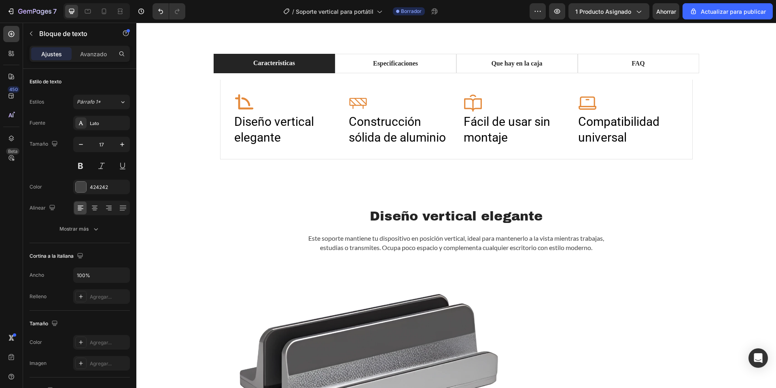
scroll to position [348, 0]
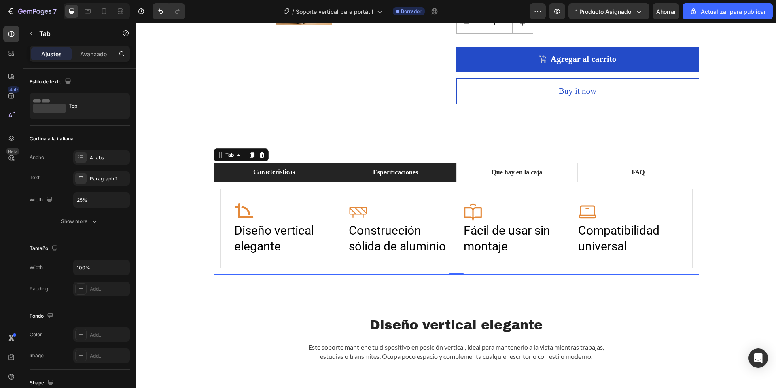
click at [406, 173] on p "Especificaciones" at bounding box center [395, 173] width 45 height 10
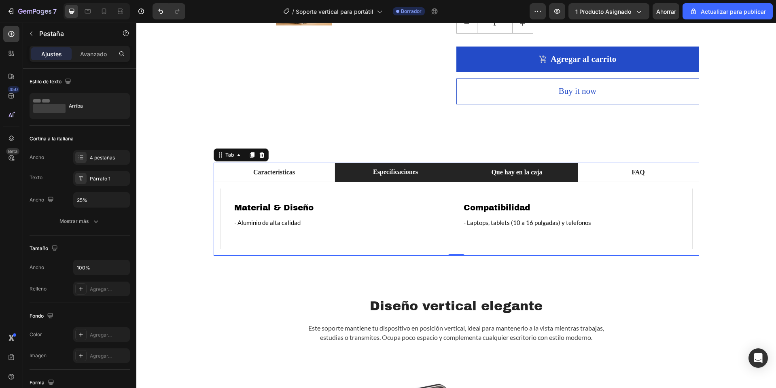
click at [459, 175] on li "Que hay en la caja" at bounding box center [516, 172] width 121 height 19
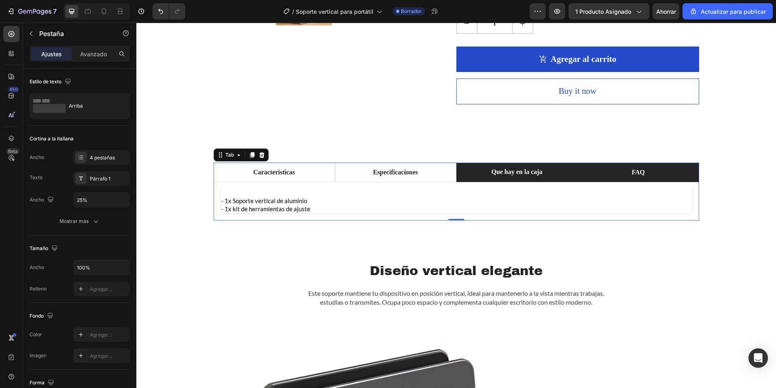
click at [594, 169] on li "FAQ" at bounding box center [638, 172] width 121 height 19
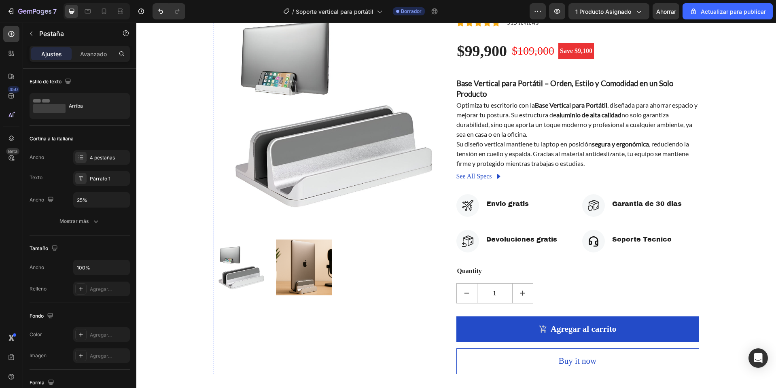
scroll to position [0, 0]
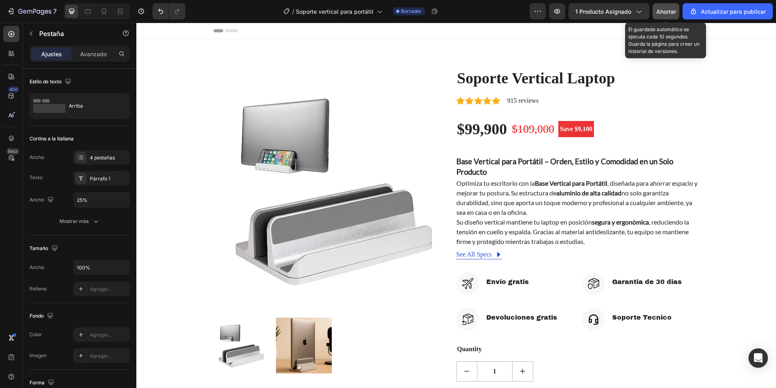
click at [667, 12] on font "Ahorrar" at bounding box center [666, 11] width 20 height 7
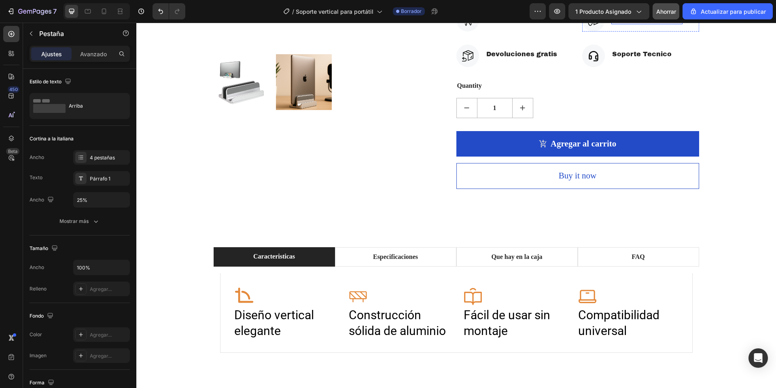
scroll to position [283, 0]
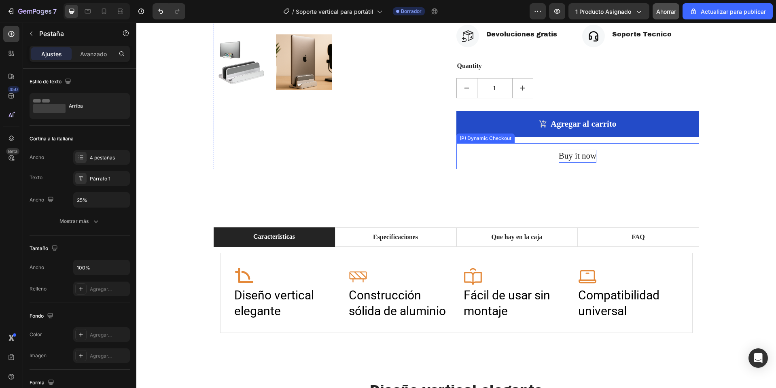
click at [580, 159] on div "Buy it now" at bounding box center [578, 156] width 38 height 13
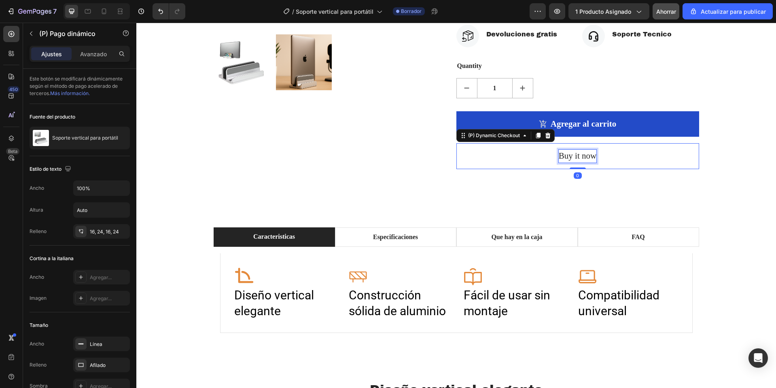
click at [580, 159] on div "Buy it now" at bounding box center [578, 156] width 38 height 13
click at [580, 159] on p "Buy it now" at bounding box center [578, 156] width 38 height 13
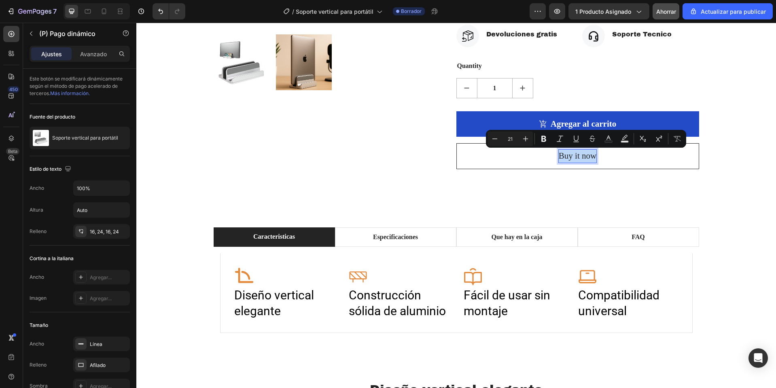
click at [580, 159] on p "Buy it now" at bounding box center [578, 156] width 38 height 13
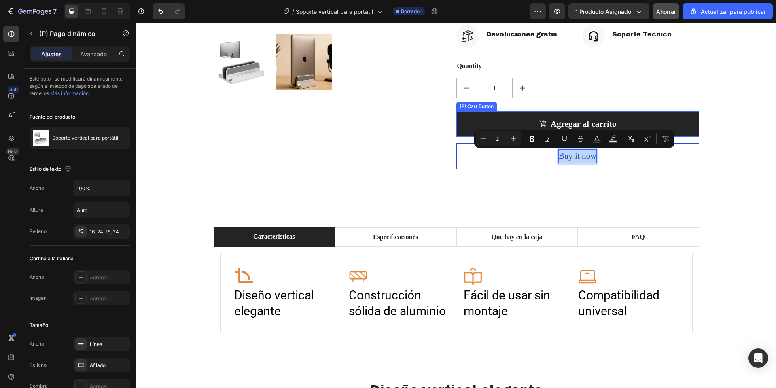
click at [576, 127] on div "Agregar al carrito" at bounding box center [584, 124] width 66 height 13
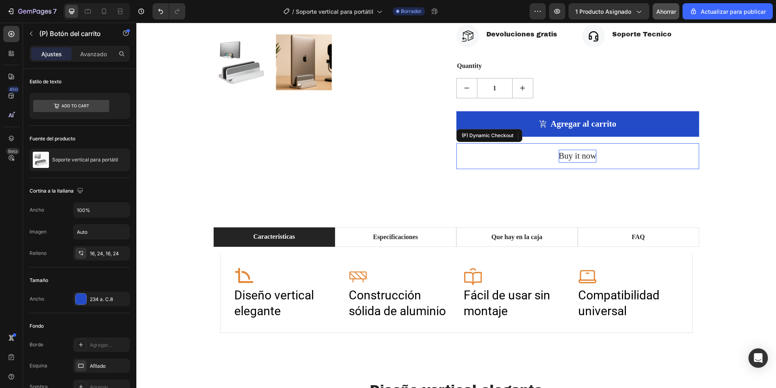
click at [579, 154] on p "Buy it now" at bounding box center [578, 156] width 38 height 13
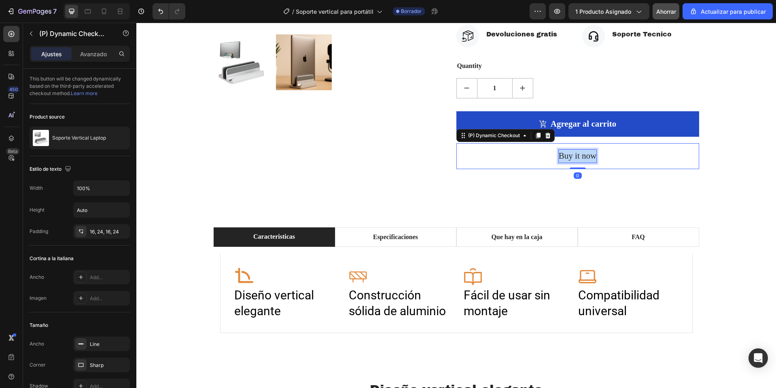
click at [579, 154] on p "Buy it now" at bounding box center [578, 156] width 38 height 13
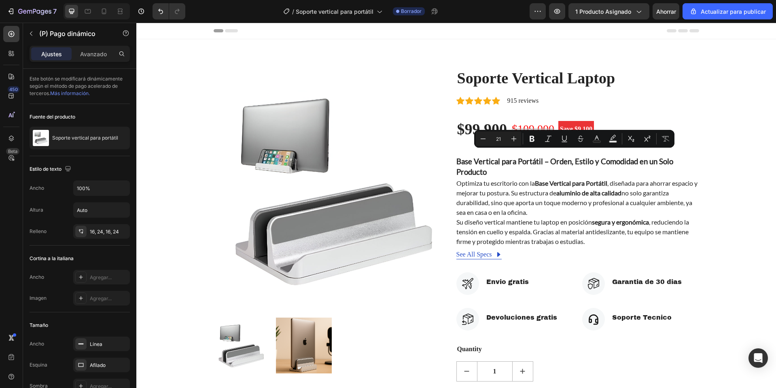
scroll to position [283, 0]
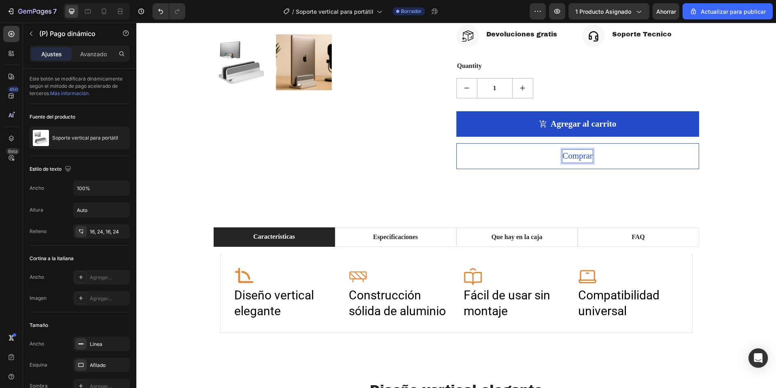
click at [456, 143] on button "Comprar" at bounding box center [577, 156] width 243 height 26
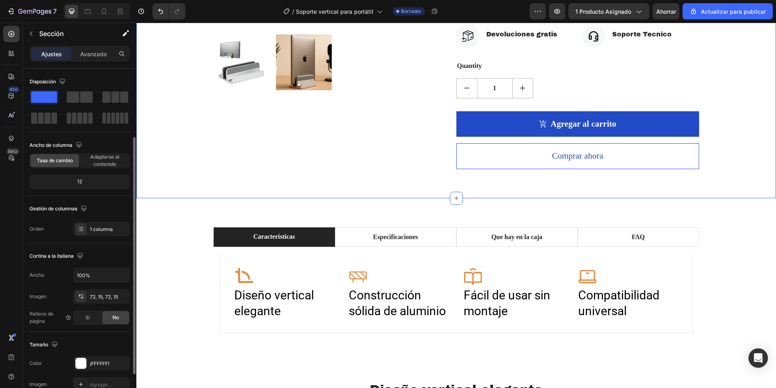
scroll to position [151, 0]
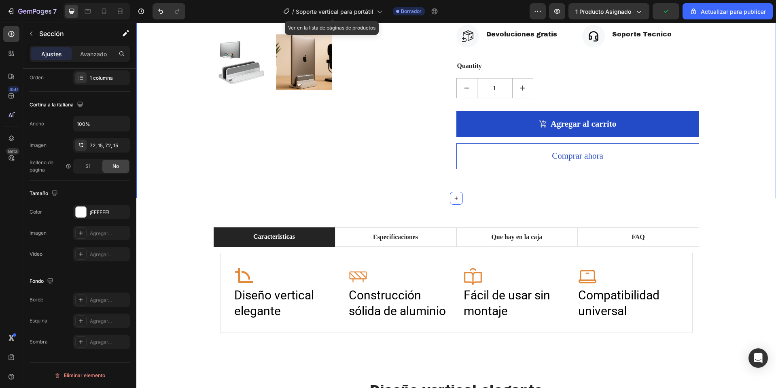
click at [369, 20] on div "/ Soporte vertical para portátil" at bounding box center [332, 11] width 107 height 19
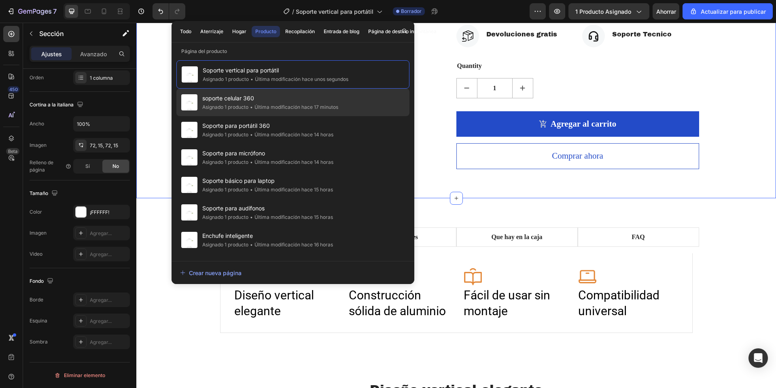
click at [264, 110] on div "• Última modificación hace 17 minutos" at bounding box center [293, 107] width 90 height 8
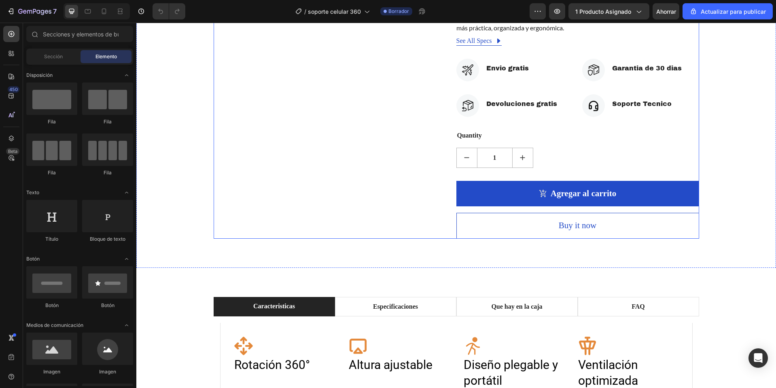
scroll to position [324, 0]
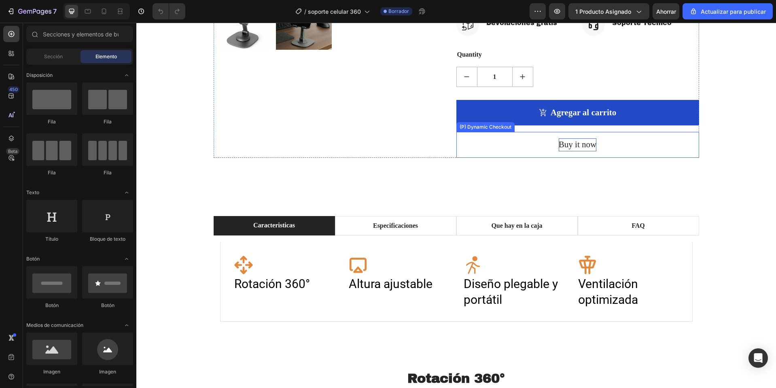
click at [566, 146] on div "Buy it now" at bounding box center [578, 144] width 38 height 13
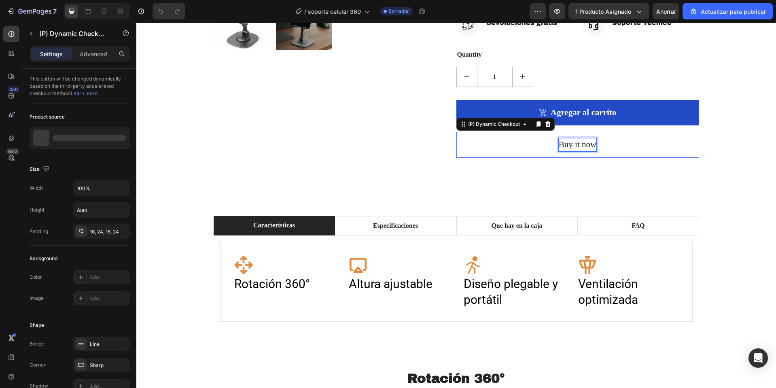
click at [566, 146] on div "Buy it now" at bounding box center [578, 144] width 38 height 13
click at [566, 146] on p "Buy it now" at bounding box center [578, 144] width 38 height 13
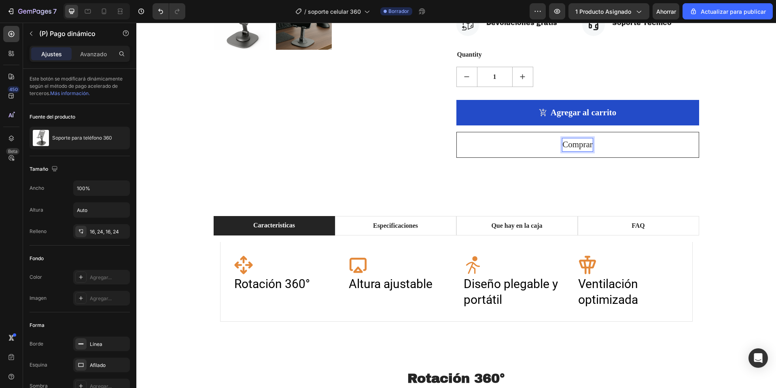
click at [456, 132] on button "Comprar" at bounding box center [577, 145] width 243 height 26
click at [566, 146] on p "Comprar ahora" at bounding box center [577, 144] width 51 height 13
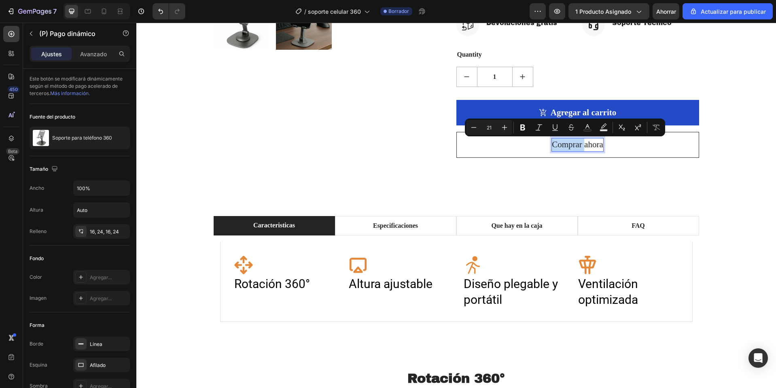
click at [575, 146] on p "Comprar ahora" at bounding box center [577, 144] width 51 height 13
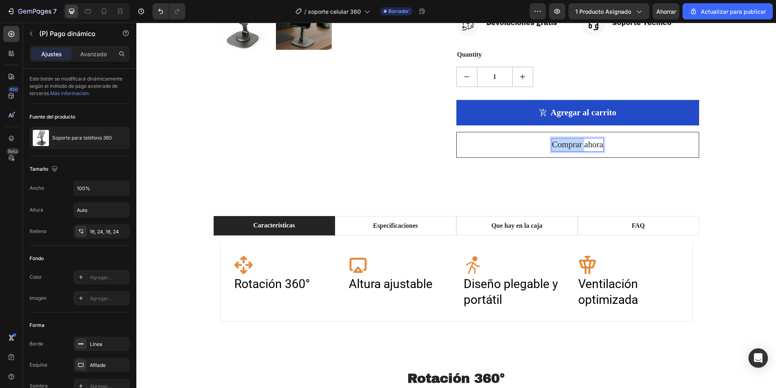
click at [575, 146] on p "Comprar ahora" at bounding box center [577, 144] width 51 height 13
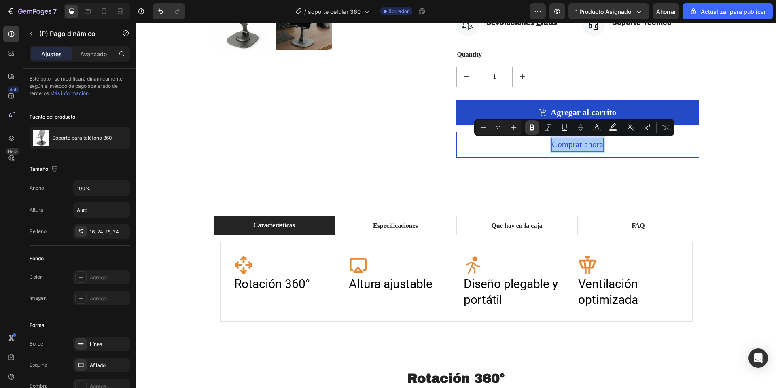
click at [539, 126] on button "Atrevido" at bounding box center [532, 127] width 15 height 15
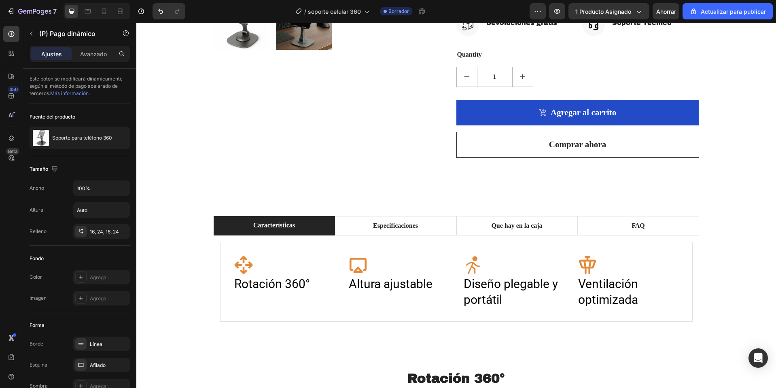
click at [490, 155] on button "Comprar ahora" at bounding box center [577, 145] width 243 height 26
click at [498, 149] on button "Comprar ahora" at bounding box center [577, 145] width 243 height 26
click at [571, 146] on strong "Comprar ahora" at bounding box center [577, 145] width 57 height 10
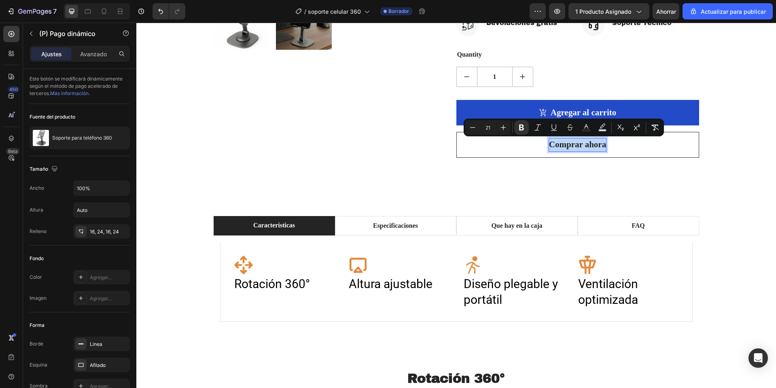
click at [571, 146] on strong "Comprar ahora" at bounding box center [577, 145] width 57 height 10
click at [514, 128] on icon "Barra de herramientas contextual del editor" at bounding box center [514, 127] width 8 height 8
click at [485, 123] on button "Menos" at bounding box center [483, 127] width 15 height 15
type input "21"
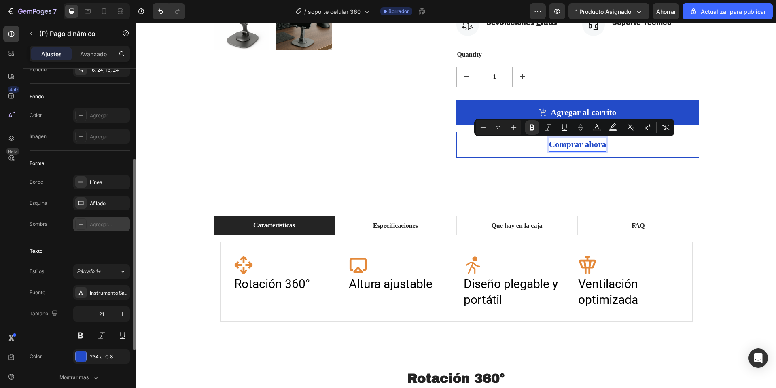
scroll to position [271, 0]
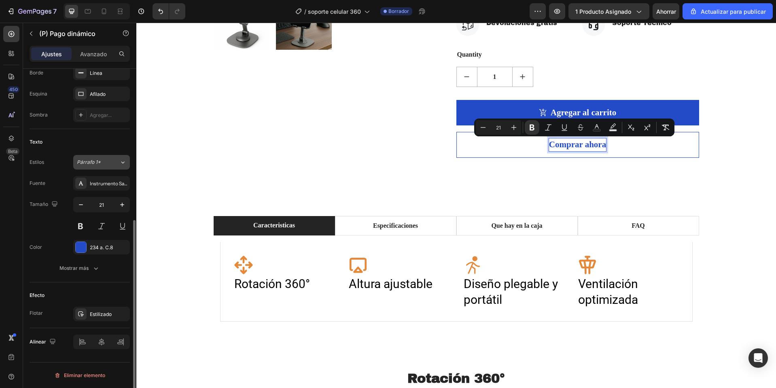
click at [116, 164] on div "Párrafo 1*" at bounding box center [98, 162] width 42 height 7
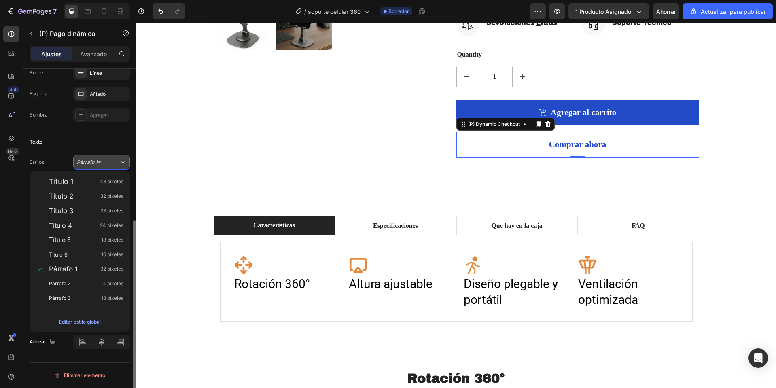
click at [116, 164] on div "Párrafo 1*" at bounding box center [98, 162] width 42 height 7
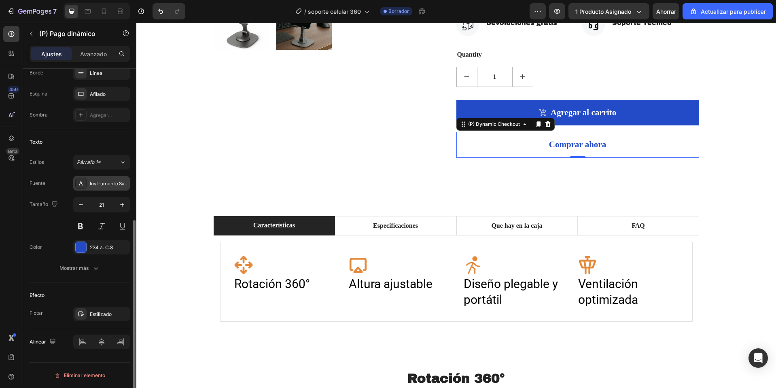
click at [117, 187] on div "Instrumento Sans" at bounding box center [109, 183] width 38 height 7
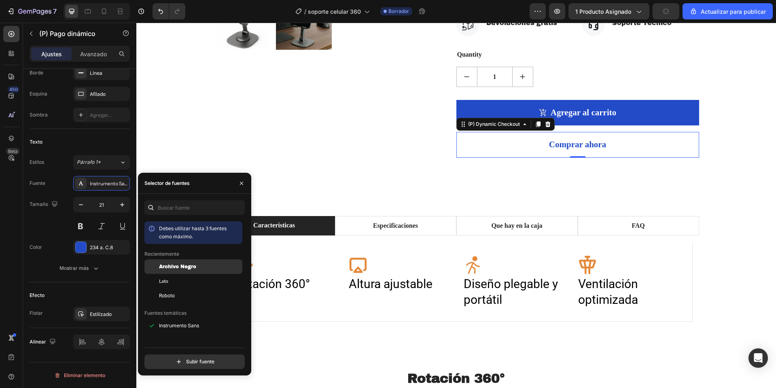
click at [198, 266] on div "Archivo Negro" at bounding box center [200, 266] width 82 height 7
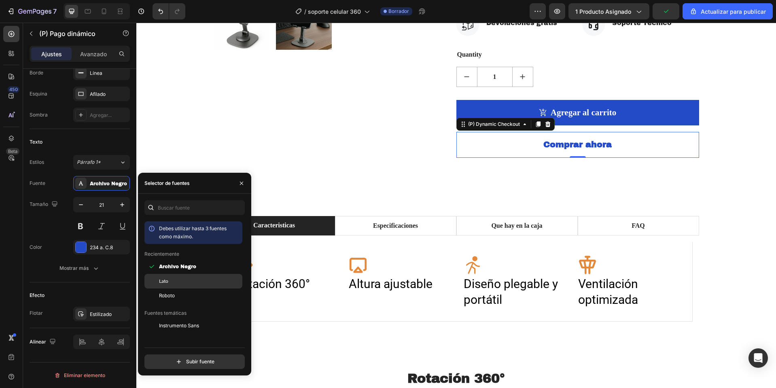
click at [189, 365] on div "Lato" at bounding box center [193, 372] width 98 height 15
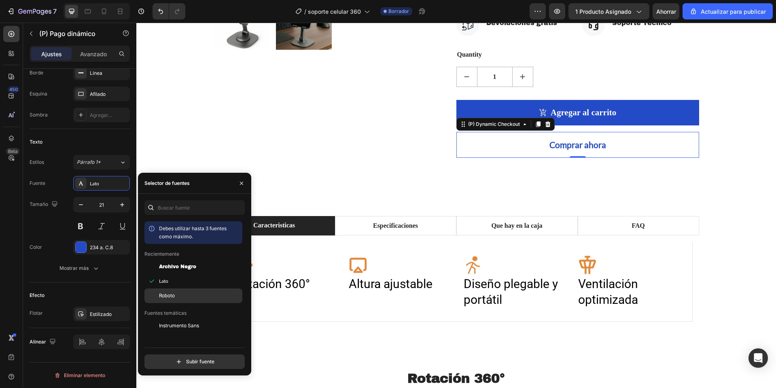
click at [182, 293] on div "Roboto" at bounding box center [200, 295] width 82 height 7
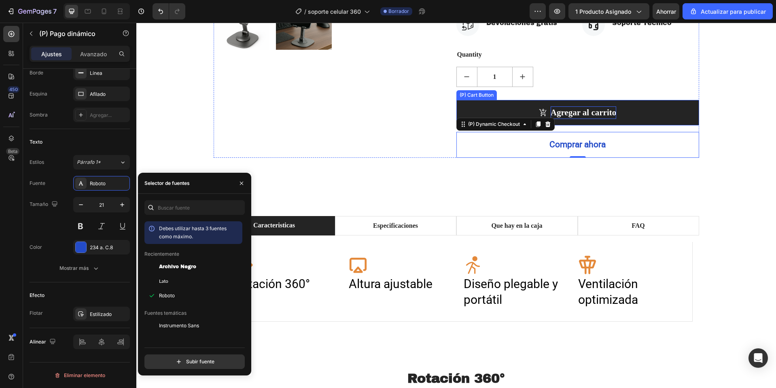
click at [593, 113] on div "Agregar al carrito" at bounding box center [584, 112] width 66 height 13
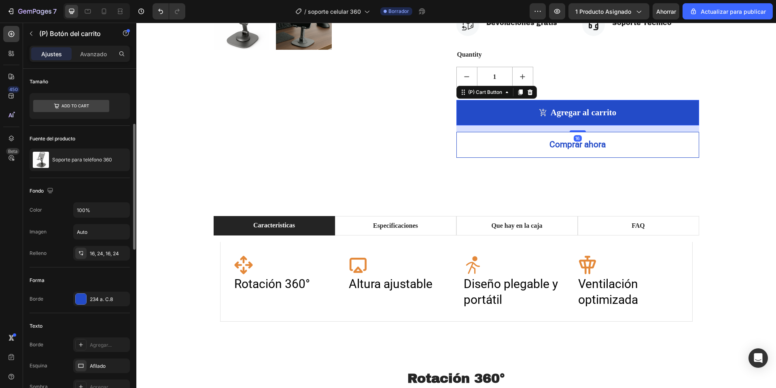
scroll to position [121, 0]
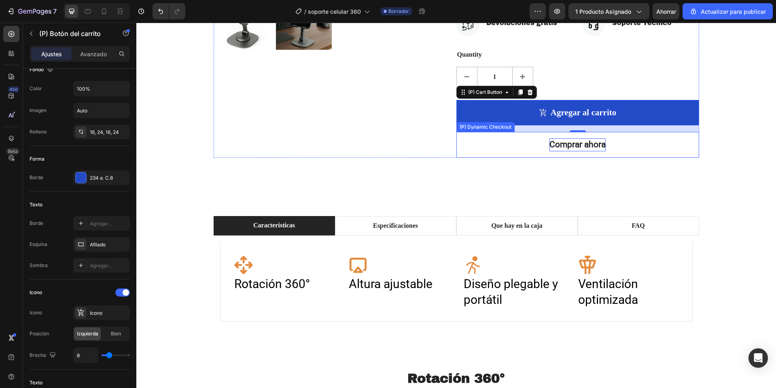
click at [582, 149] on strong "Comprar ahora" at bounding box center [578, 145] width 56 height 10
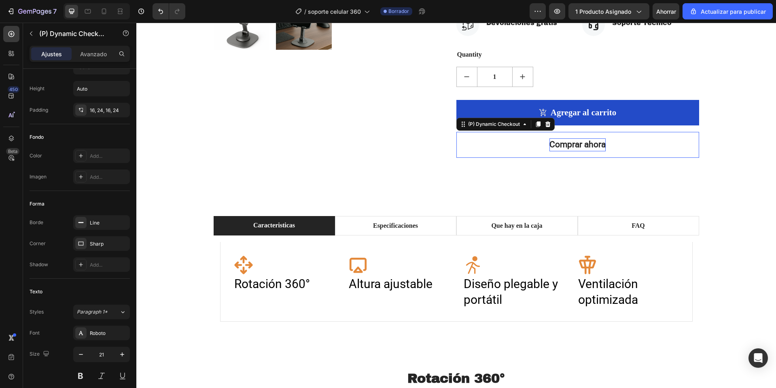
scroll to position [0, 0]
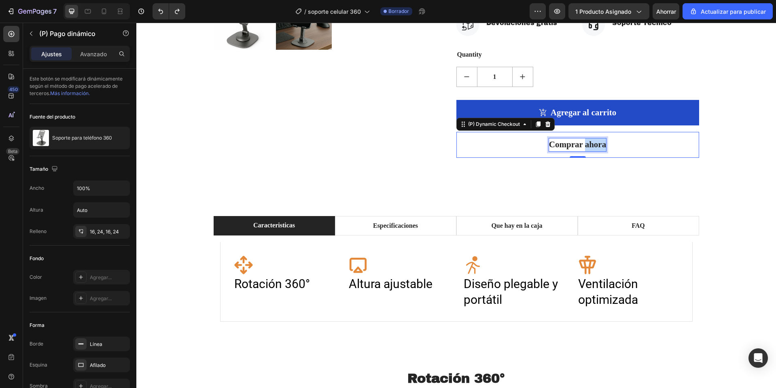
click at [582, 149] on strong "Comprar ahora" at bounding box center [577, 145] width 57 height 10
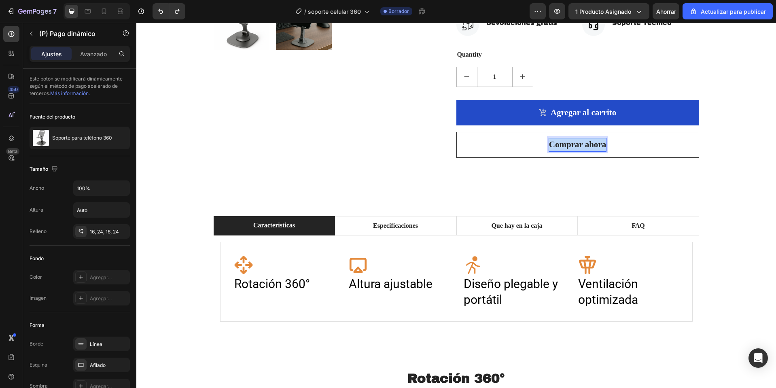
click at [582, 149] on strong "Comprar ahora" at bounding box center [577, 145] width 57 height 10
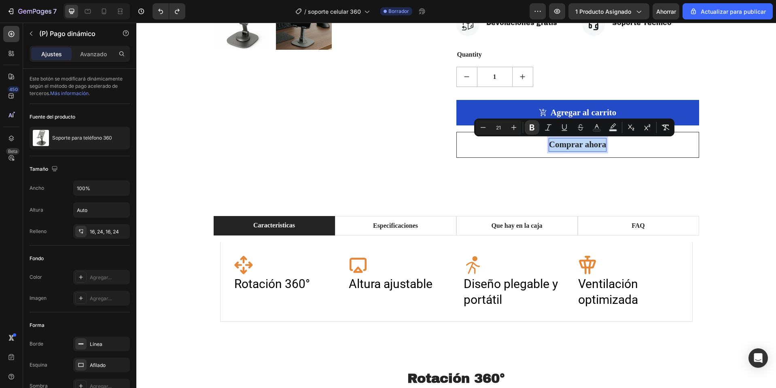
copy strong "Comprar ahora"
click at [333, 16] on div "/ soporte celular 360" at bounding box center [332, 11] width 83 height 16
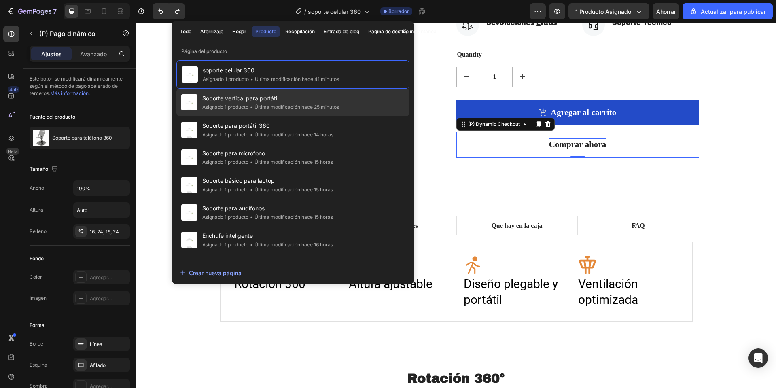
click at [253, 100] on font "Soporte vertical para portátil" at bounding box center [240, 98] width 76 height 7
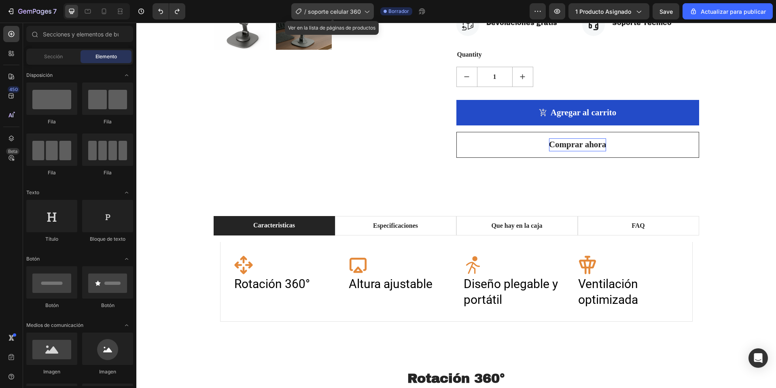
click at [352, 4] on div "/ soporte celular 360" at bounding box center [332, 11] width 83 height 16
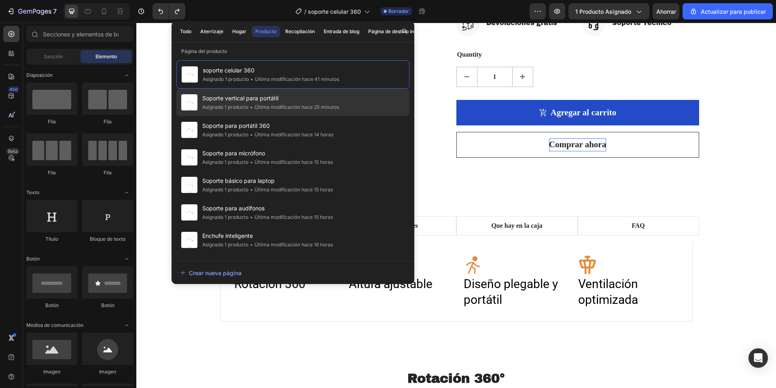
click at [259, 100] on font "Soporte vertical para portátil" at bounding box center [240, 98] width 76 height 7
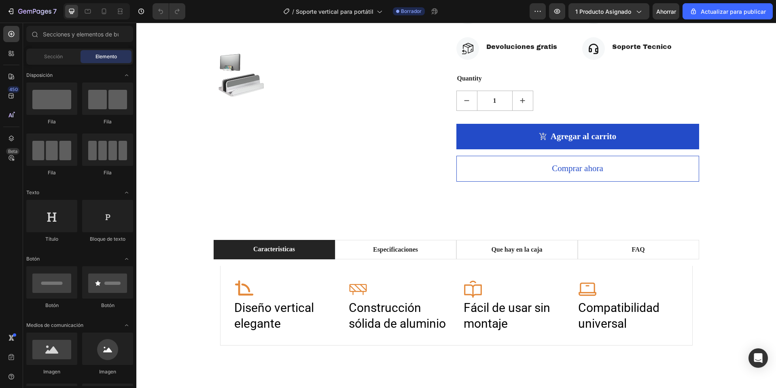
scroll to position [324, 0]
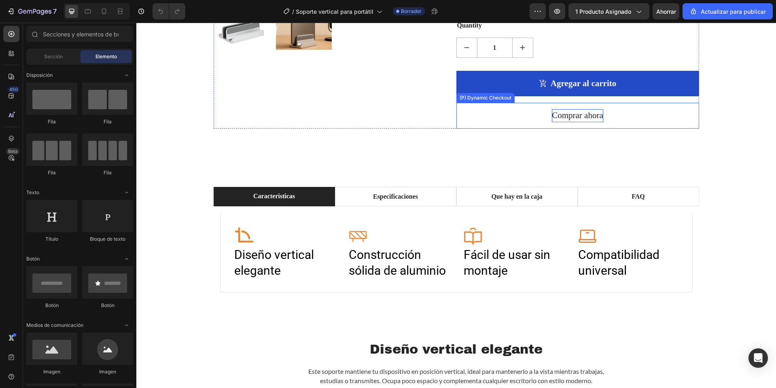
click at [570, 117] on p "Comprar ahora" at bounding box center [577, 115] width 51 height 13
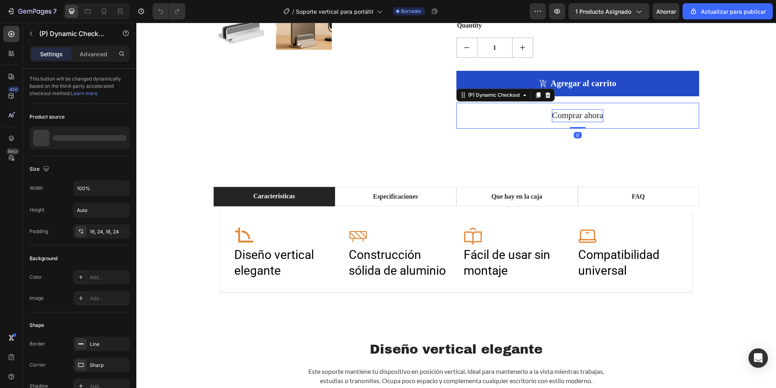
click at [570, 117] on p "Comprar ahora" at bounding box center [577, 115] width 51 height 13
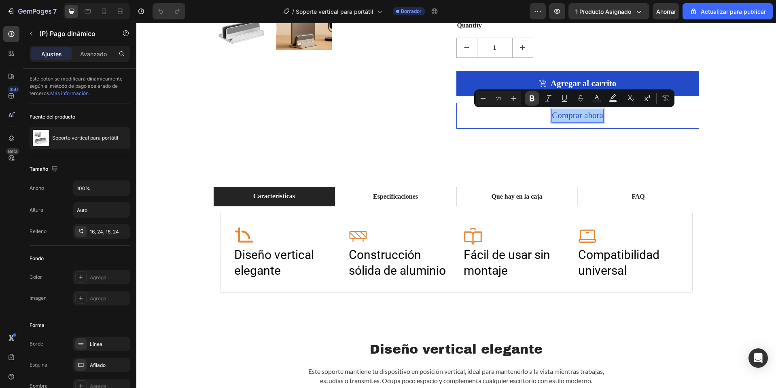
click at [537, 98] on button "Bold" at bounding box center [532, 98] width 15 height 15
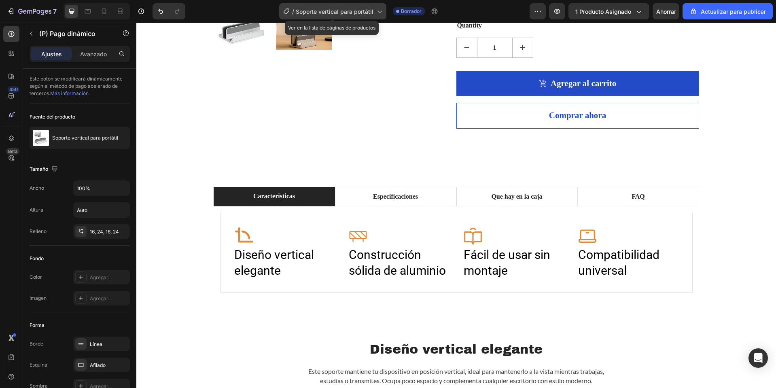
click at [369, 8] on font "Soporte vertical para portátil" at bounding box center [335, 11] width 78 height 7
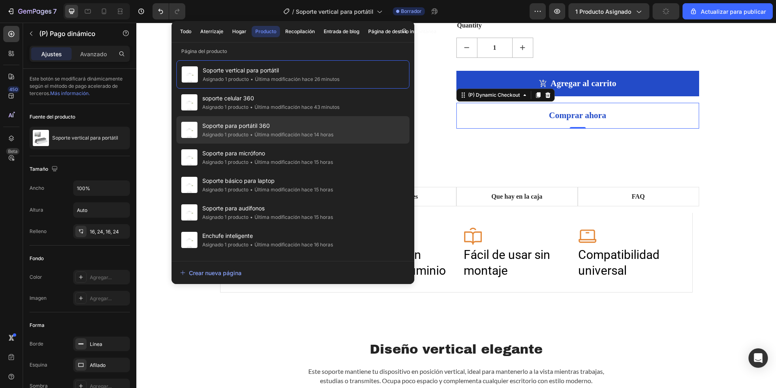
drag, startPoint x: 288, startPoint y: 135, endPoint x: 325, endPoint y: 8, distance: 132.4
click at [288, 135] on font "Última modificación hace 14 horas" at bounding box center [294, 135] width 79 height 6
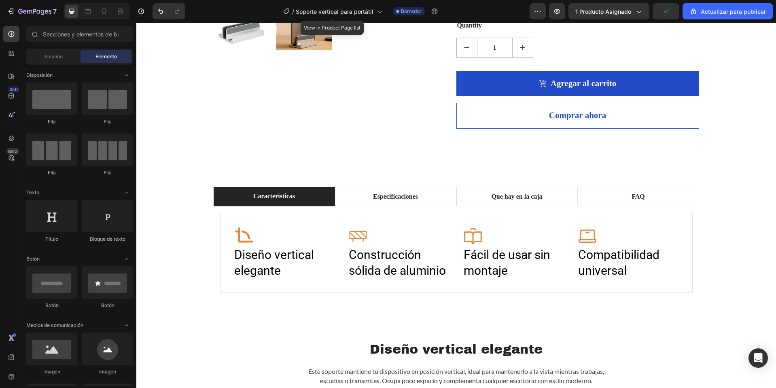
click at [355, 2] on div "/ Soporte vertical para portátil" at bounding box center [332, 11] width 107 height 19
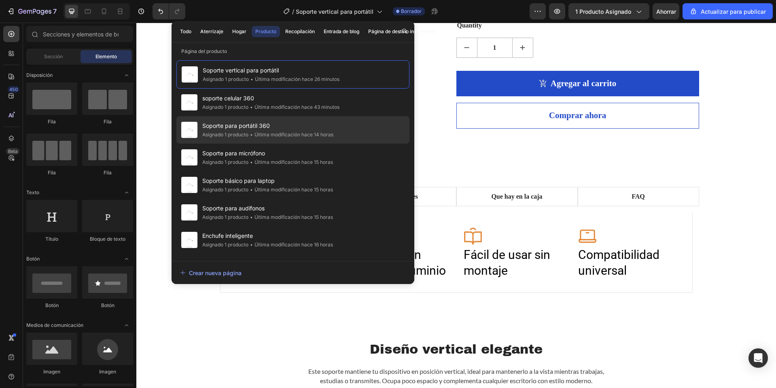
click at [272, 135] on font "Última modificación hace 14 horas" at bounding box center [294, 135] width 79 height 6
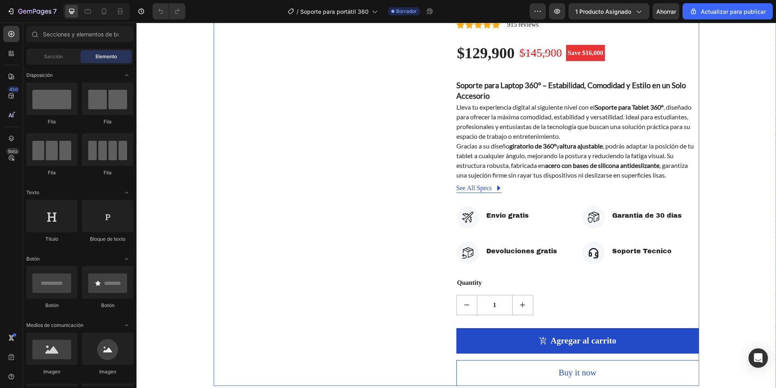
scroll to position [202, 0]
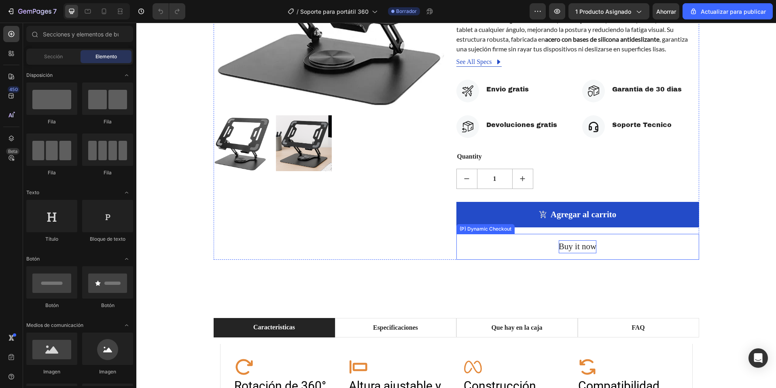
click at [571, 244] on div "Buy it now" at bounding box center [578, 246] width 38 height 13
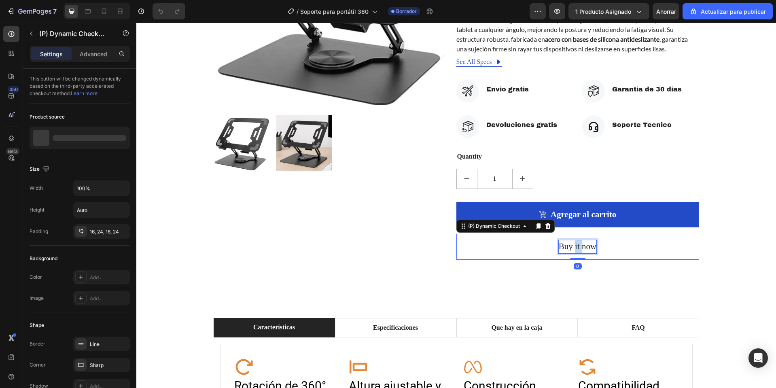
click at [571, 244] on div "Buy it now" at bounding box center [578, 246] width 38 height 13
click at [571, 244] on p "Buy it now" at bounding box center [578, 246] width 38 height 13
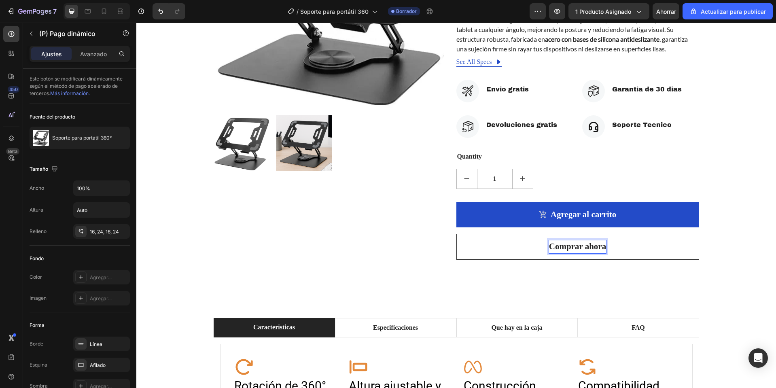
click at [556, 249] on strong "Comprar ahora" at bounding box center [577, 247] width 57 height 10
click at [584, 284] on div "Product Images Soporte para Laptop 360° (P) Title Icon Icon Icon Icon Icon Icon…" at bounding box center [456, 63] width 640 height 452
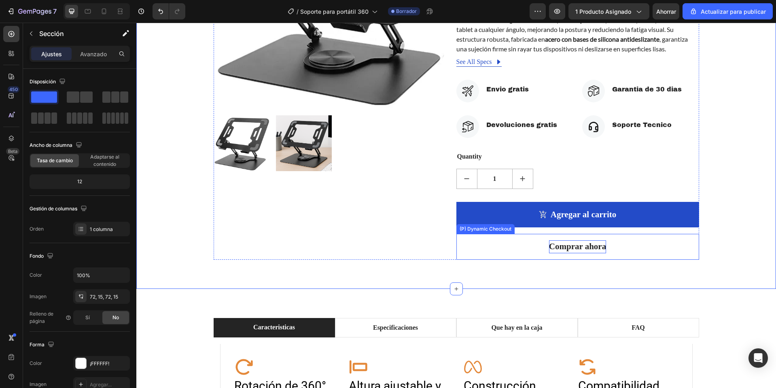
click at [581, 244] on strong "Comprar ahora" at bounding box center [577, 247] width 57 height 10
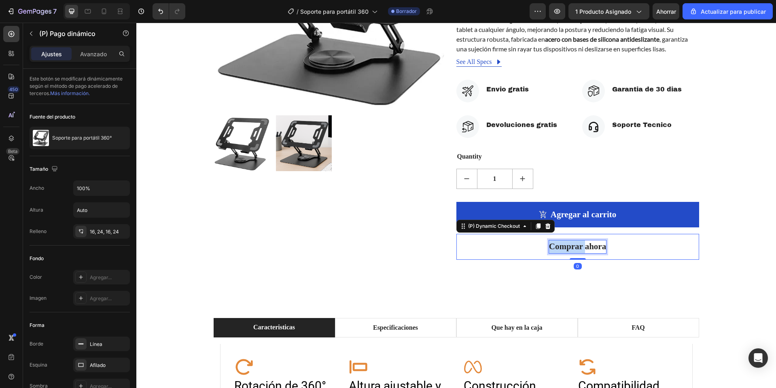
click at [565, 243] on strong "Comprar ahora" at bounding box center [577, 247] width 57 height 10
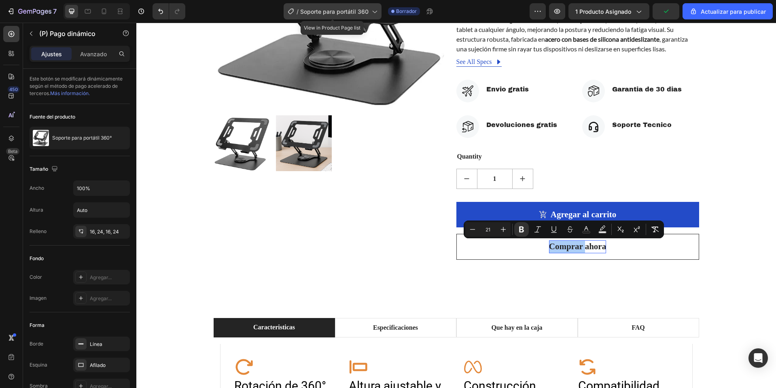
click at [341, 4] on div "/ Soporte para portátil 360" at bounding box center [333, 11] width 98 height 16
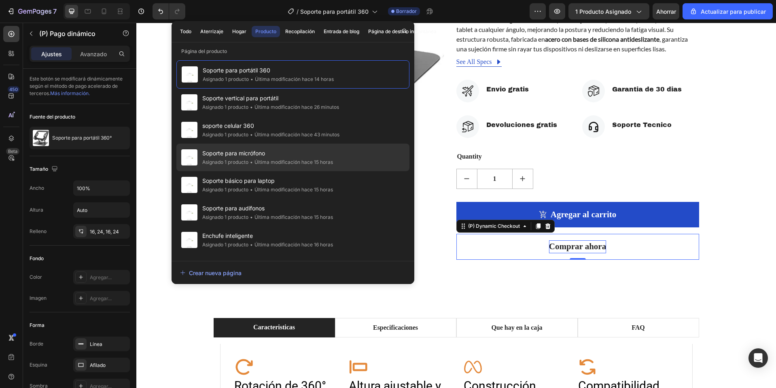
click at [277, 155] on span "Soporte para micrófono" at bounding box center [267, 154] width 131 height 10
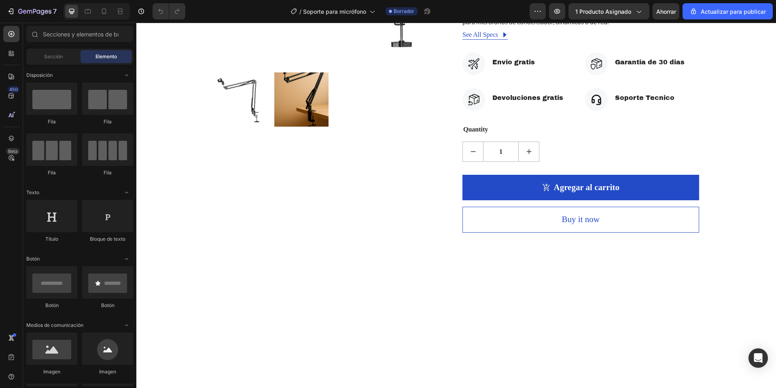
scroll to position [243, 0]
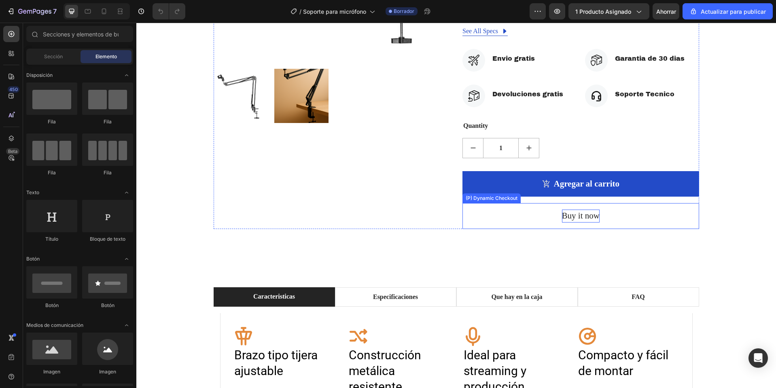
click at [578, 212] on div "Buy it now" at bounding box center [581, 216] width 38 height 13
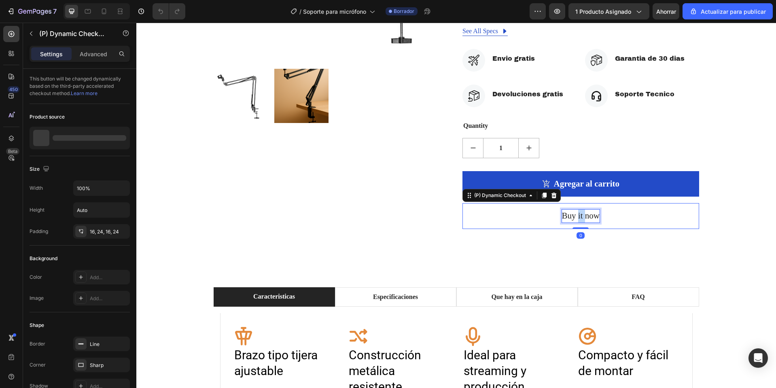
click at [578, 212] on div "Buy it now" at bounding box center [581, 216] width 38 height 13
click at [578, 212] on p "Buy it now" at bounding box center [581, 216] width 38 height 13
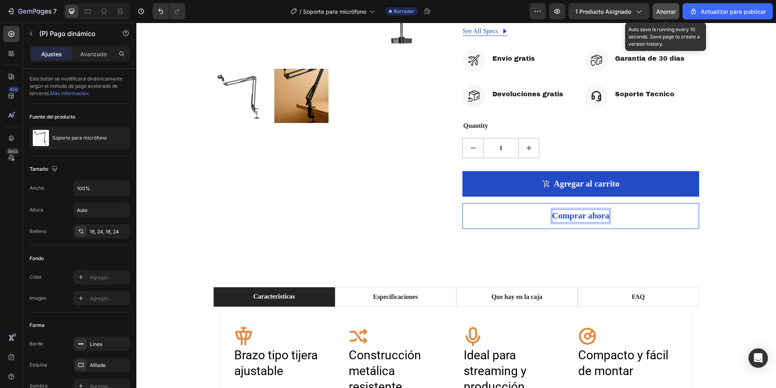
click at [673, 8] on font "Ahorrar" at bounding box center [666, 11] width 20 height 7
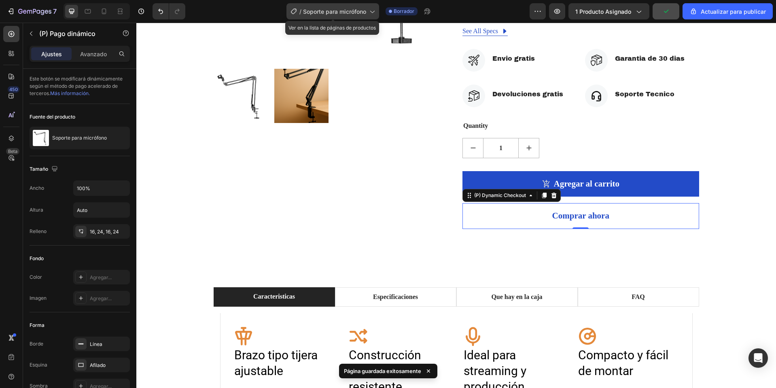
click at [352, 7] on span "Soporte para micrófono" at bounding box center [334, 11] width 63 height 8
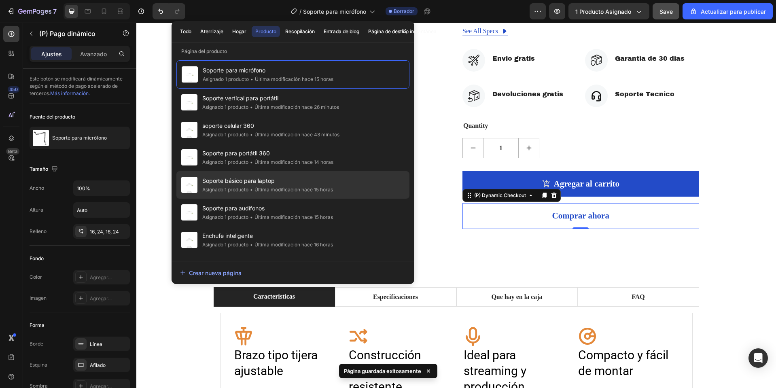
click at [265, 177] on font "Soporte básico para laptop" at bounding box center [238, 180] width 72 height 7
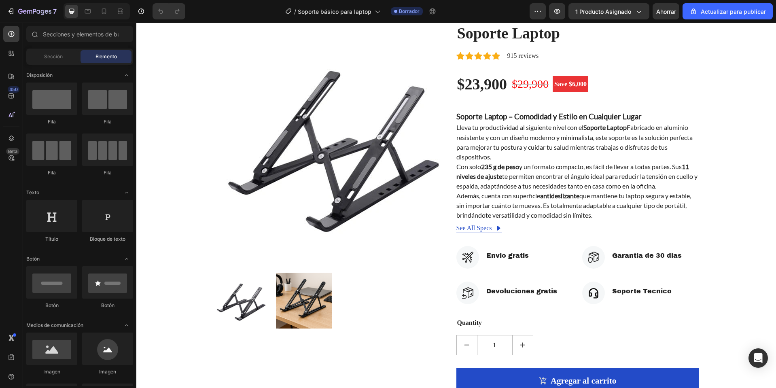
scroll to position [243, 0]
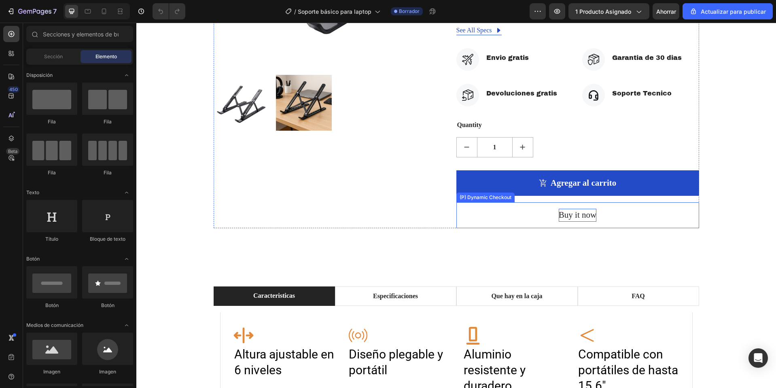
click at [578, 211] on div "Buy it now" at bounding box center [578, 215] width 38 height 13
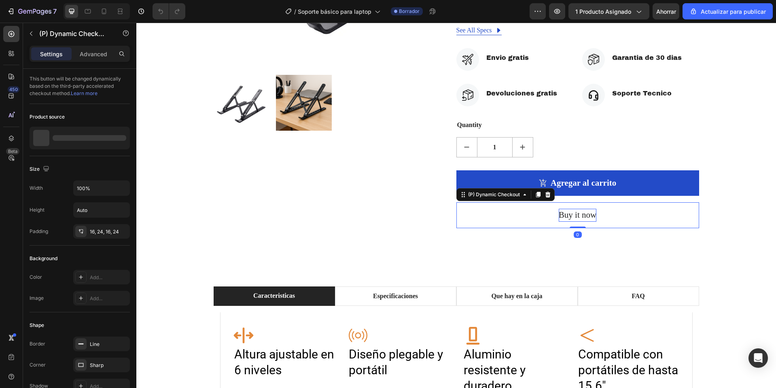
click at [578, 211] on div "Buy it now" at bounding box center [578, 215] width 38 height 13
click at [578, 211] on p "Buy it now" at bounding box center [578, 215] width 38 height 13
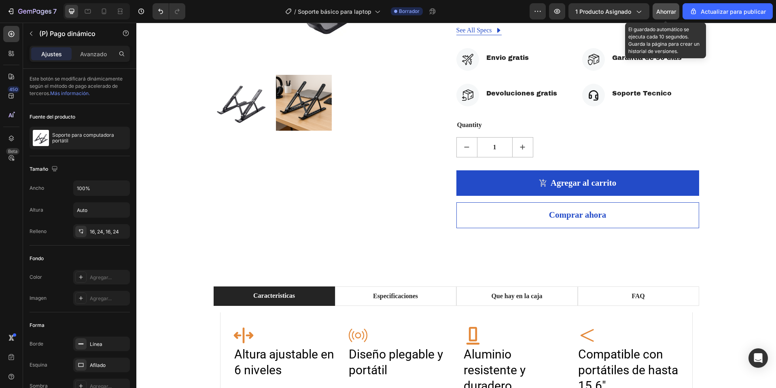
click at [660, 17] on button "Ahorrar" at bounding box center [666, 11] width 27 height 16
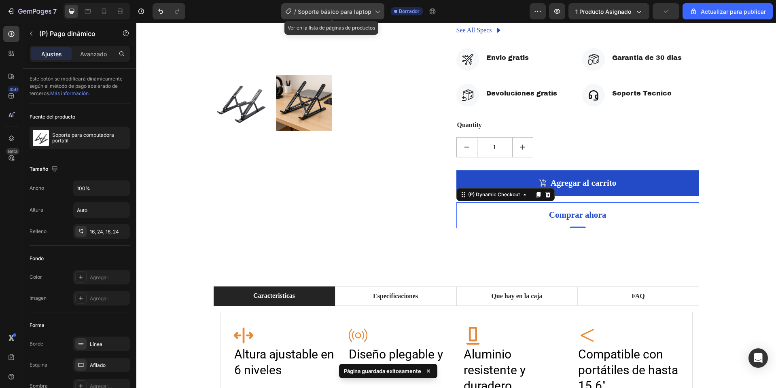
click at [356, 12] on font "Soporte básico para laptop" at bounding box center [335, 11] width 74 height 7
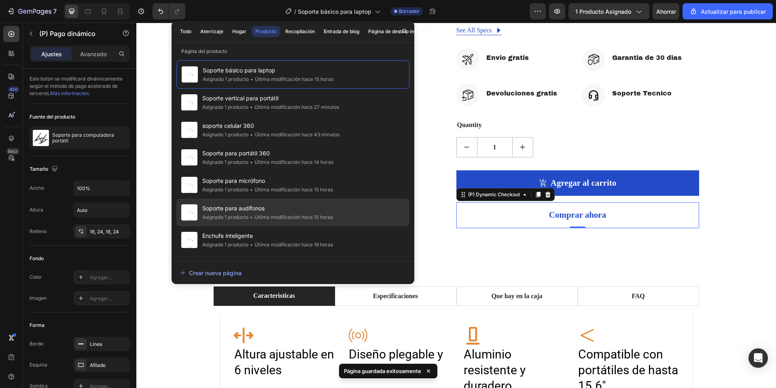
click at [245, 214] on font "Asignado 1 producto" at bounding box center [225, 217] width 46 height 6
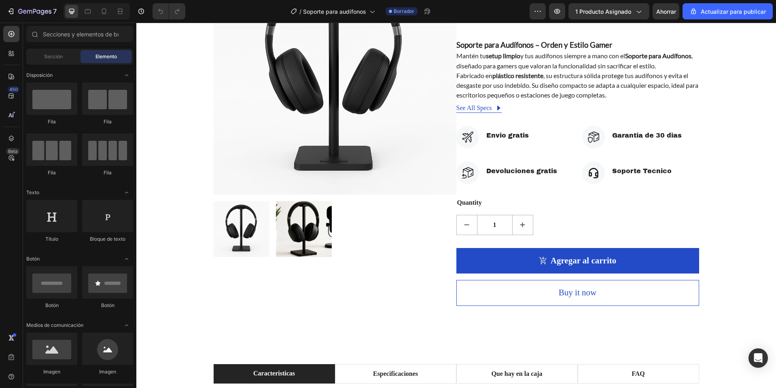
scroll to position [202, 0]
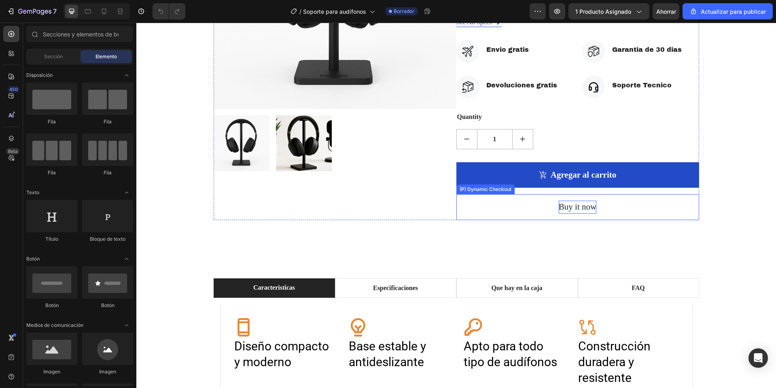
click at [575, 207] on div "Buy it now" at bounding box center [578, 207] width 38 height 13
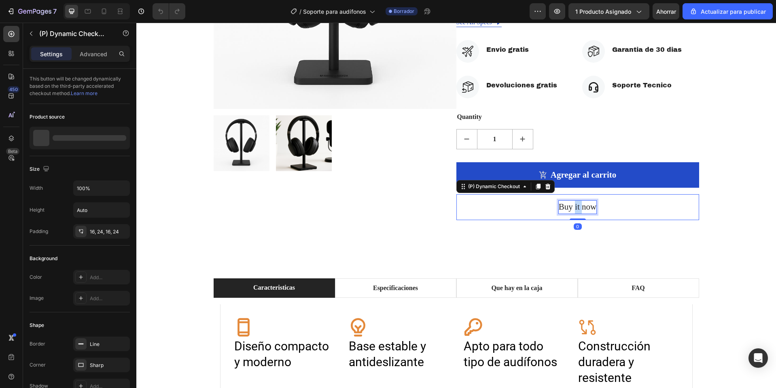
click at [575, 207] on div "Buy it now" at bounding box center [578, 207] width 38 height 13
click at [575, 207] on p "Buy it now" at bounding box center [578, 207] width 38 height 13
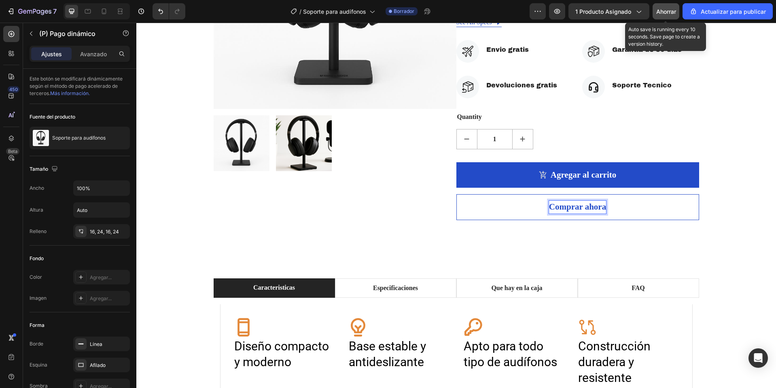
click at [673, 6] on button "Ahorrar" at bounding box center [666, 11] width 27 height 16
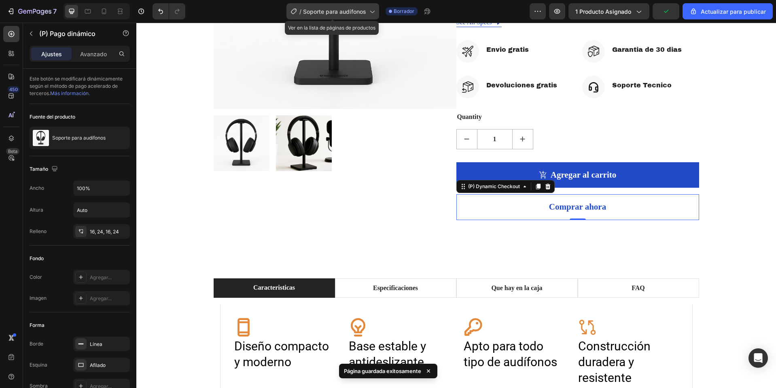
click at [370, 13] on icon at bounding box center [372, 11] width 8 height 8
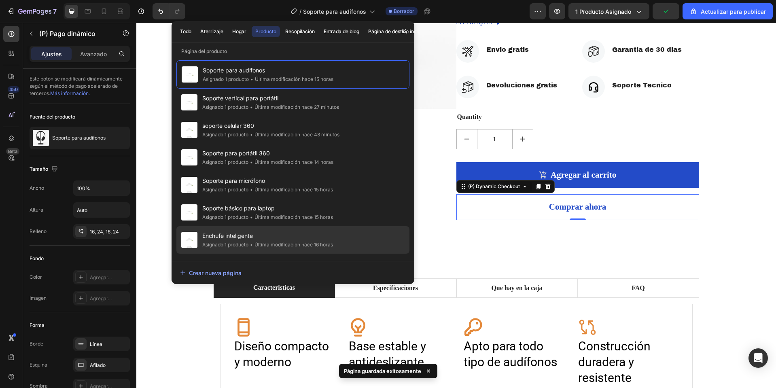
click at [277, 235] on span "Enchufe inteligente" at bounding box center [267, 236] width 131 height 10
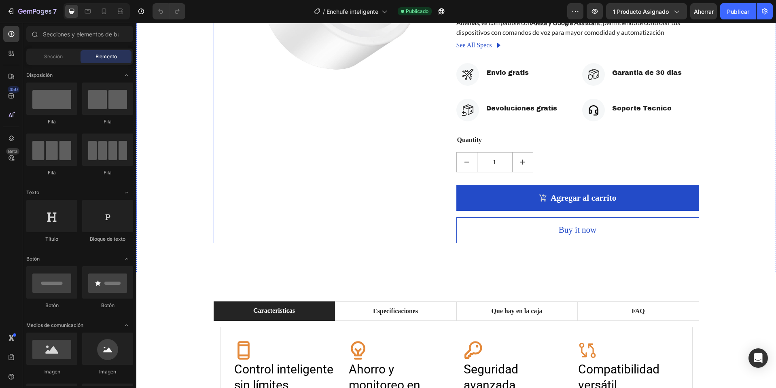
scroll to position [202, 0]
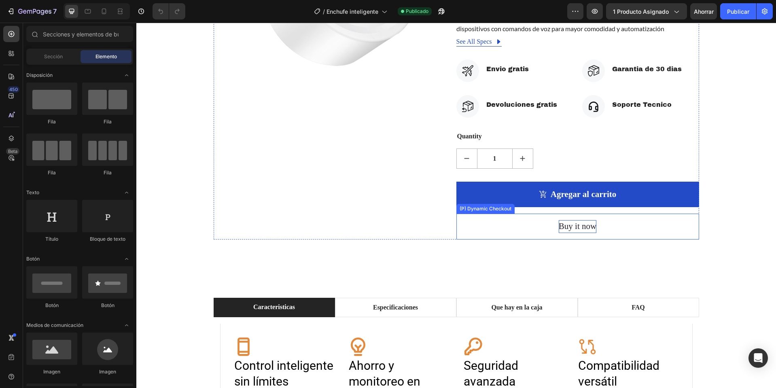
click at [571, 233] on div "Buy it now" at bounding box center [578, 226] width 38 height 13
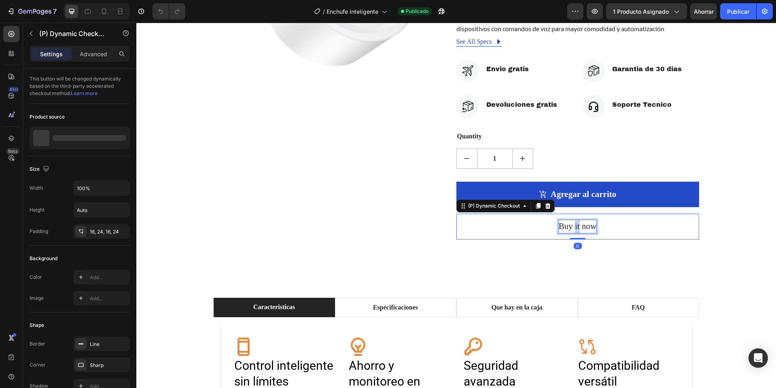
click at [572, 233] on div "Buy it now" at bounding box center [578, 226] width 38 height 13
click at [572, 233] on p "Buy it now" at bounding box center [578, 226] width 38 height 13
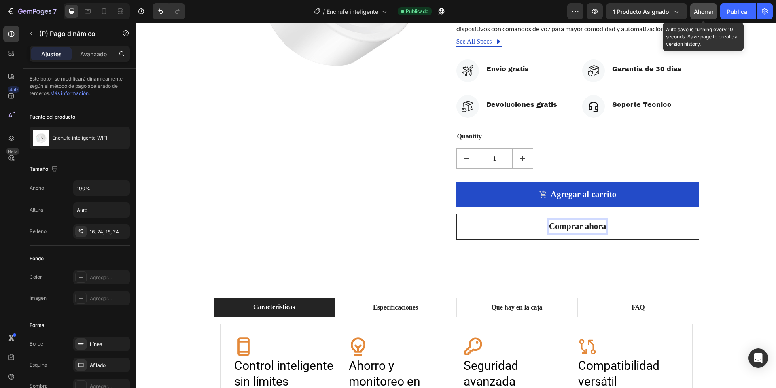
click at [710, 13] on font "Ahorrar" at bounding box center [704, 11] width 20 height 7
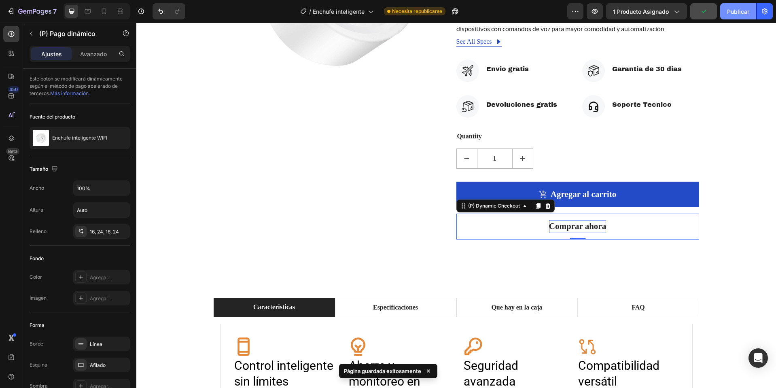
click at [738, 13] on font "Publicar" at bounding box center [738, 11] width 22 height 7
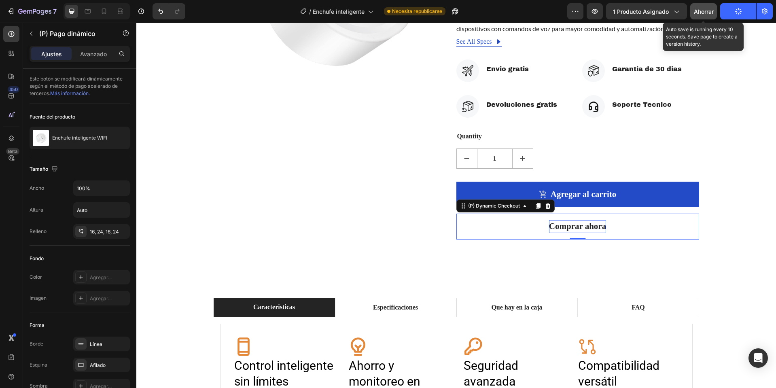
click at [712, 16] on button "Ahorrar" at bounding box center [703, 11] width 27 height 16
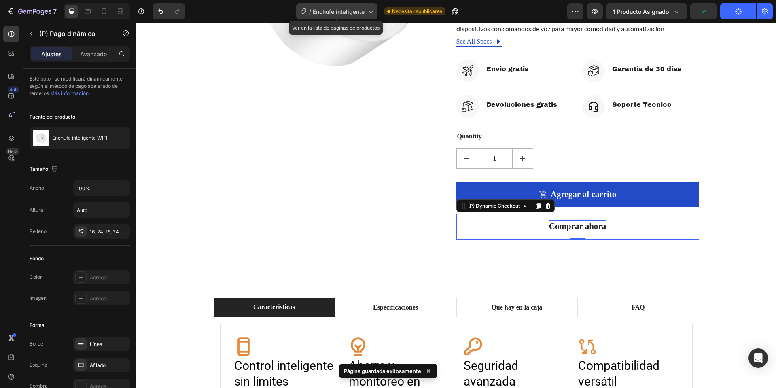
click at [364, 16] on div "/ Enchufe inteligente" at bounding box center [336, 11] width 81 height 16
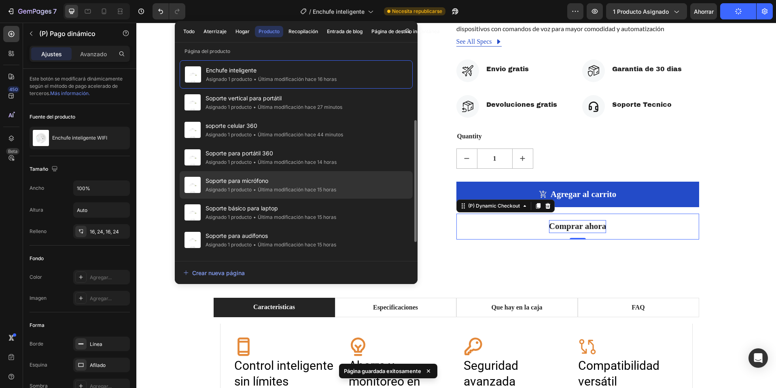
scroll to position [81, 0]
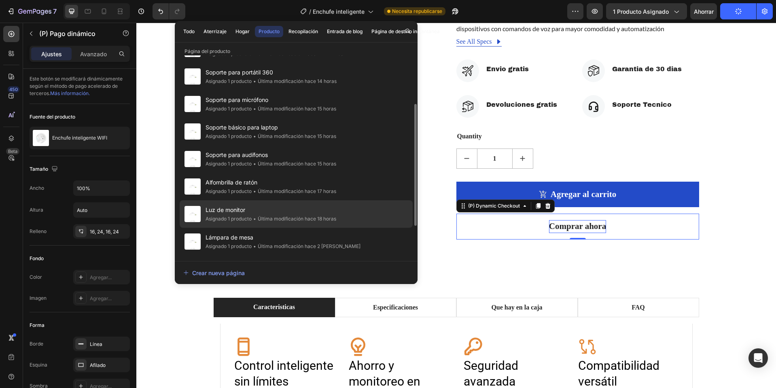
click at [277, 212] on span "Luz de monitor" at bounding box center [271, 210] width 131 height 10
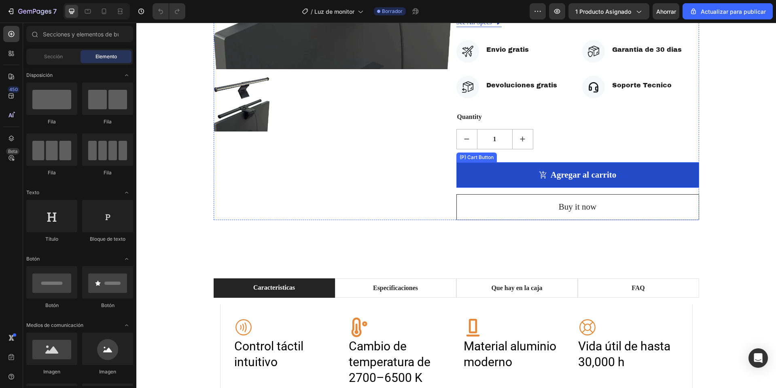
scroll to position [243, 0]
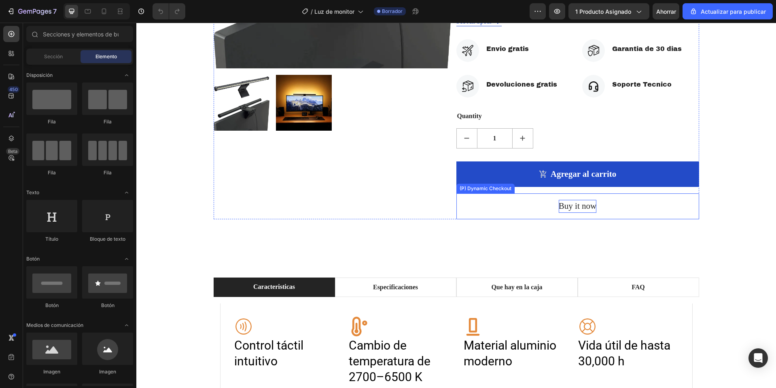
click at [576, 208] on div "Buy it now" at bounding box center [578, 206] width 38 height 13
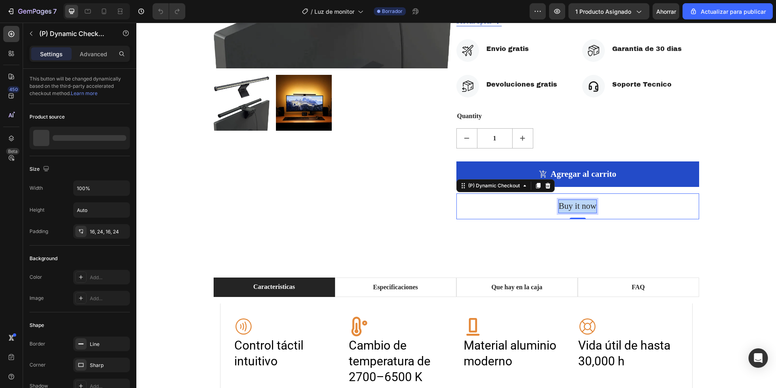
click at [576, 208] on p "Buy it now" at bounding box center [578, 206] width 38 height 13
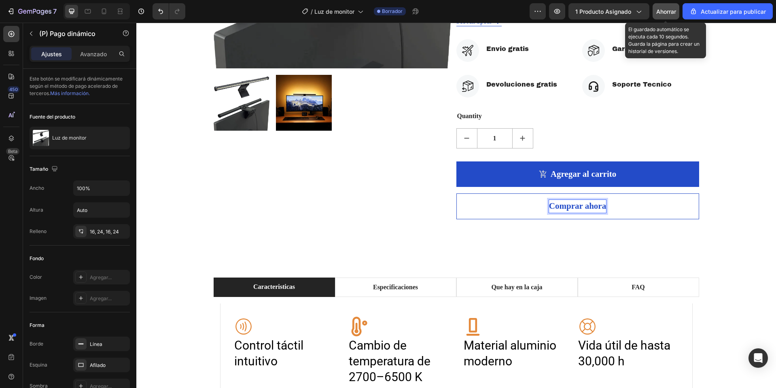
click at [663, 14] on font "Ahorrar" at bounding box center [666, 11] width 20 height 7
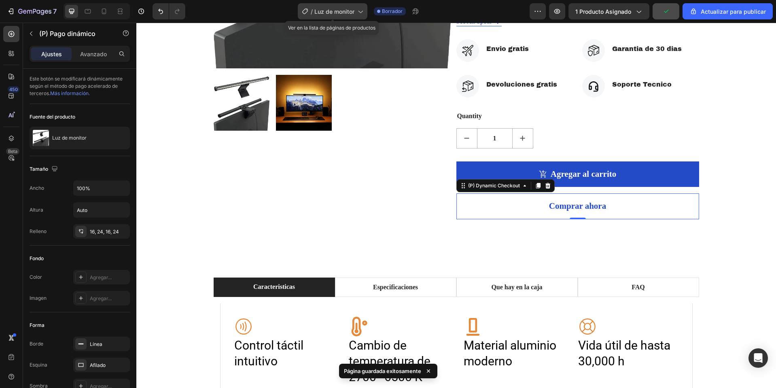
click at [350, 7] on span "Luz de monitor" at bounding box center [334, 11] width 40 height 8
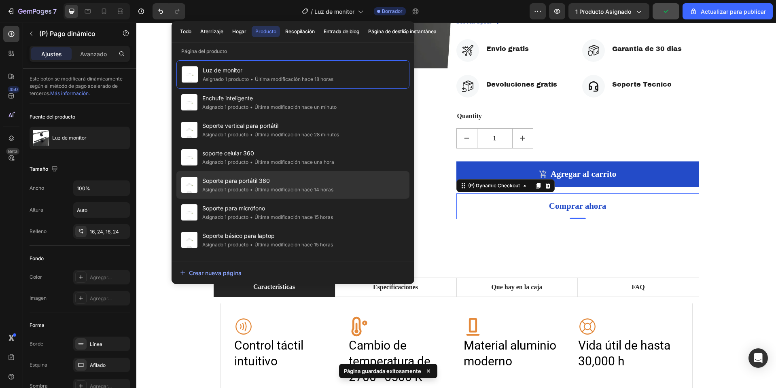
scroll to position [81, 0]
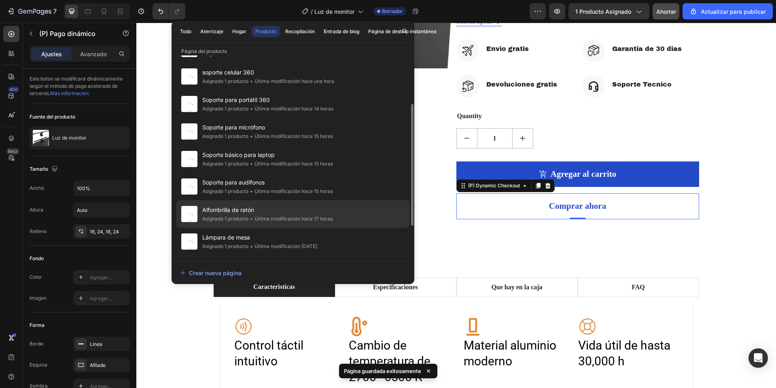
click at [259, 208] on span "Alfombrilla de ratón" at bounding box center [267, 210] width 131 height 10
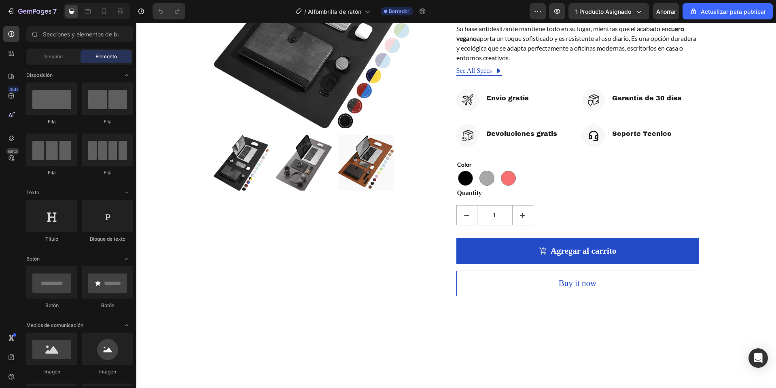
scroll to position [202, 0]
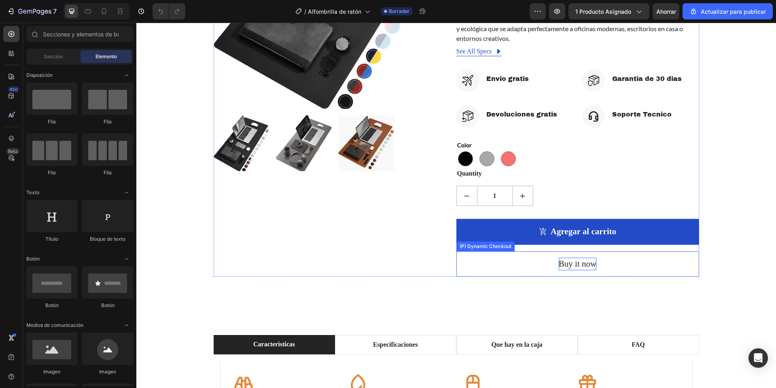
click at [574, 262] on div "Buy it now" at bounding box center [578, 264] width 38 height 13
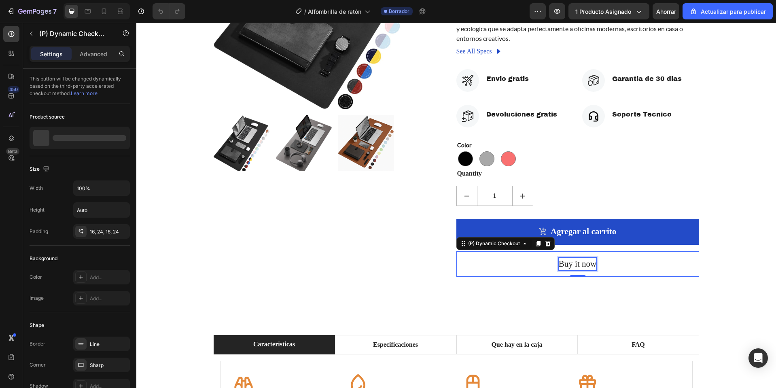
click at [574, 262] on div "Buy it now" at bounding box center [578, 264] width 38 height 13
click at [574, 262] on p "Buy it now" at bounding box center [578, 264] width 38 height 13
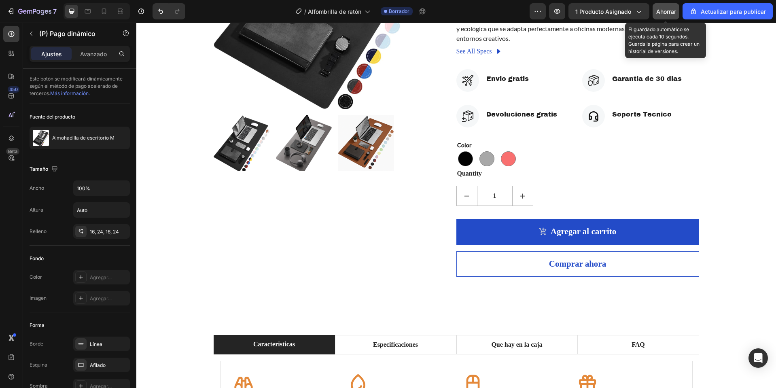
click at [660, 13] on font "Ahorrar" at bounding box center [666, 11] width 20 height 7
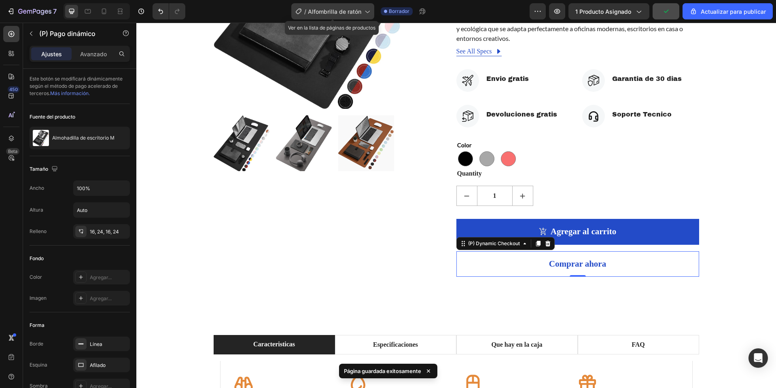
click at [350, 11] on font "Alfombrilla de ratón" at bounding box center [334, 11] width 53 height 7
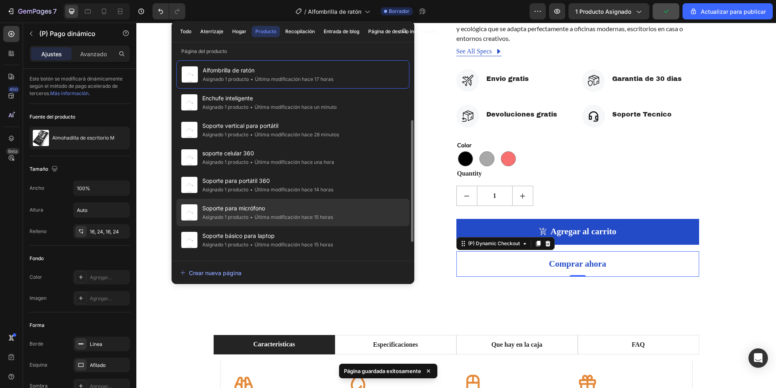
scroll to position [134, 0]
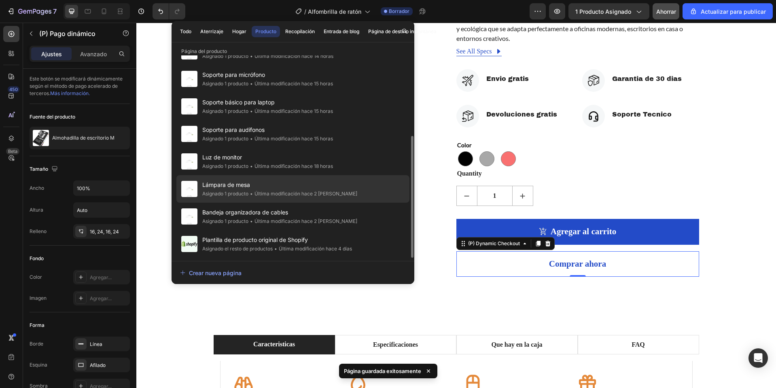
click at [267, 180] on span "Lámpara de mesa" at bounding box center [279, 185] width 155 height 10
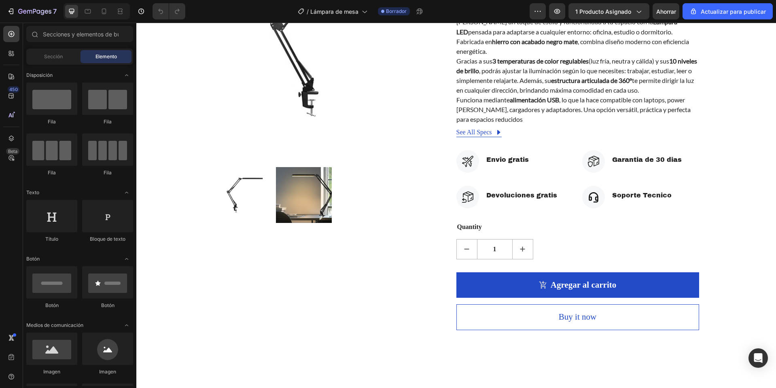
scroll to position [243, 0]
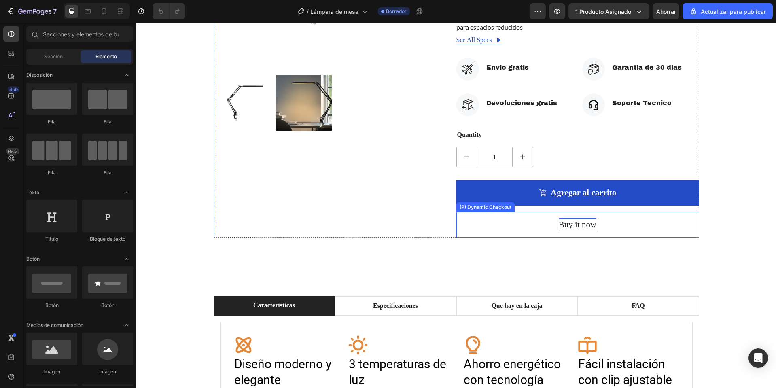
click at [571, 222] on div "Buy it now" at bounding box center [578, 225] width 38 height 13
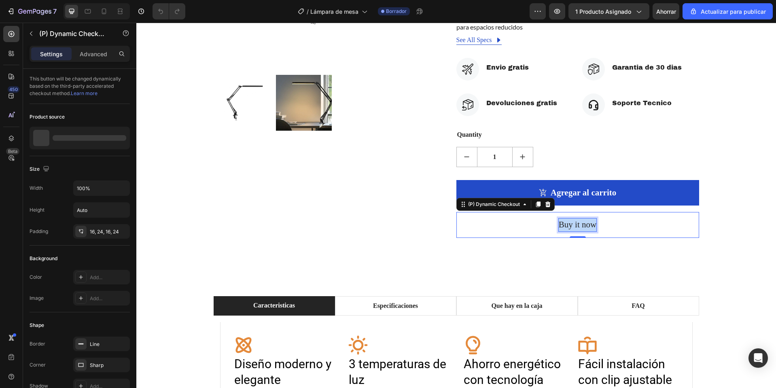
click at [571, 222] on p "Buy it now" at bounding box center [578, 225] width 38 height 13
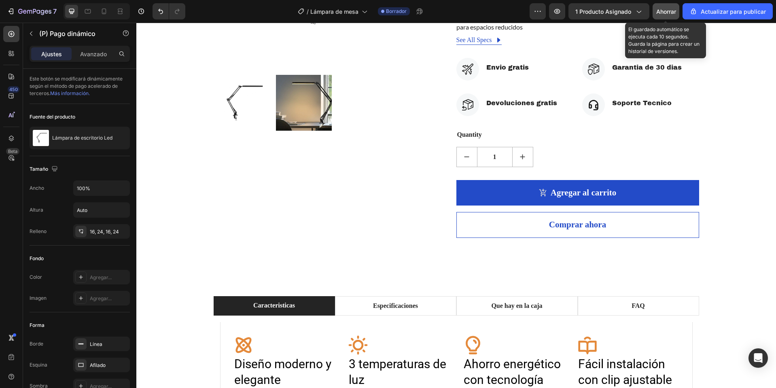
click at [665, 15] on font "Ahorrar" at bounding box center [666, 11] width 20 height 7
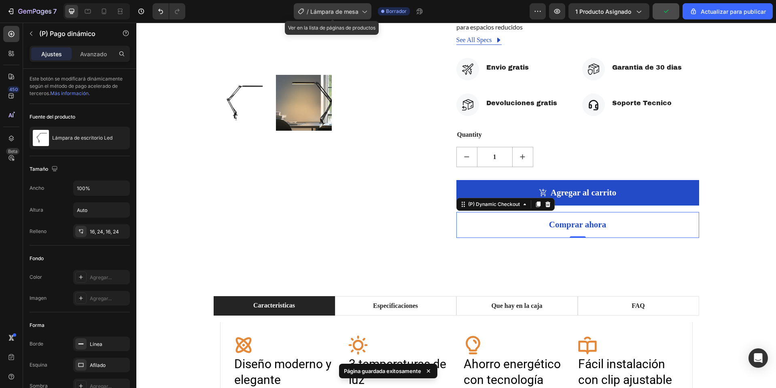
click at [350, 6] on div "/ Lámpara de mesa" at bounding box center [333, 11] width 78 height 16
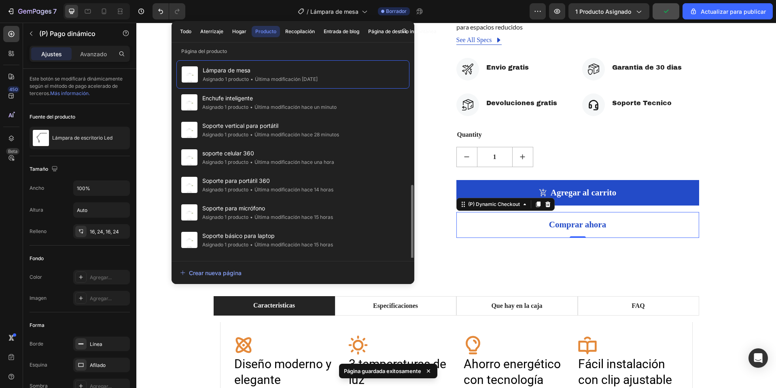
scroll to position [134, 0]
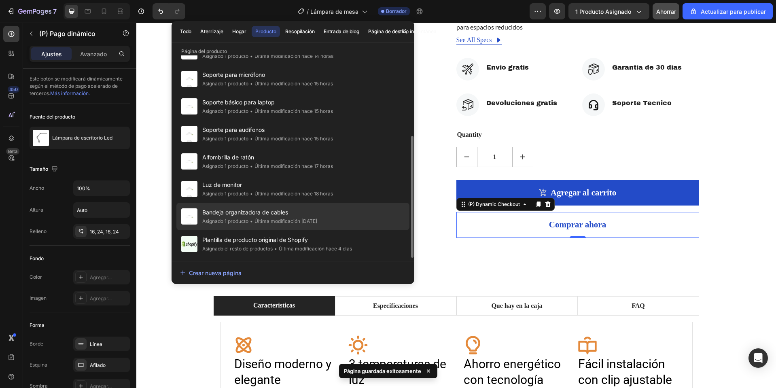
click at [273, 218] on font "Última modificación hace 2 días" at bounding box center [286, 221] width 63 height 6
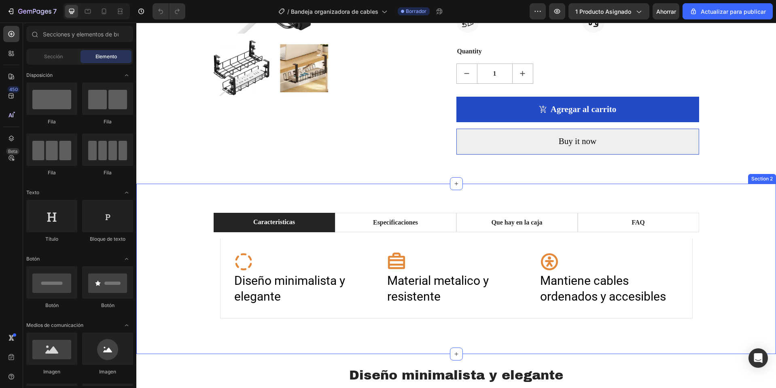
scroll to position [283, 0]
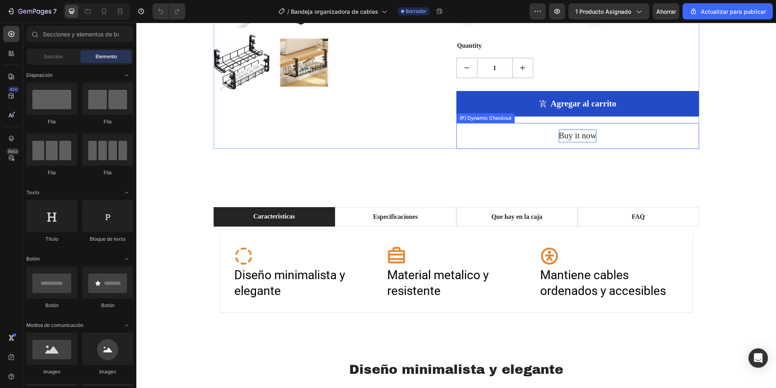
click at [575, 137] on div "Buy it now" at bounding box center [578, 135] width 38 height 13
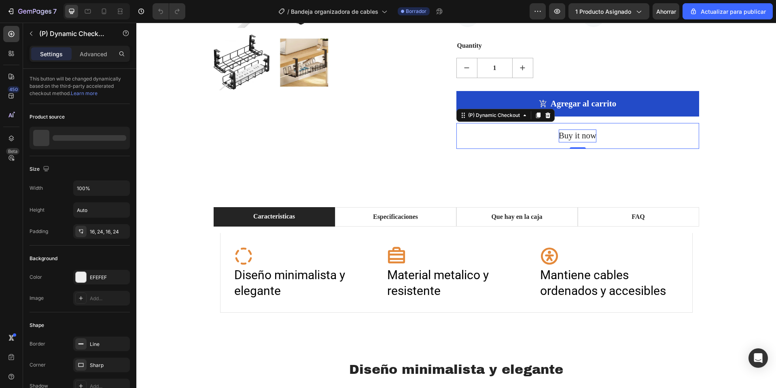
click at [575, 137] on div "Buy it now" at bounding box center [578, 135] width 38 height 13
click at [575, 137] on p "Buy it now" at bounding box center [578, 135] width 38 height 13
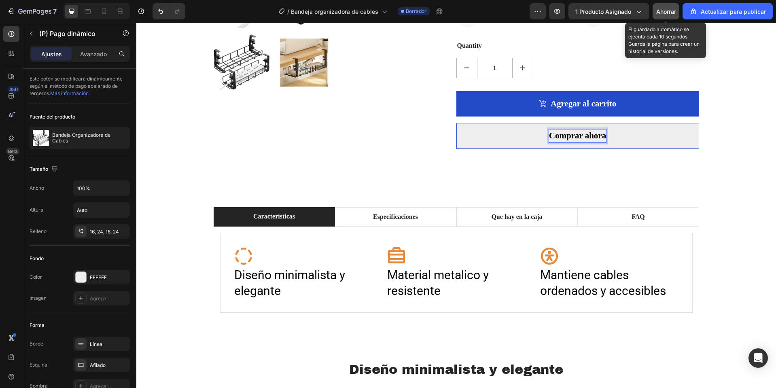
click at [675, 5] on button "Ahorrar" at bounding box center [666, 11] width 27 height 16
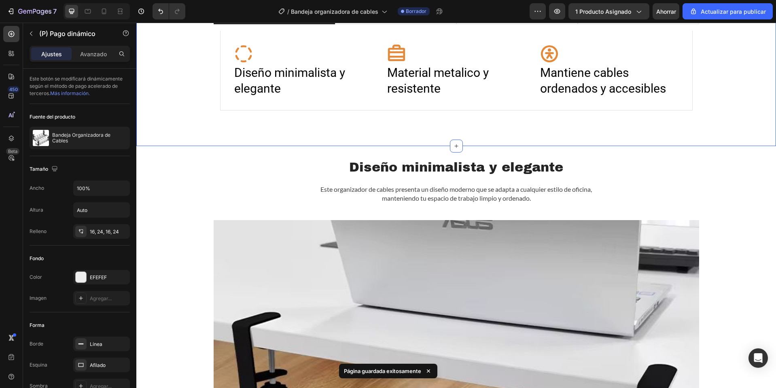
scroll to position [324, 0]
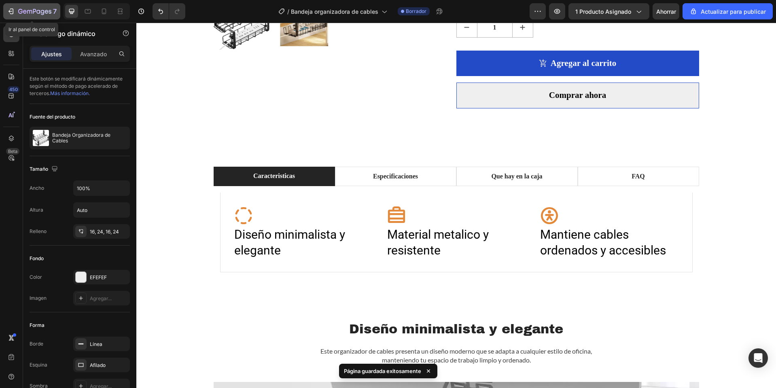
click at [57, 11] on button "7" at bounding box center [31, 11] width 57 height 16
